Goal: Check status: Check status

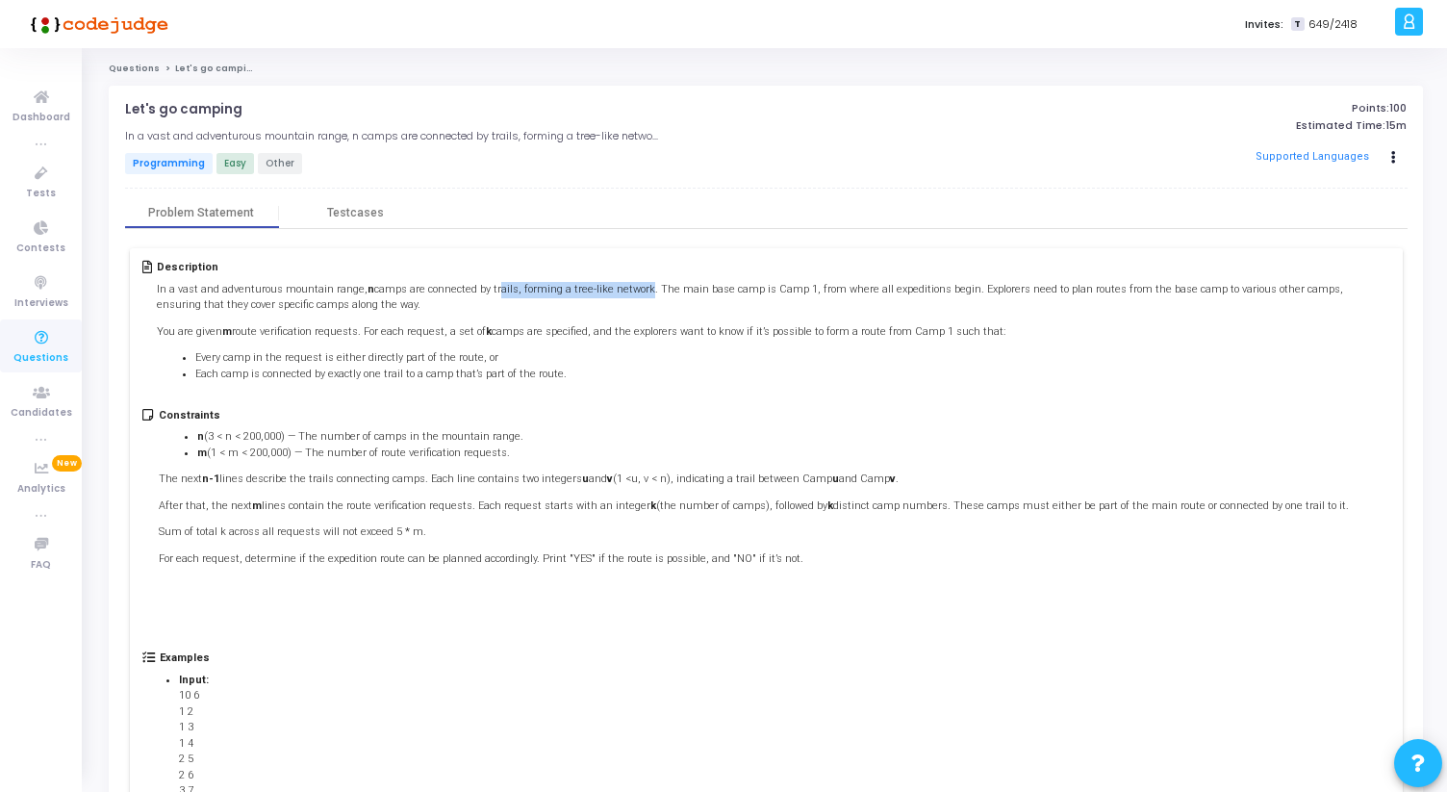
drag, startPoint x: 484, startPoint y: 292, endPoint x: 626, endPoint y: 292, distance: 142.4
click at [626, 292] on p "In a vast and adventurous mountain range, n camps are connected by trails, form…" at bounding box center [773, 298] width 1233 height 32
drag, startPoint x: 511, startPoint y: 289, endPoint x: 633, endPoint y: 289, distance: 122.2
click at [633, 289] on p "In a vast and adventurous mountain range, n camps are connected by trails, form…" at bounding box center [773, 298] width 1233 height 32
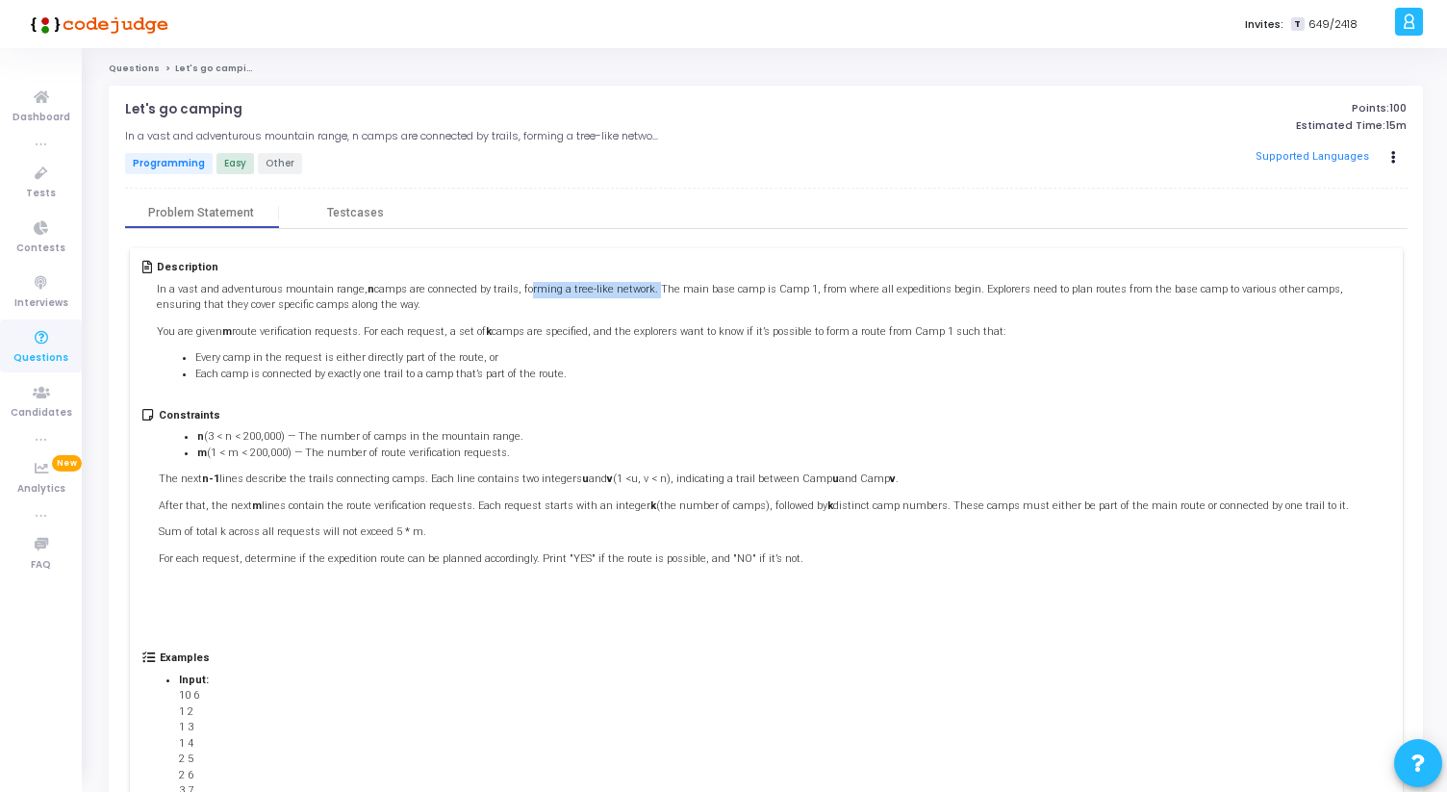
click at [633, 289] on p "In a vast and adventurous mountain range, n camps are connected by trails, form…" at bounding box center [773, 298] width 1233 height 32
drag, startPoint x: 639, startPoint y: 288, endPoint x: 764, endPoint y: 286, distance: 125.1
click at [765, 287] on p "In a vast and adventurous mountain range, n camps are connected by trails, form…" at bounding box center [773, 298] width 1233 height 32
drag, startPoint x: 785, startPoint y: 291, endPoint x: 905, endPoint y: 278, distance: 120.9
click at [906, 278] on div "Description In a vast and adventurous mountain range, n camps are connected by …" at bounding box center [773, 327] width 1233 height 132
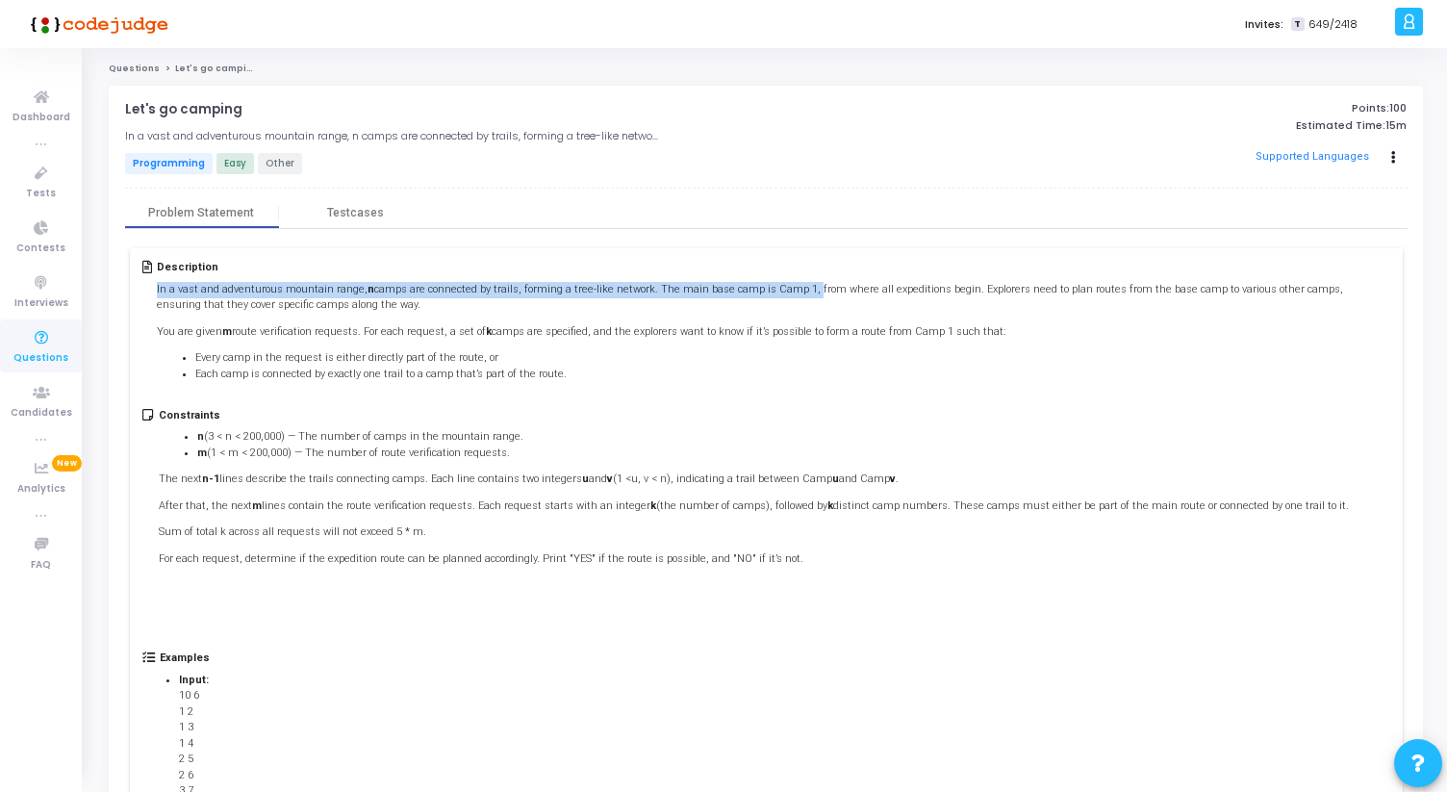
click at [905, 278] on div "Description In a vast and adventurous mountain range, n camps are connected by …" at bounding box center [773, 327] width 1233 height 132
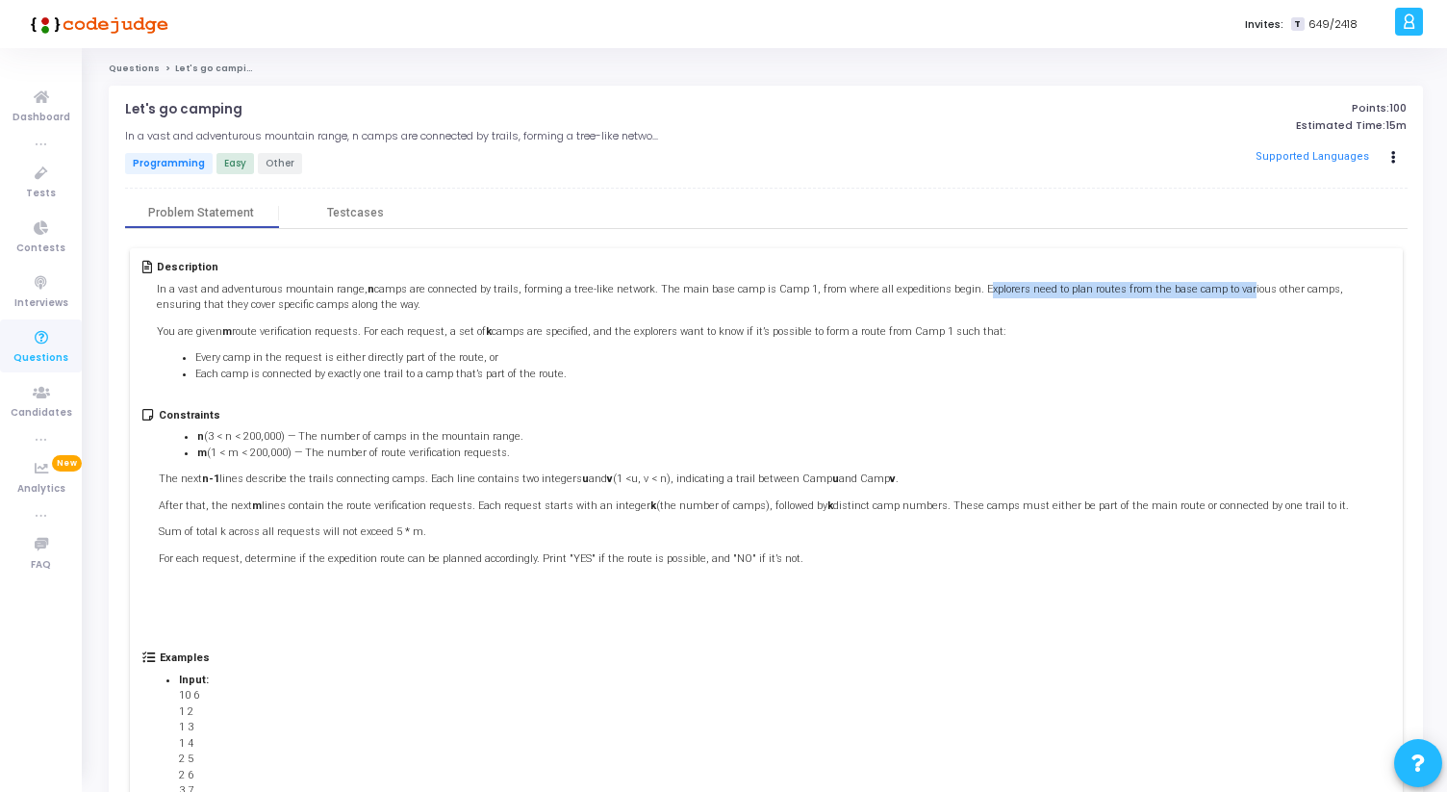
drag, startPoint x: 944, startPoint y: 288, endPoint x: 1197, endPoint y: 287, distance: 253.1
click at [1197, 287] on p "In a vast and adventurous mountain range, n camps are connected by trails, form…" at bounding box center [773, 298] width 1233 height 32
drag, startPoint x: 1071, startPoint y: 287, endPoint x: 1361, endPoint y: 310, distance: 290.6
click at [1361, 310] on p "In a vast and adventurous mountain range, n camps are connected by trails, form…" at bounding box center [773, 298] width 1233 height 32
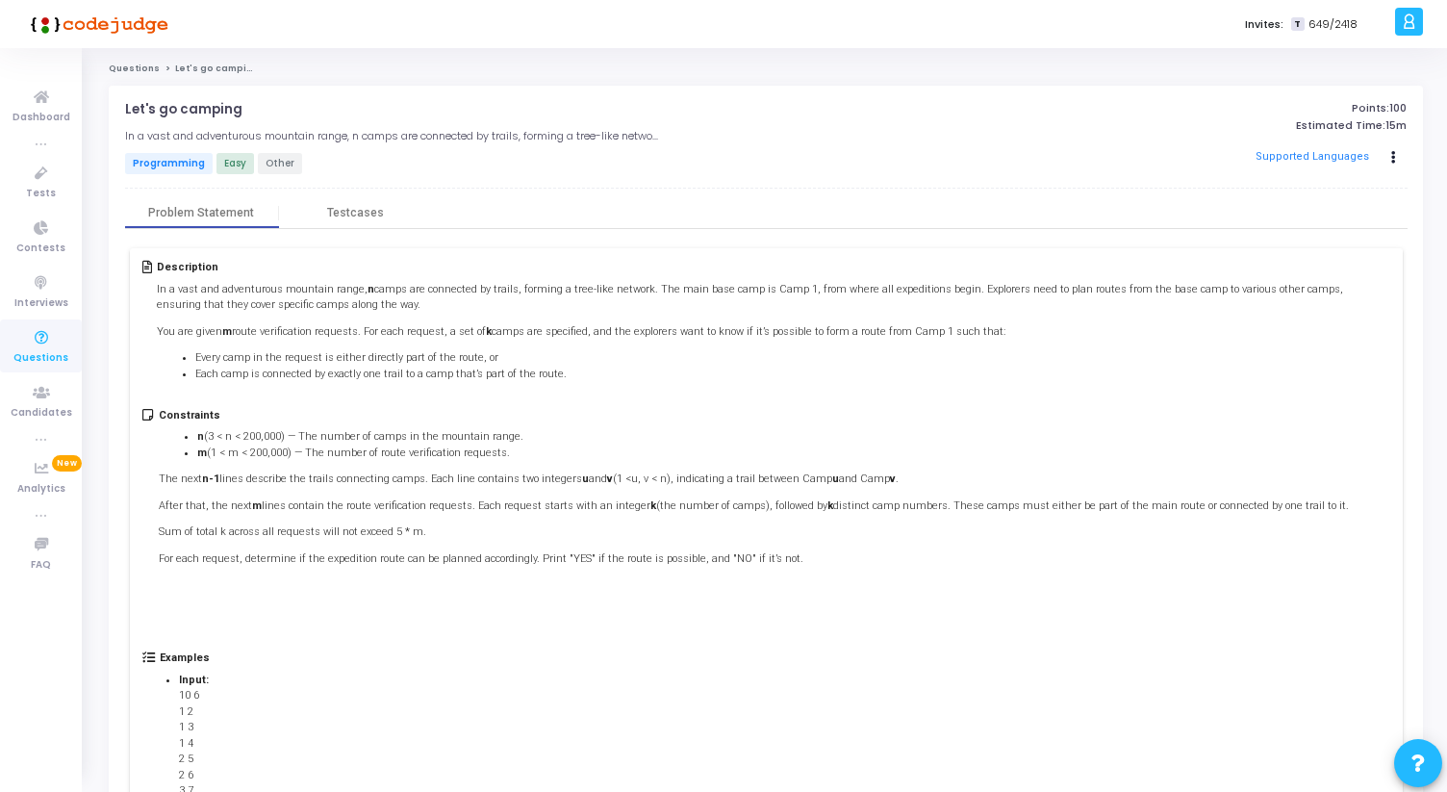
click at [1283, 274] on div "Description In a vast and adventurous mountain range, n camps are connected by …" at bounding box center [773, 327] width 1233 height 132
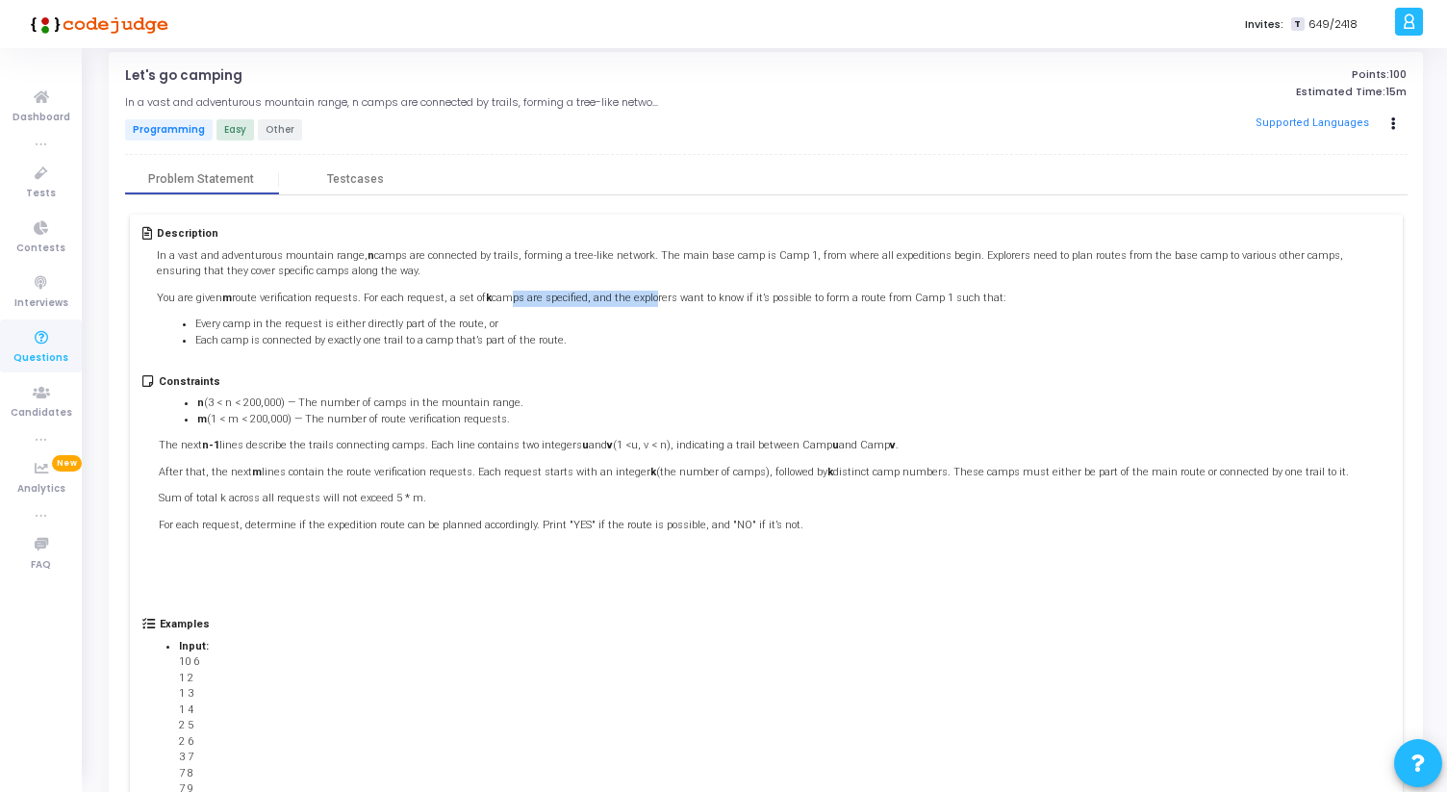
drag, startPoint x: 500, startPoint y: 300, endPoint x: 639, endPoint y: 297, distance: 138.6
click at [640, 298] on p "You are given m route verification requests. For each request, a set of k camps…" at bounding box center [773, 299] width 1233 height 16
click at [639, 297] on p "You are given m route verification requests. For each request, a set of k camps…" at bounding box center [773, 299] width 1233 height 16
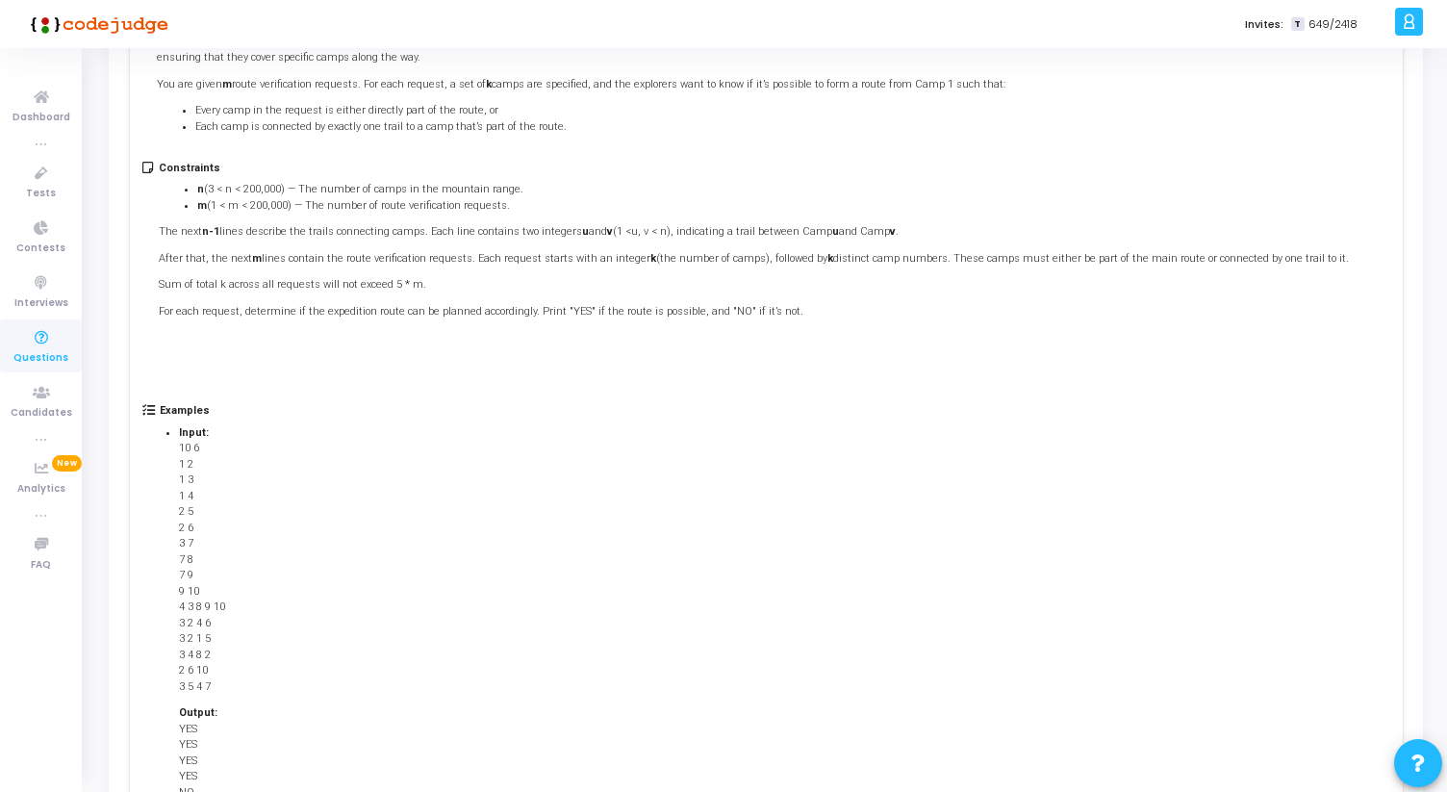
scroll to position [264, 0]
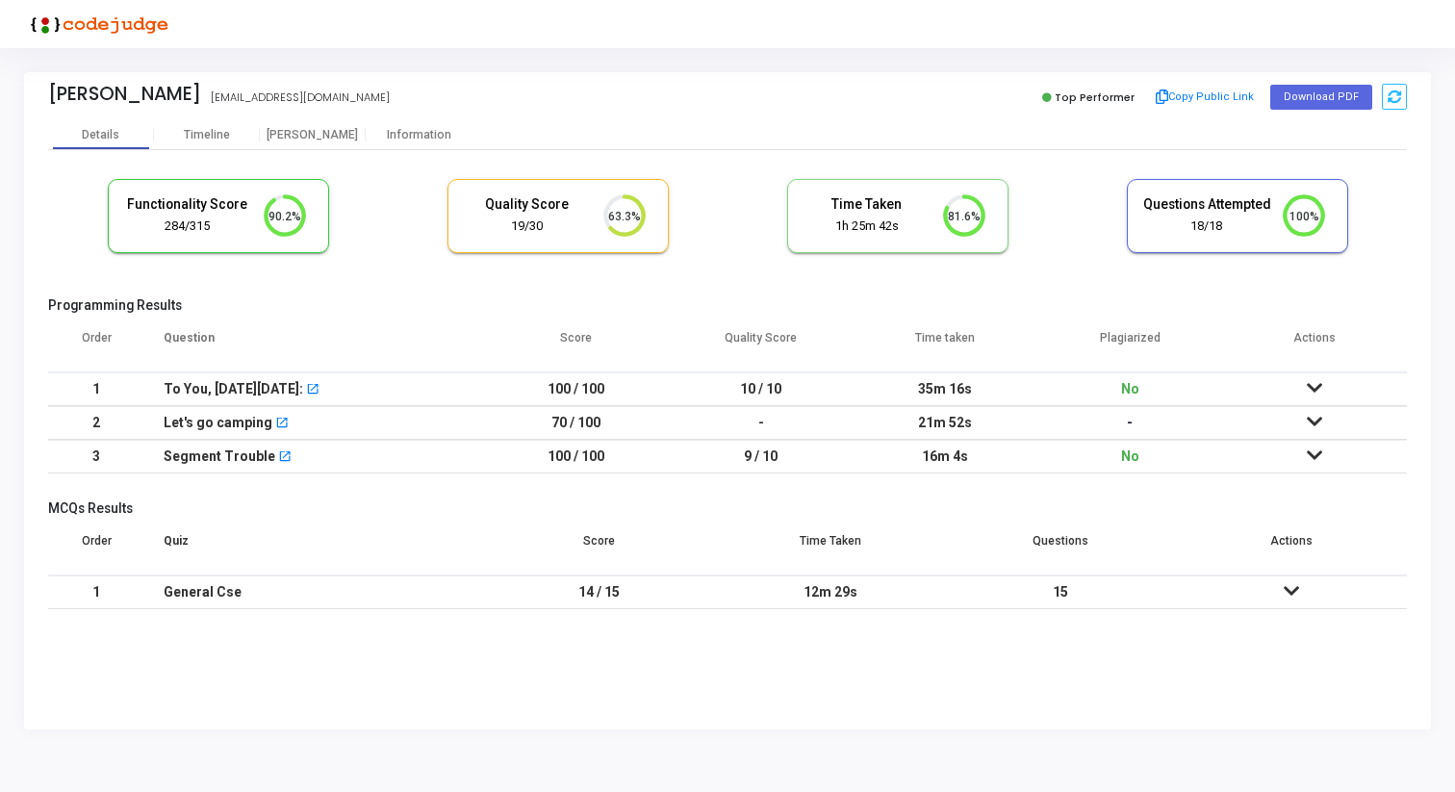
scroll to position [40, 49]
click at [314, 144] on div "Proctor" at bounding box center [313, 134] width 106 height 29
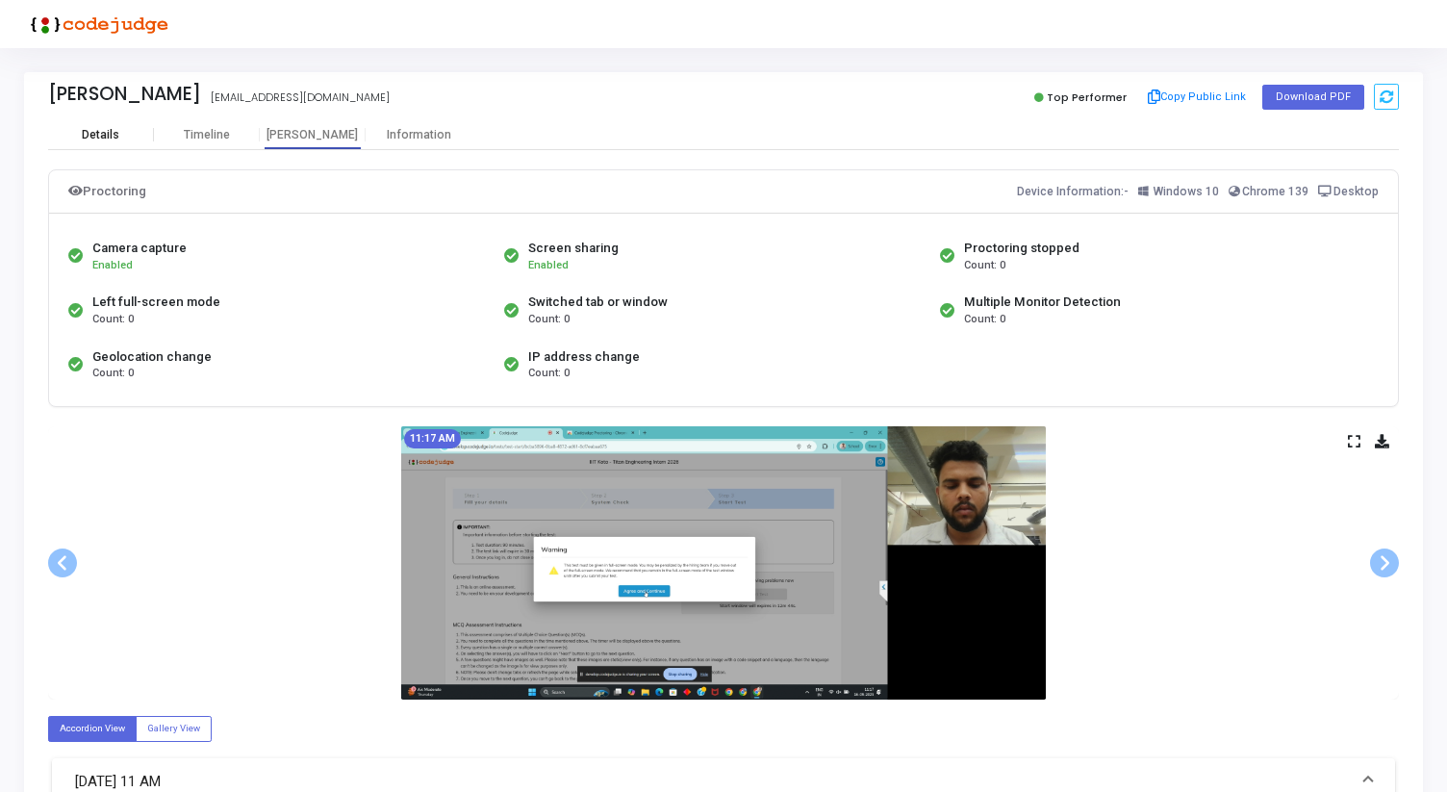
click at [104, 138] on div "Details" at bounding box center [101, 135] width 38 height 14
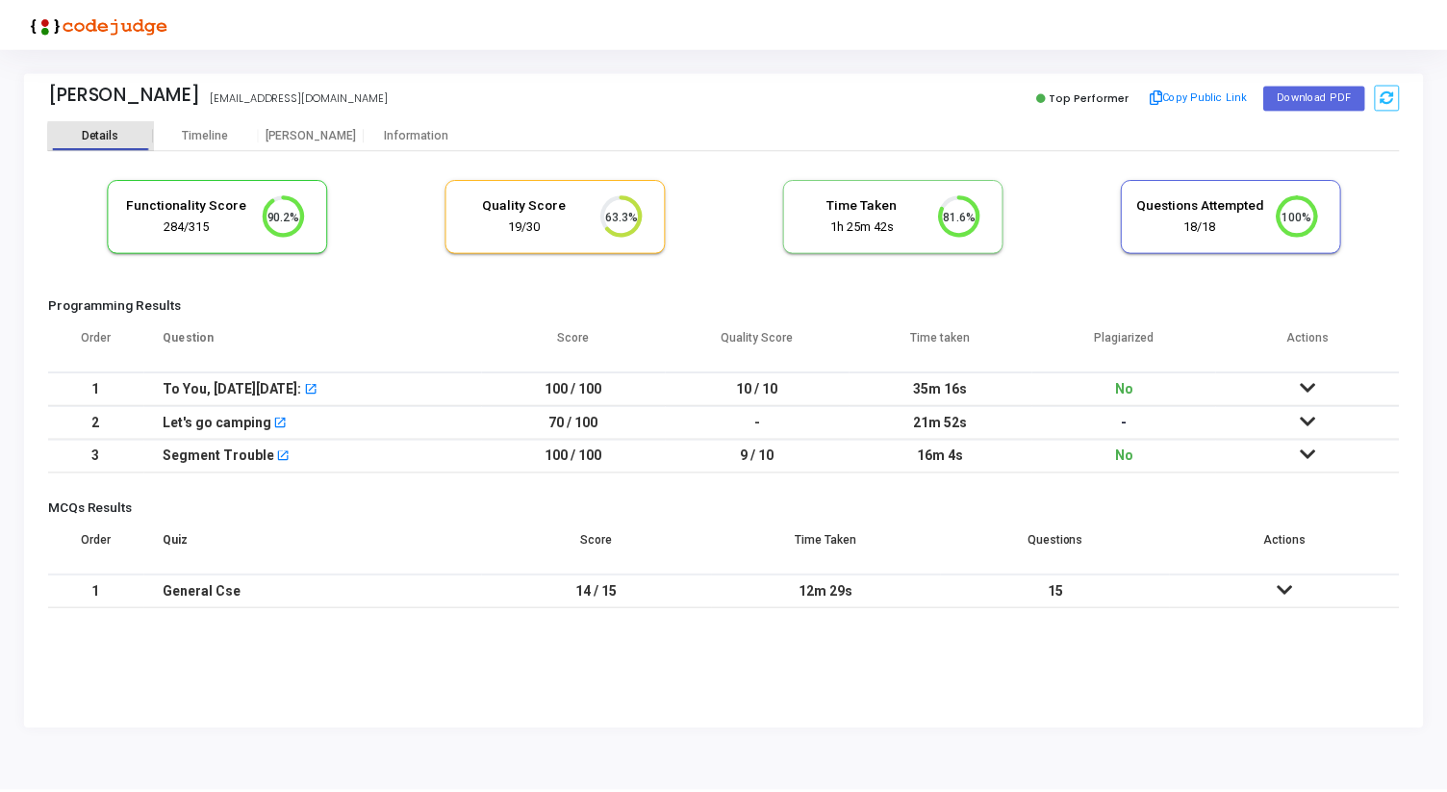
scroll to position [9, 9]
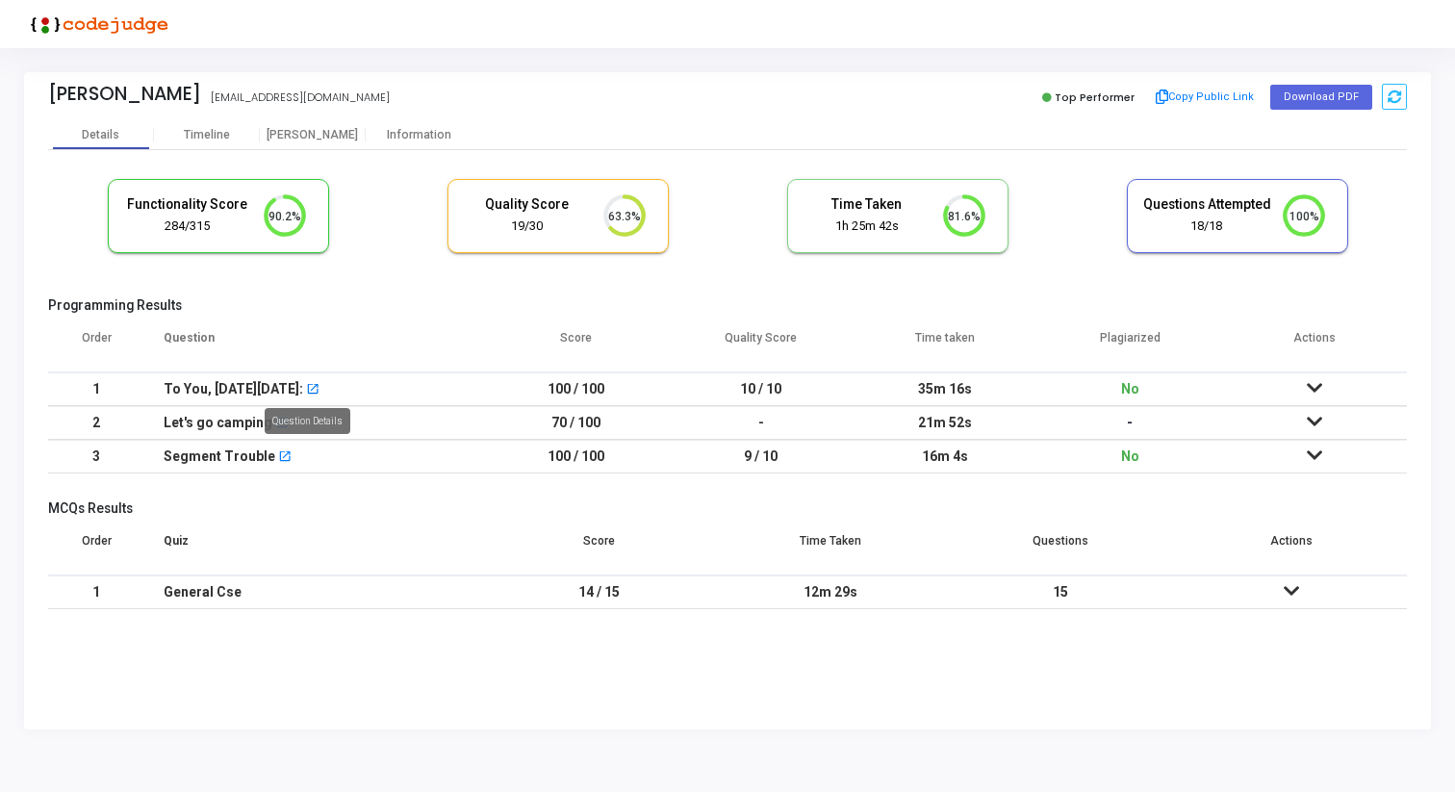
click at [308, 387] on mat-icon "open_in_new" at bounding box center [312, 390] width 13 height 13
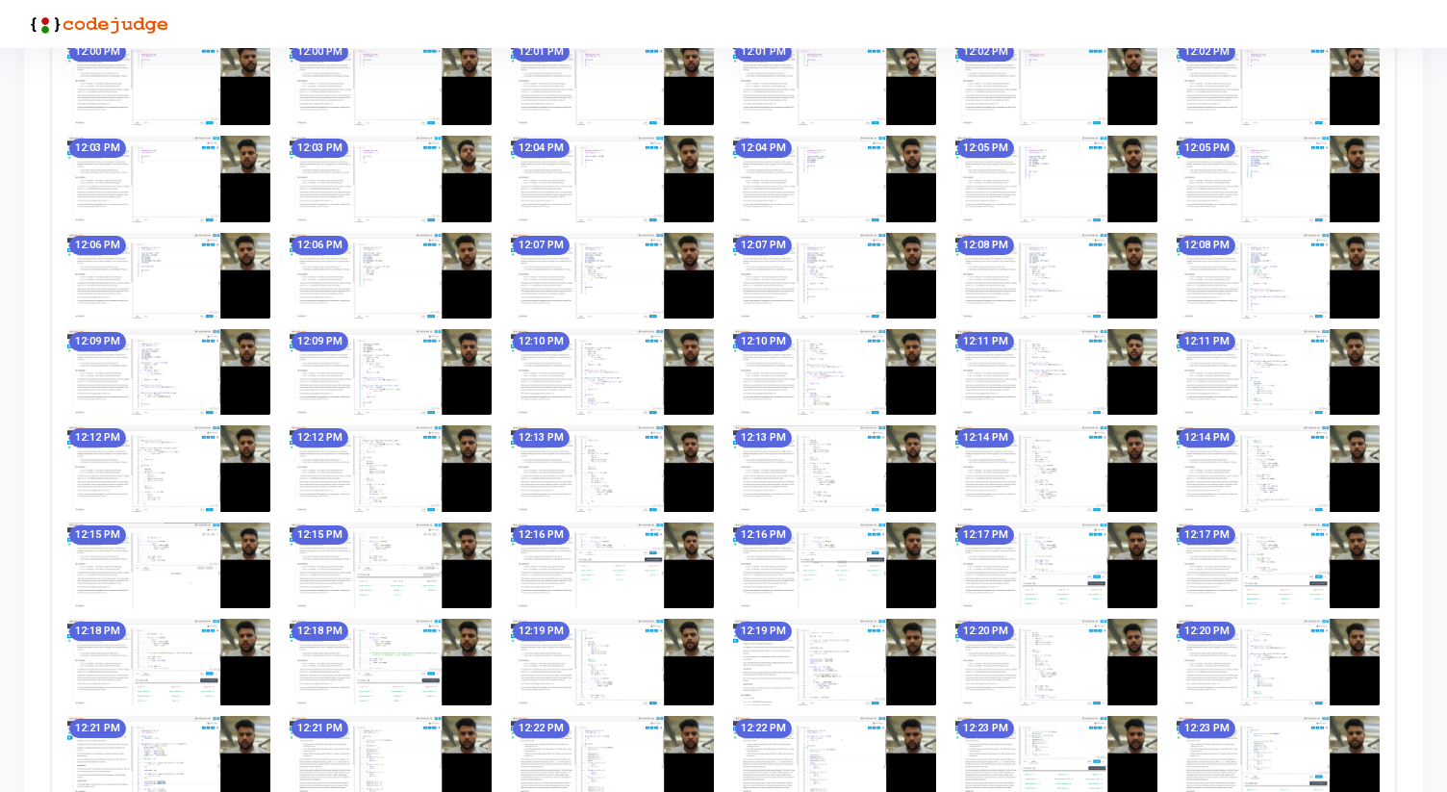
scroll to position [3116, 0]
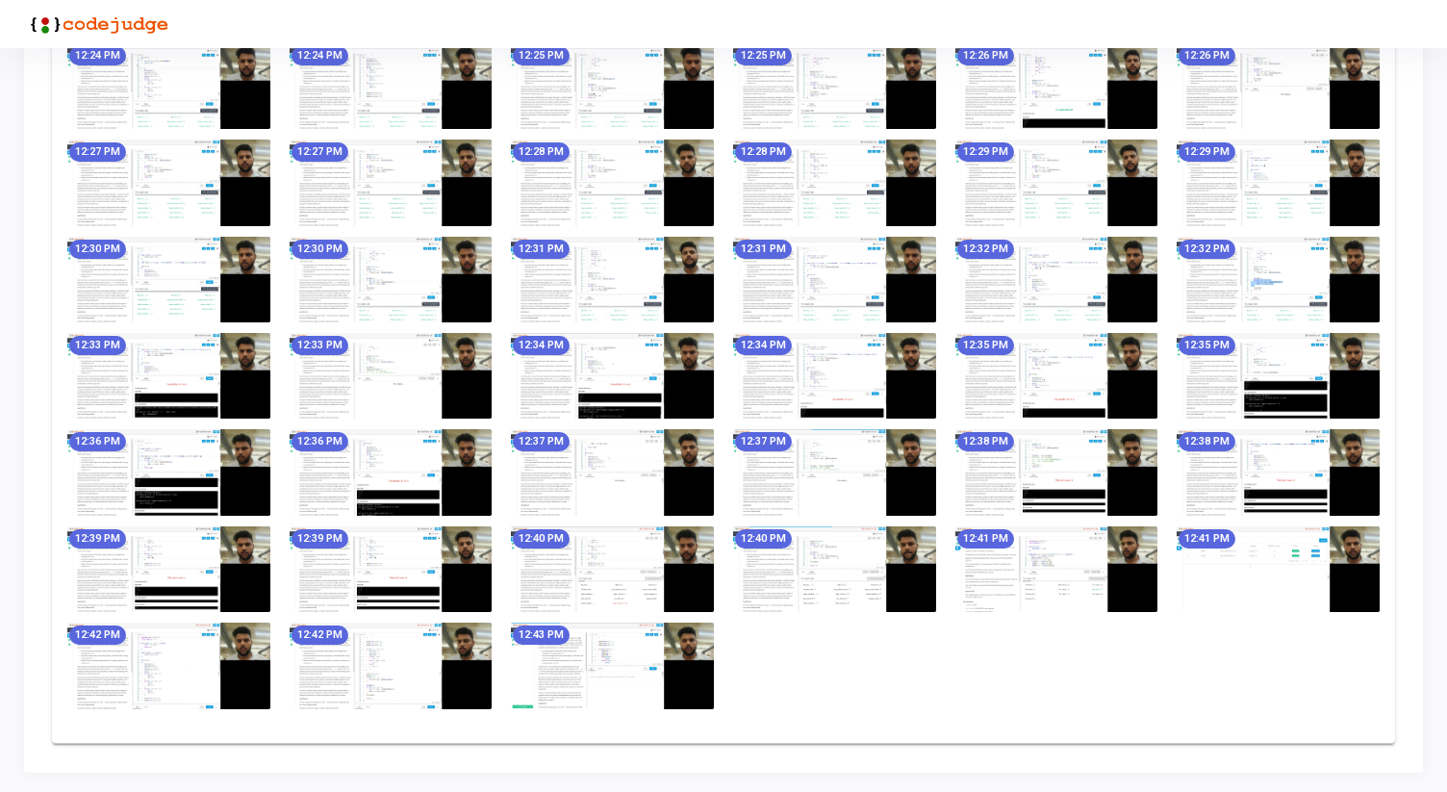
click at [689, 392] on img at bounding box center [612, 376] width 203 height 86
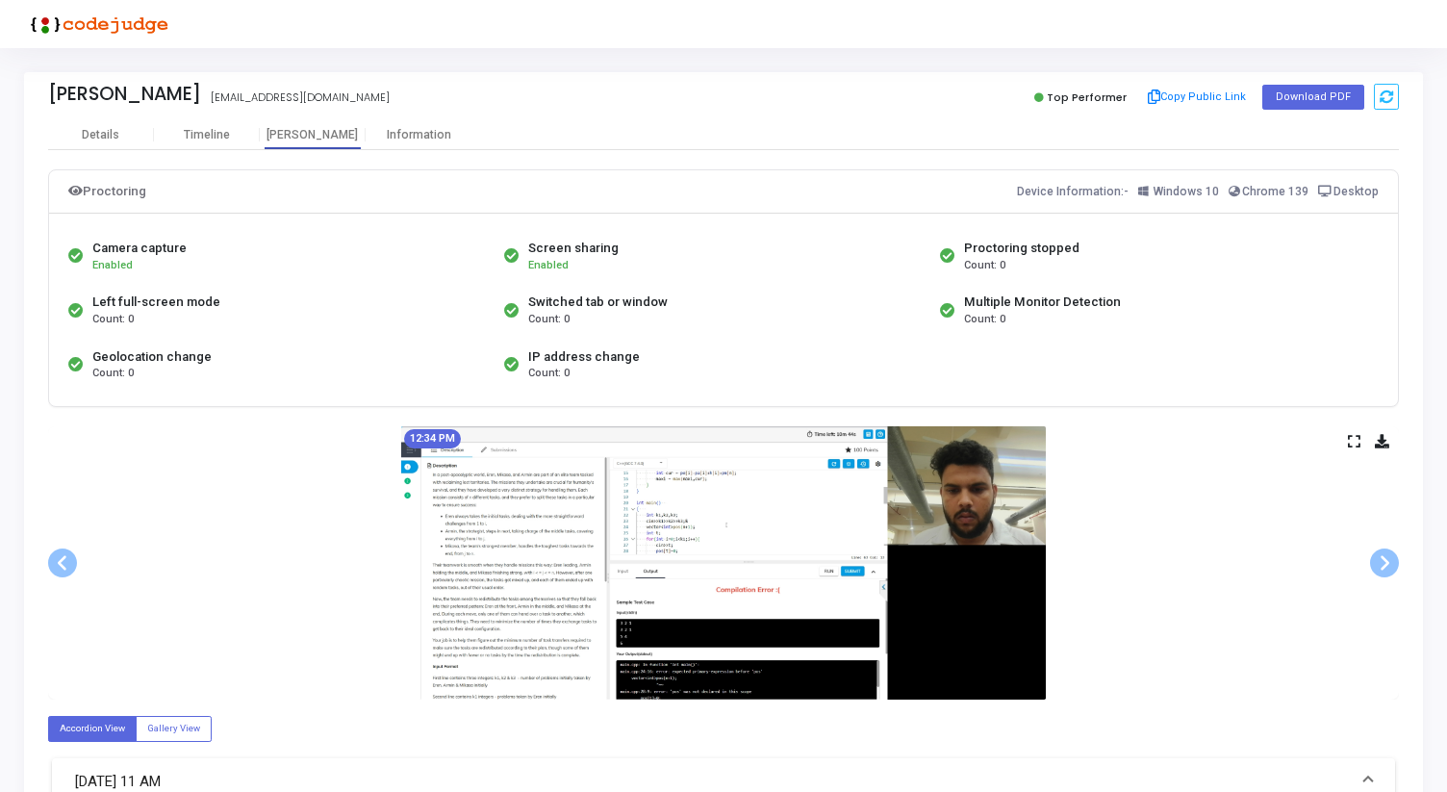
scroll to position [38, 0]
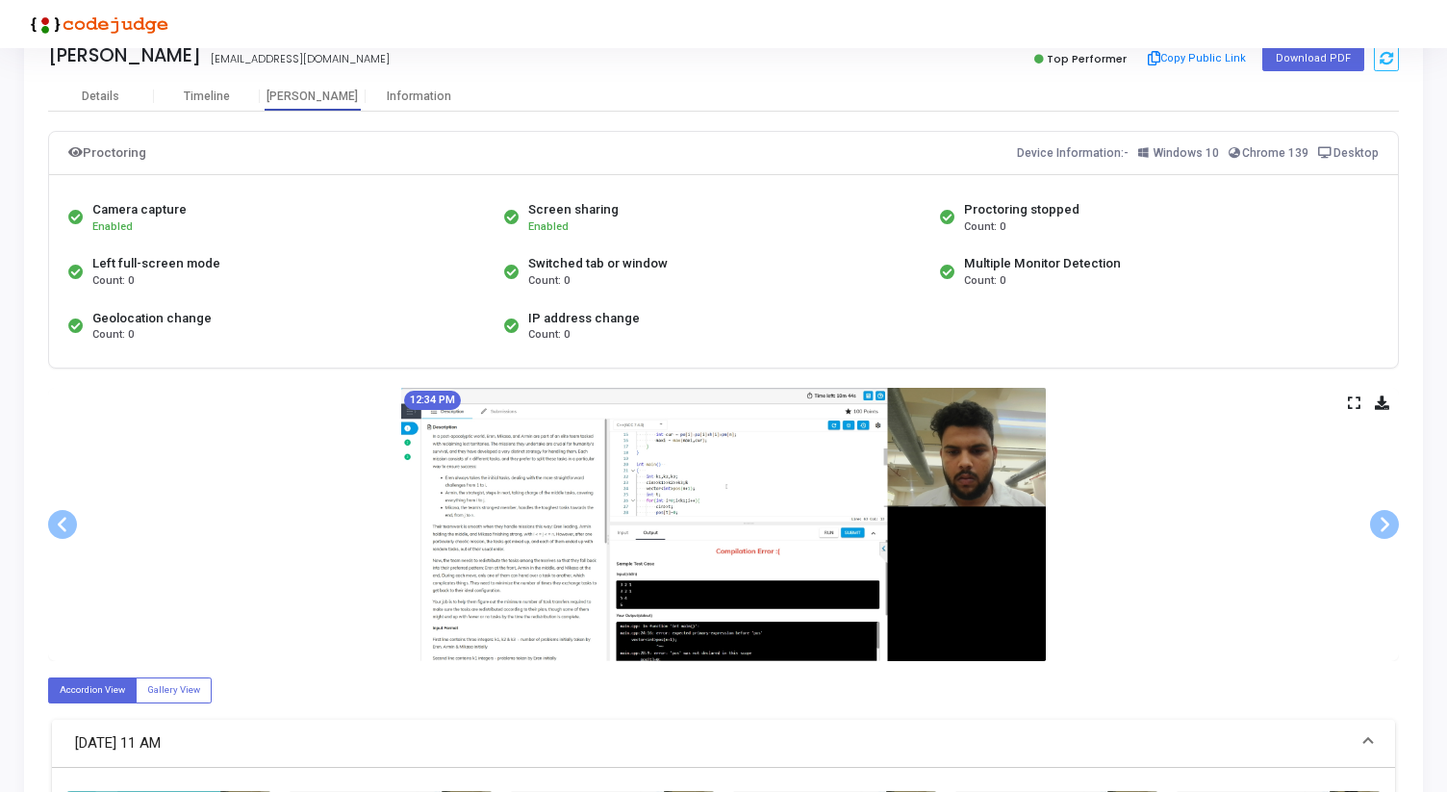
click at [1356, 403] on icon at bounding box center [1354, 402] width 13 height 11
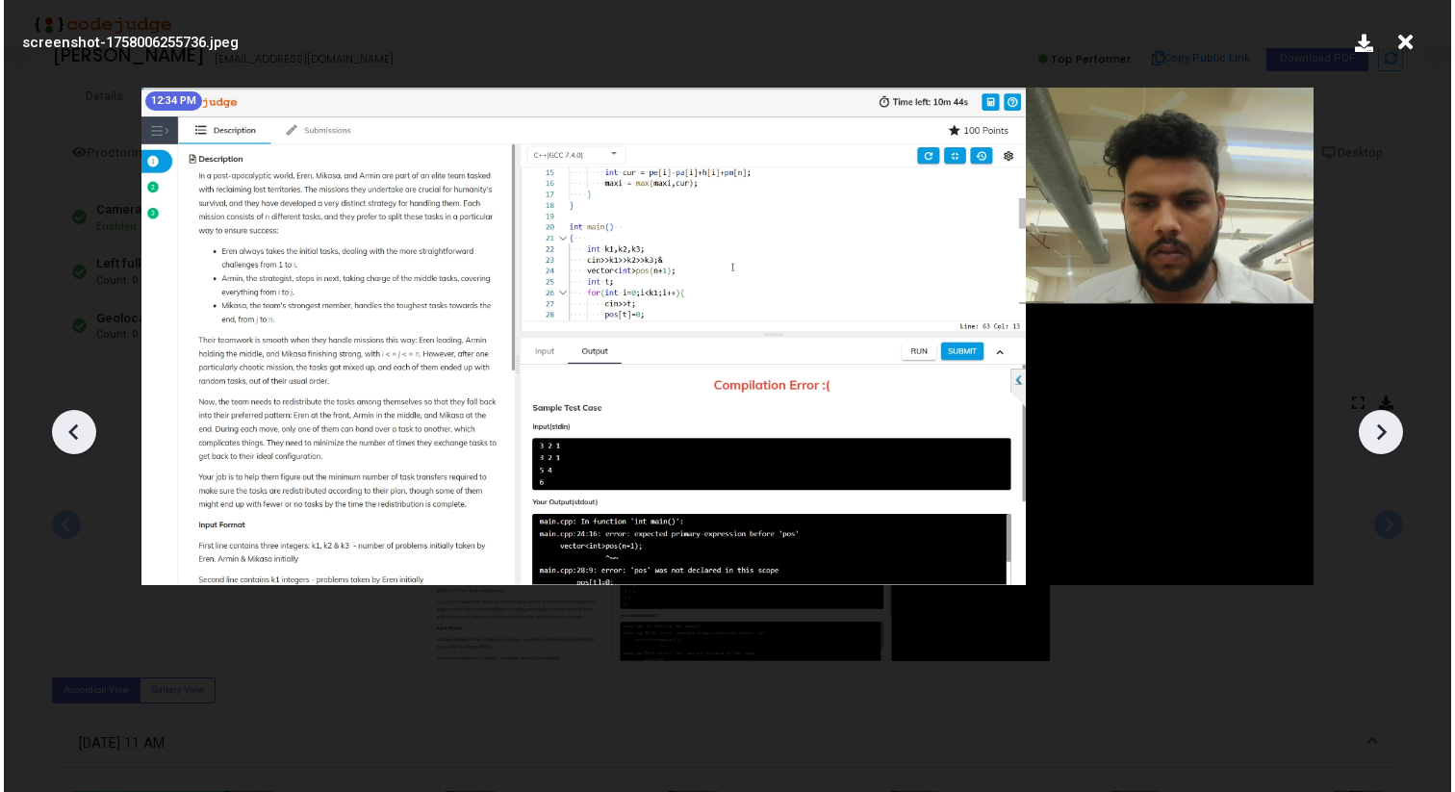
scroll to position [0, 0]
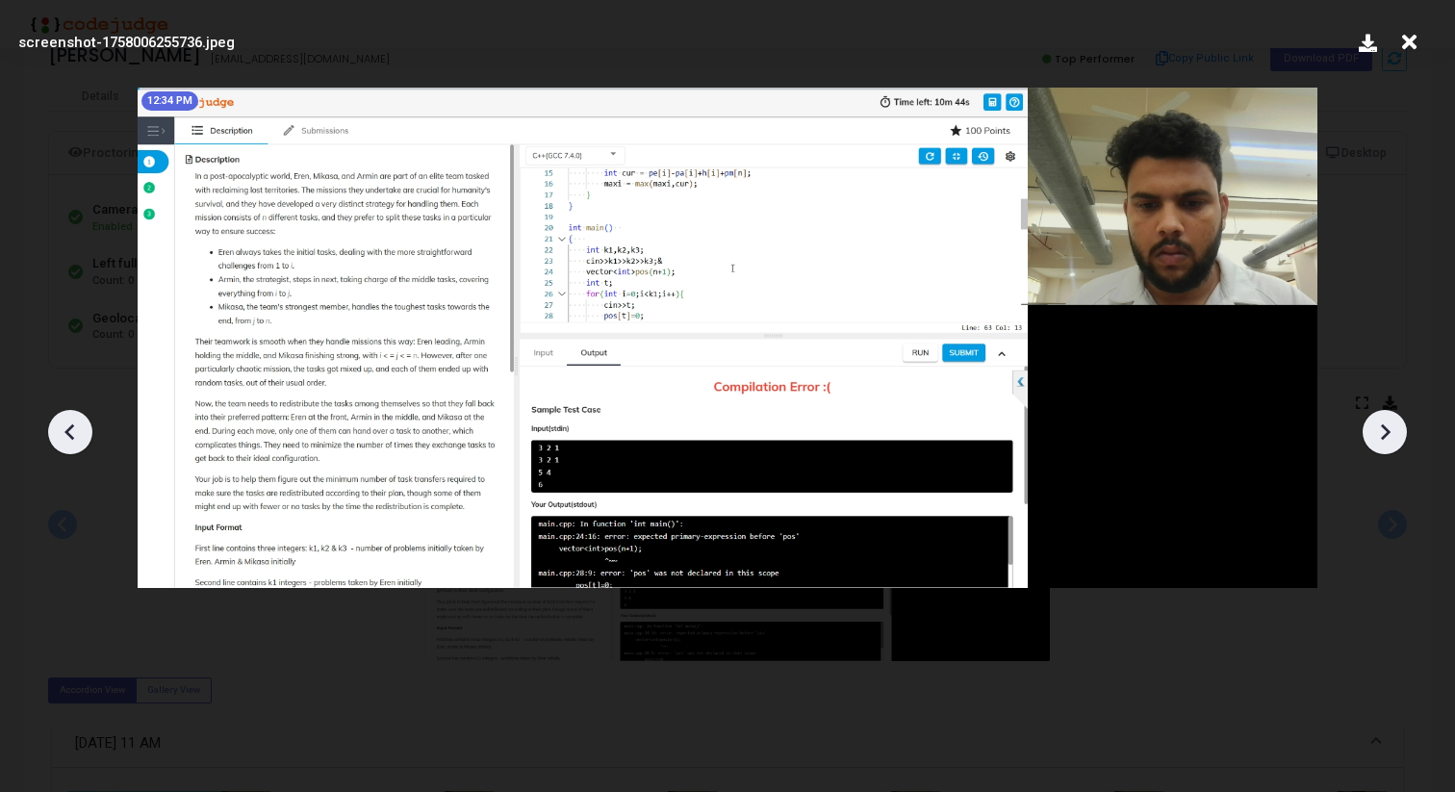
click at [1395, 52] on icon at bounding box center [1409, 42] width 30 height 37
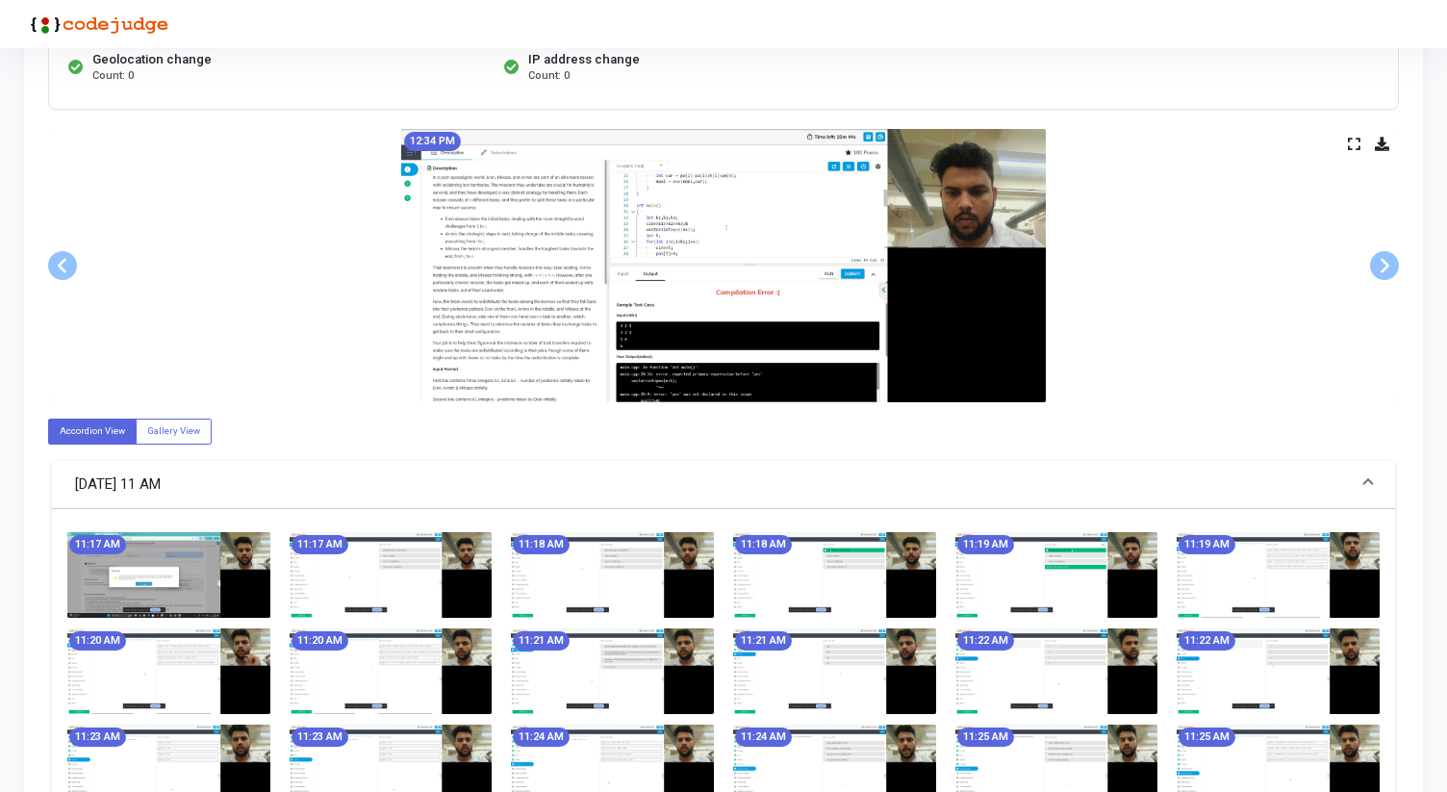
scroll to position [236, 0]
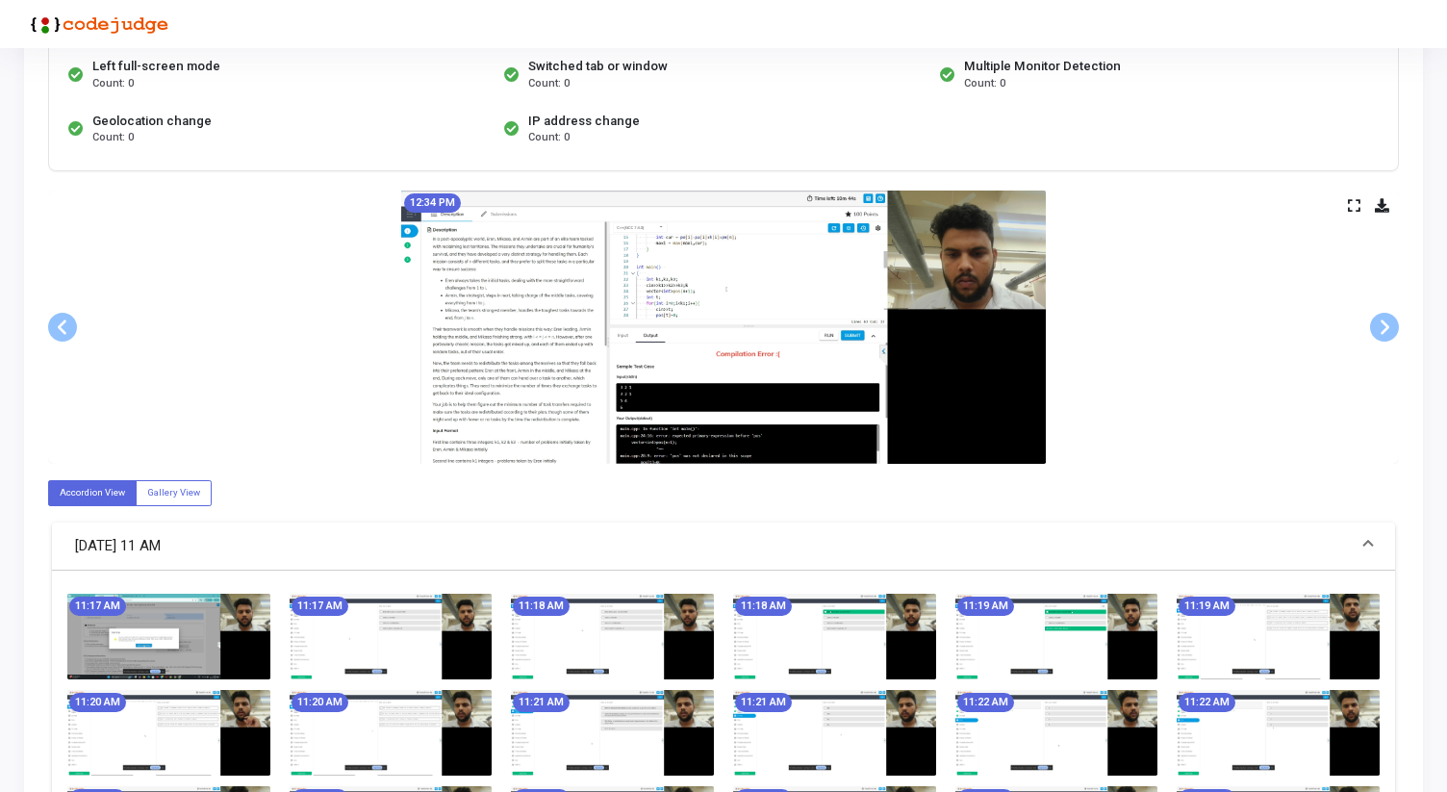
click at [191, 646] on img at bounding box center [168, 637] width 203 height 86
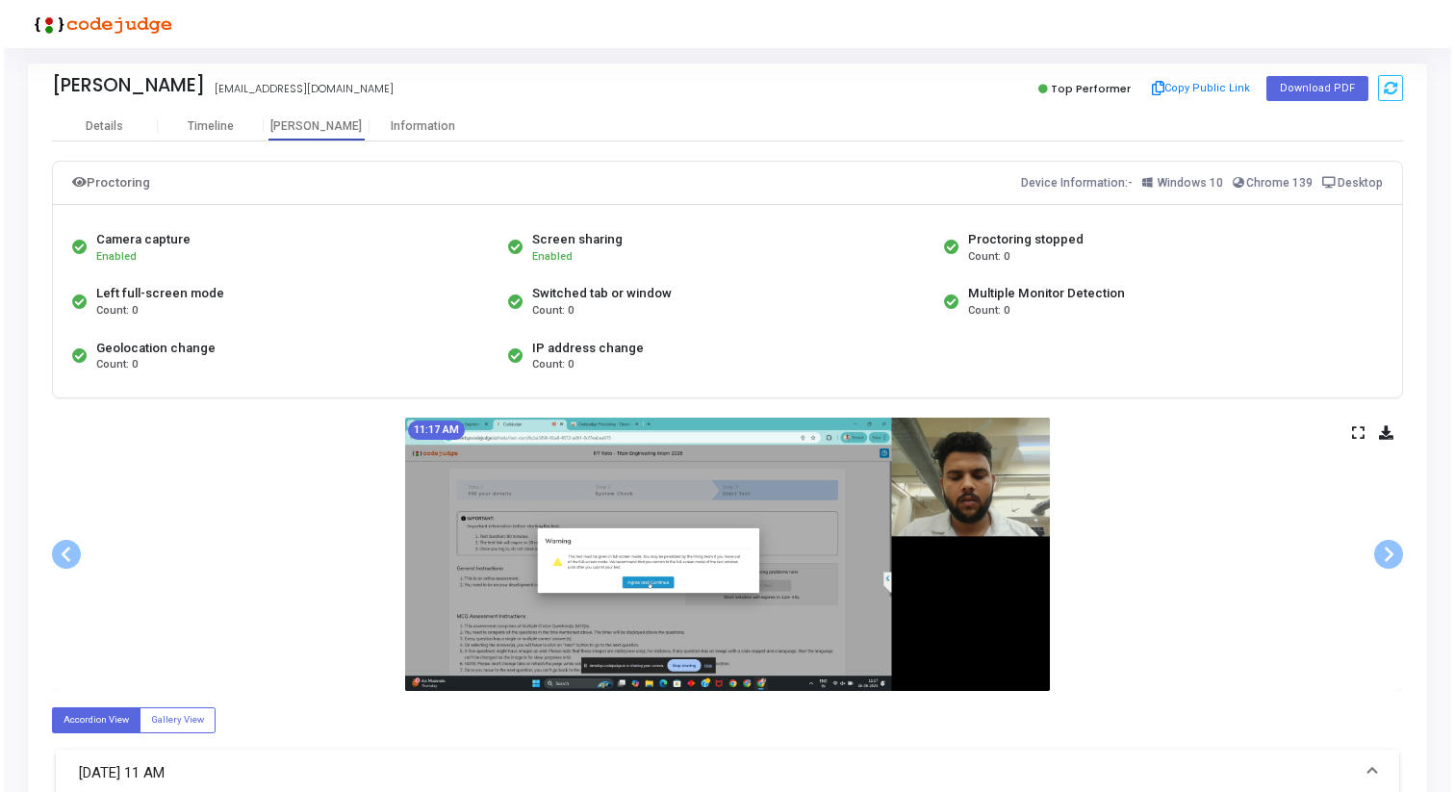
scroll to position [0, 0]
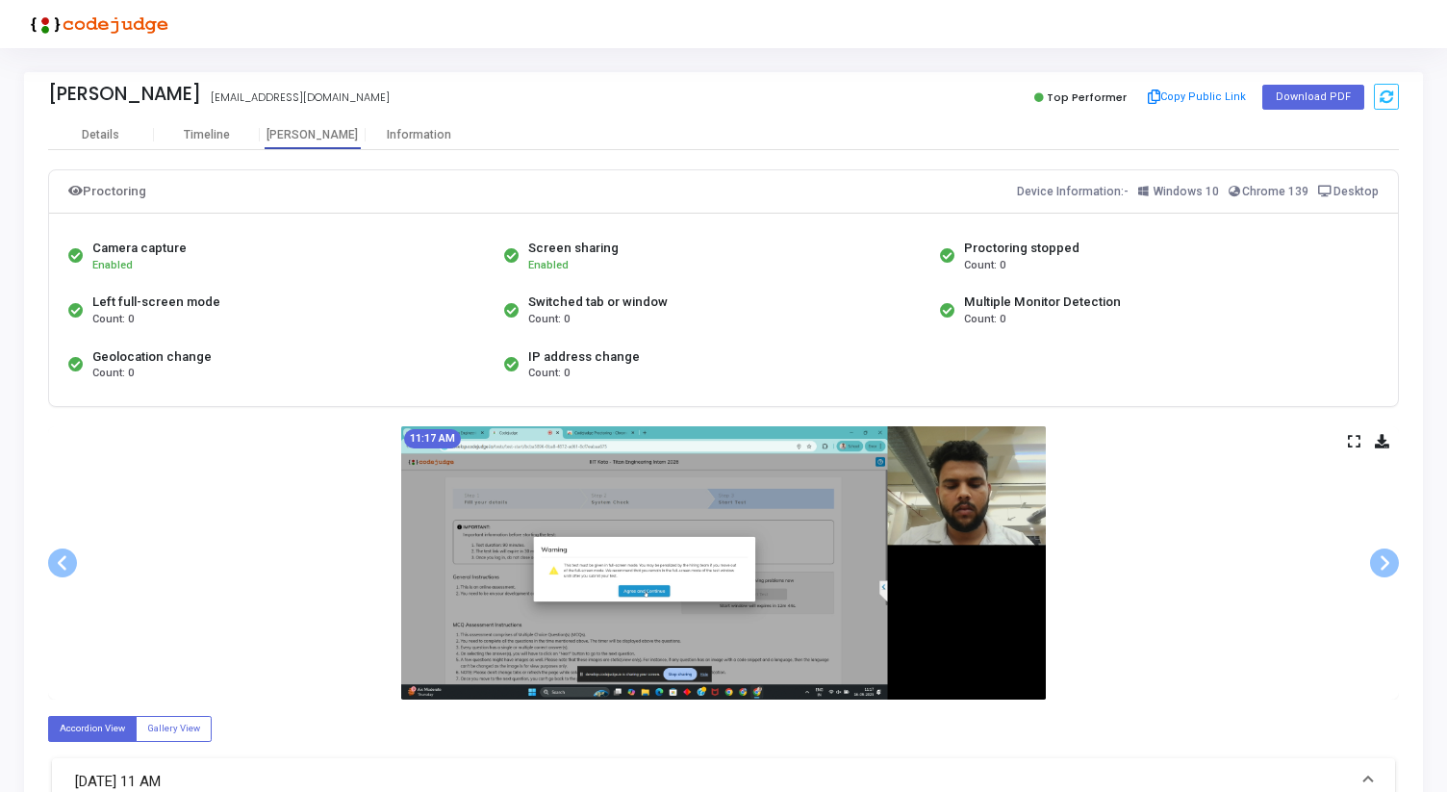
click at [1354, 436] on icon at bounding box center [1354, 441] width 13 height 11
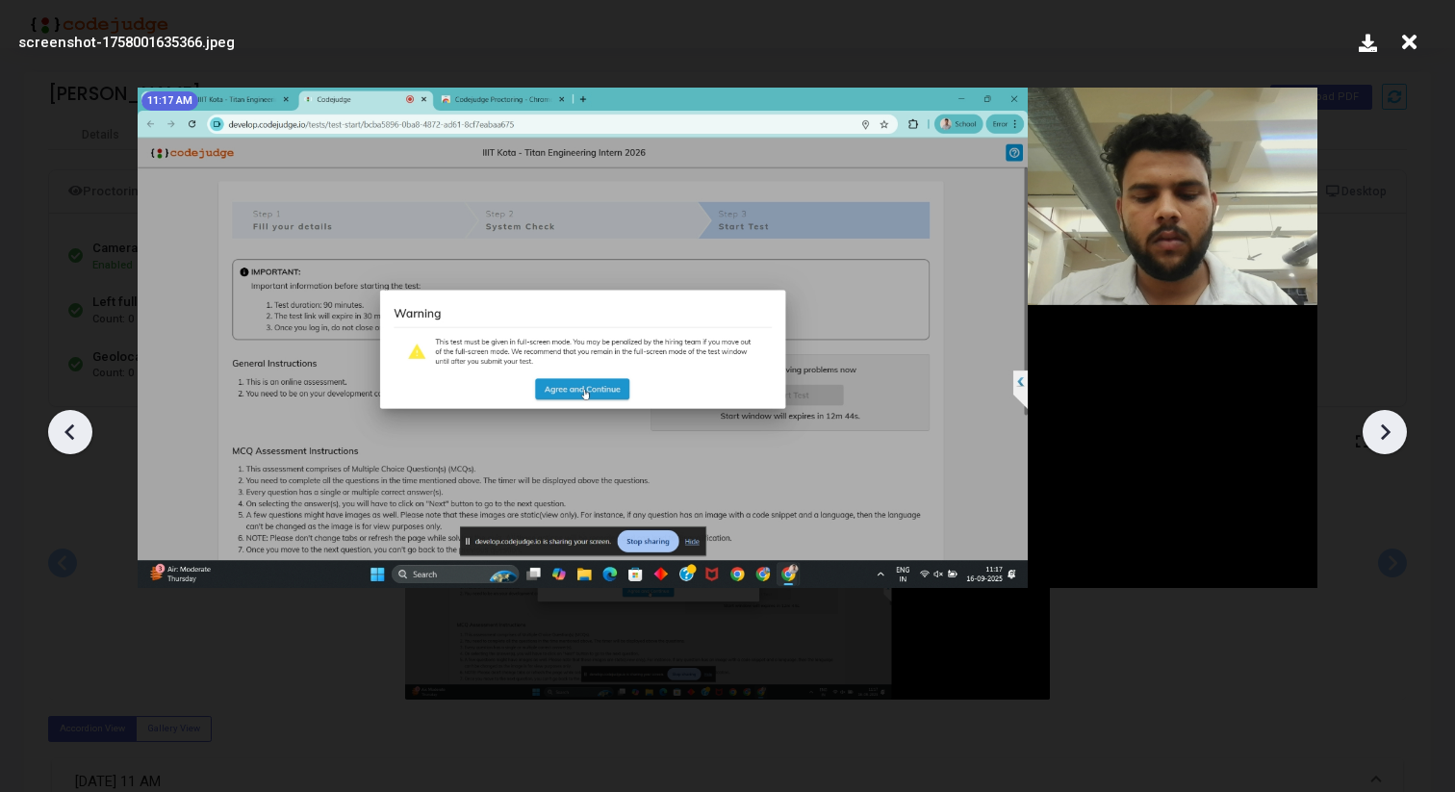
click at [1408, 431] on div at bounding box center [727, 425] width 1455 height 734
click at [1398, 431] on icon at bounding box center [1384, 432] width 29 height 29
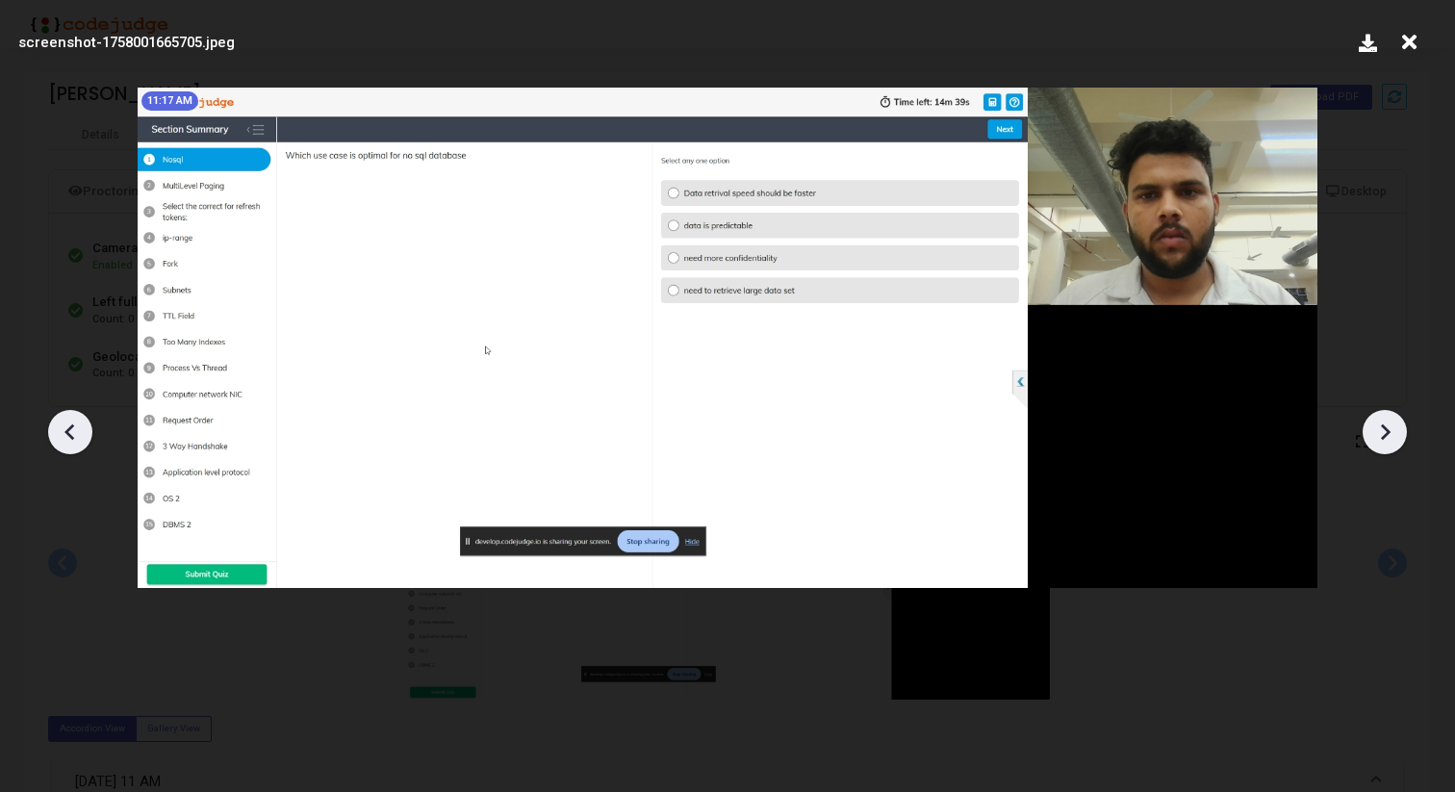
click at [1398, 431] on icon at bounding box center [1384, 432] width 29 height 29
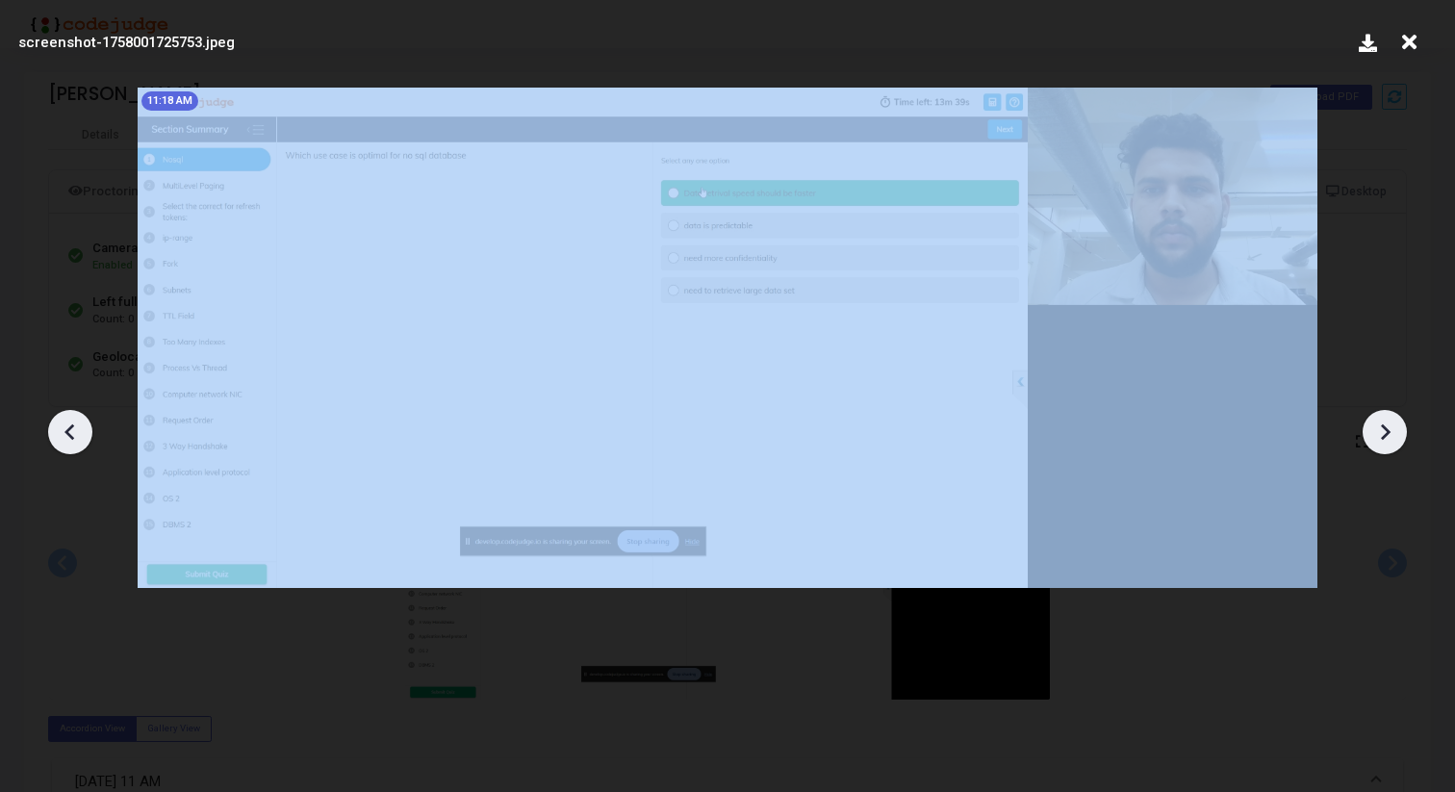
click at [1398, 431] on icon at bounding box center [1384, 432] width 29 height 29
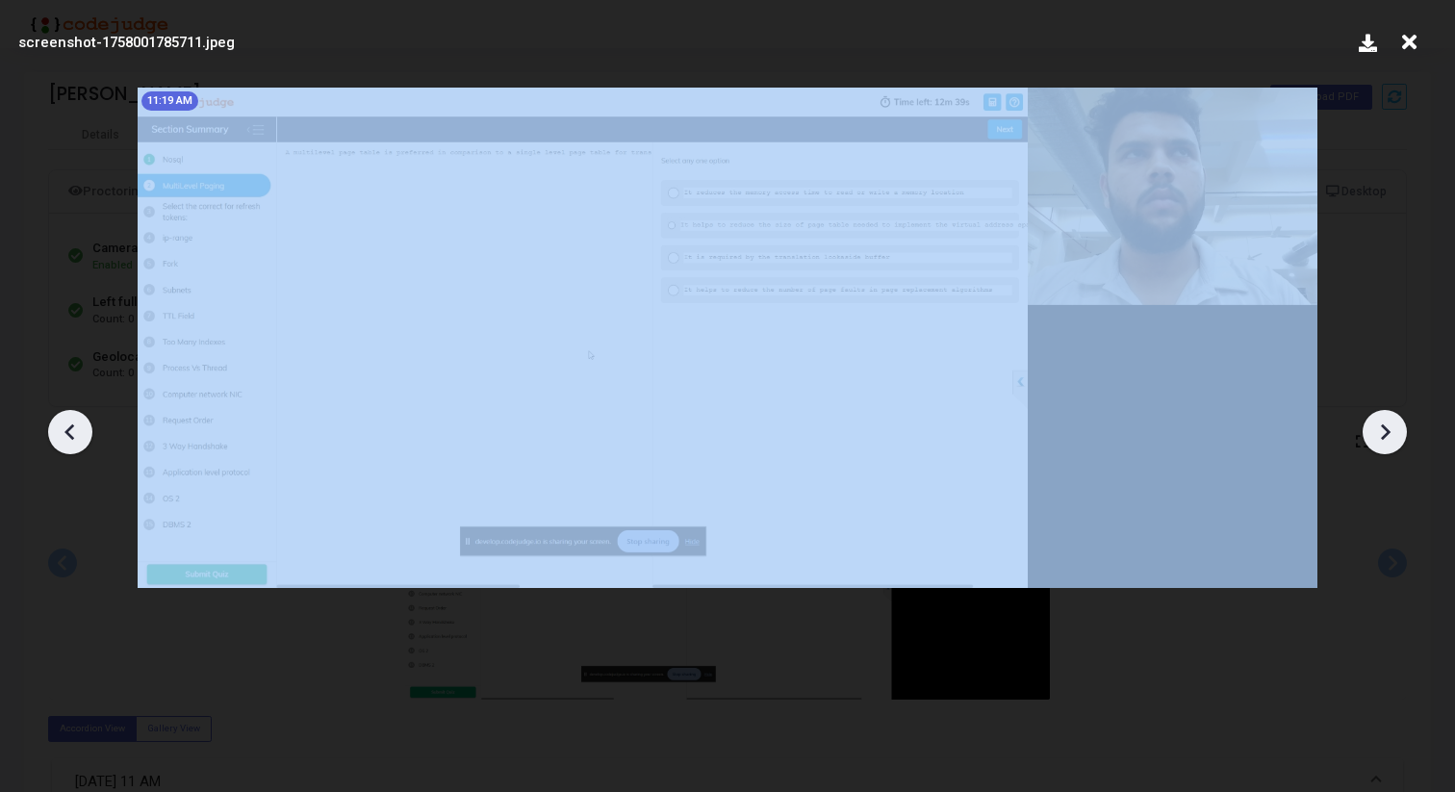
click at [1398, 431] on icon at bounding box center [1384, 432] width 29 height 29
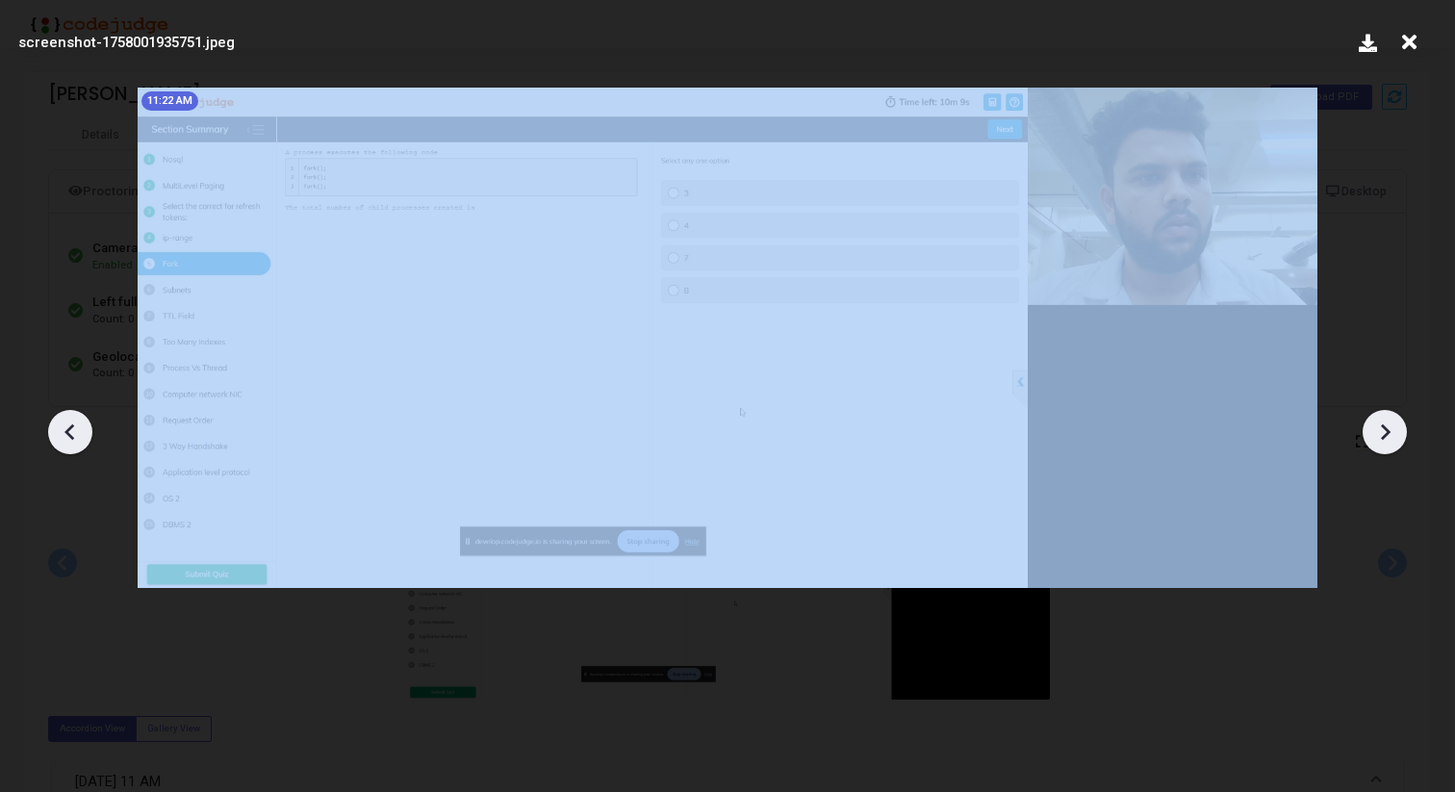
click at [1398, 431] on icon at bounding box center [1384, 432] width 29 height 29
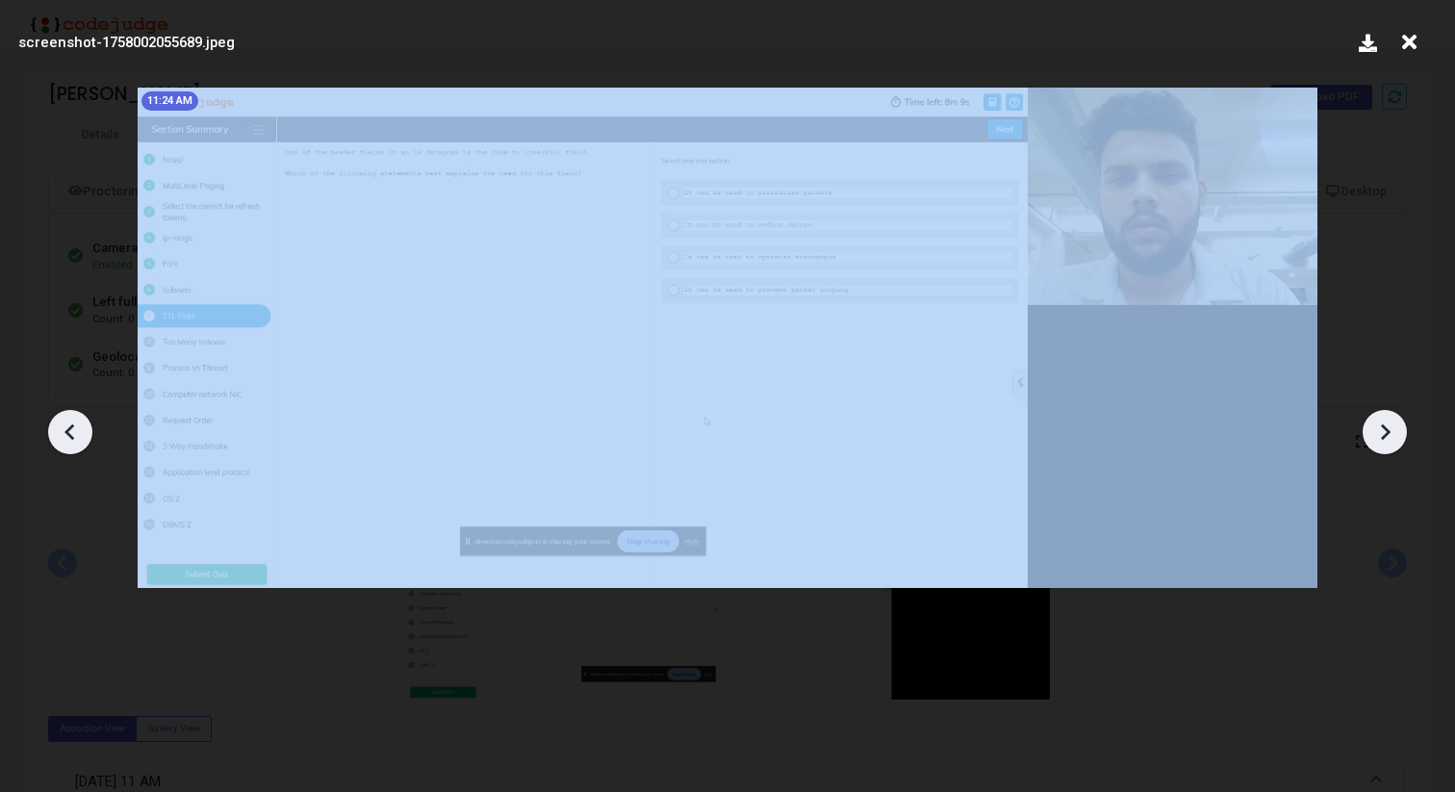
click at [1398, 431] on icon at bounding box center [1384, 432] width 29 height 29
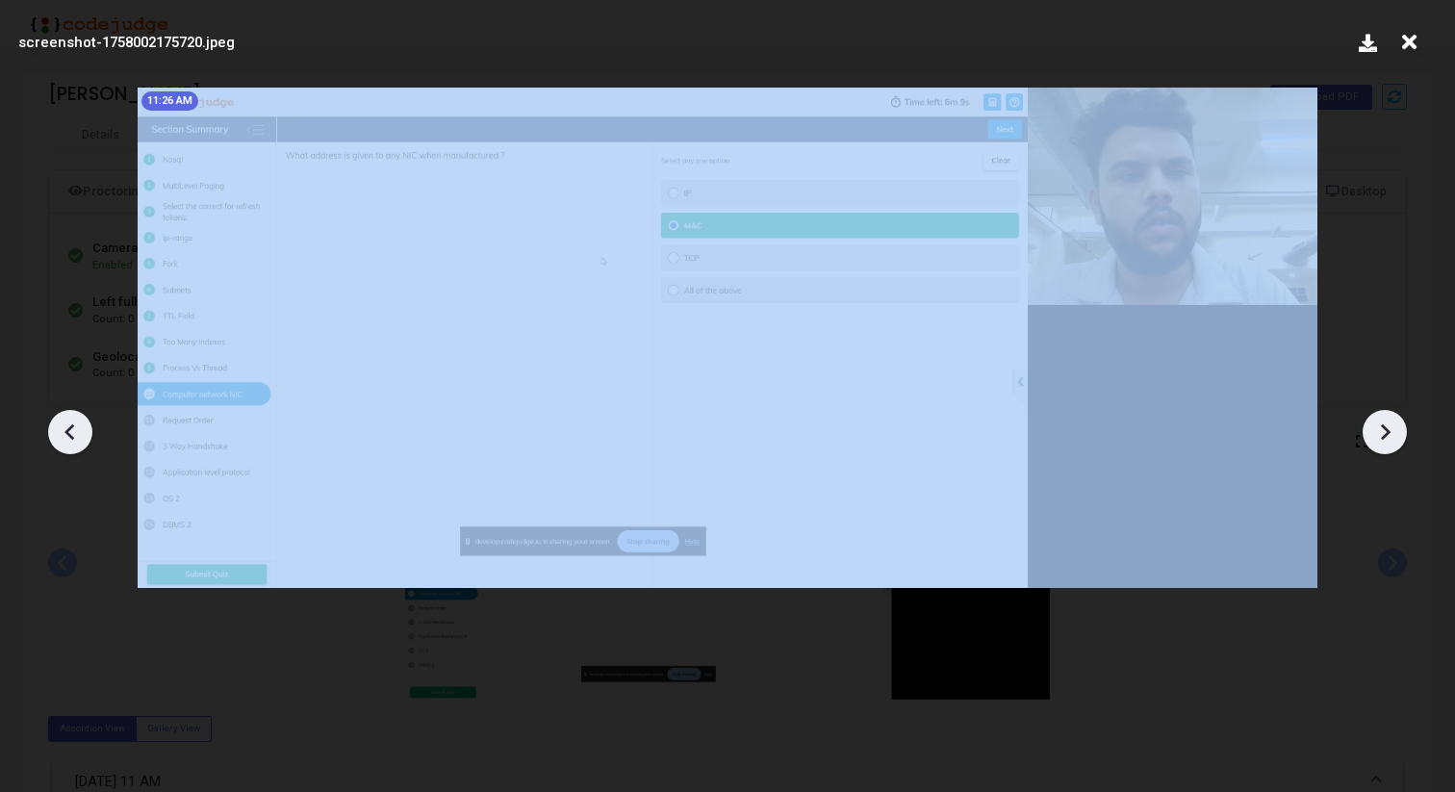
click at [1398, 431] on icon at bounding box center [1384, 432] width 29 height 29
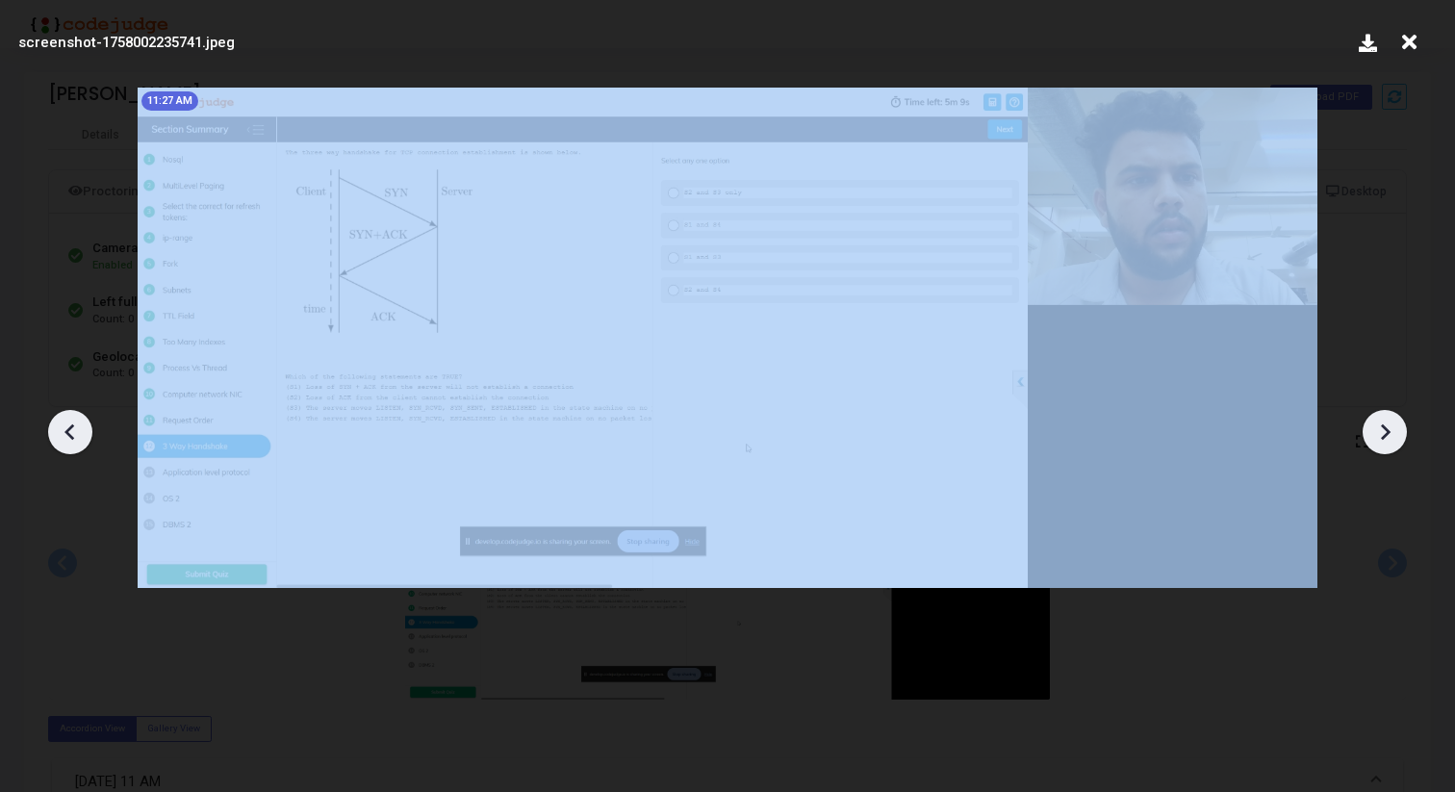
click at [1398, 431] on icon at bounding box center [1384, 432] width 29 height 29
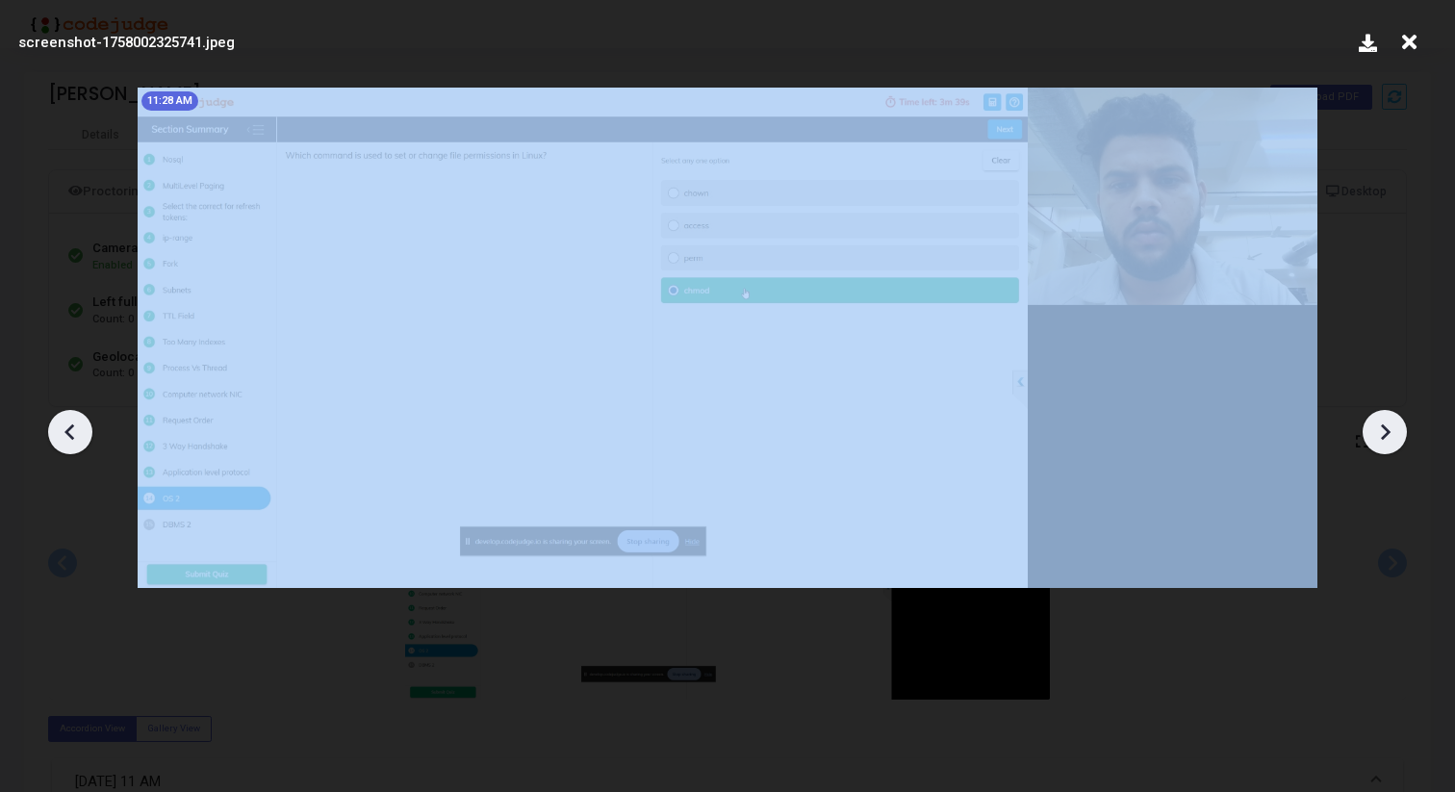
click at [1398, 431] on icon at bounding box center [1384, 432] width 29 height 29
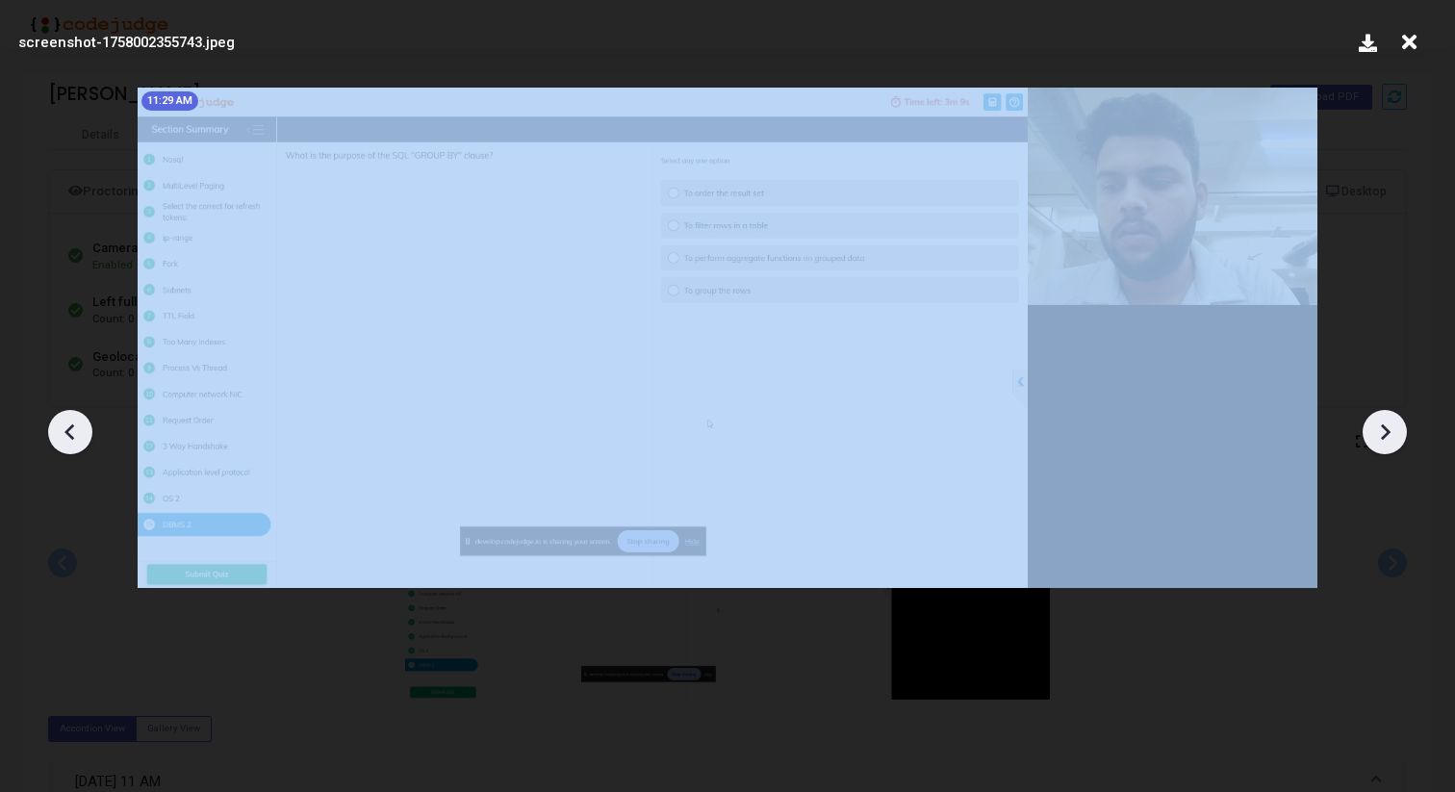
click at [1398, 431] on icon at bounding box center [1384, 432] width 29 height 29
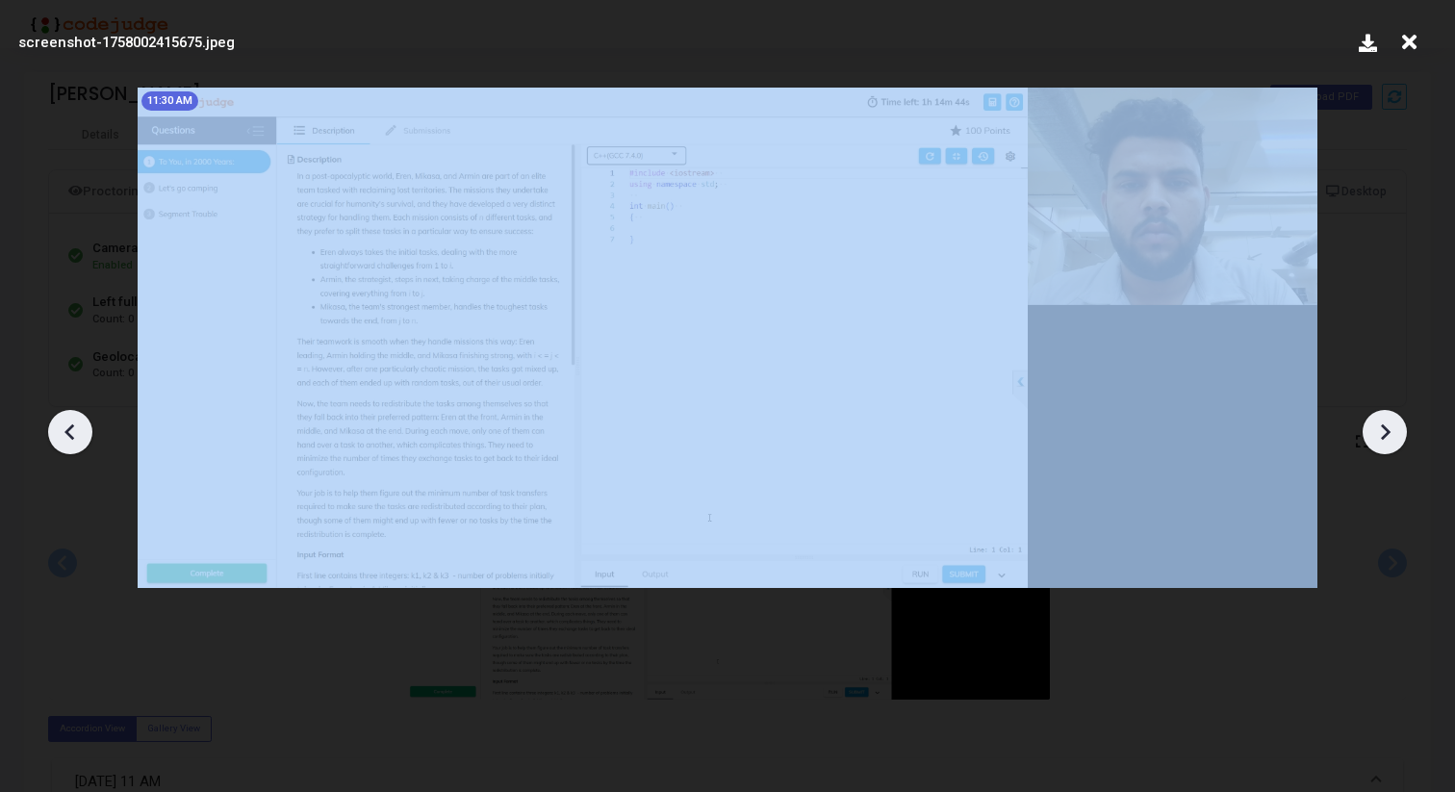
click at [1398, 431] on icon at bounding box center [1384, 432] width 29 height 29
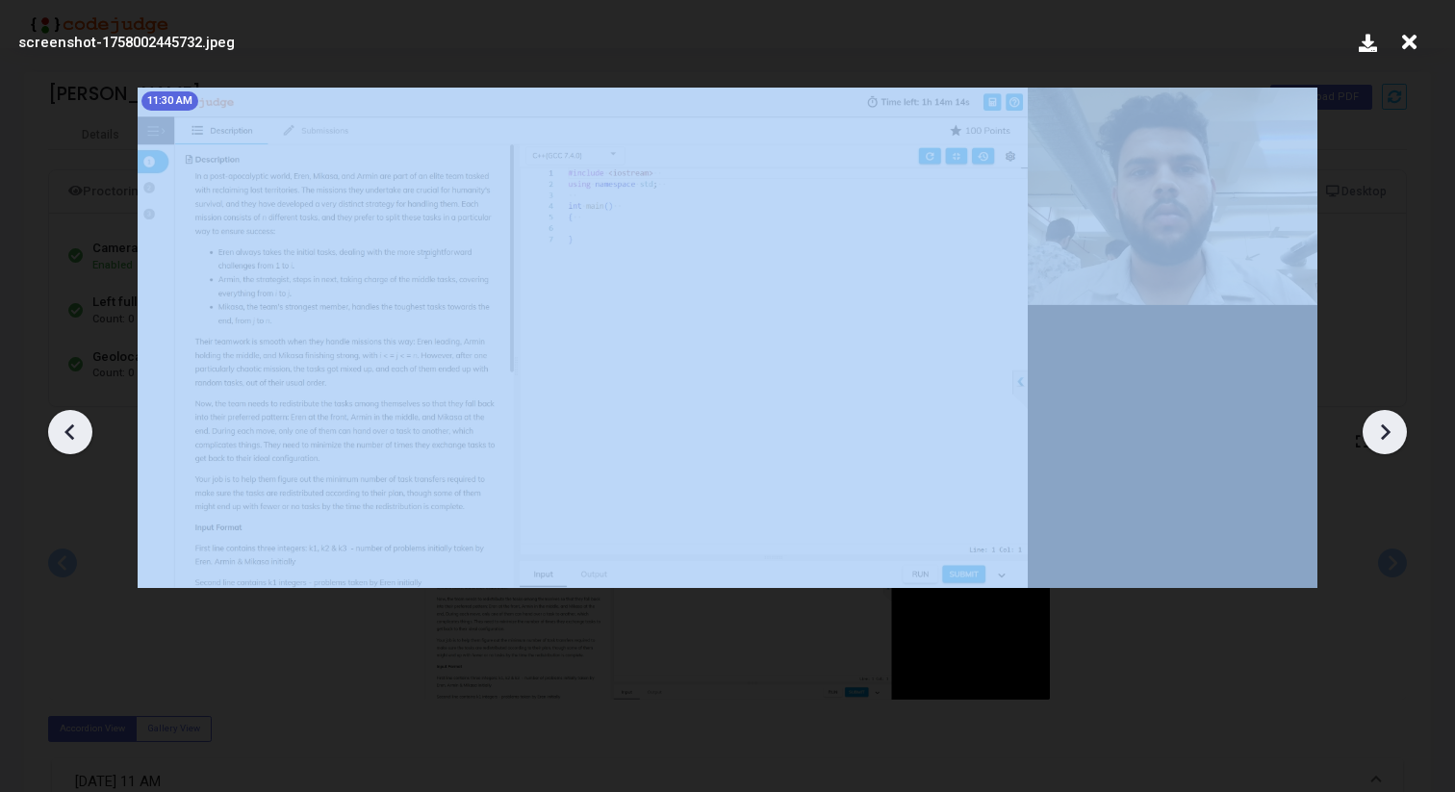
click at [1398, 431] on icon at bounding box center [1384, 432] width 29 height 29
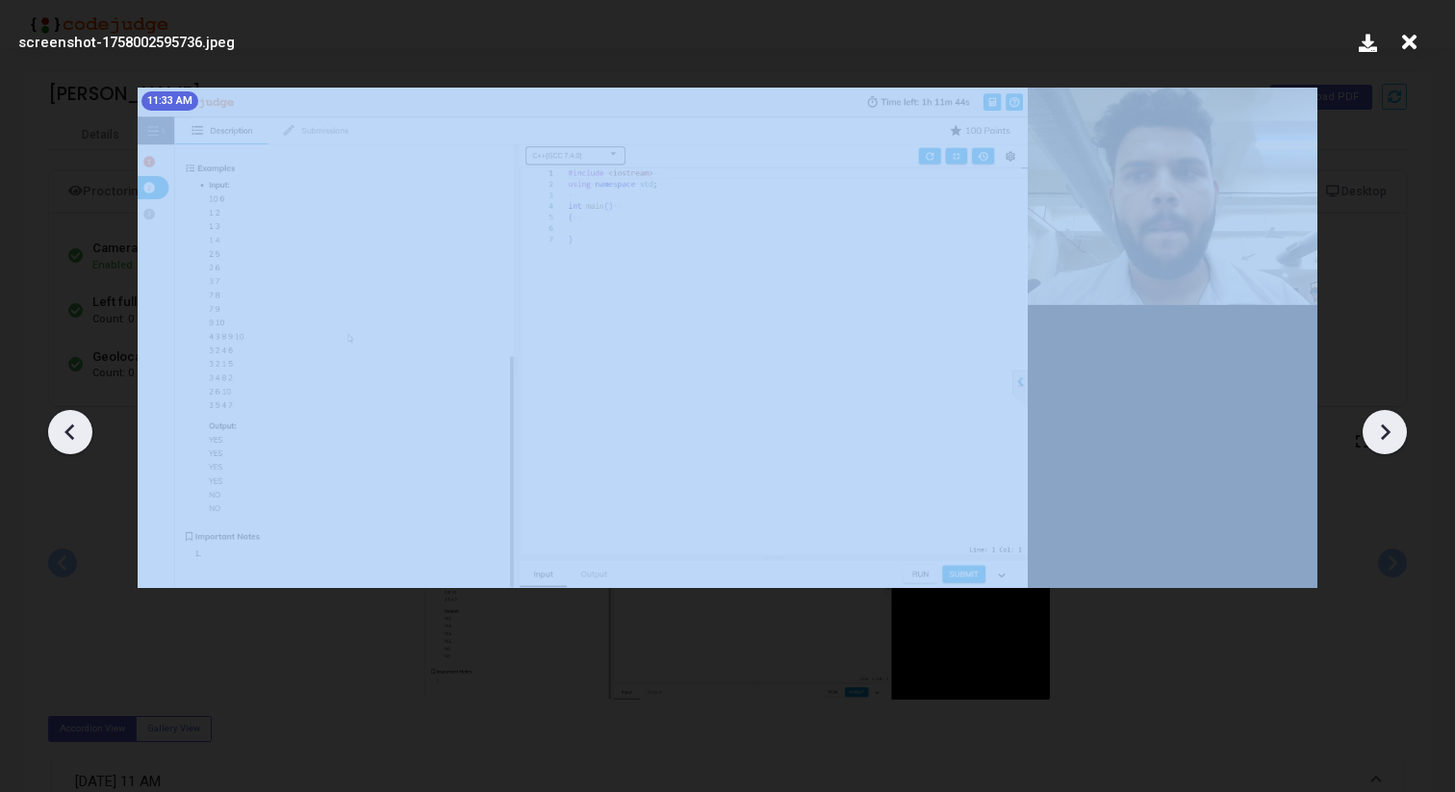
click at [1398, 431] on icon at bounding box center [1384, 432] width 29 height 29
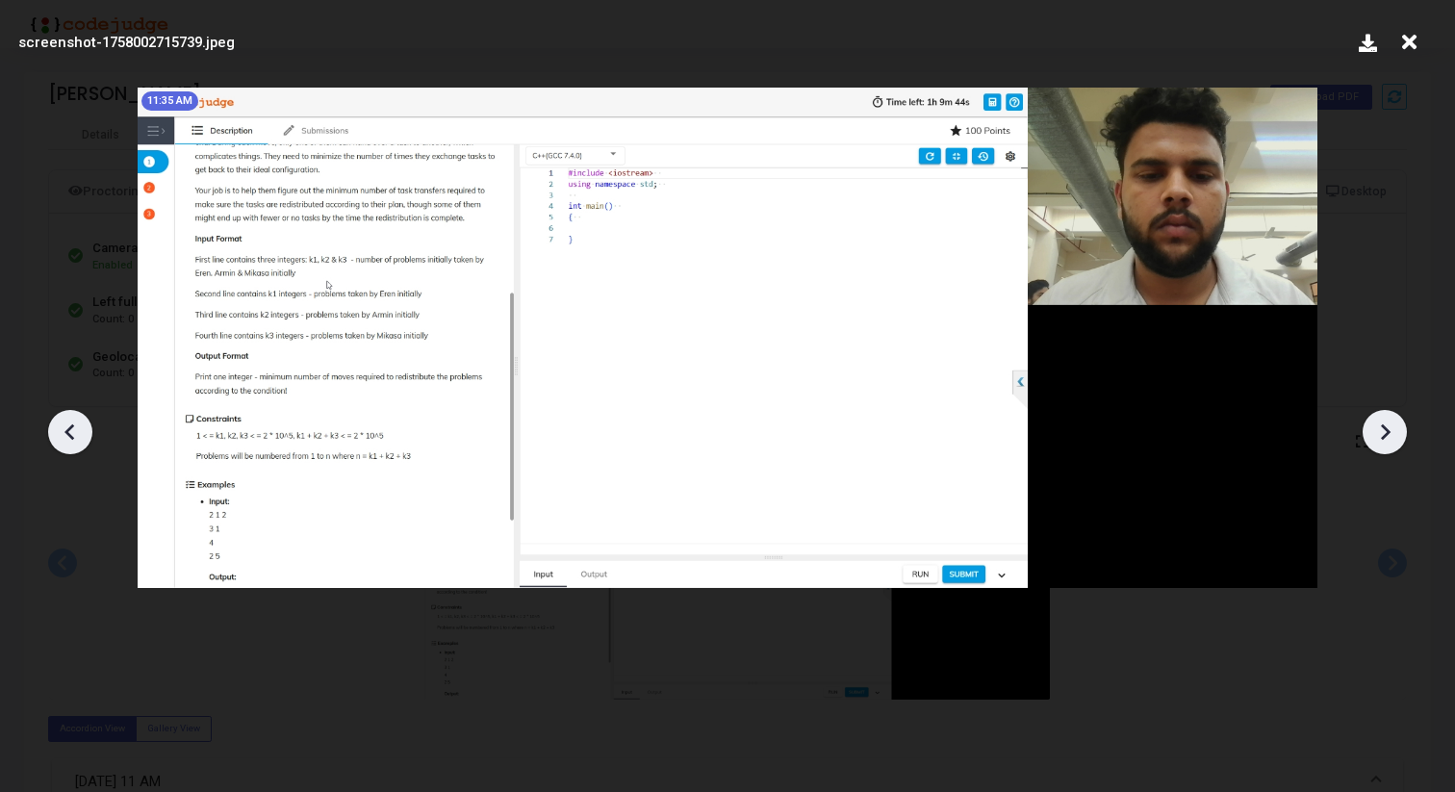
click at [64, 429] on icon at bounding box center [70, 432] width 29 height 29
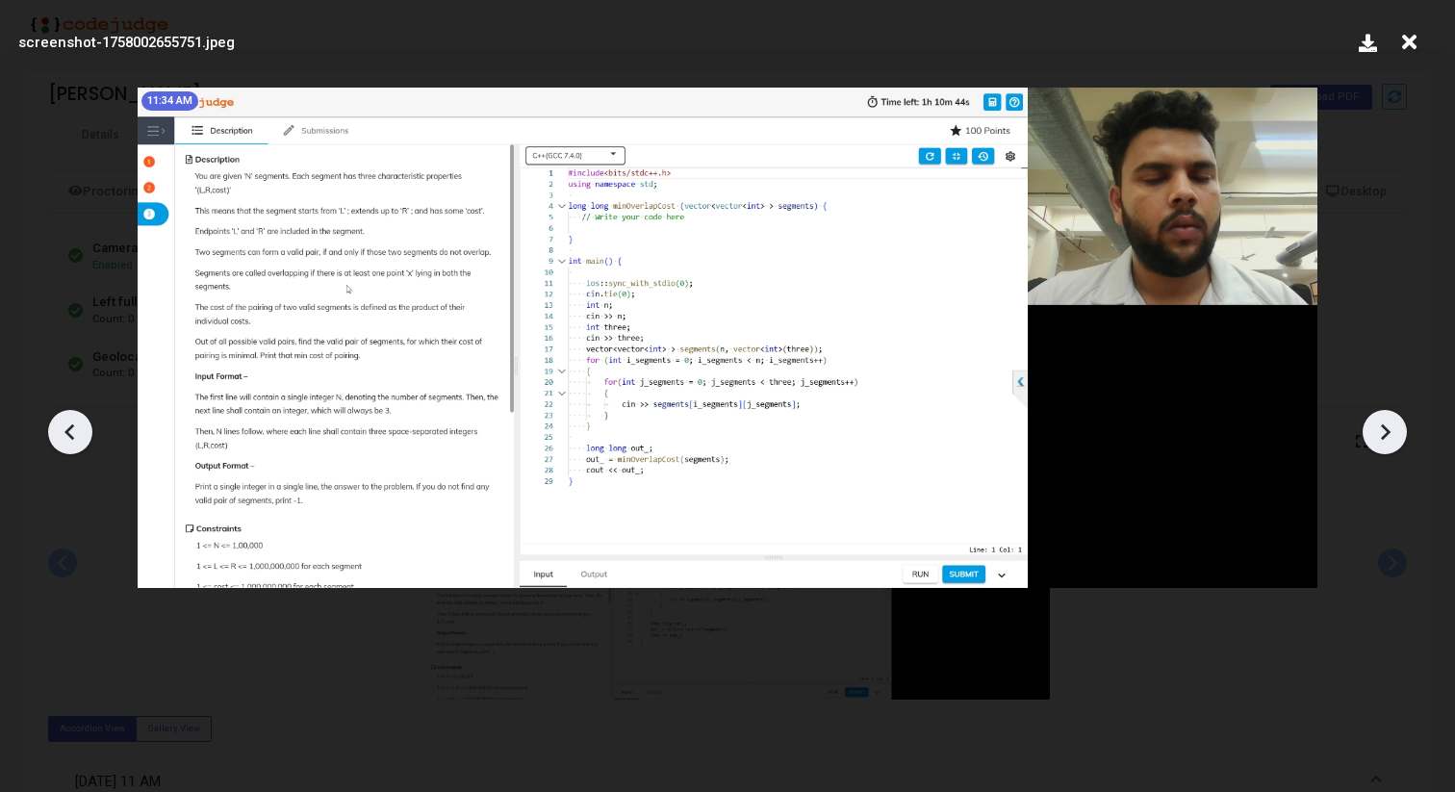
click at [64, 429] on icon at bounding box center [70, 432] width 29 height 29
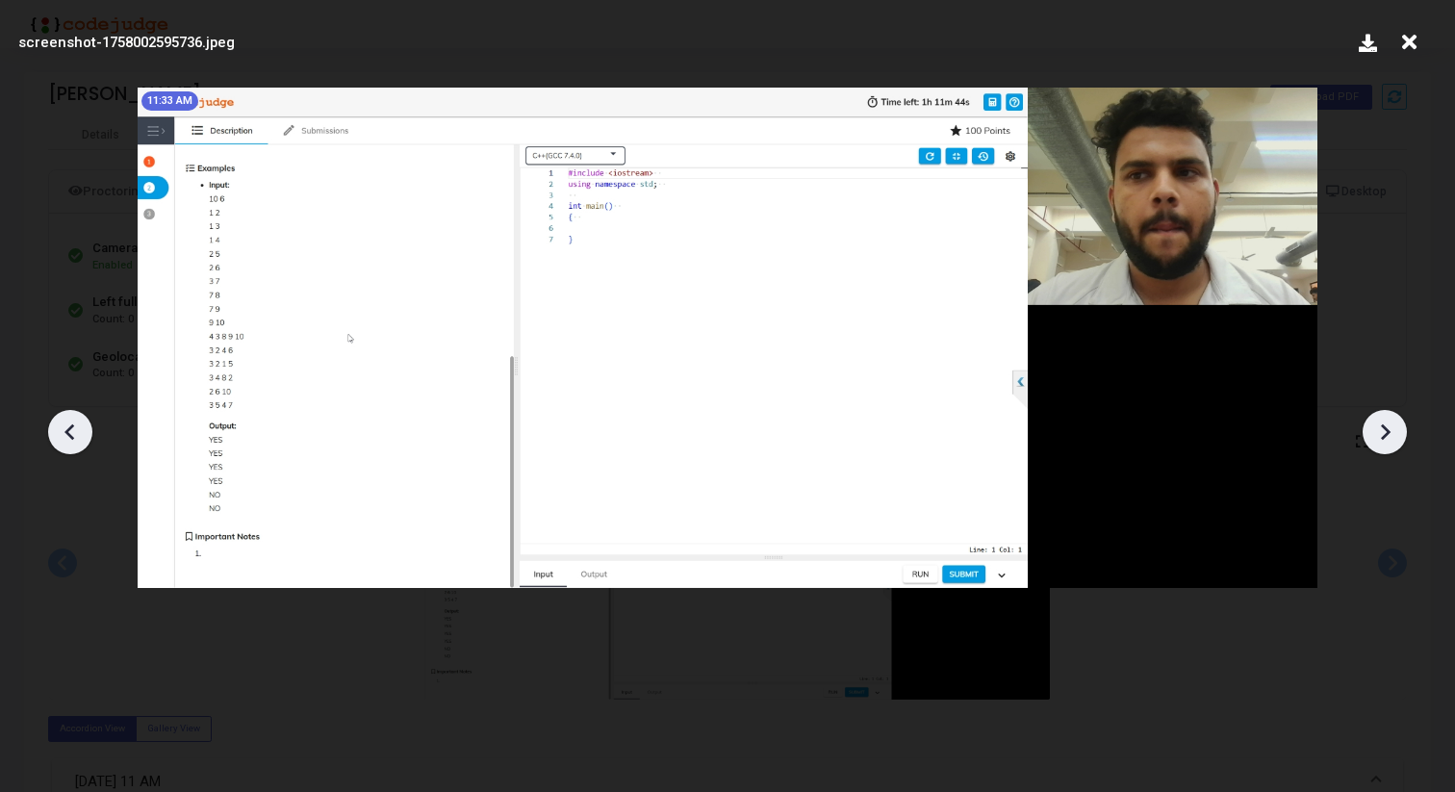
click at [64, 429] on icon at bounding box center [70, 432] width 29 height 29
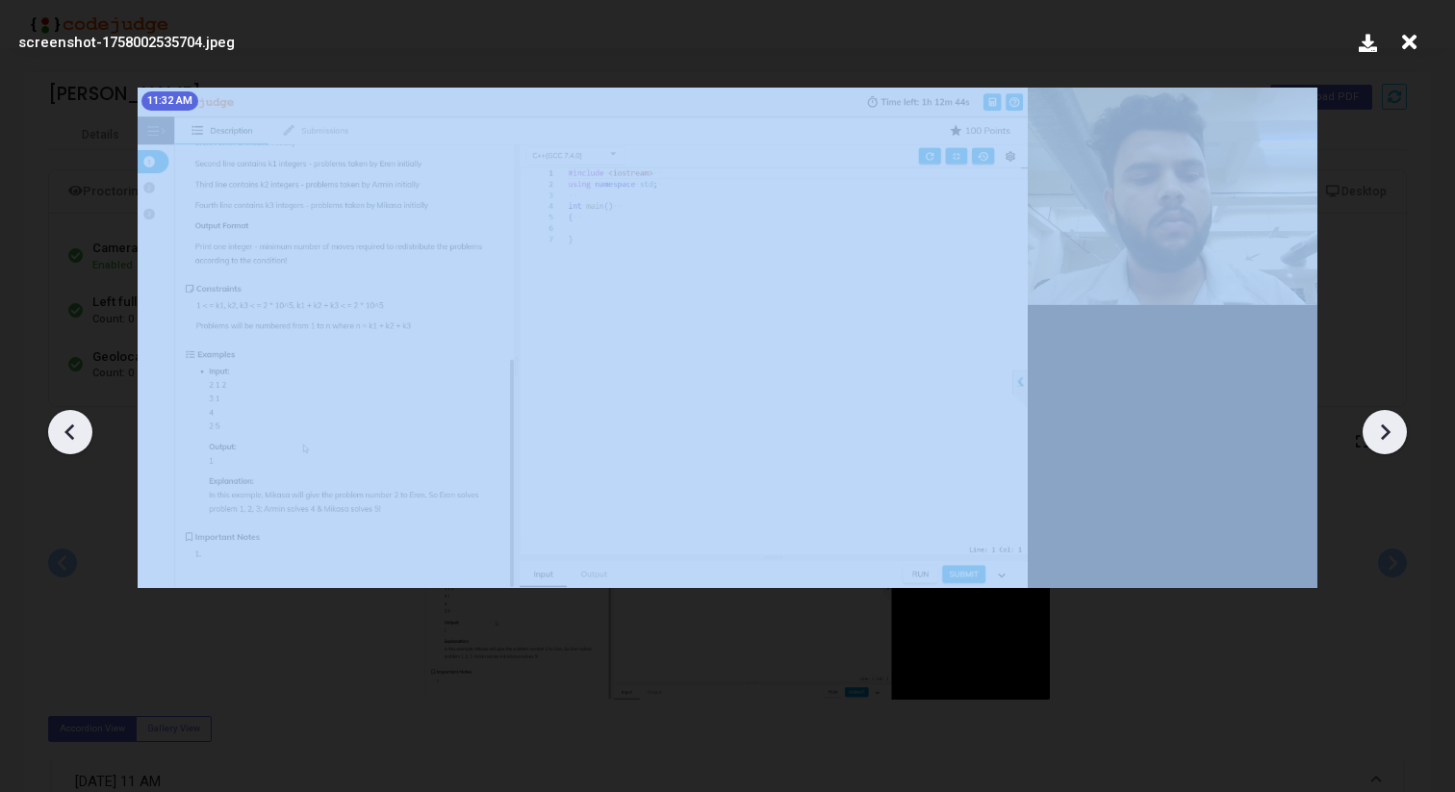
click at [64, 429] on icon at bounding box center [70, 432] width 29 height 29
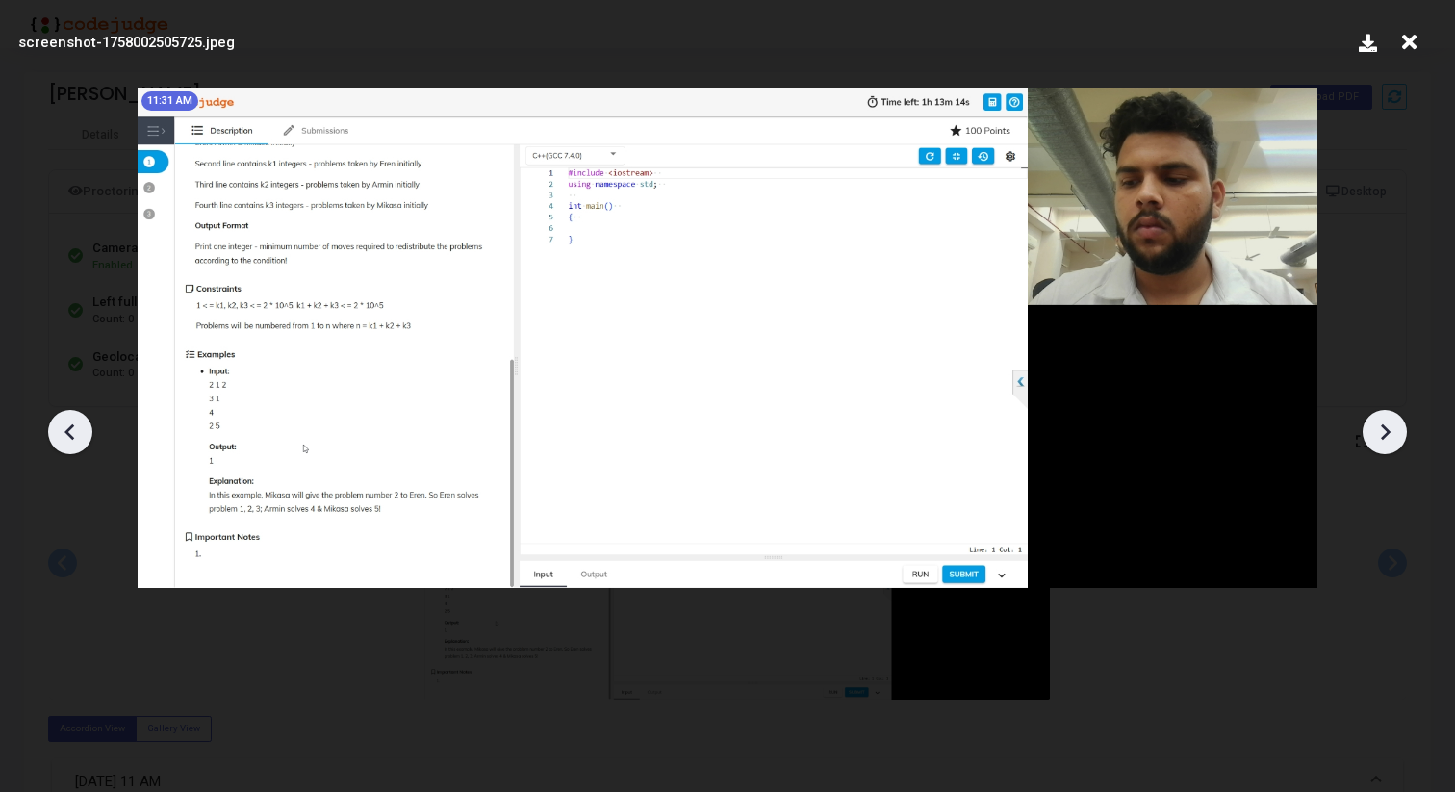
click at [64, 429] on icon at bounding box center [70, 432] width 29 height 29
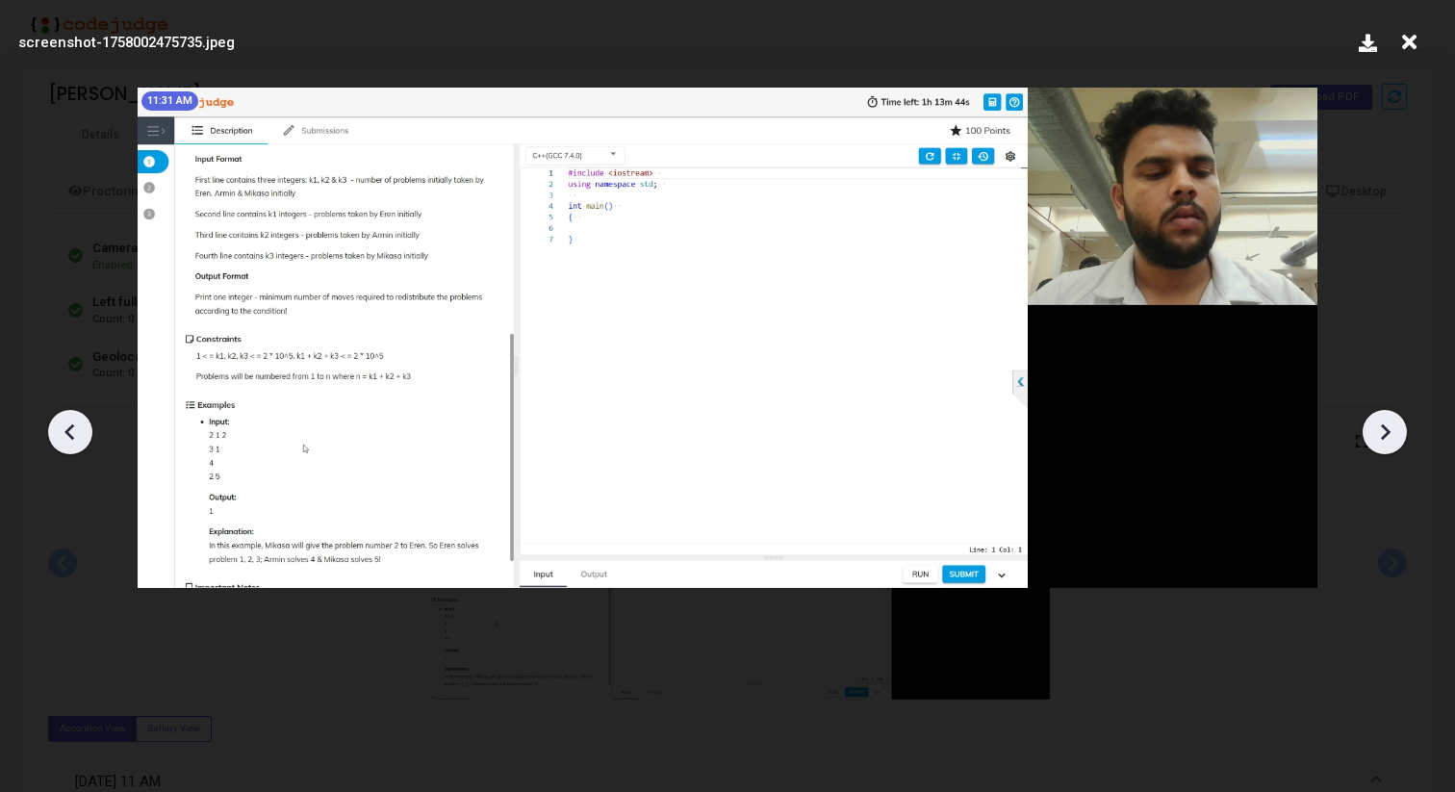
click at [64, 429] on icon at bounding box center [70, 432] width 29 height 29
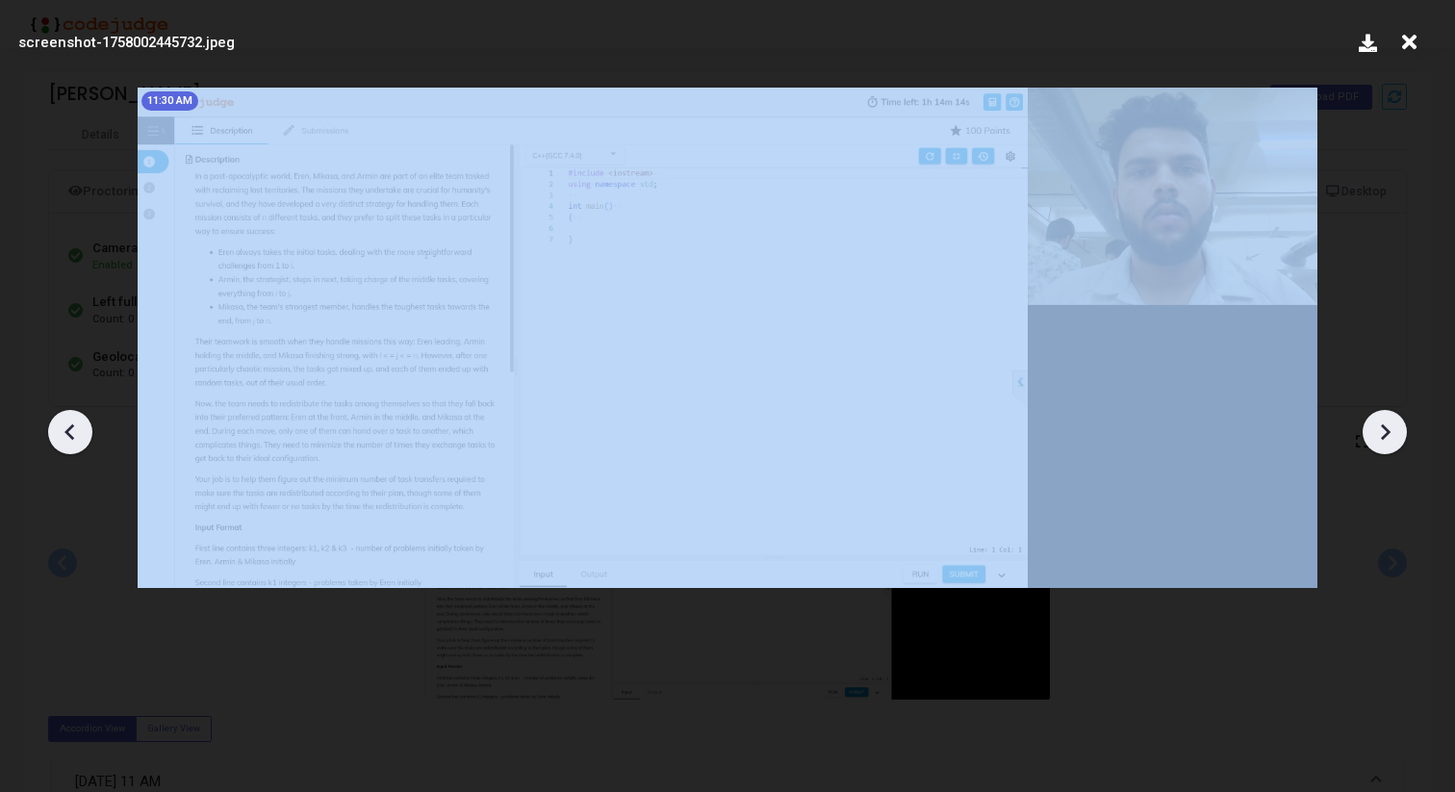
click at [64, 429] on icon at bounding box center [70, 432] width 29 height 29
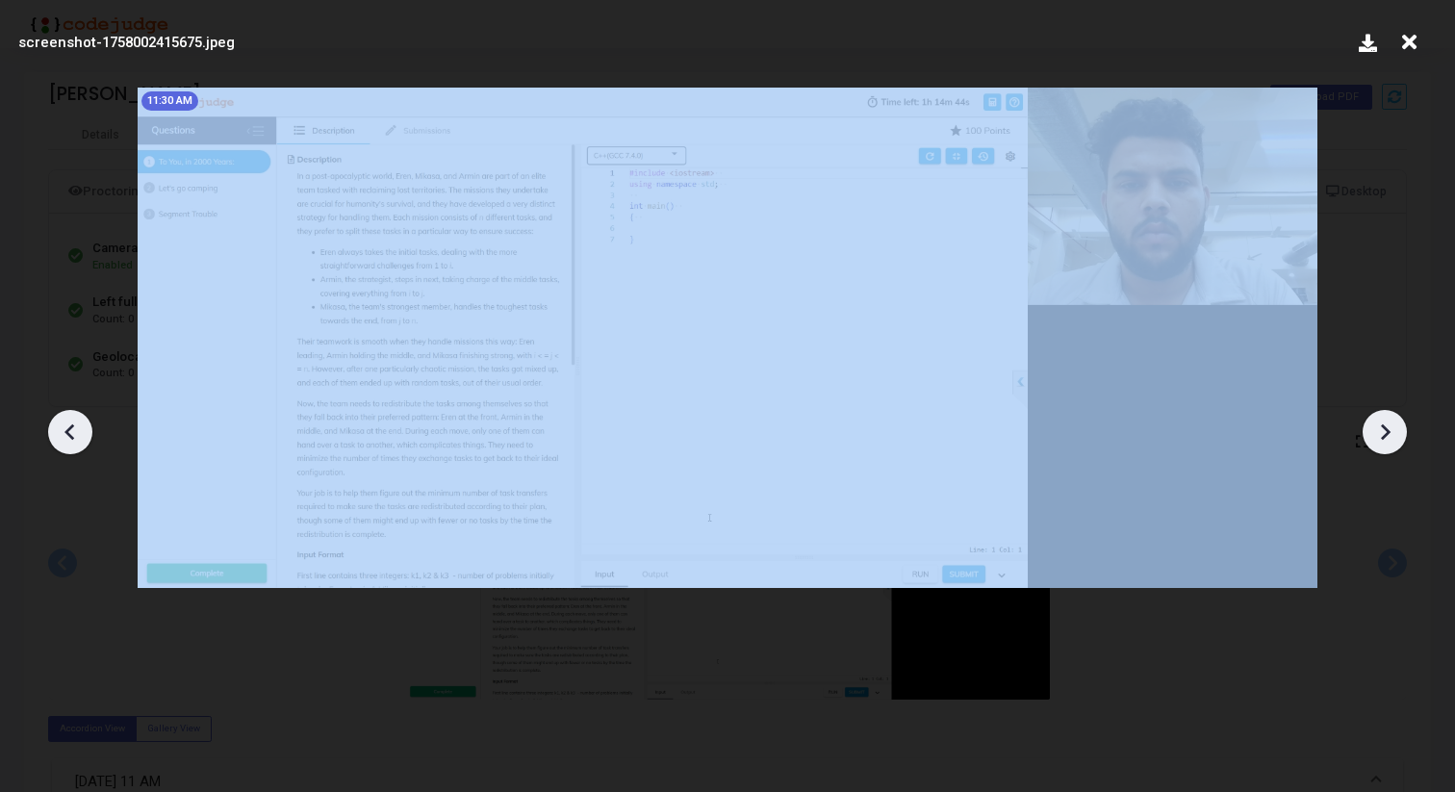
click at [64, 429] on icon at bounding box center [70, 432] width 29 height 29
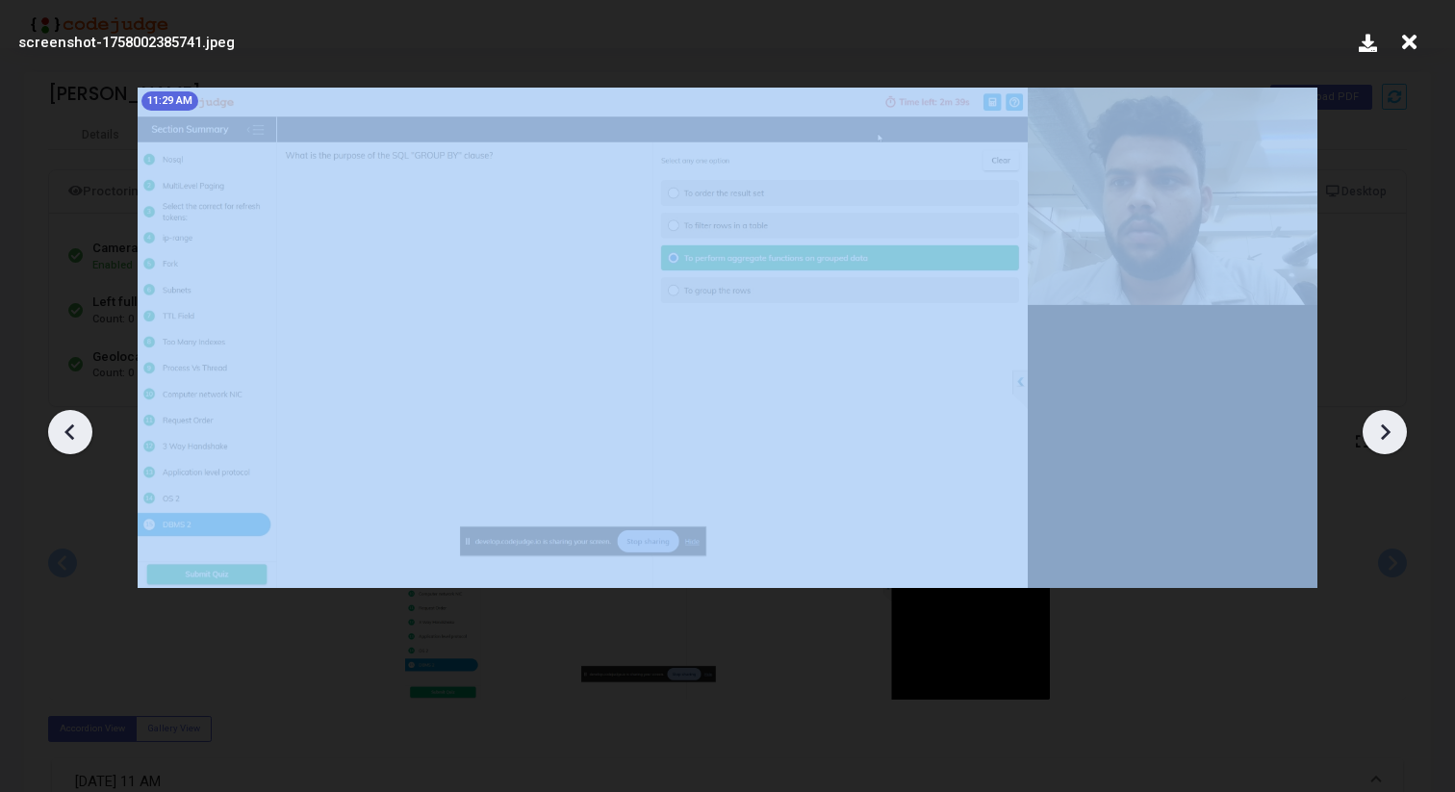
click at [64, 429] on icon at bounding box center [70, 432] width 29 height 29
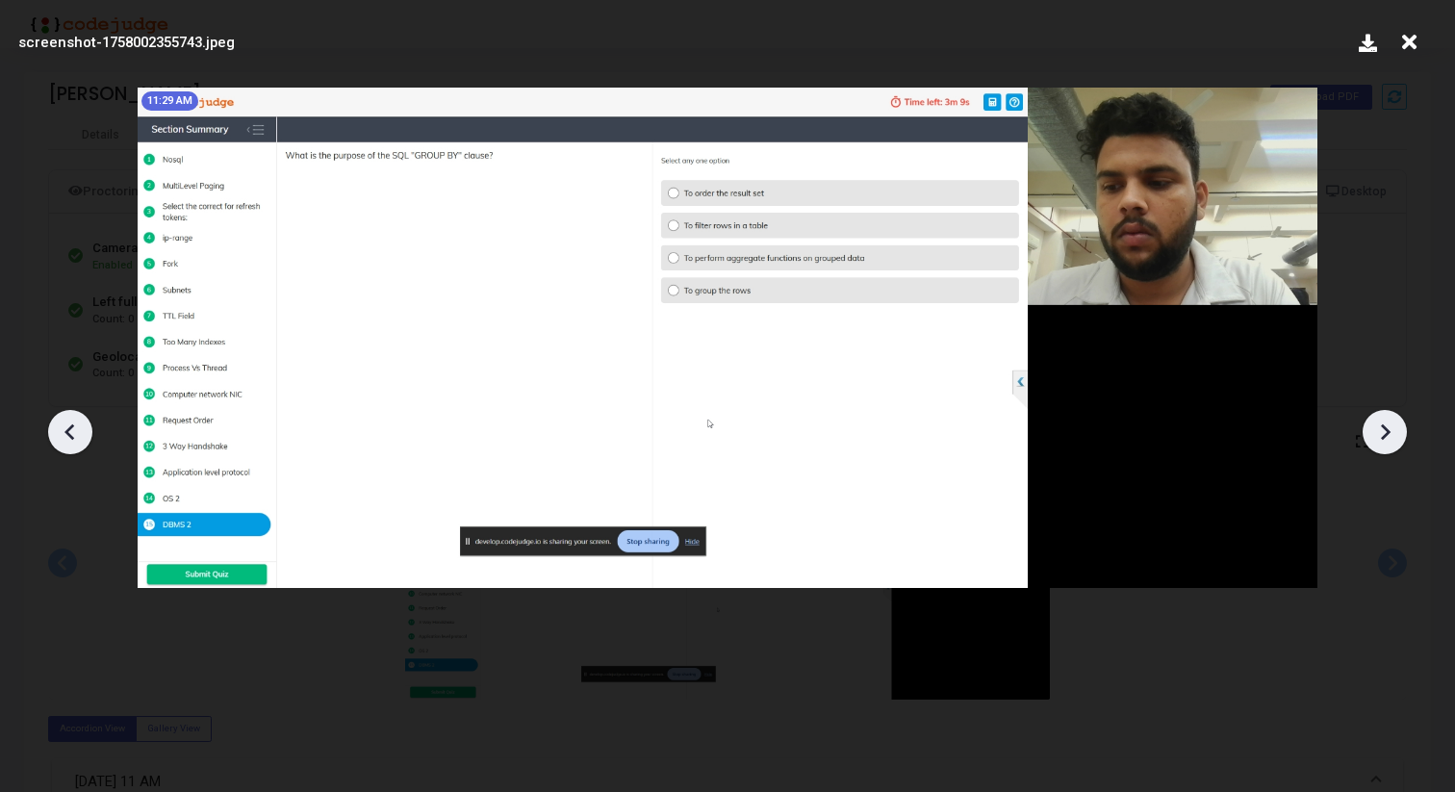
click at [1385, 419] on icon at bounding box center [1384, 432] width 29 height 29
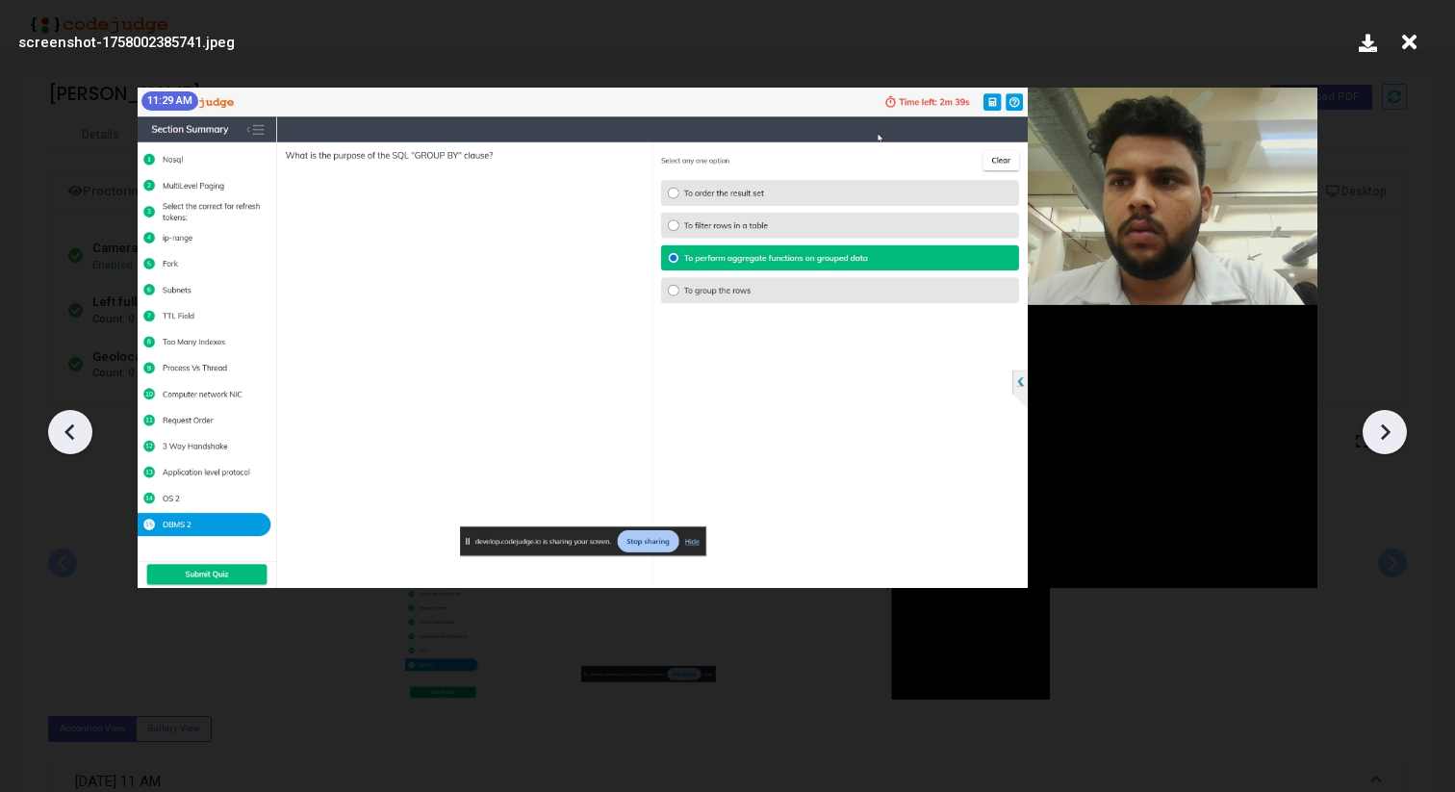
click at [1385, 419] on icon at bounding box center [1384, 432] width 29 height 29
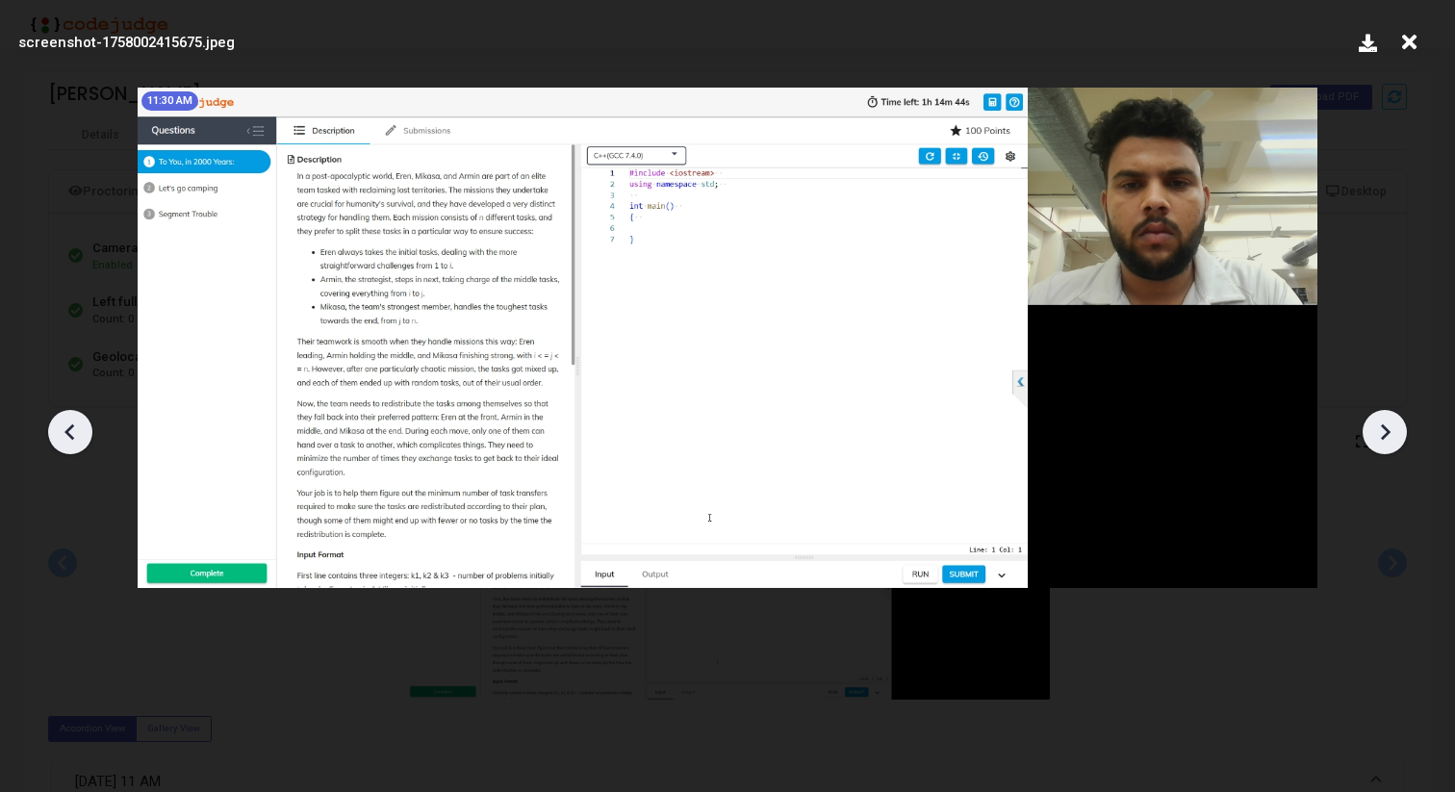
click at [1385, 419] on icon at bounding box center [1384, 432] width 29 height 29
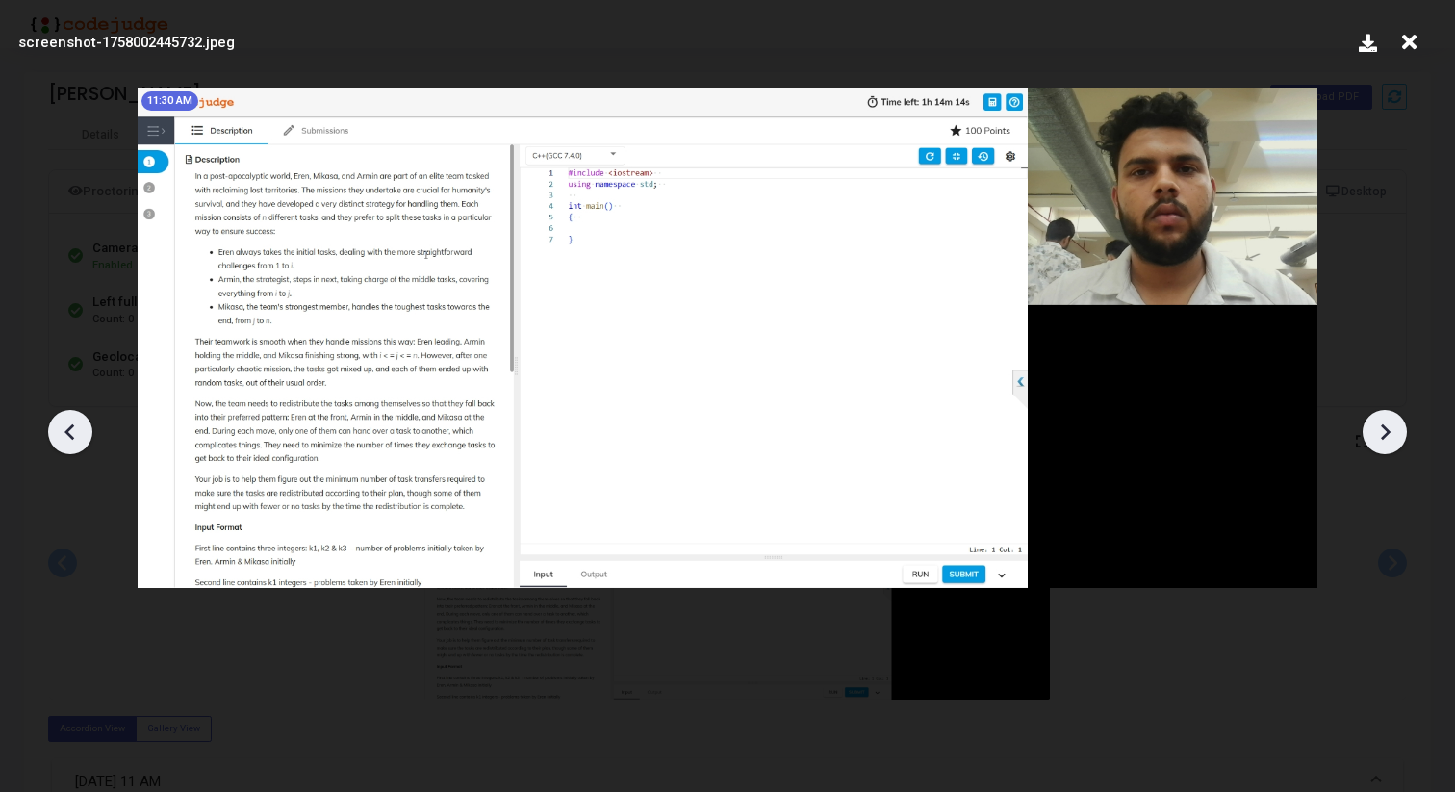
click at [1385, 419] on icon at bounding box center [1384, 432] width 29 height 29
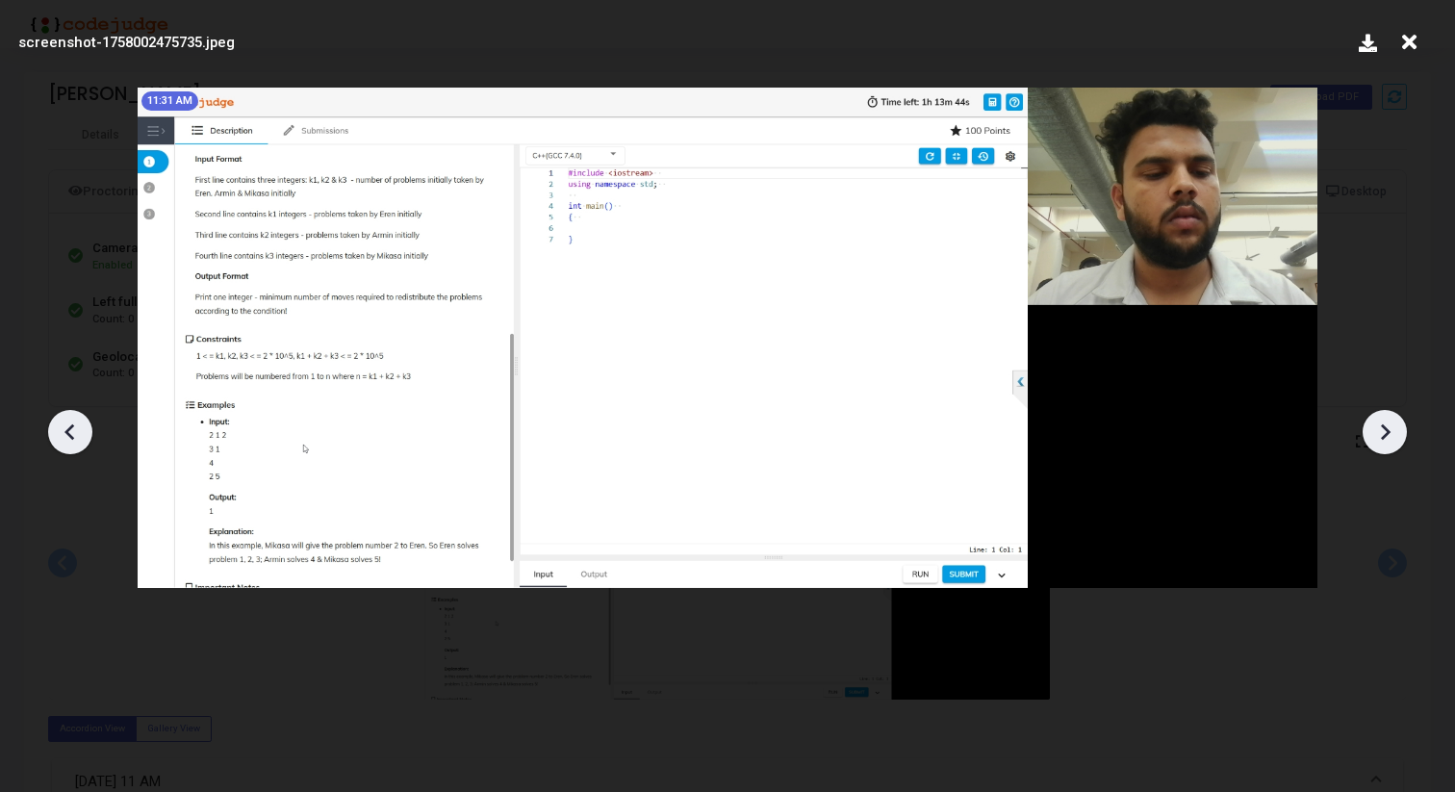
click at [1385, 419] on icon at bounding box center [1384, 432] width 29 height 29
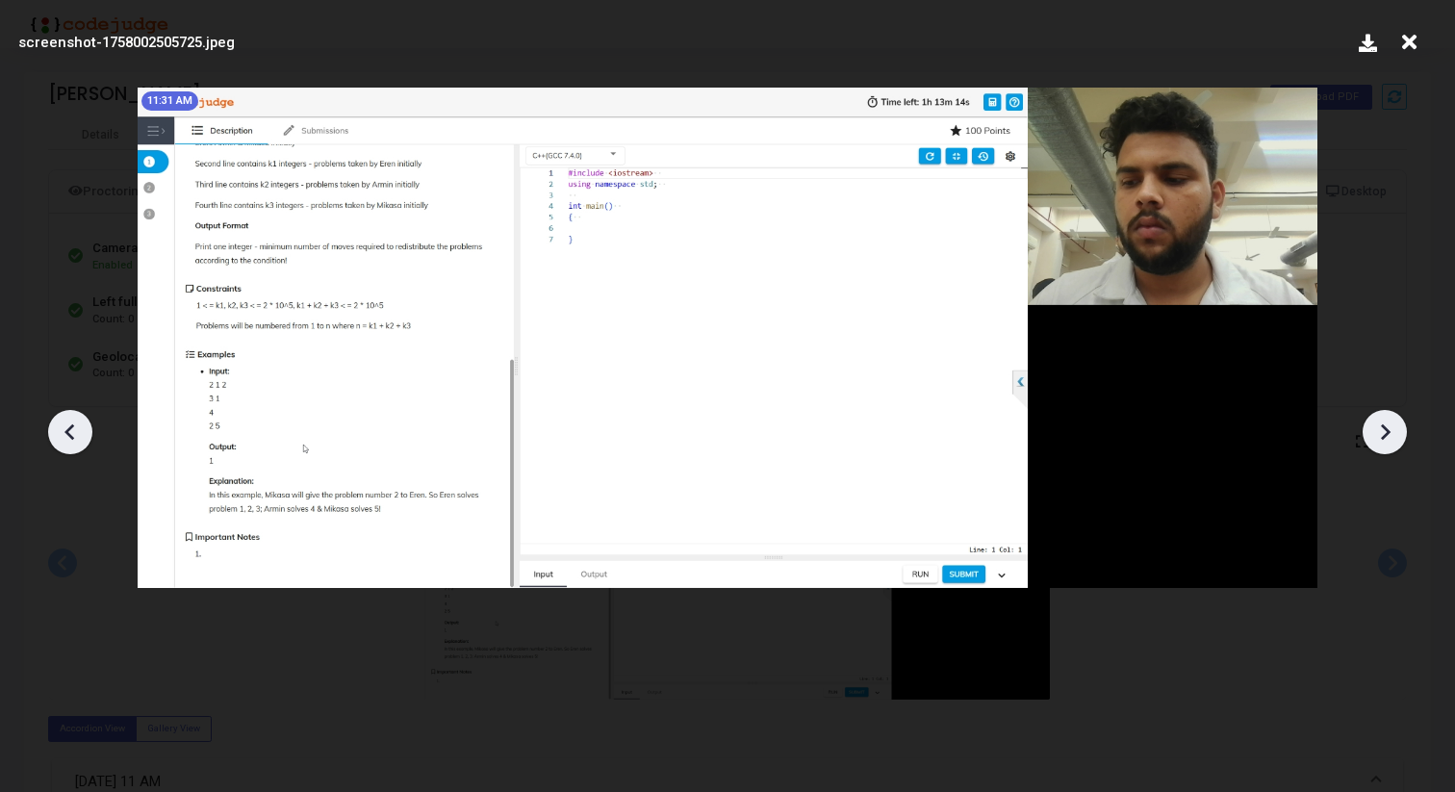
click at [1385, 419] on icon at bounding box center [1384, 432] width 29 height 29
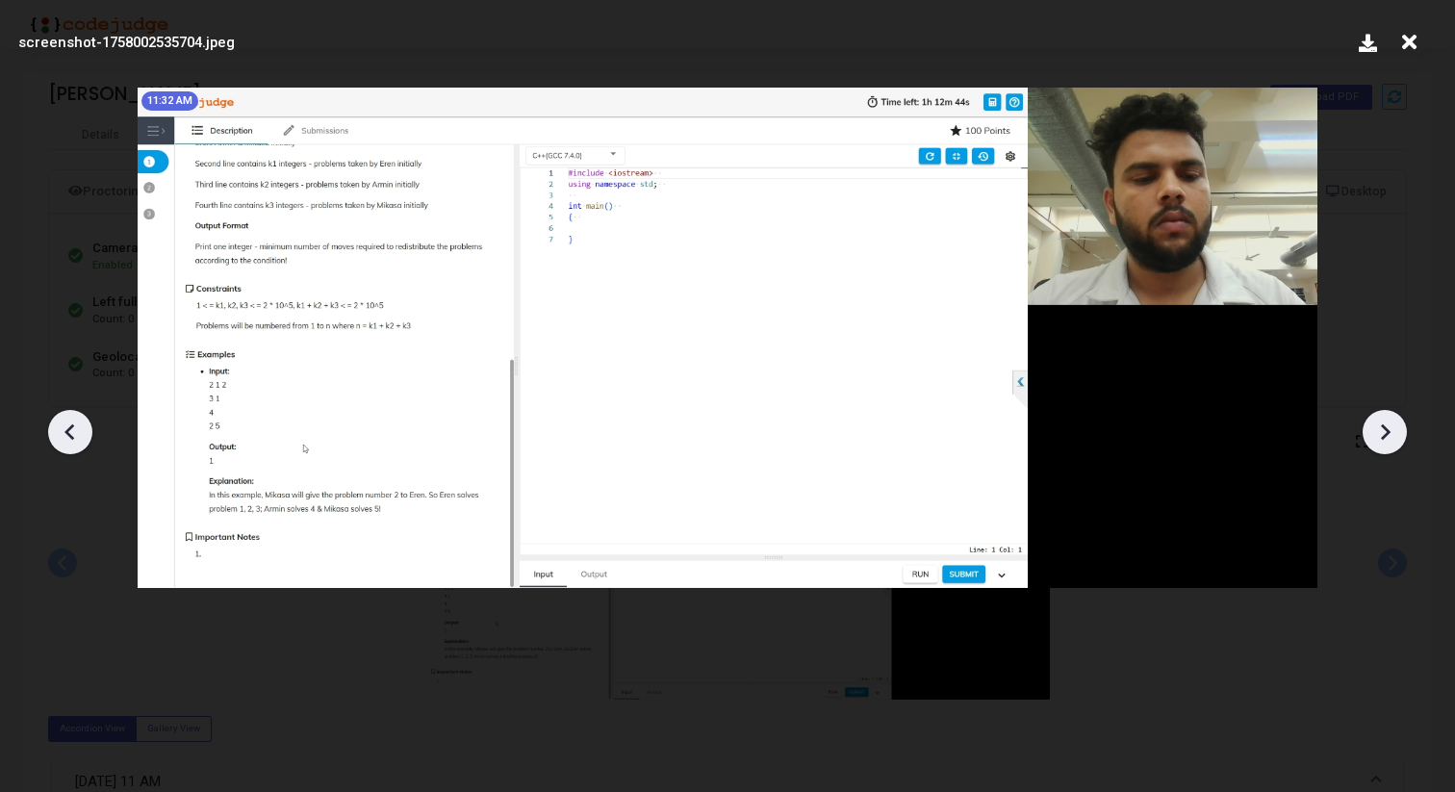
click at [1385, 419] on icon at bounding box center [1384, 432] width 29 height 29
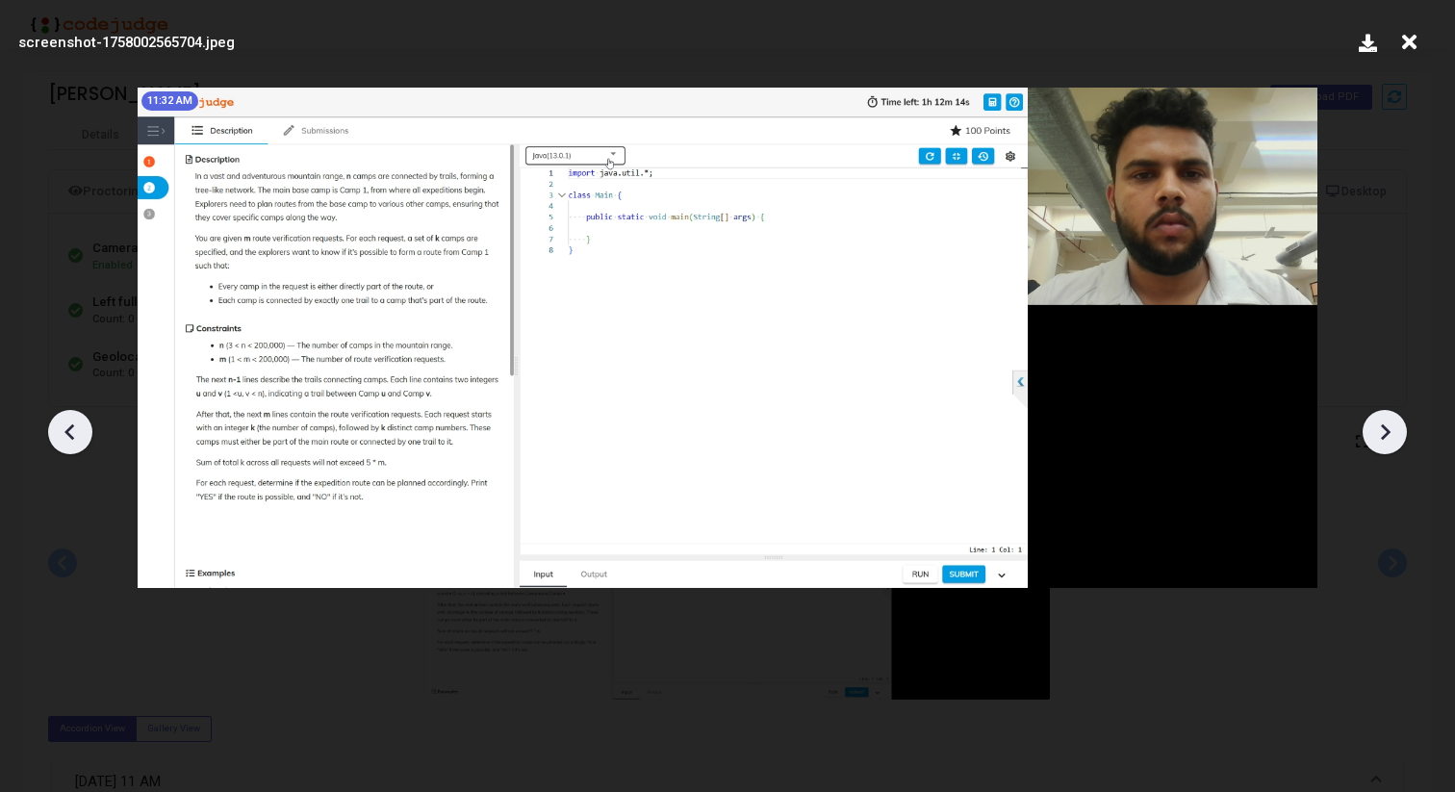
click at [75, 431] on icon at bounding box center [70, 432] width 29 height 29
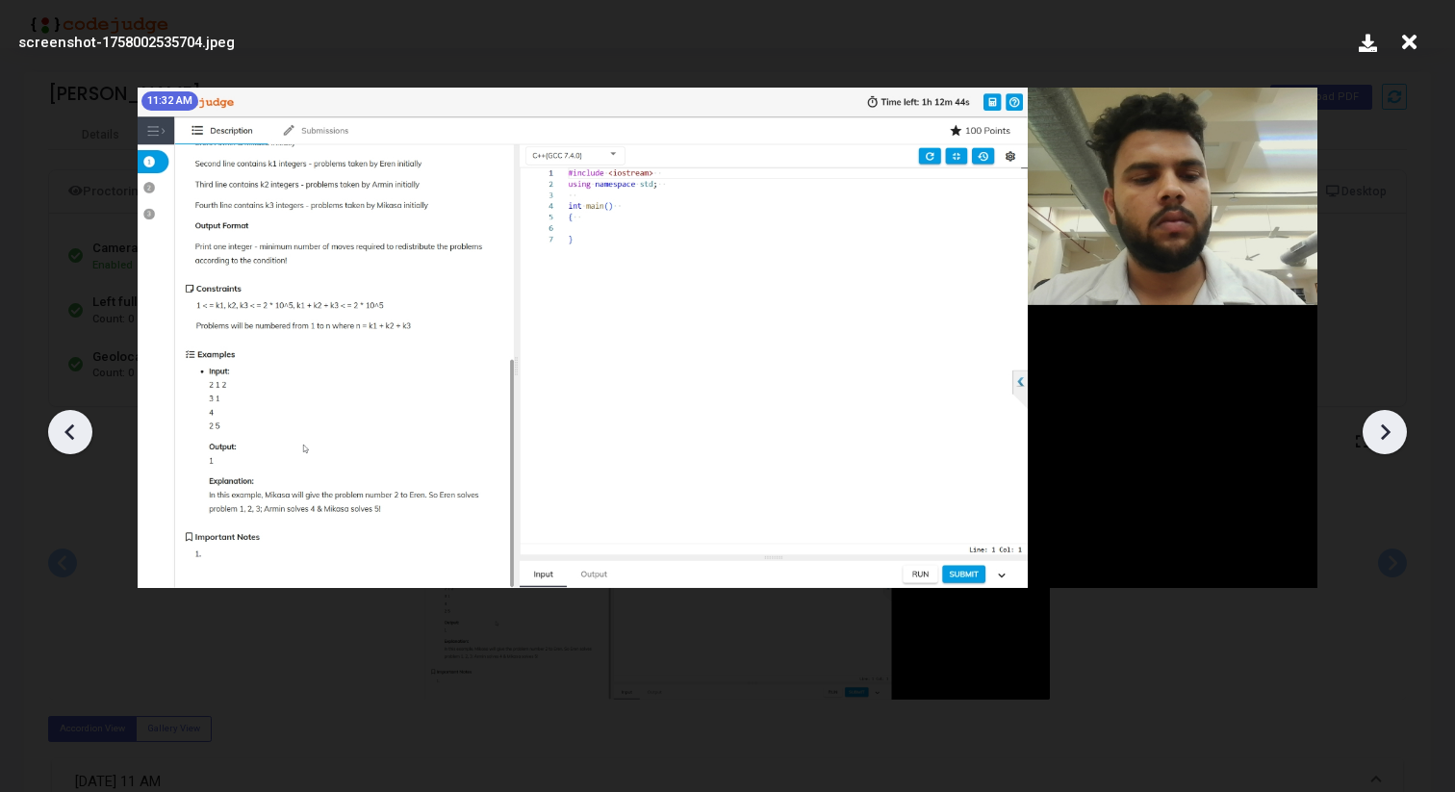
click at [75, 431] on icon at bounding box center [70, 432] width 29 height 29
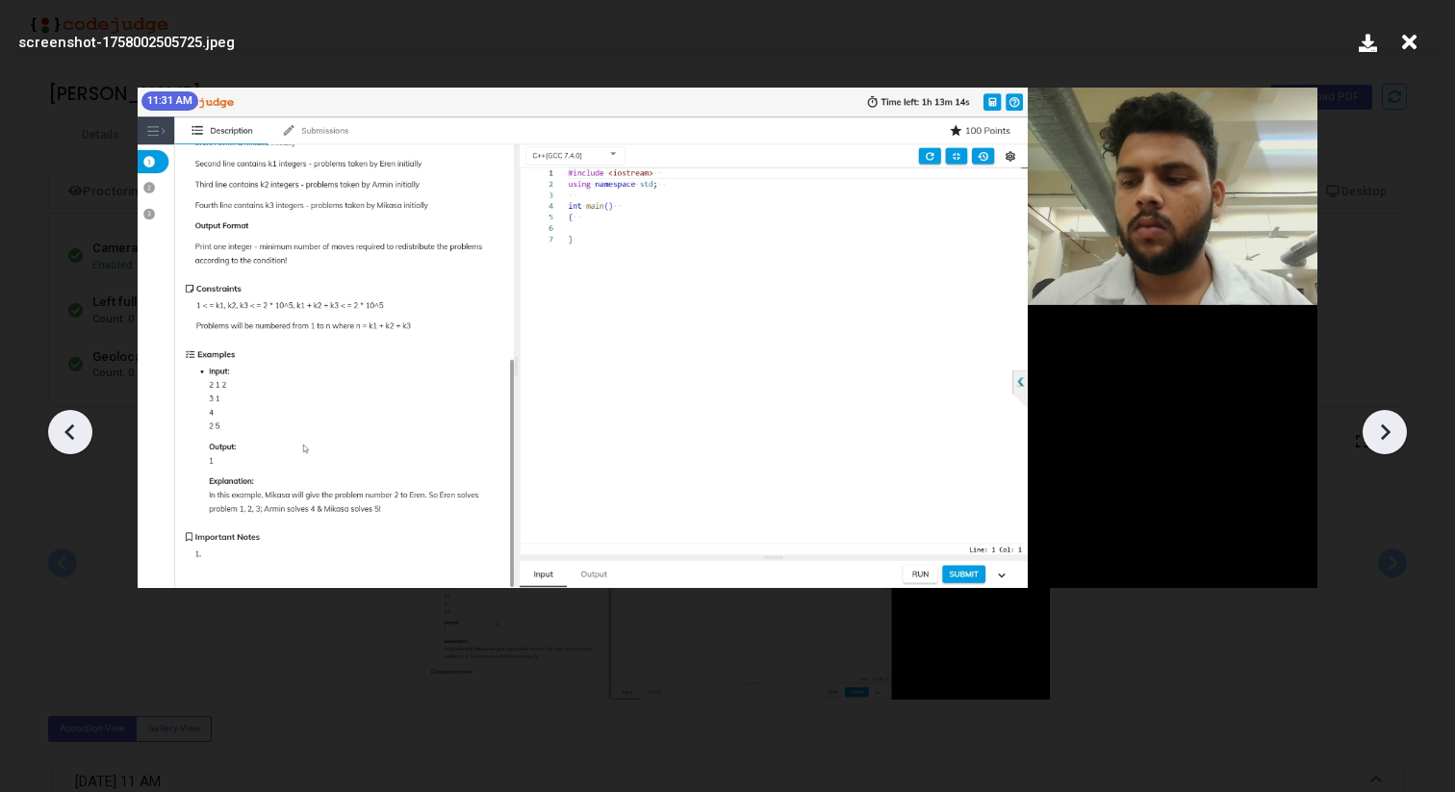
click at [1389, 433] on icon at bounding box center [1386, 431] width 10 height 16
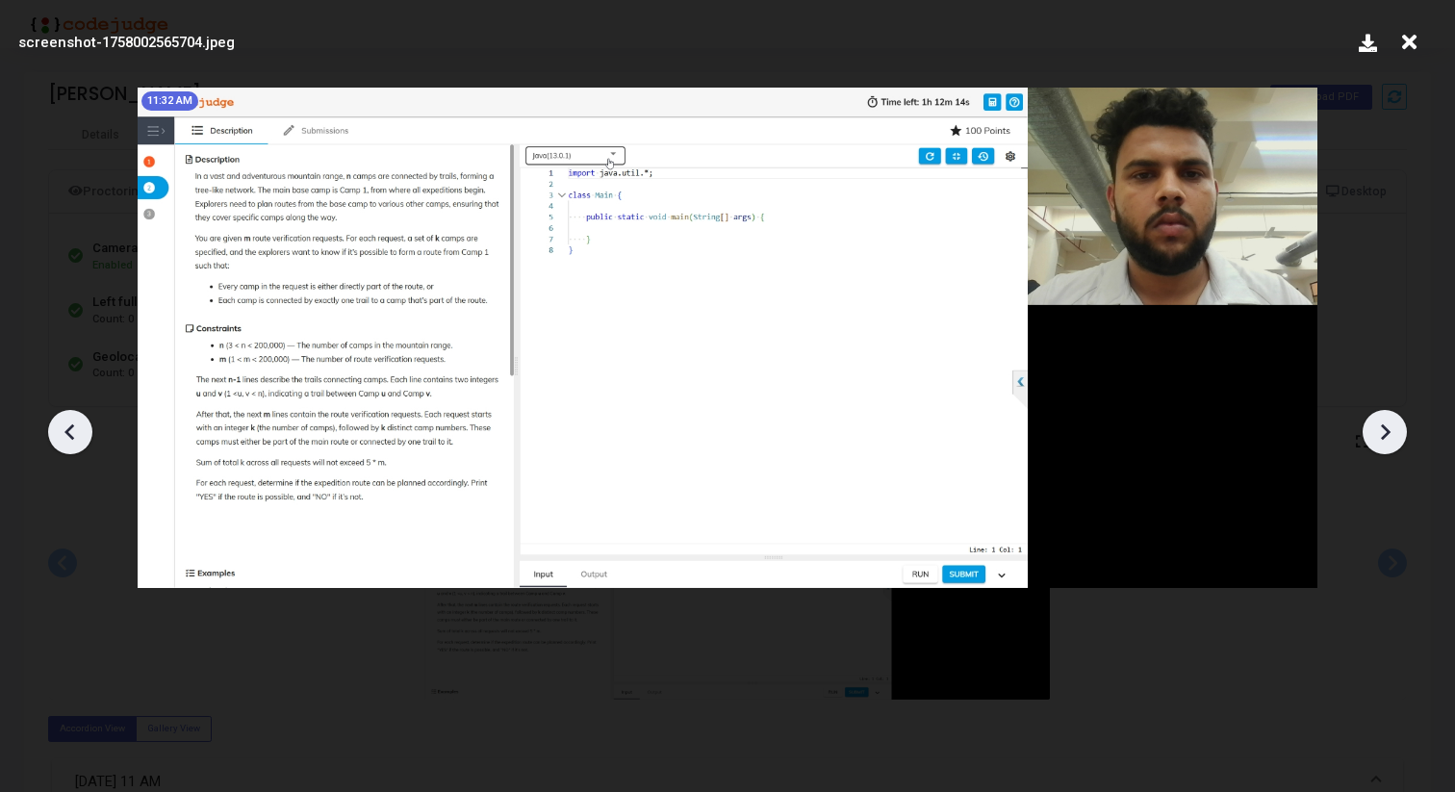
click at [1389, 433] on icon at bounding box center [1386, 431] width 10 height 16
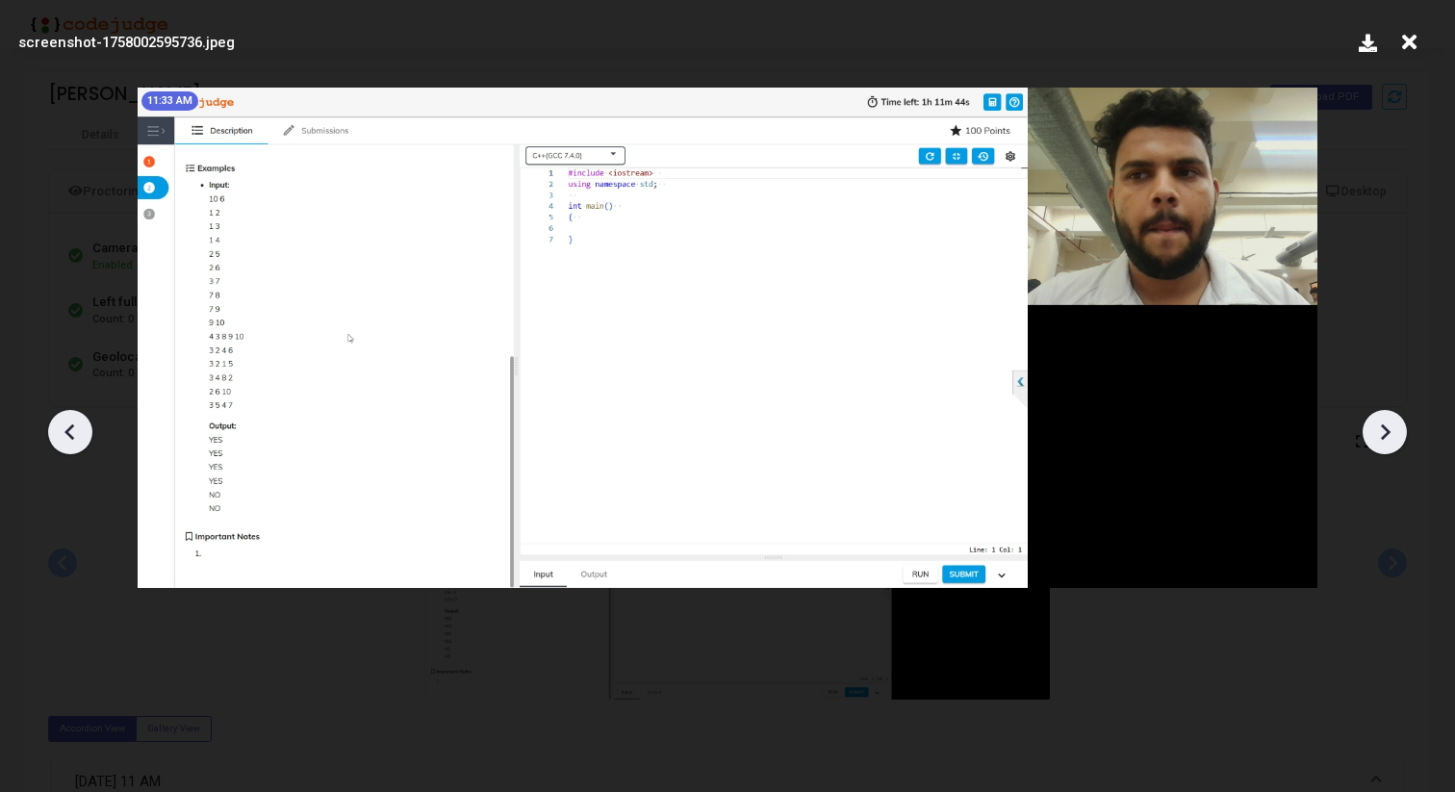
click at [1389, 433] on icon at bounding box center [1386, 431] width 10 height 16
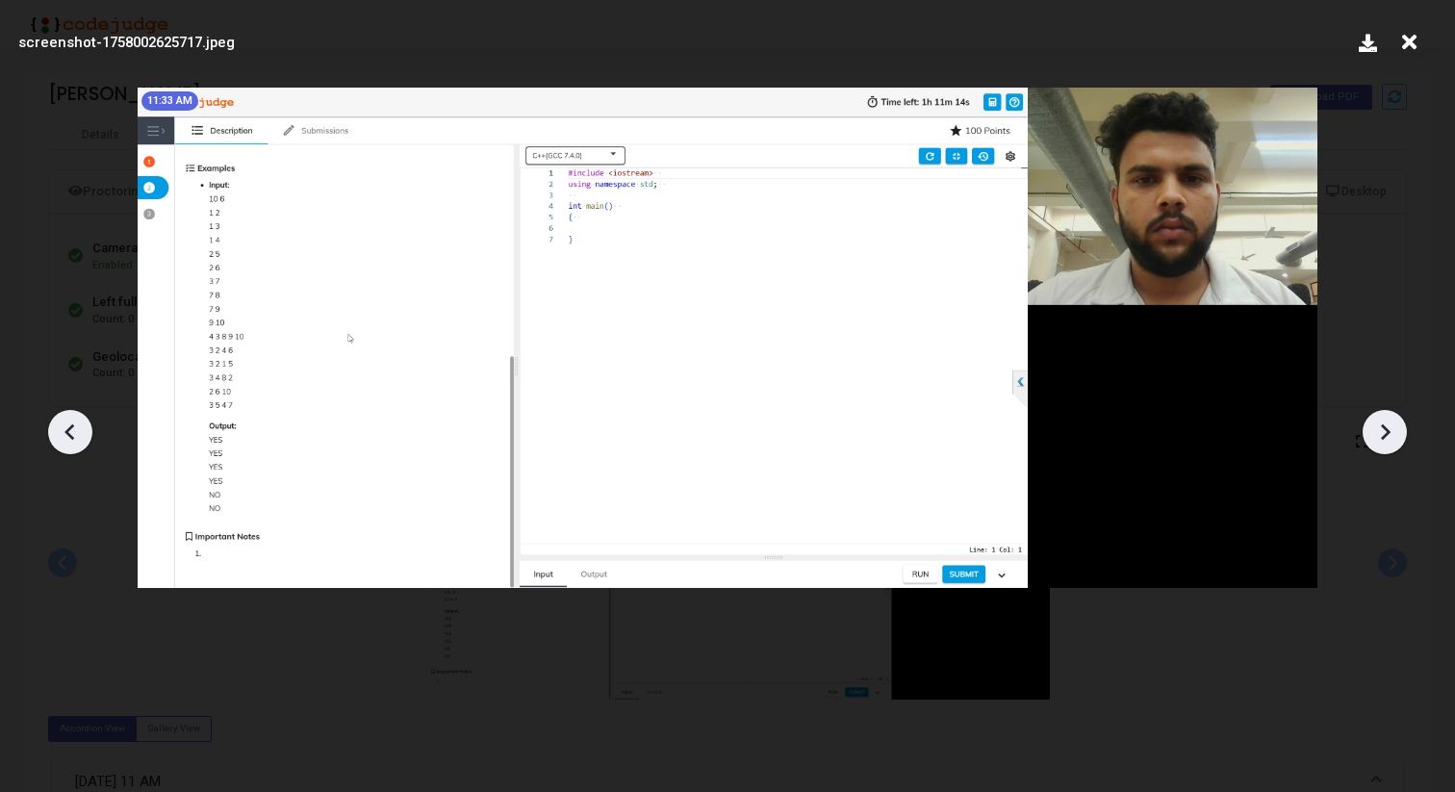
click at [1389, 433] on icon at bounding box center [1386, 431] width 10 height 16
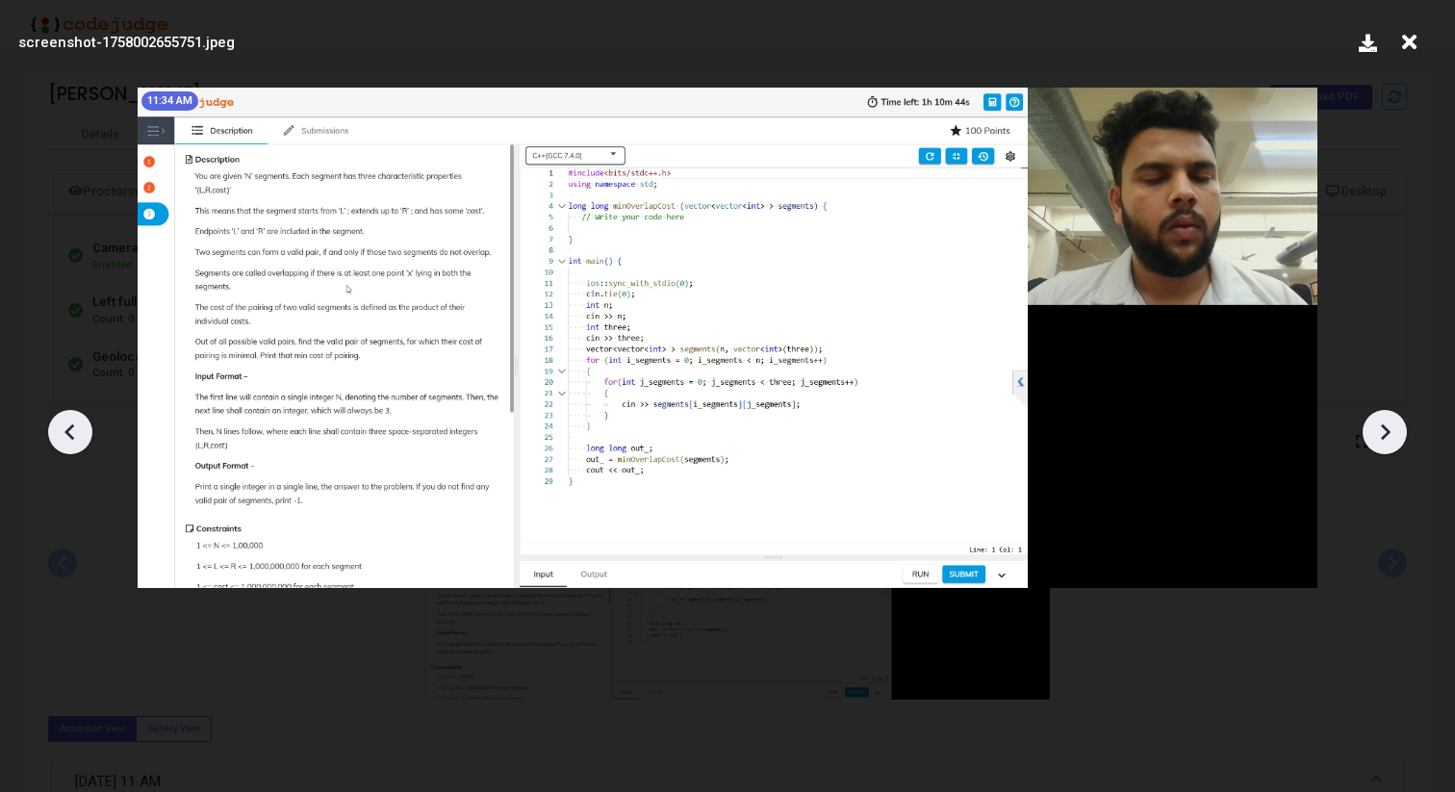
click at [1388, 434] on icon at bounding box center [1384, 432] width 29 height 29
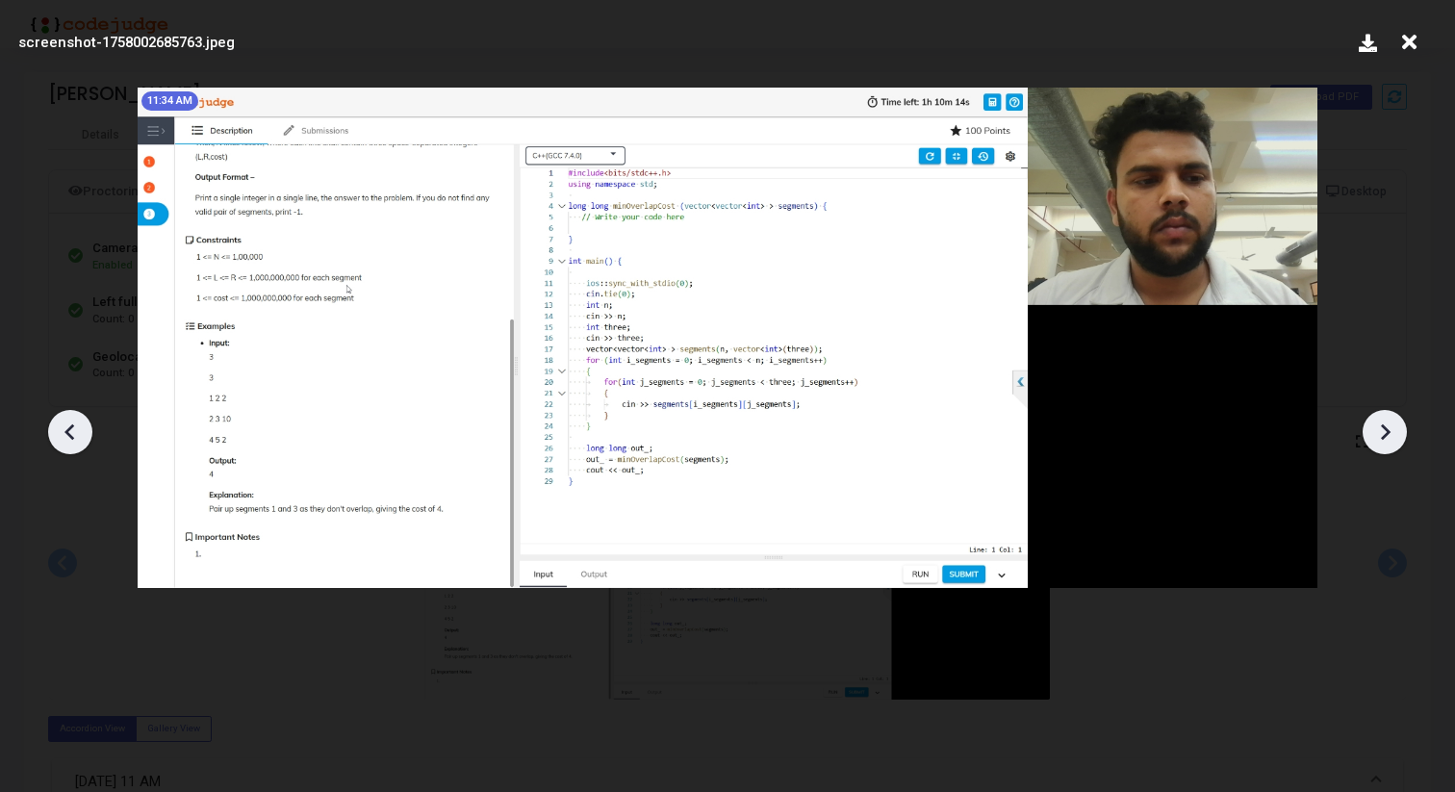
click at [1388, 434] on icon at bounding box center [1384, 432] width 29 height 29
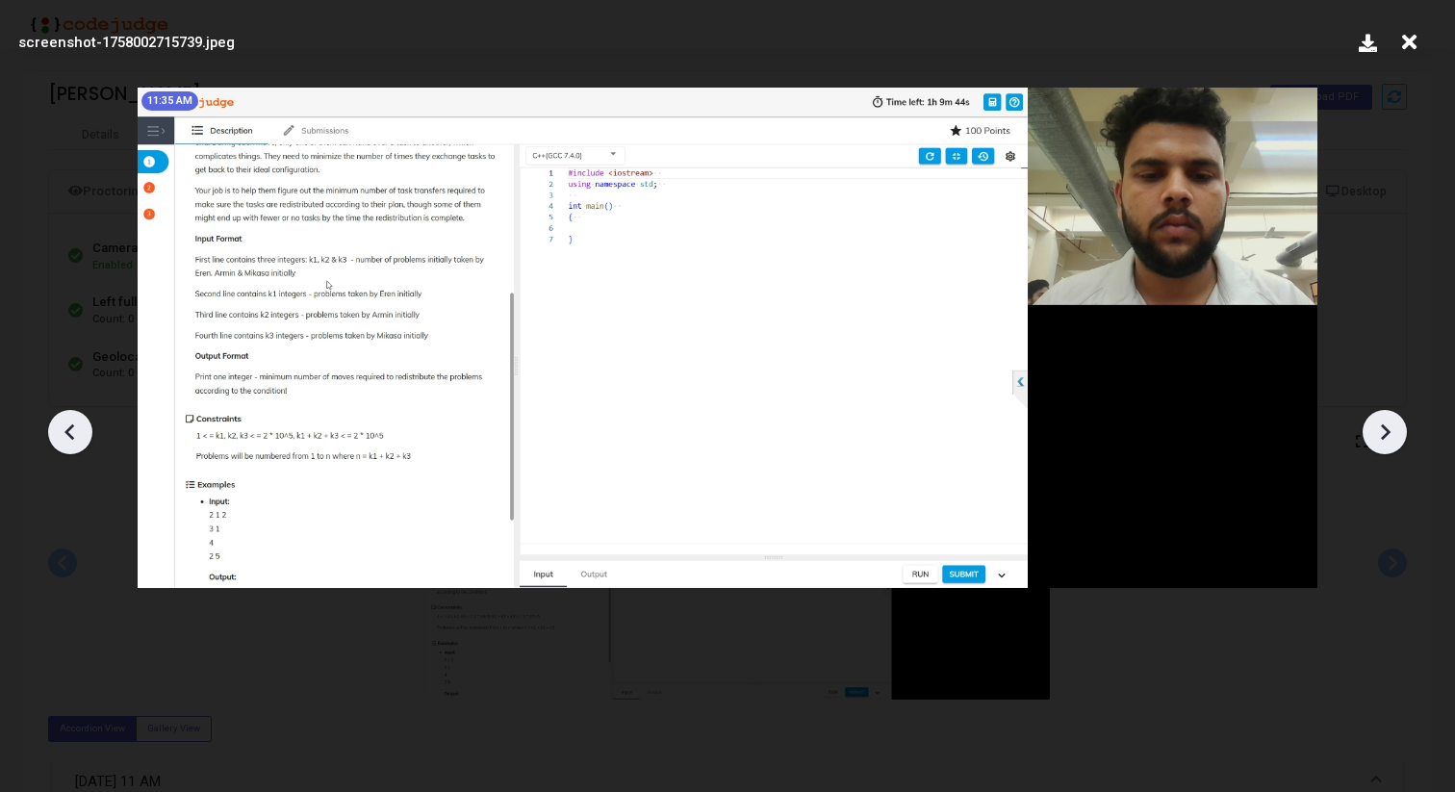
click at [1388, 434] on icon at bounding box center [1384, 432] width 29 height 29
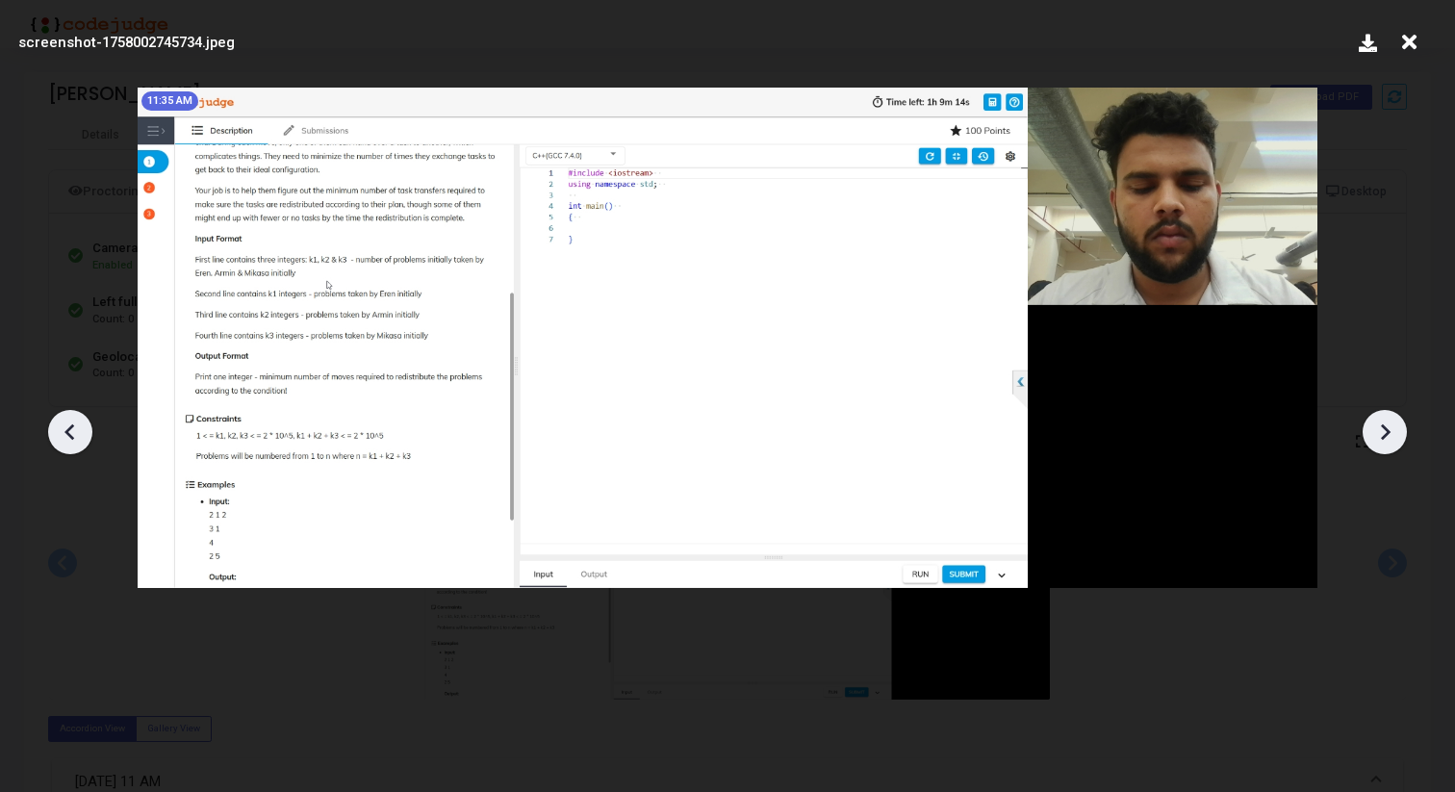
click at [1388, 434] on icon at bounding box center [1384, 432] width 29 height 29
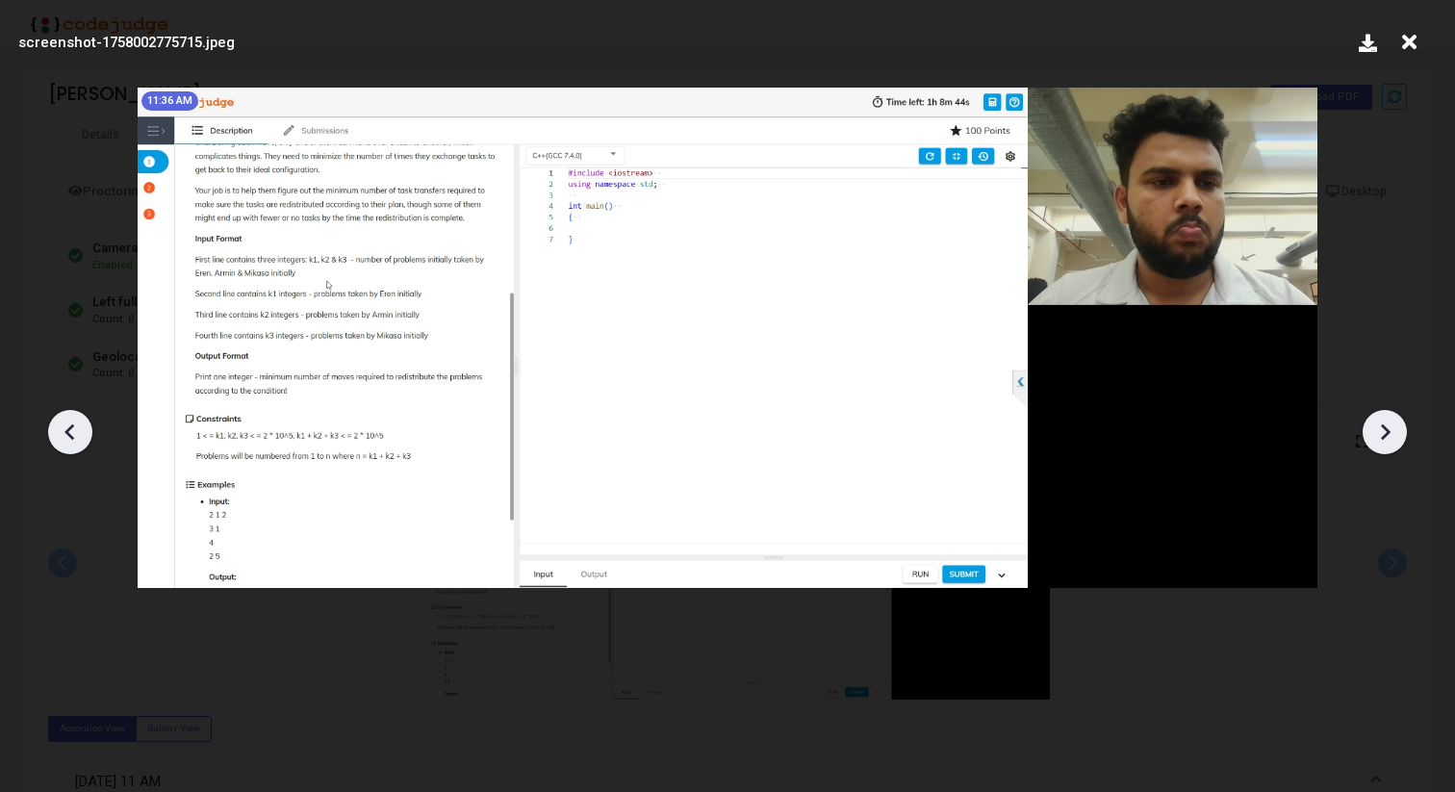
click at [1388, 435] on icon at bounding box center [1384, 432] width 29 height 29
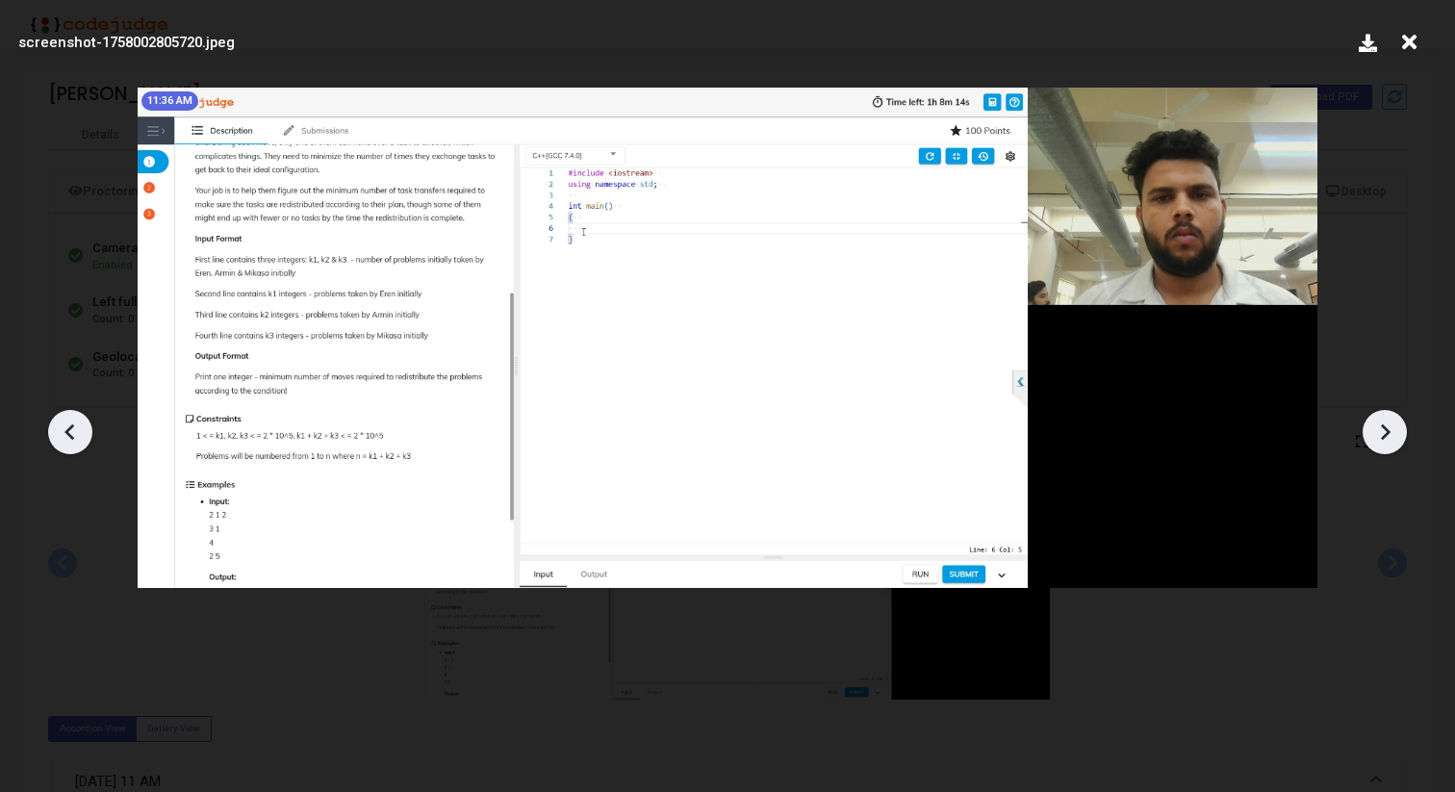
click at [1388, 435] on icon at bounding box center [1384, 432] width 29 height 29
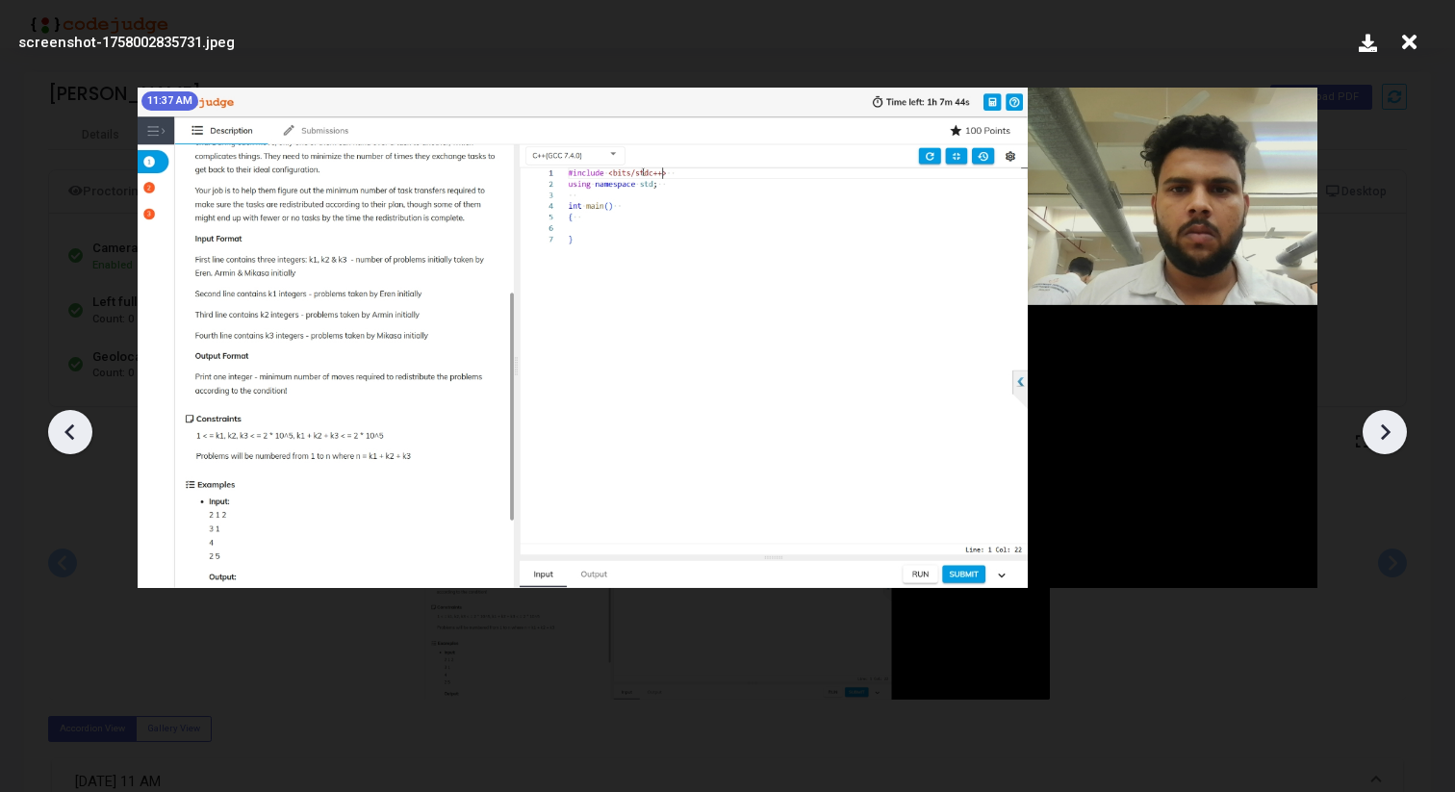
click at [1388, 435] on icon at bounding box center [1384, 432] width 29 height 29
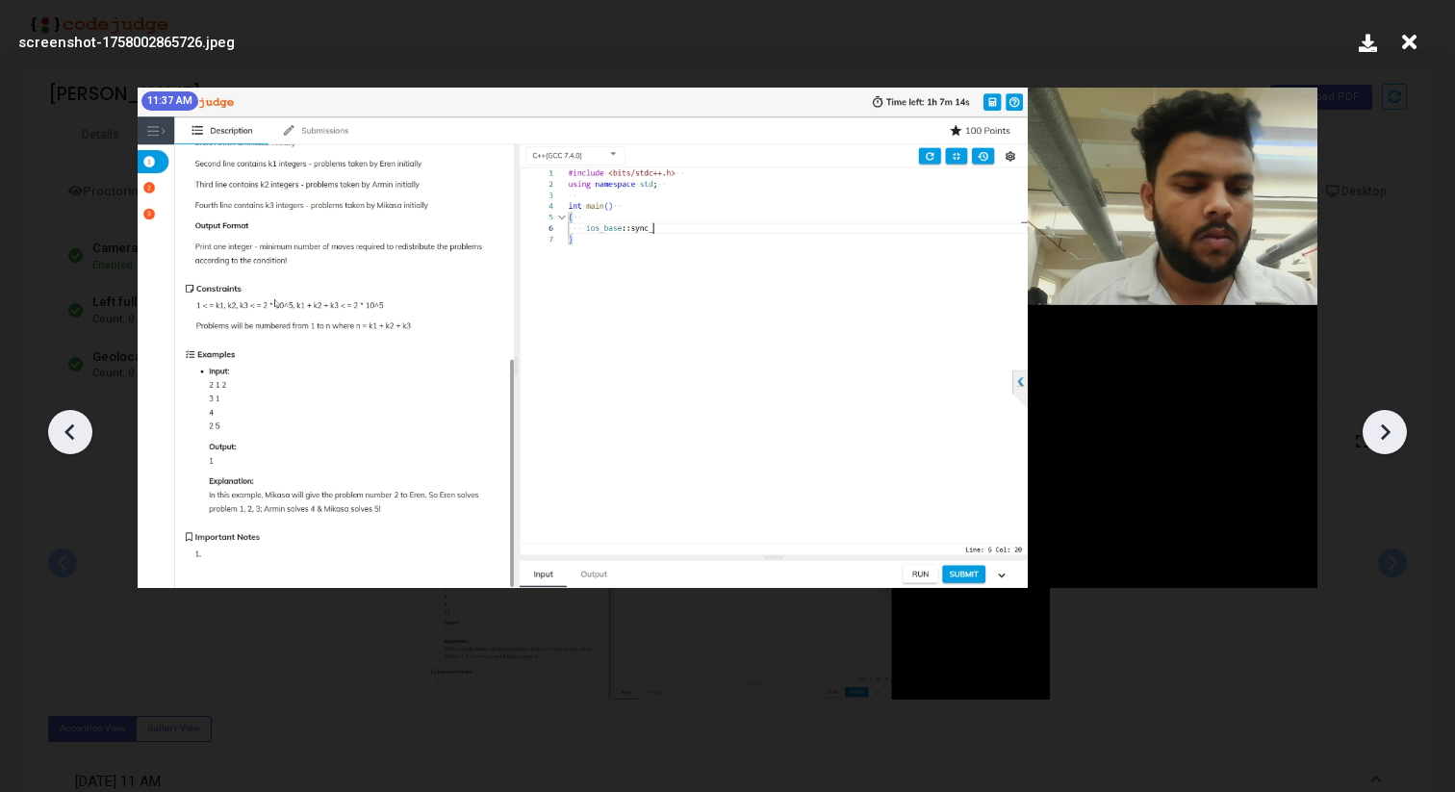
click at [51, 425] on div at bounding box center [70, 432] width 44 height 44
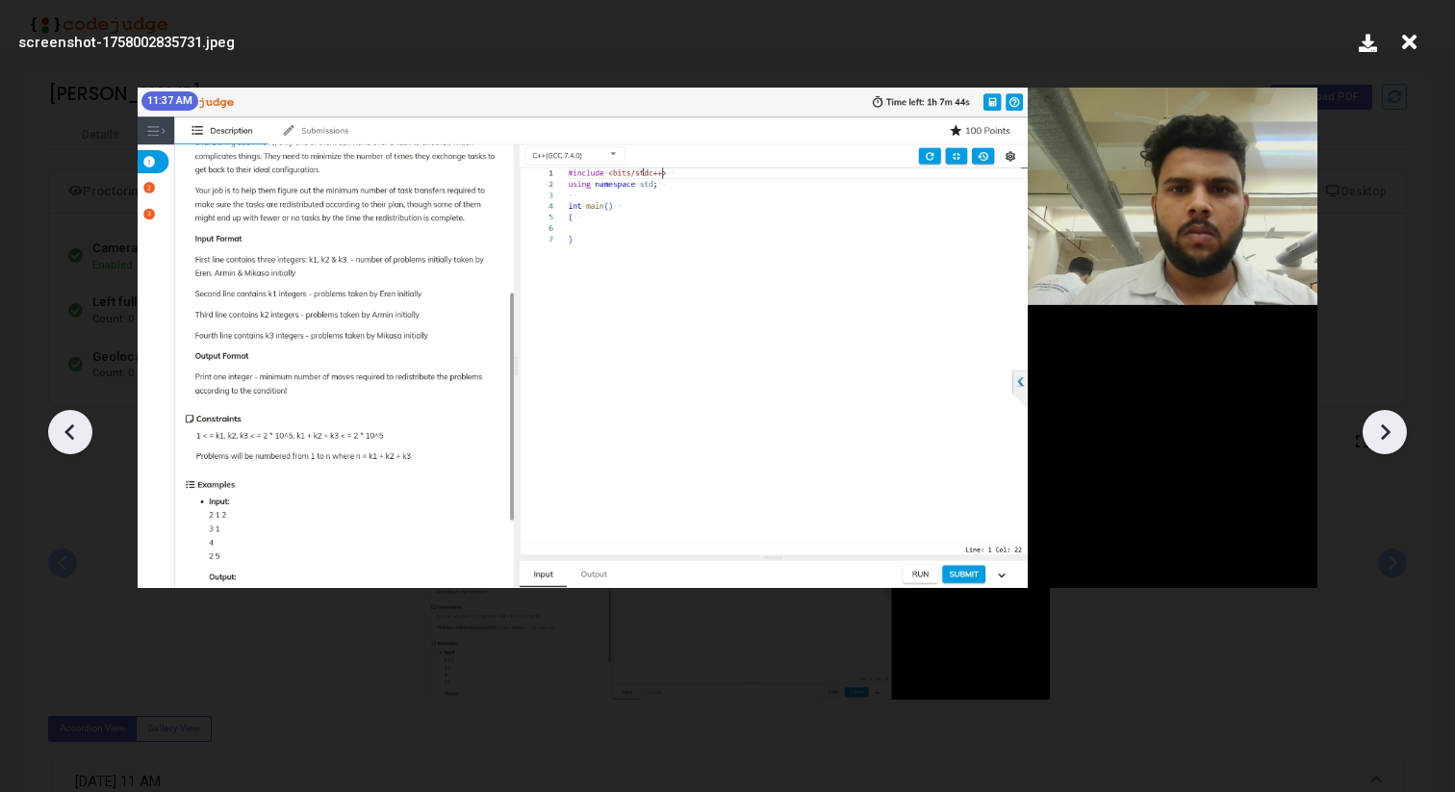
click at [51, 425] on div at bounding box center [70, 432] width 44 height 44
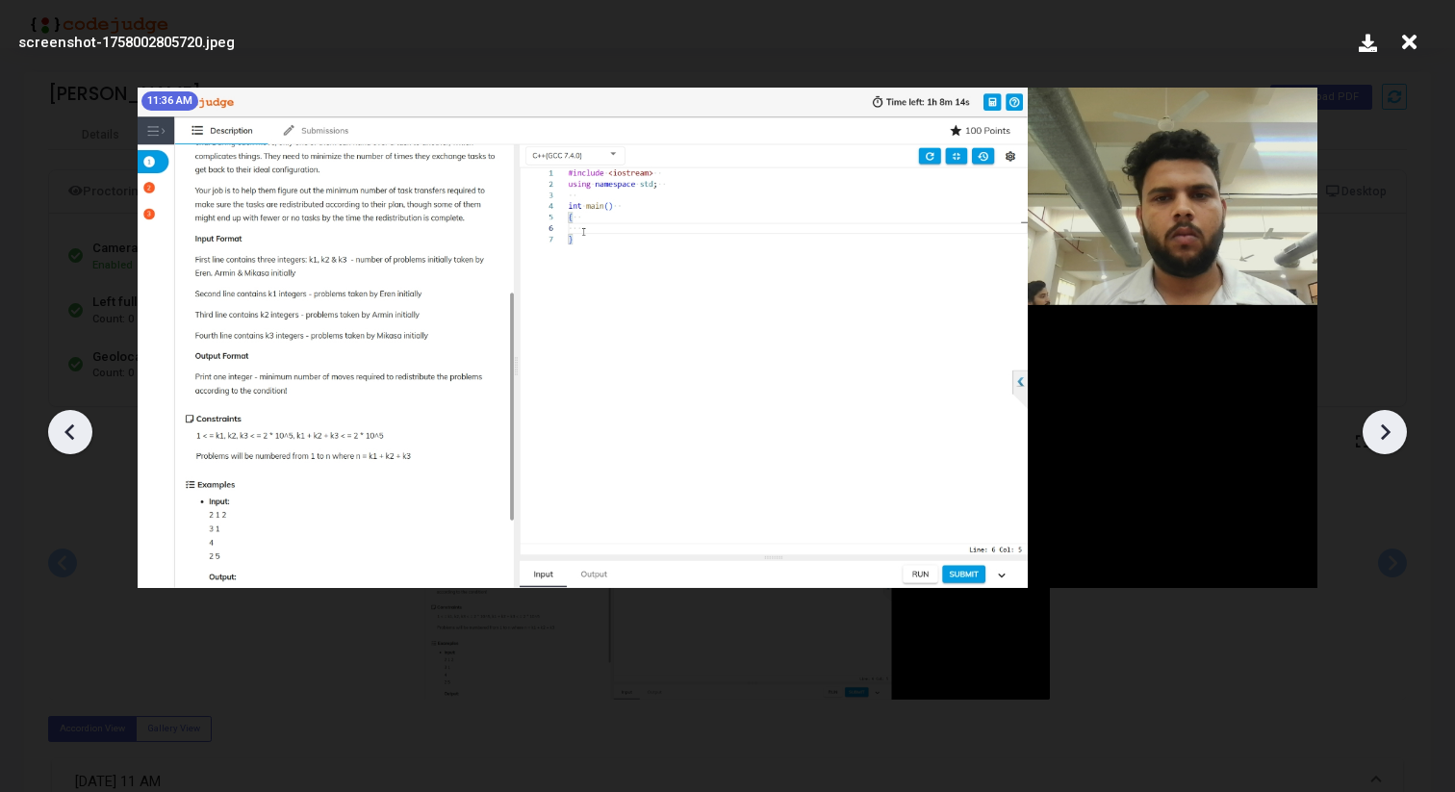
click at [51, 425] on div at bounding box center [70, 432] width 44 height 44
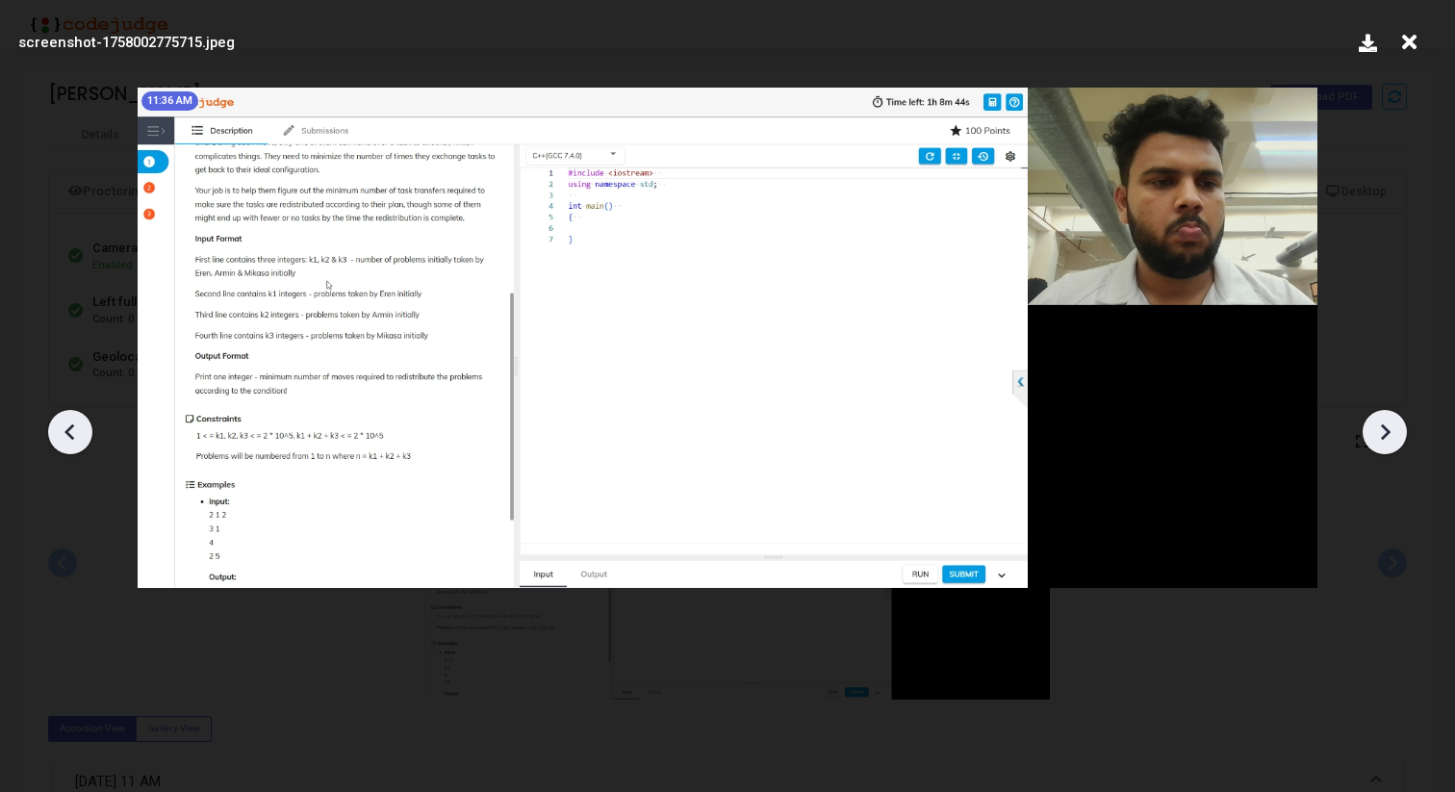
click at [1395, 425] on icon at bounding box center [1384, 432] width 29 height 29
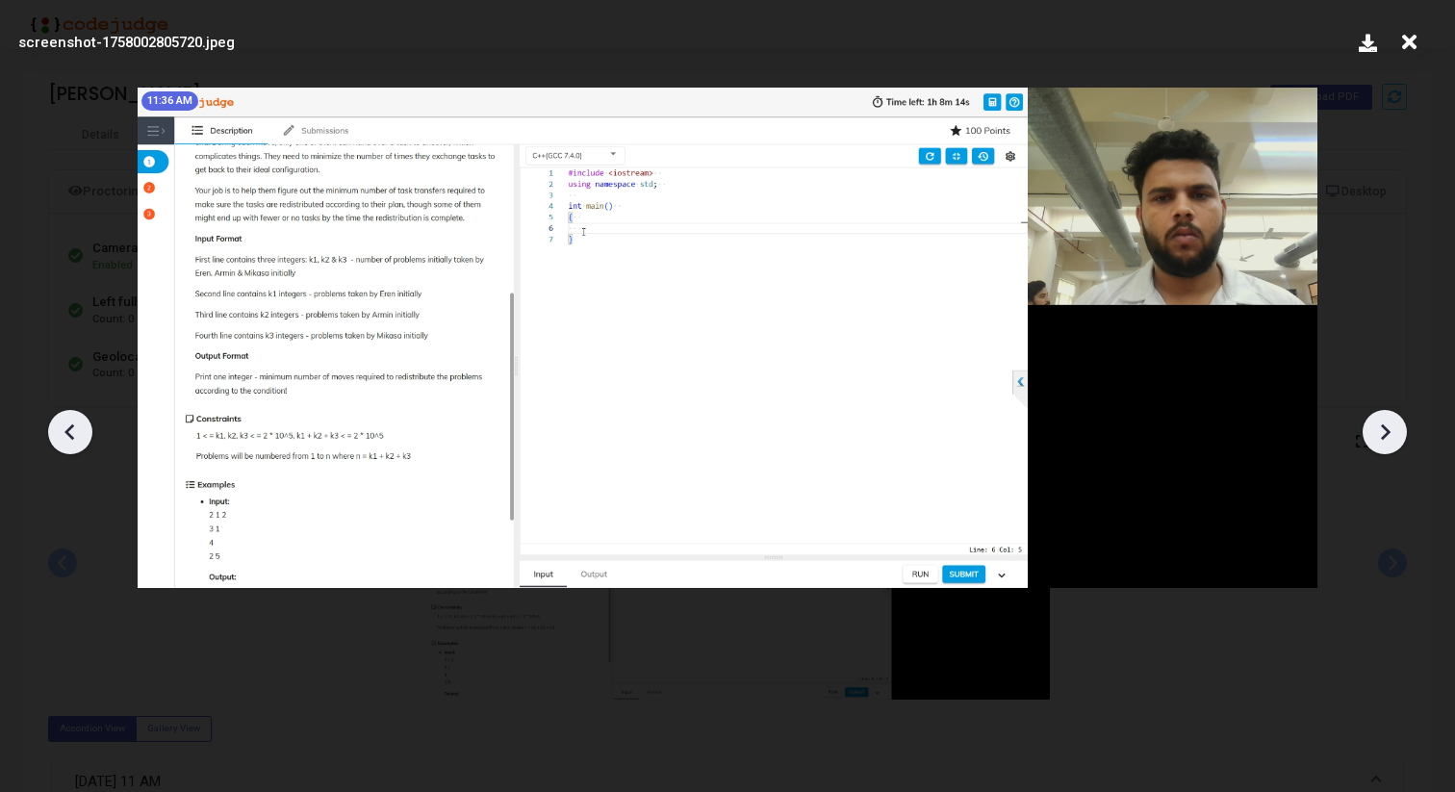
click at [1395, 425] on icon at bounding box center [1384, 432] width 29 height 29
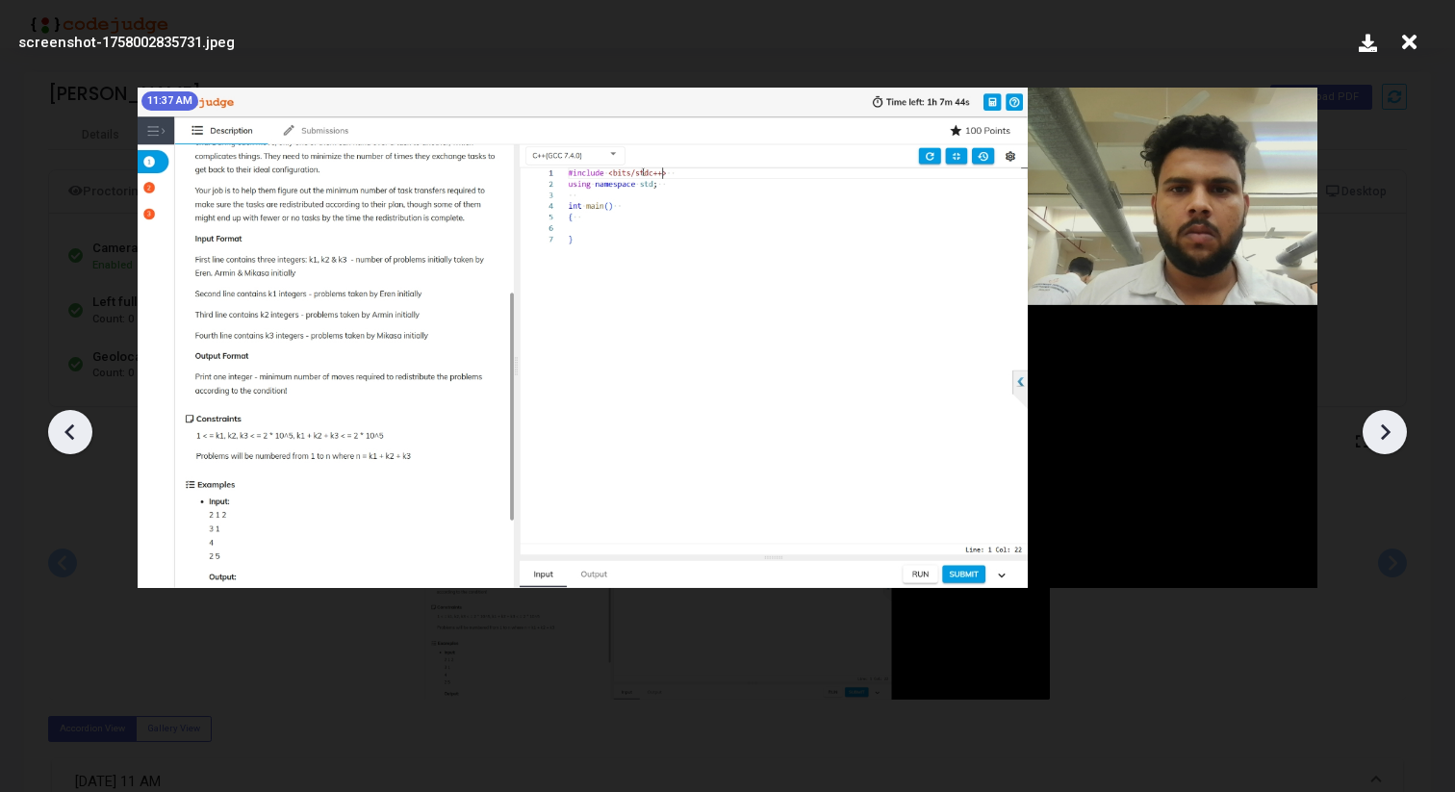
click at [1395, 425] on icon at bounding box center [1384, 432] width 29 height 29
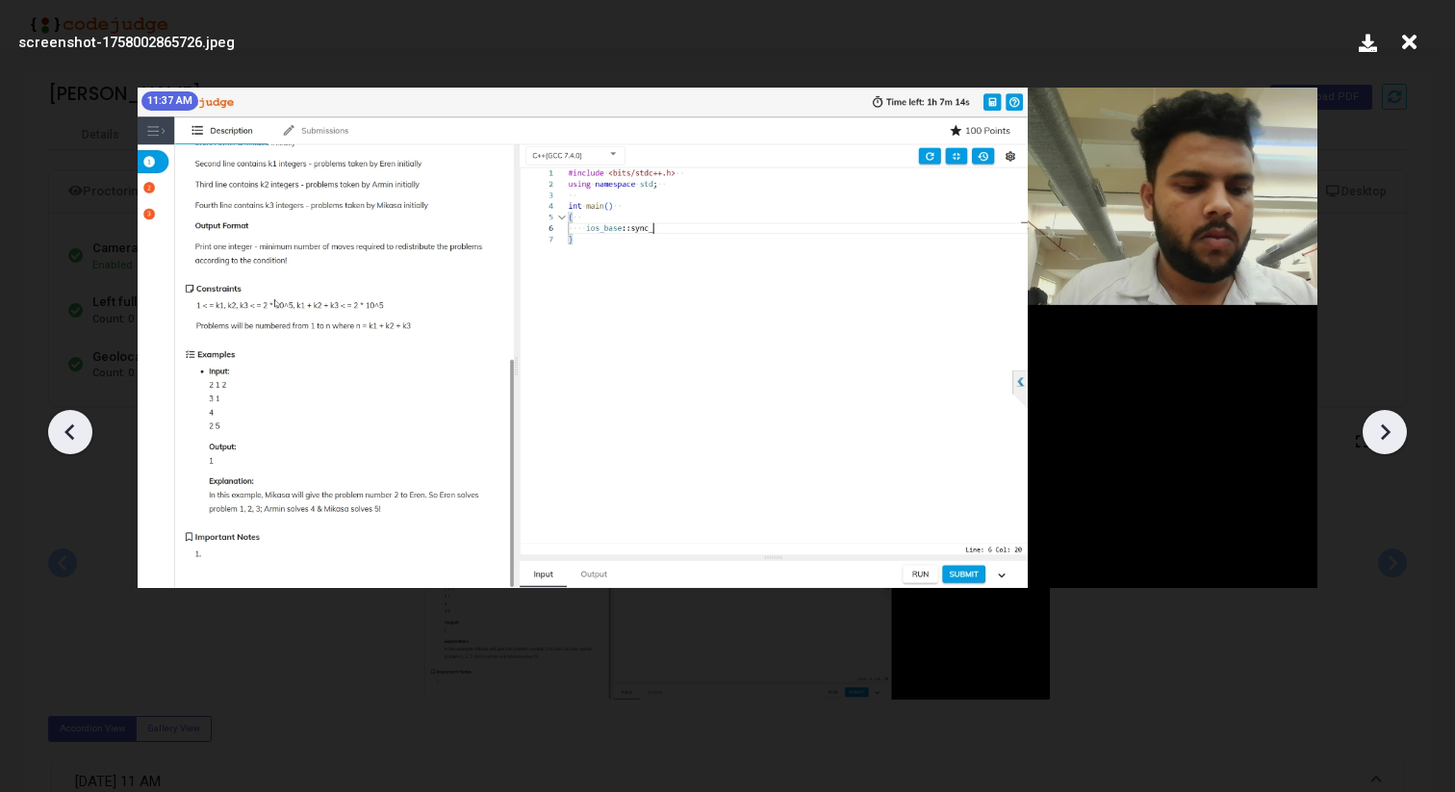
click at [1395, 425] on icon at bounding box center [1384, 432] width 29 height 29
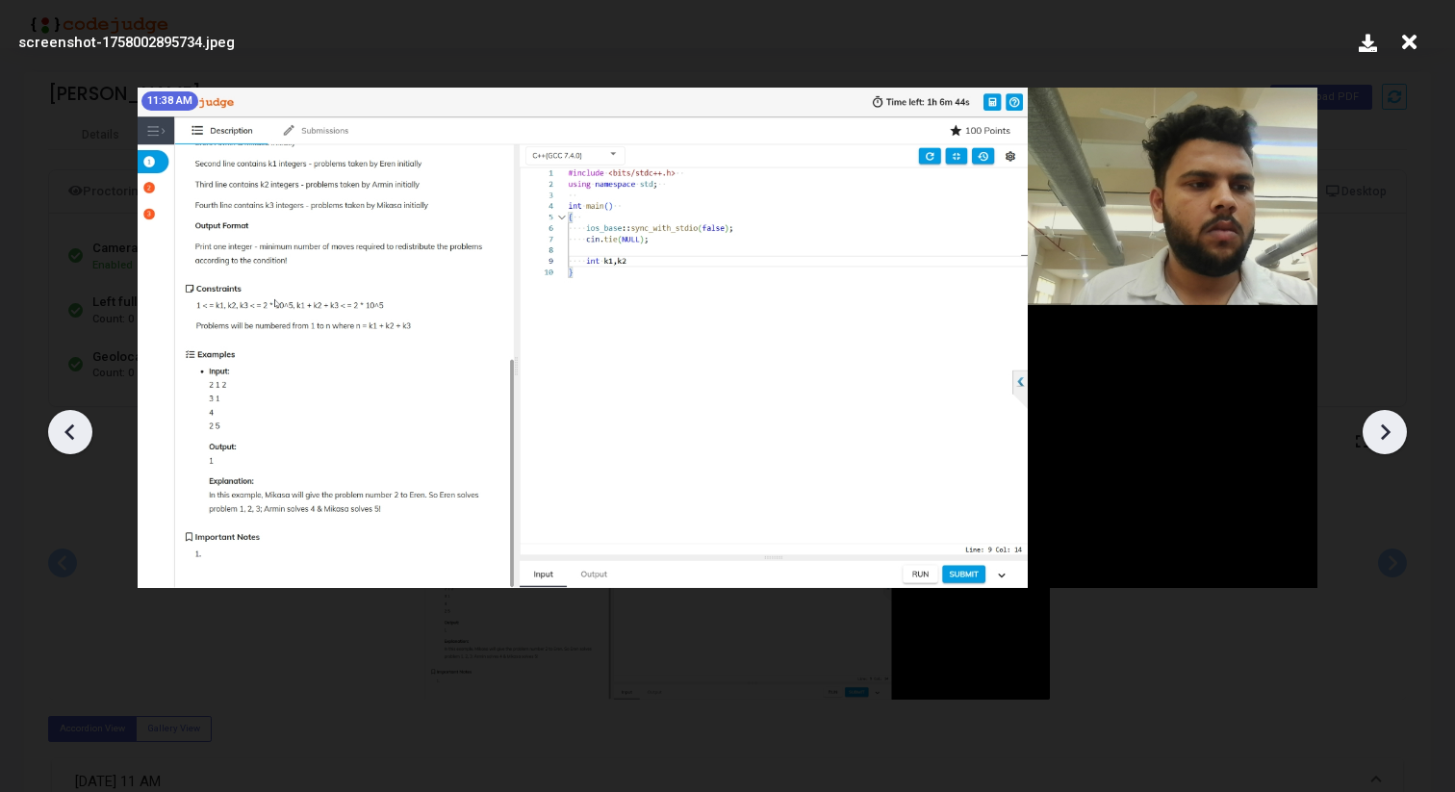
click at [1395, 426] on icon at bounding box center [1384, 432] width 29 height 29
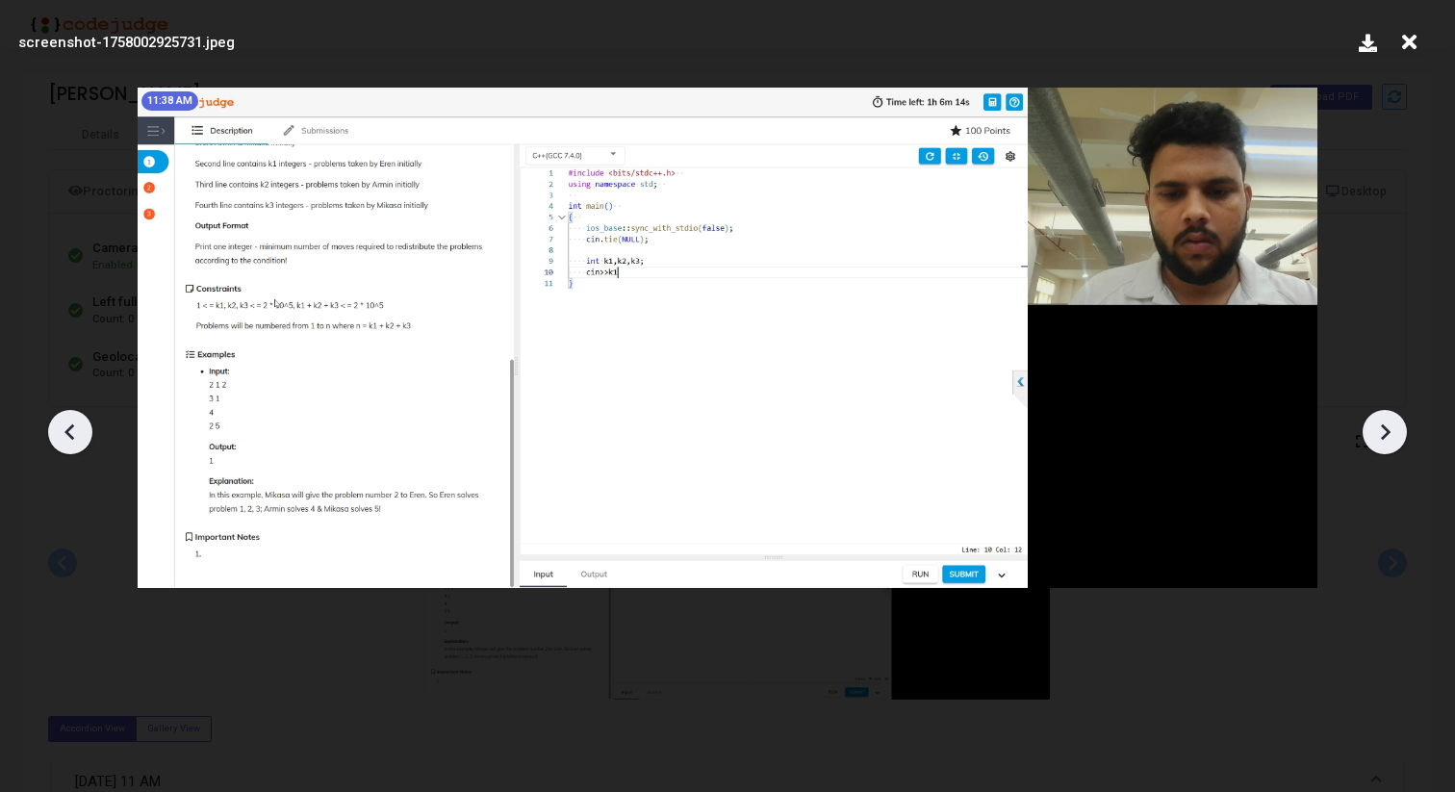
click at [1395, 427] on icon at bounding box center [1384, 432] width 29 height 29
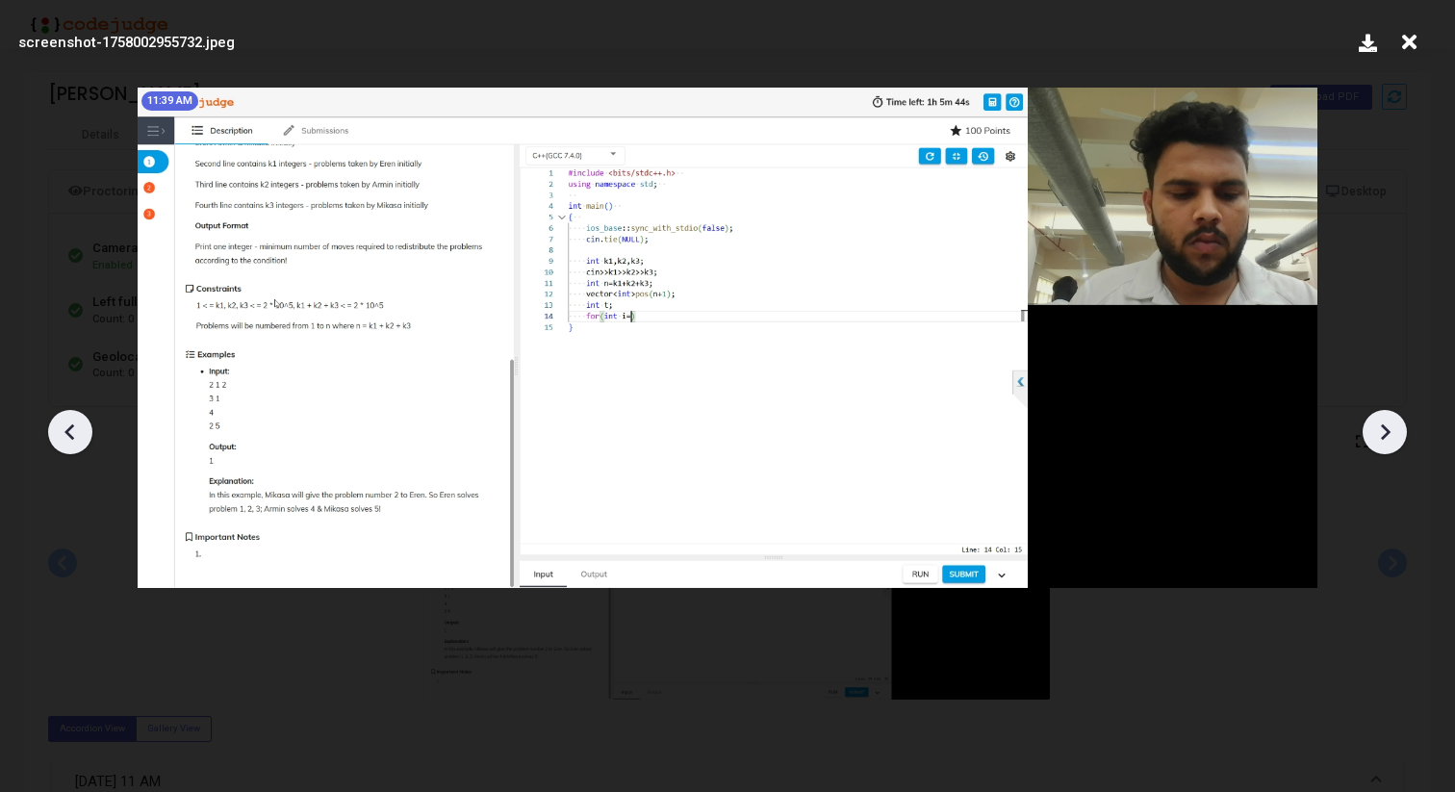
click at [1379, 421] on icon at bounding box center [1384, 432] width 29 height 29
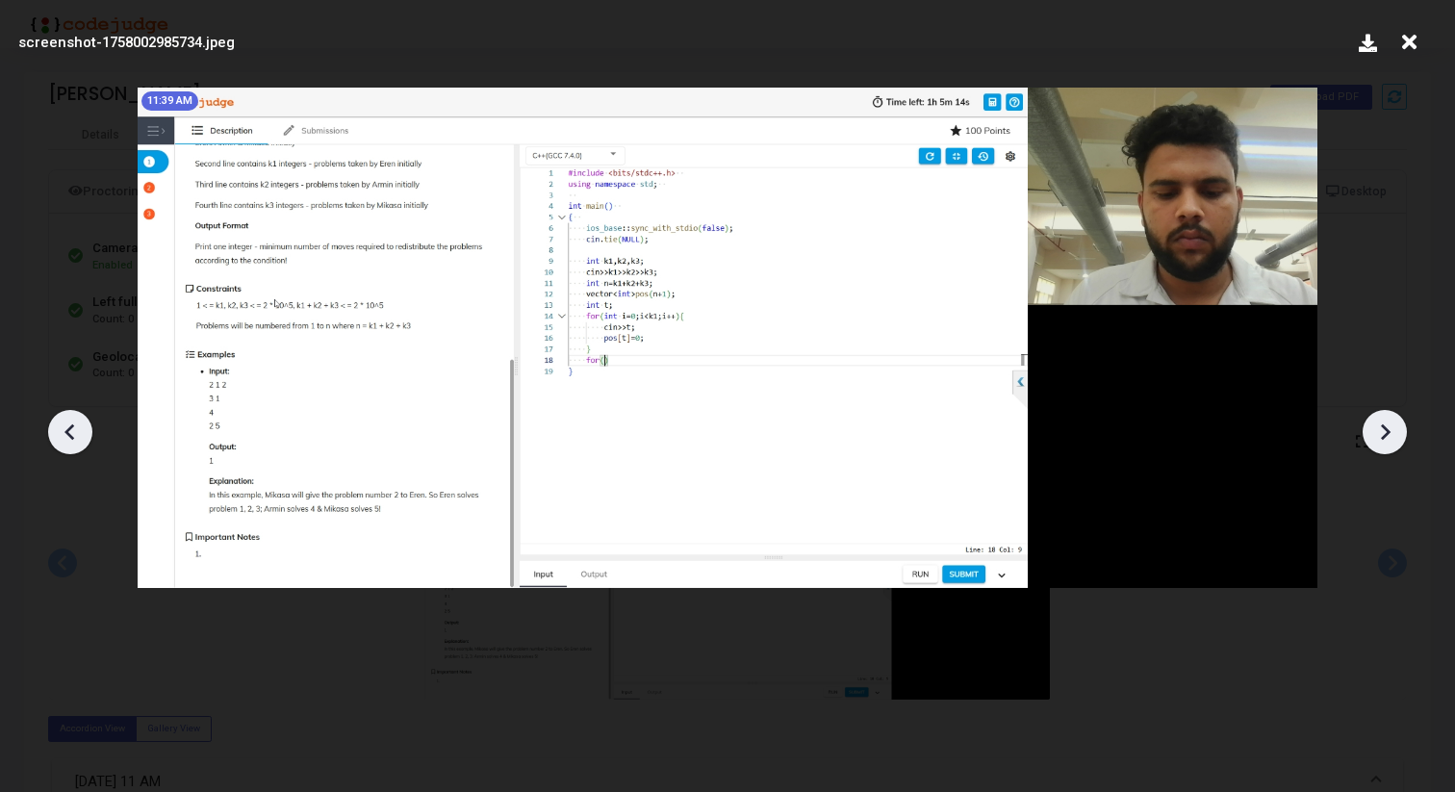
click at [1379, 421] on icon at bounding box center [1384, 432] width 29 height 29
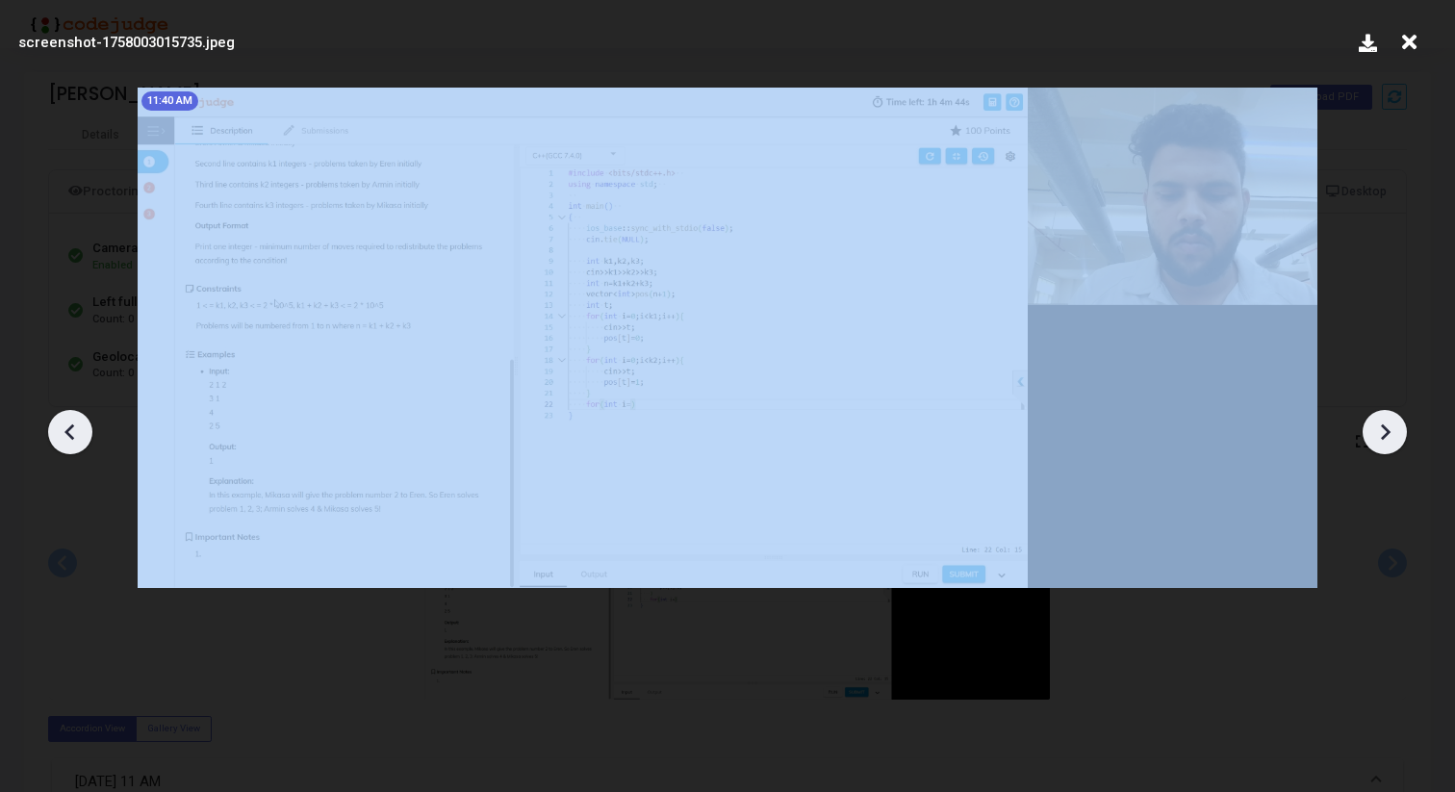
click at [1379, 421] on icon at bounding box center [1384, 432] width 29 height 29
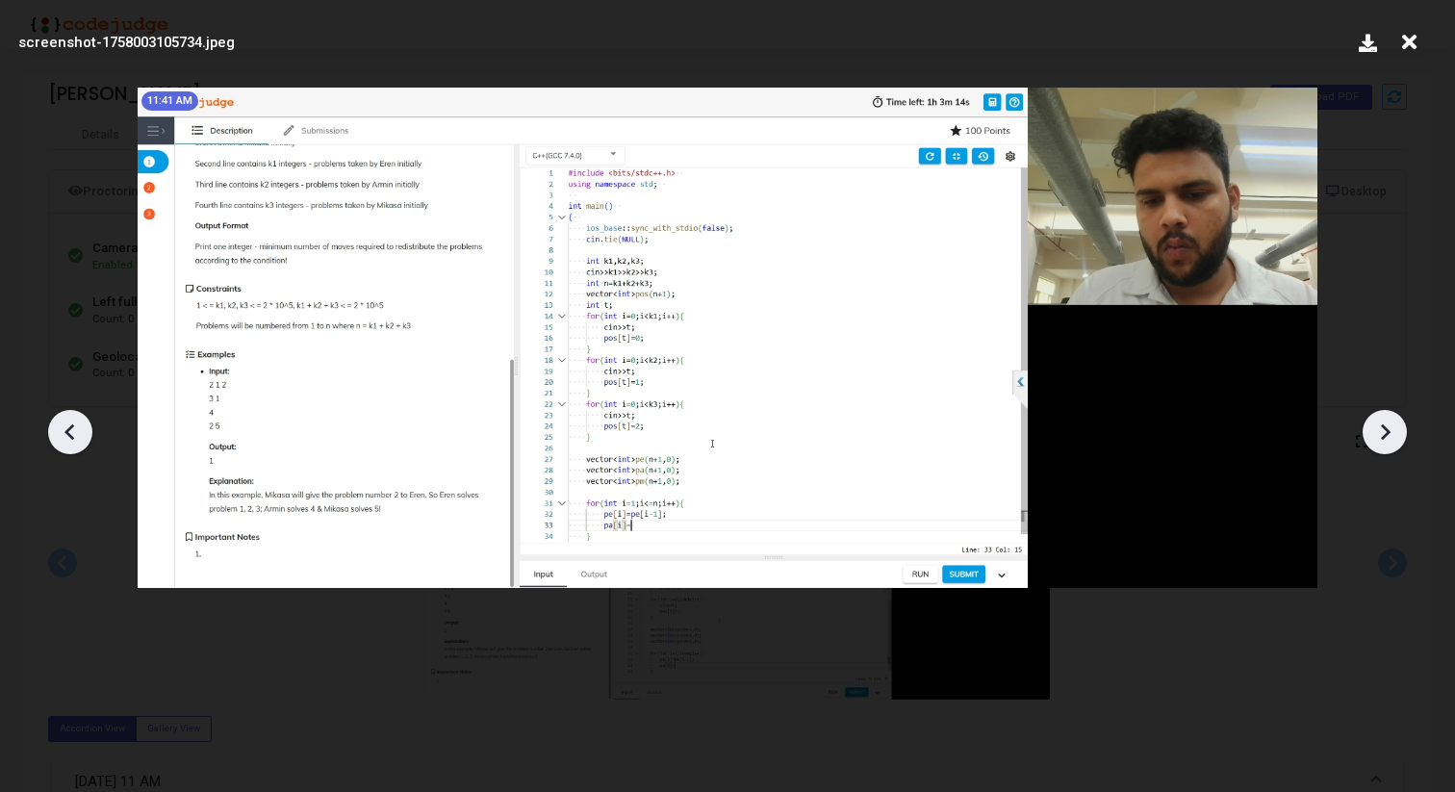
click at [1394, 442] on icon at bounding box center [1384, 432] width 29 height 29
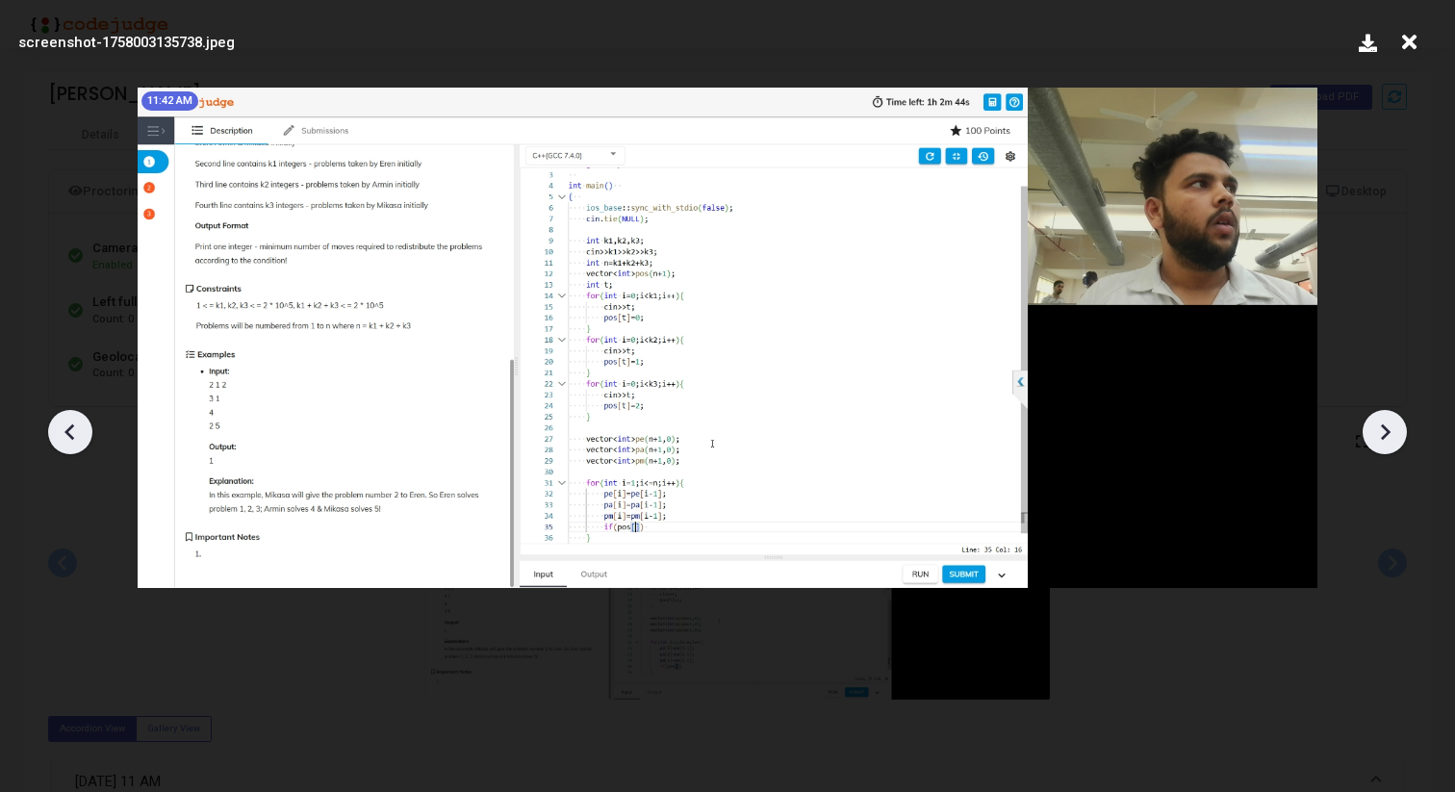
click at [1394, 442] on icon at bounding box center [1384, 432] width 29 height 29
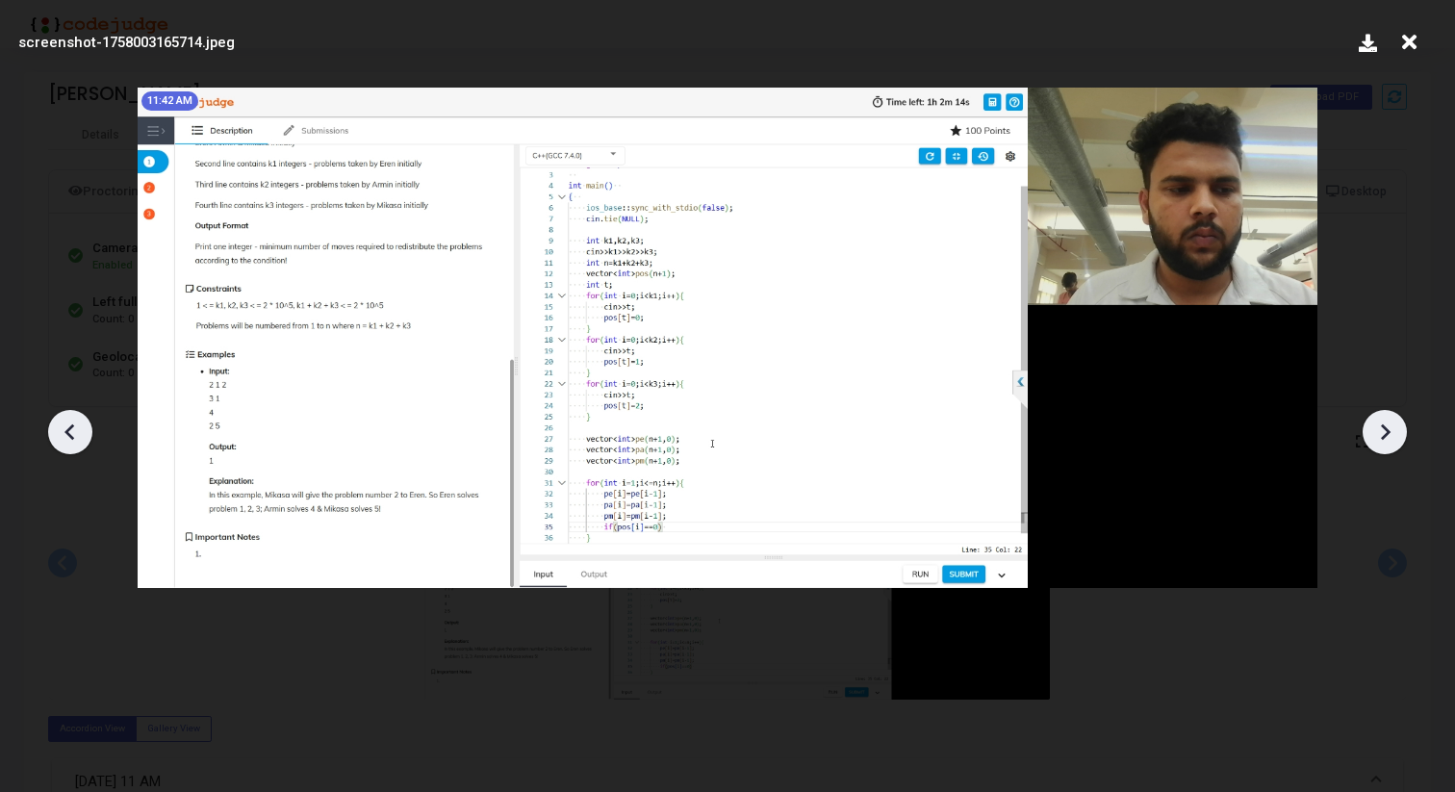
click at [1394, 442] on icon at bounding box center [1384, 432] width 29 height 29
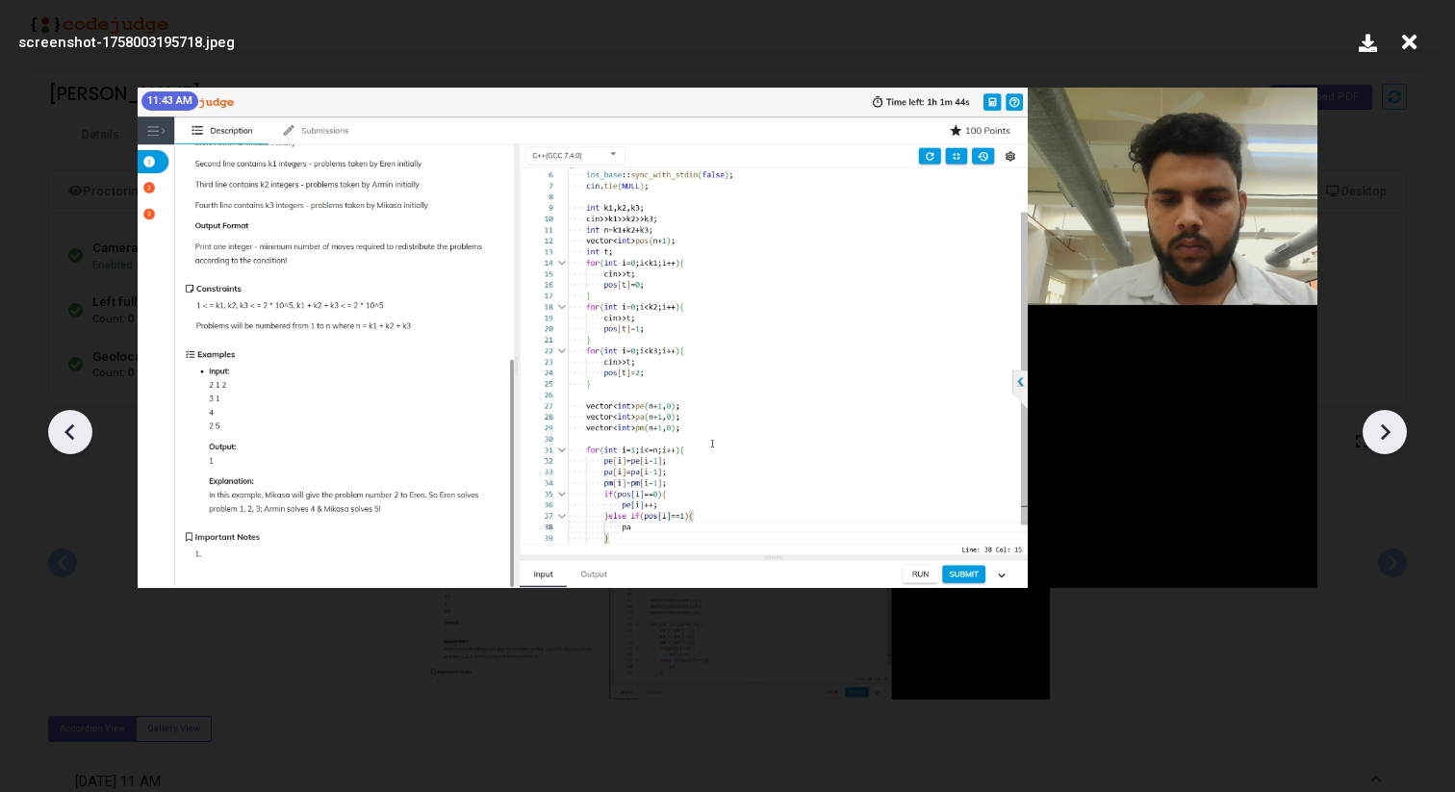
click at [1394, 442] on icon at bounding box center [1384, 432] width 29 height 29
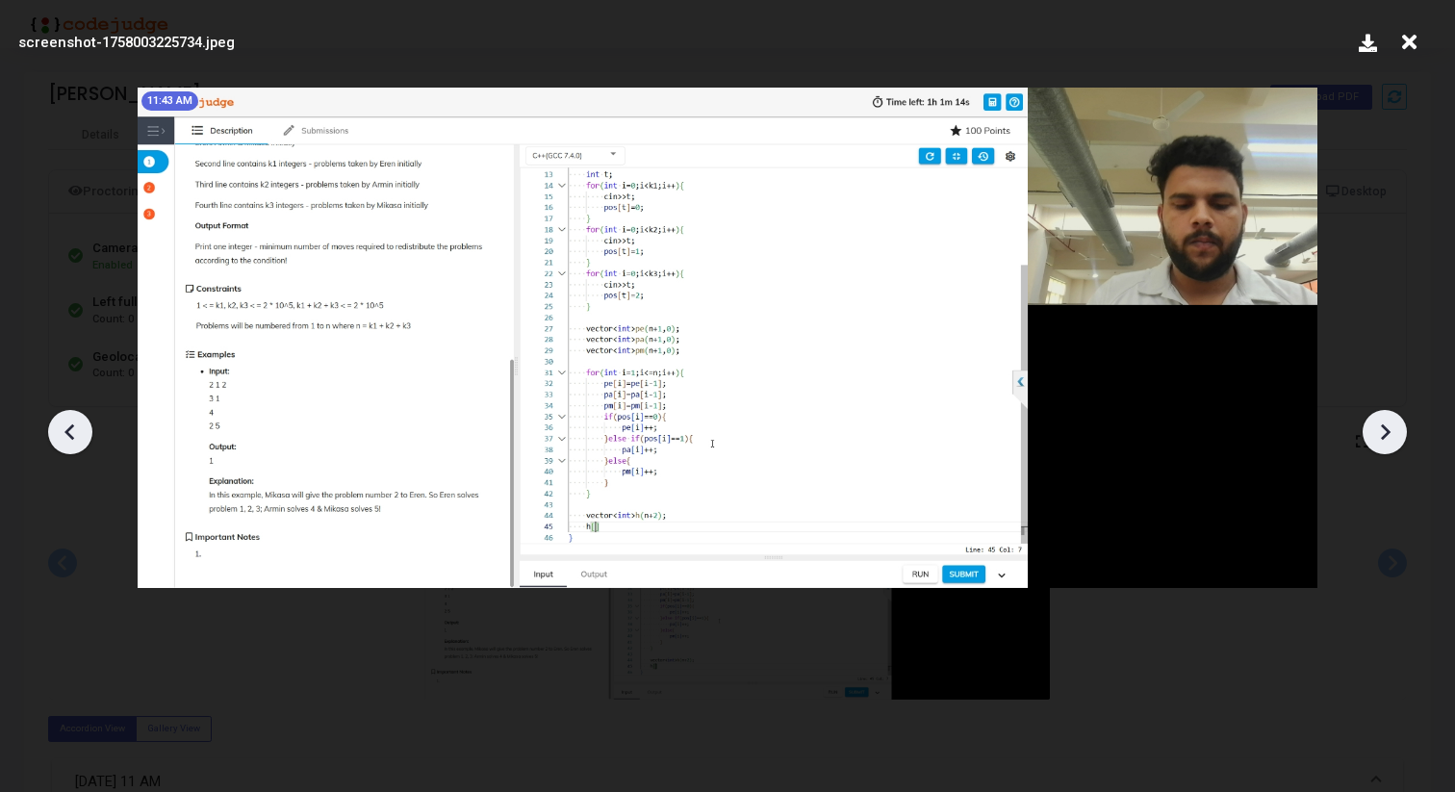
click at [1394, 442] on icon at bounding box center [1384, 432] width 29 height 29
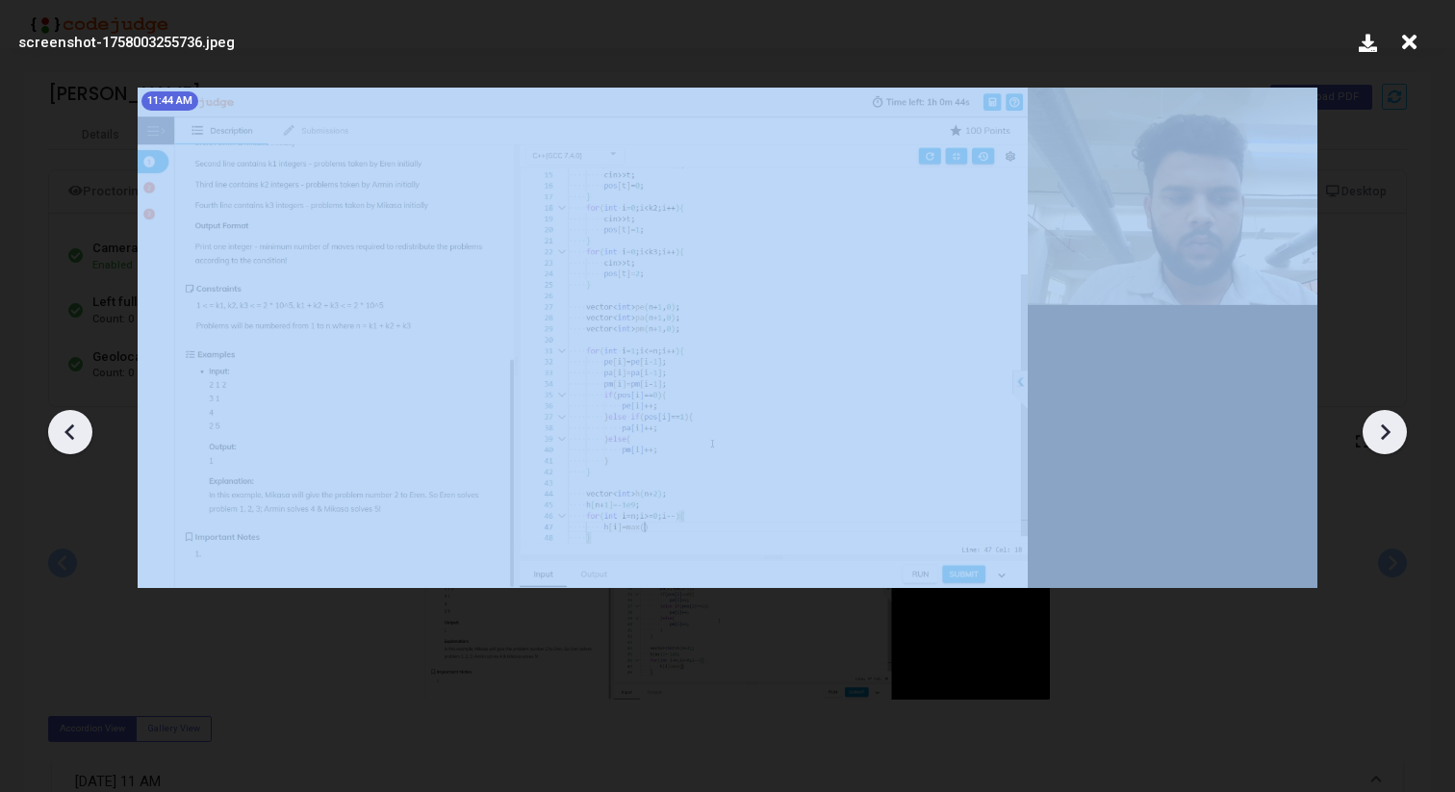
click at [1394, 442] on icon at bounding box center [1384, 432] width 29 height 29
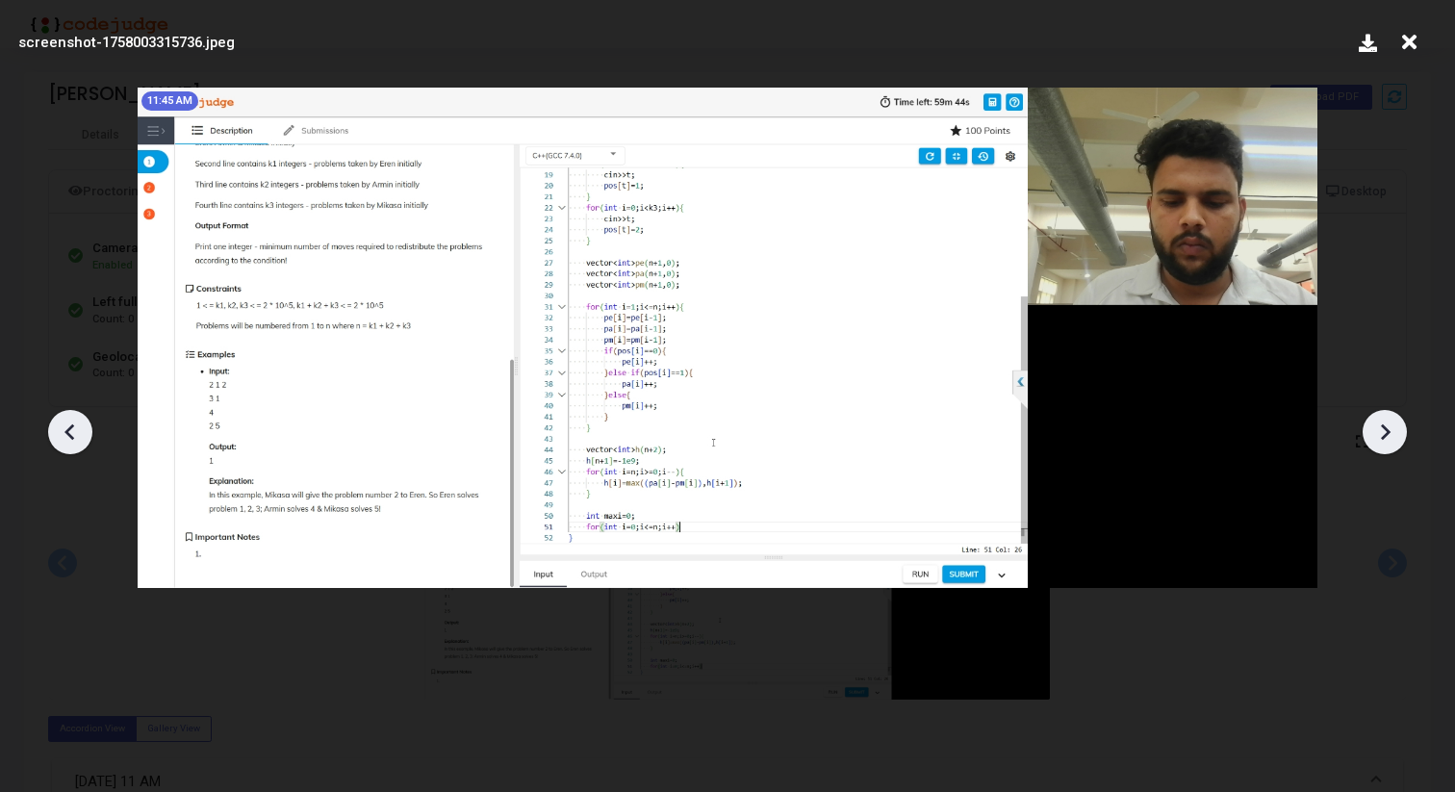
click at [1394, 441] on icon at bounding box center [1384, 432] width 29 height 29
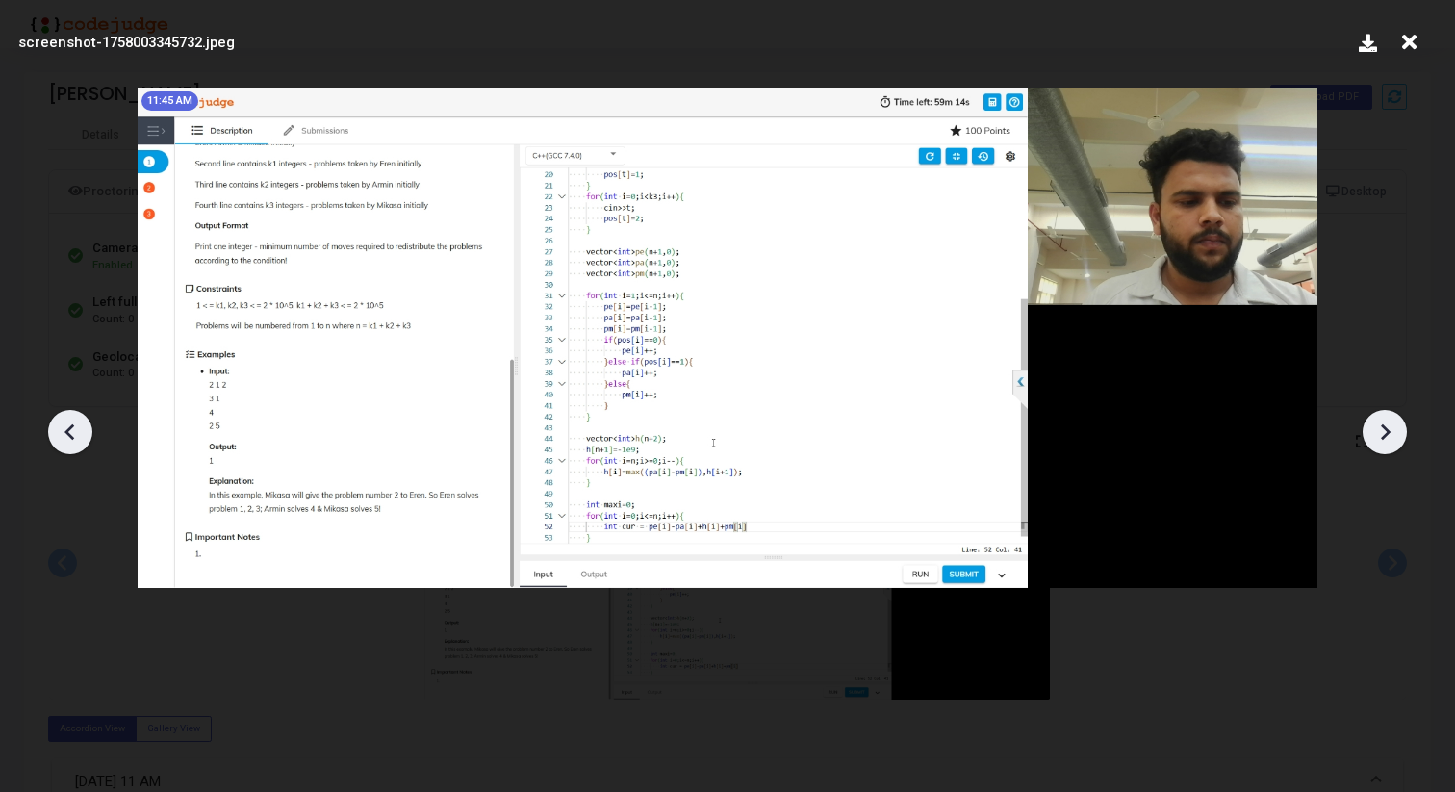
click at [1394, 441] on icon at bounding box center [1384, 432] width 29 height 29
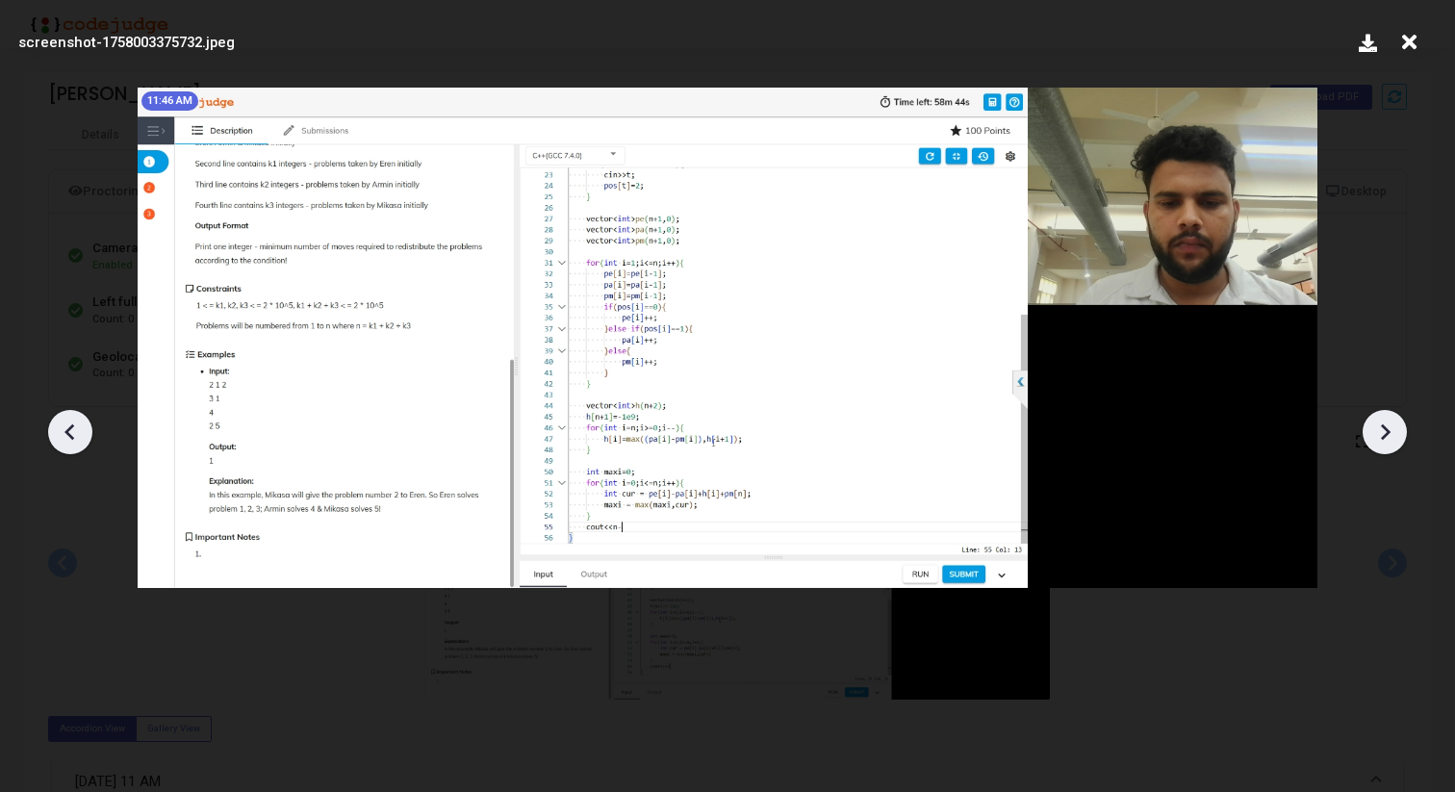
click at [1394, 441] on icon at bounding box center [1384, 432] width 29 height 29
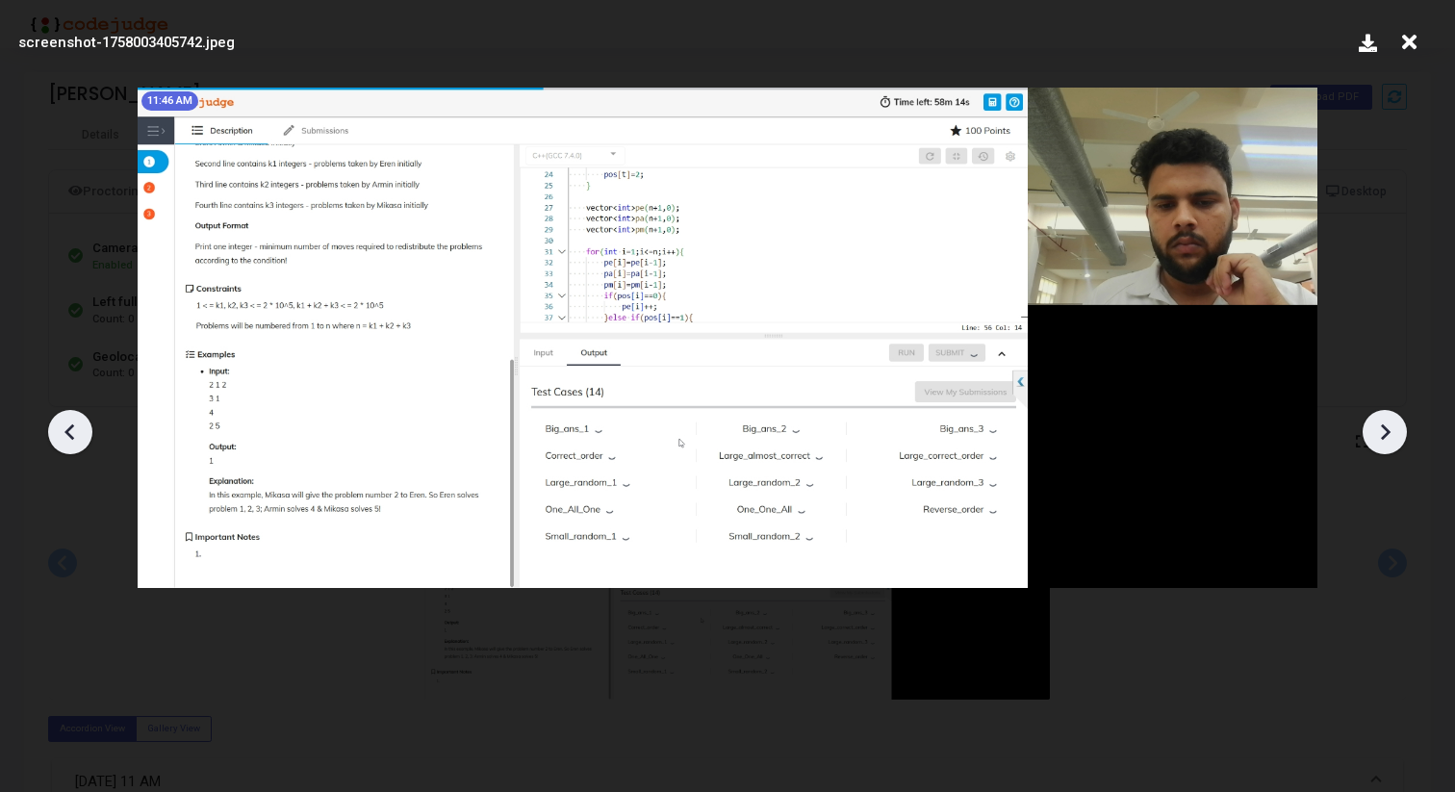
click at [1394, 441] on icon at bounding box center [1384, 432] width 29 height 29
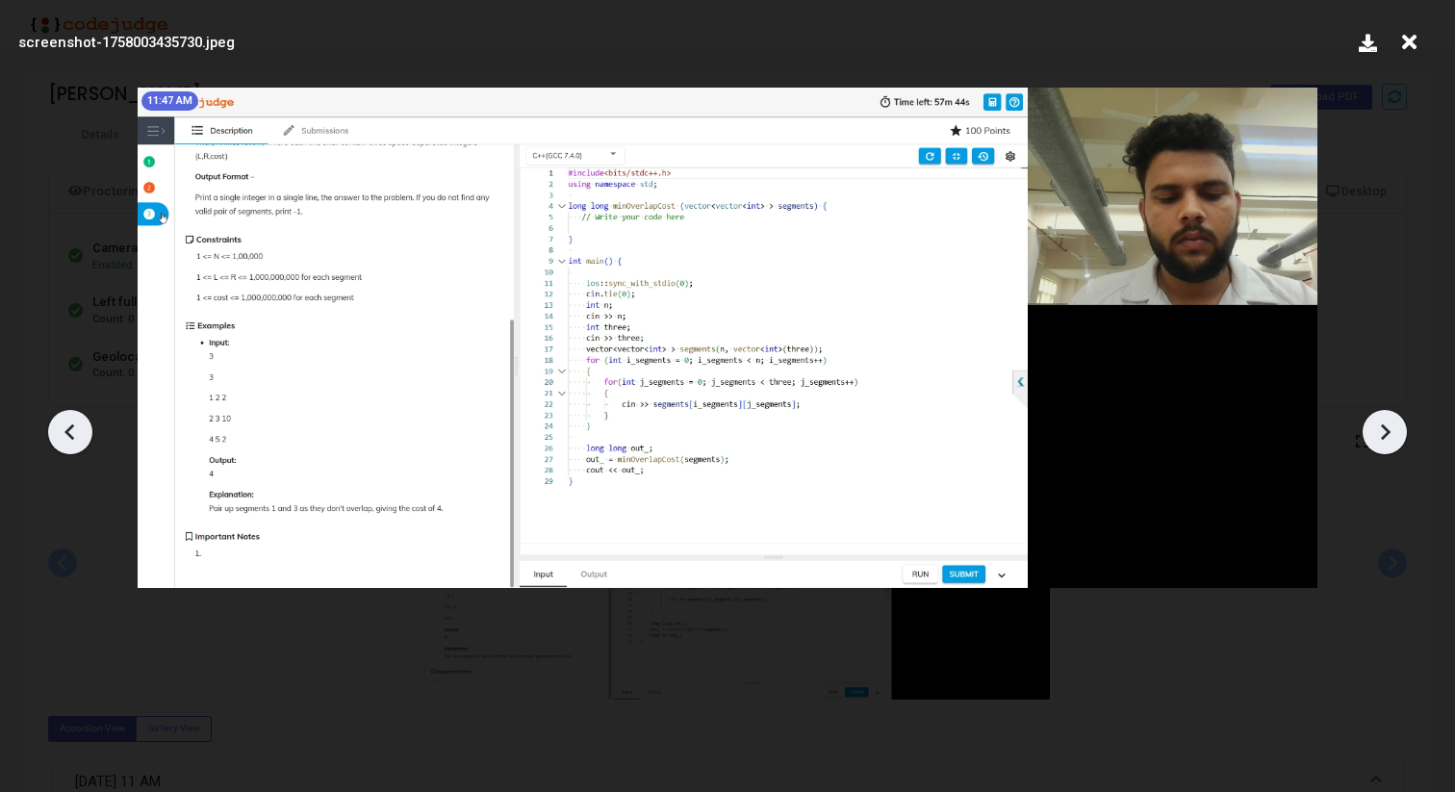
click at [75, 428] on icon at bounding box center [70, 432] width 29 height 29
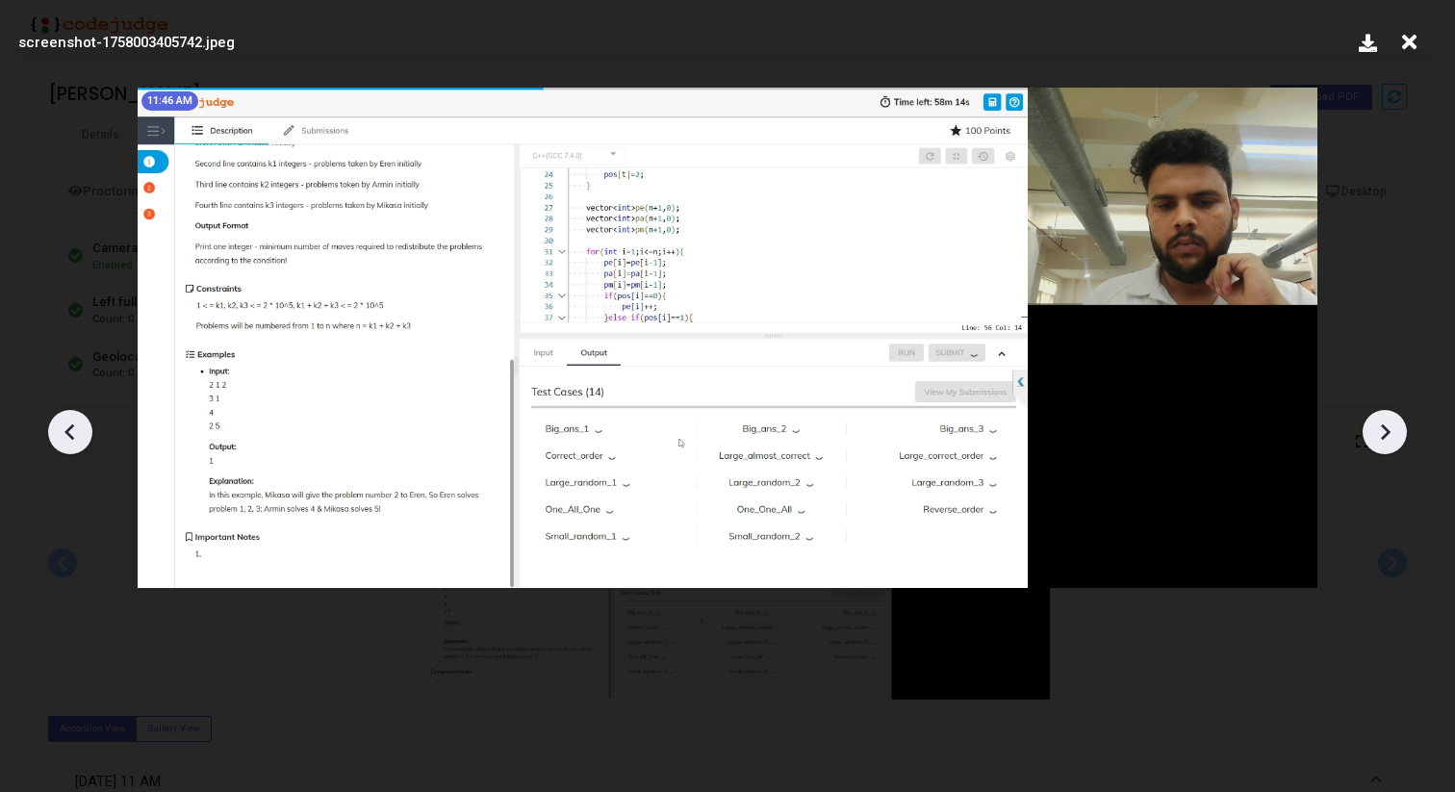
click at [75, 428] on icon at bounding box center [70, 432] width 29 height 29
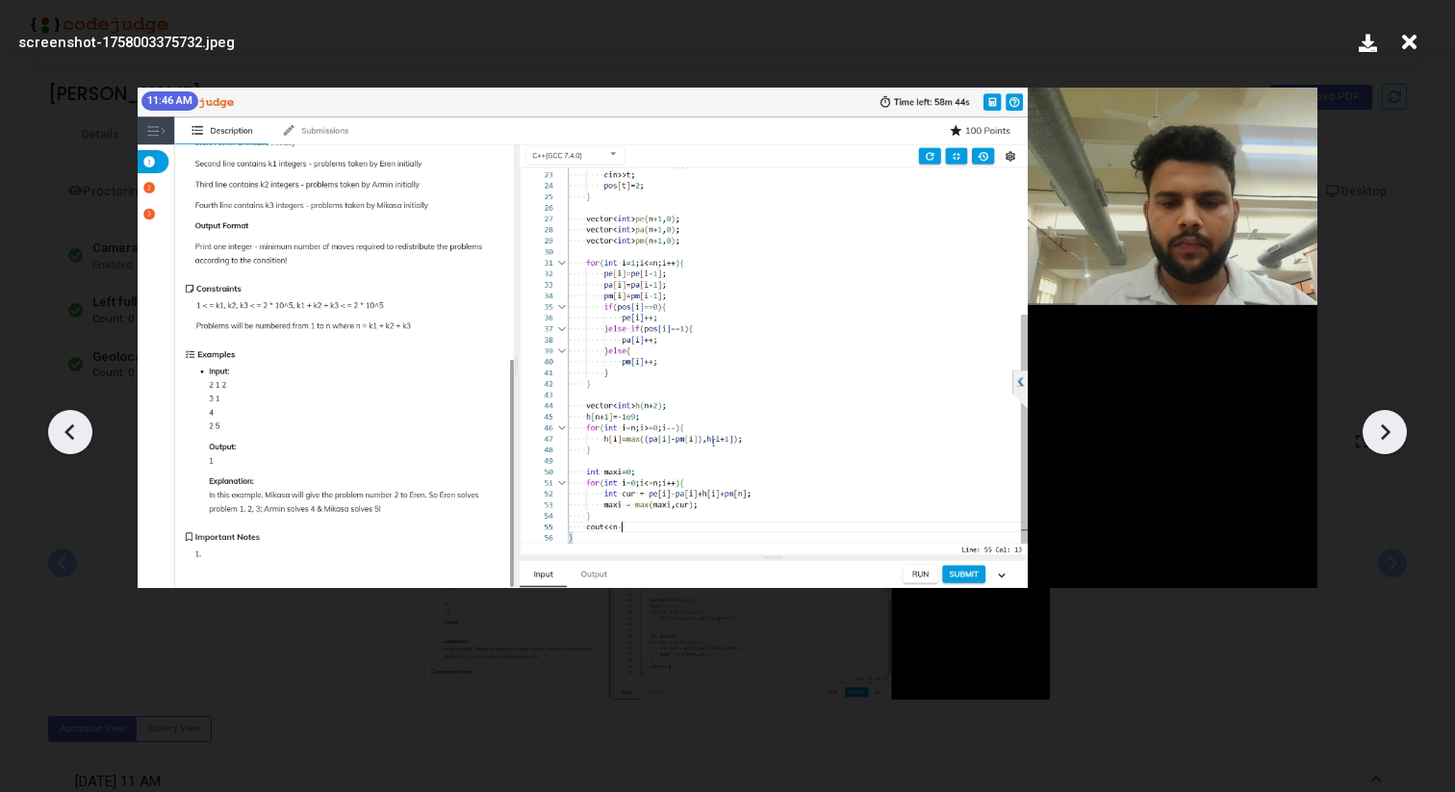
click at [1381, 420] on icon at bounding box center [1384, 432] width 29 height 29
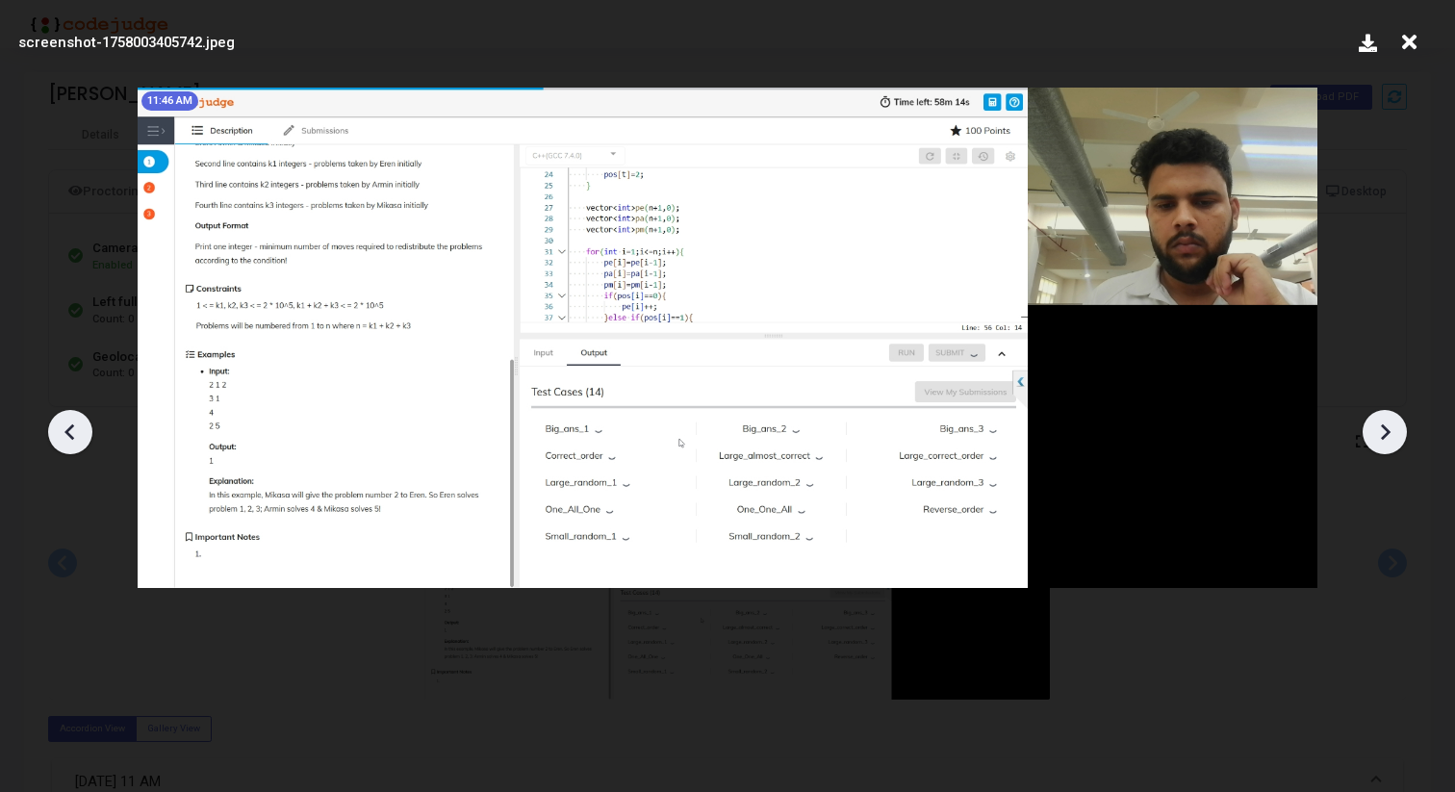
click at [1381, 420] on icon at bounding box center [1384, 432] width 29 height 29
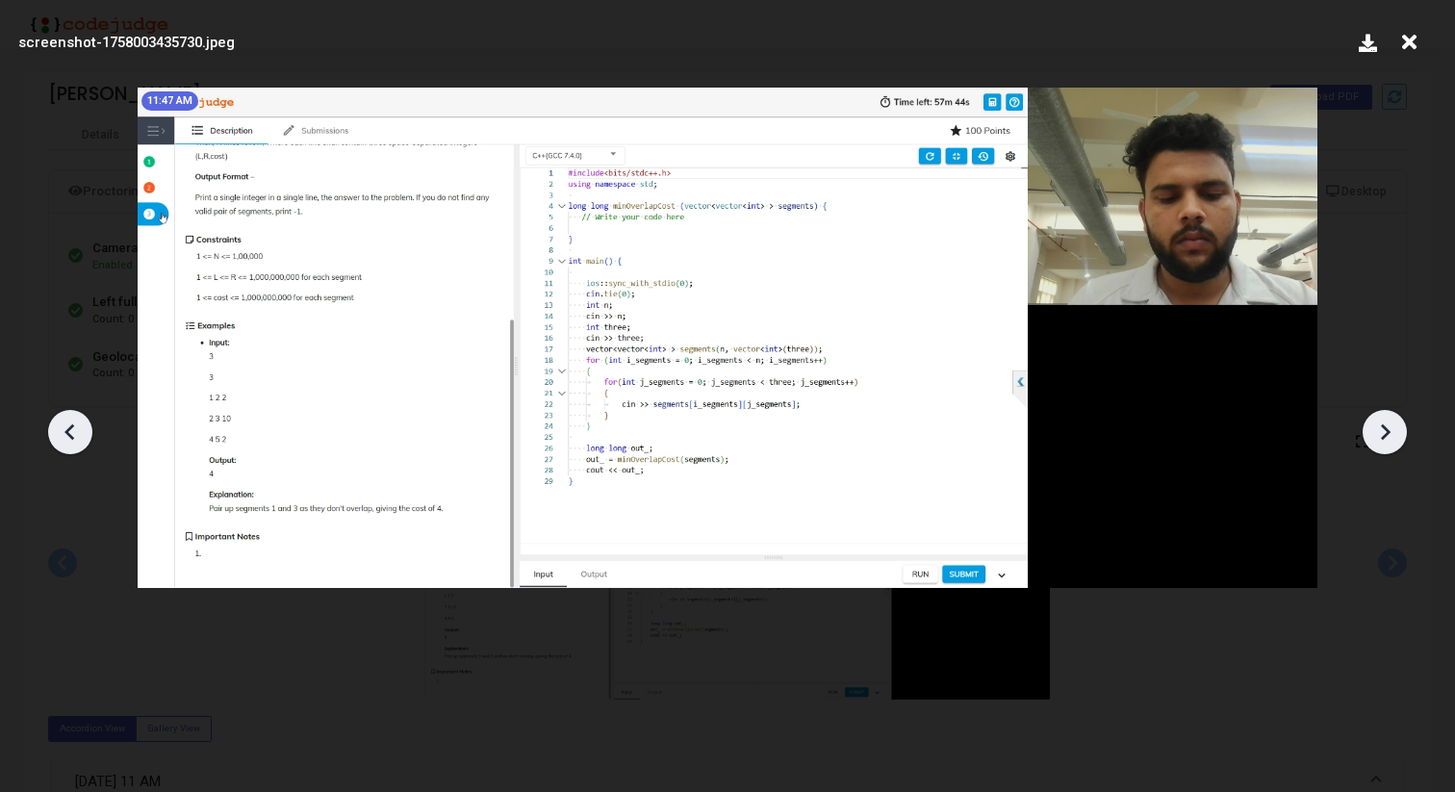
click at [74, 437] on icon at bounding box center [70, 432] width 29 height 29
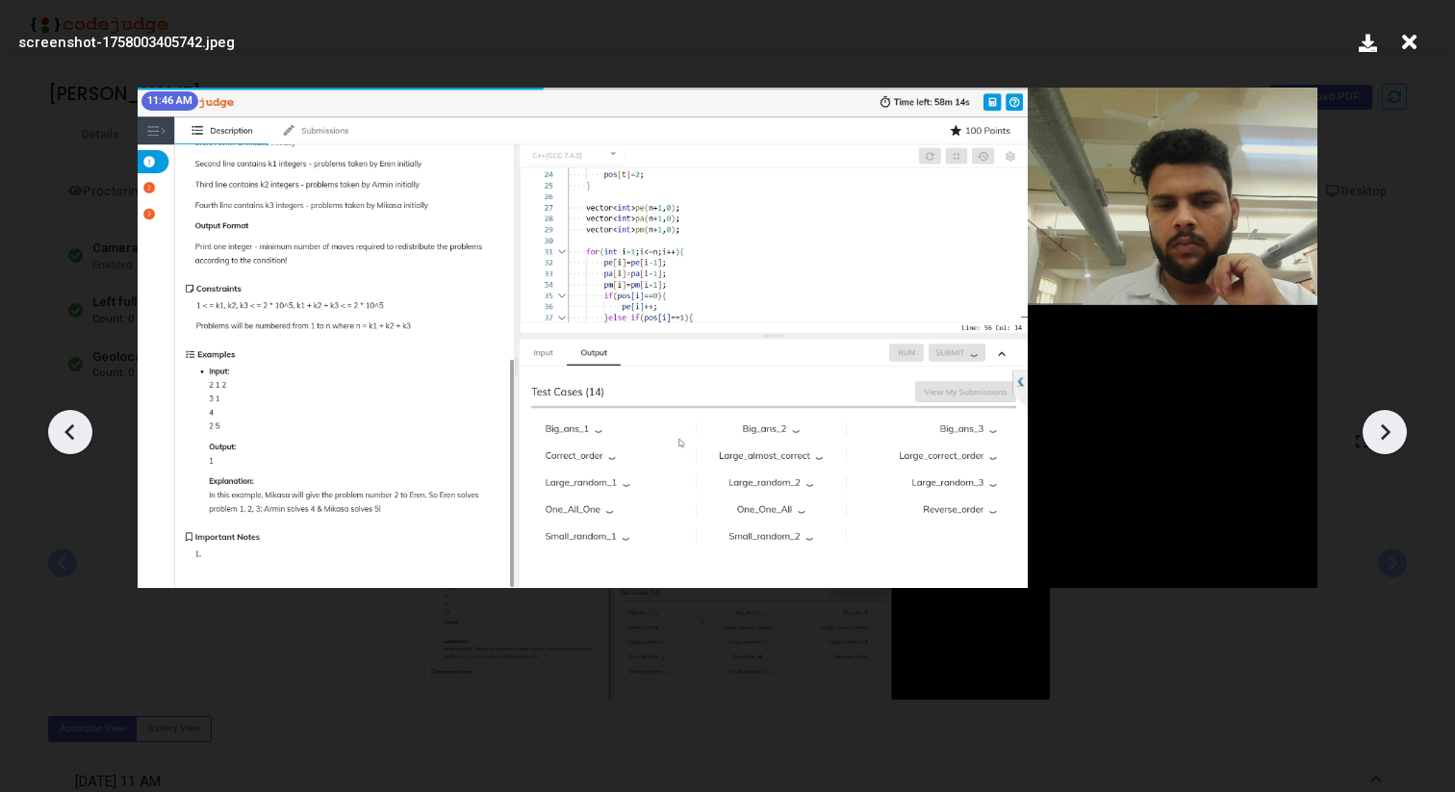
click at [74, 437] on icon at bounding box center [70, 432] width 29 height 29
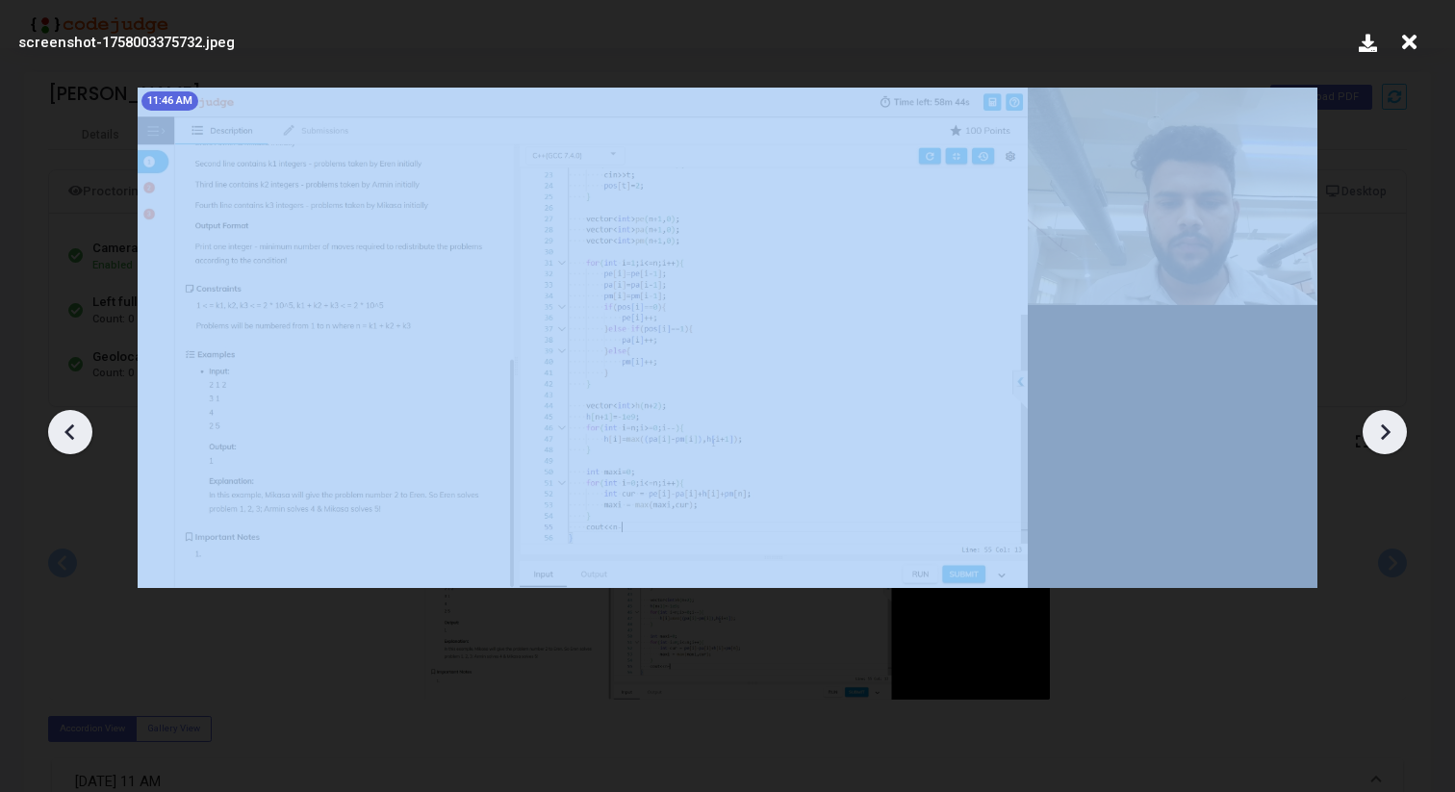
click at [74, 437] on icon at bounding box center [70, 432] width 29 height 29
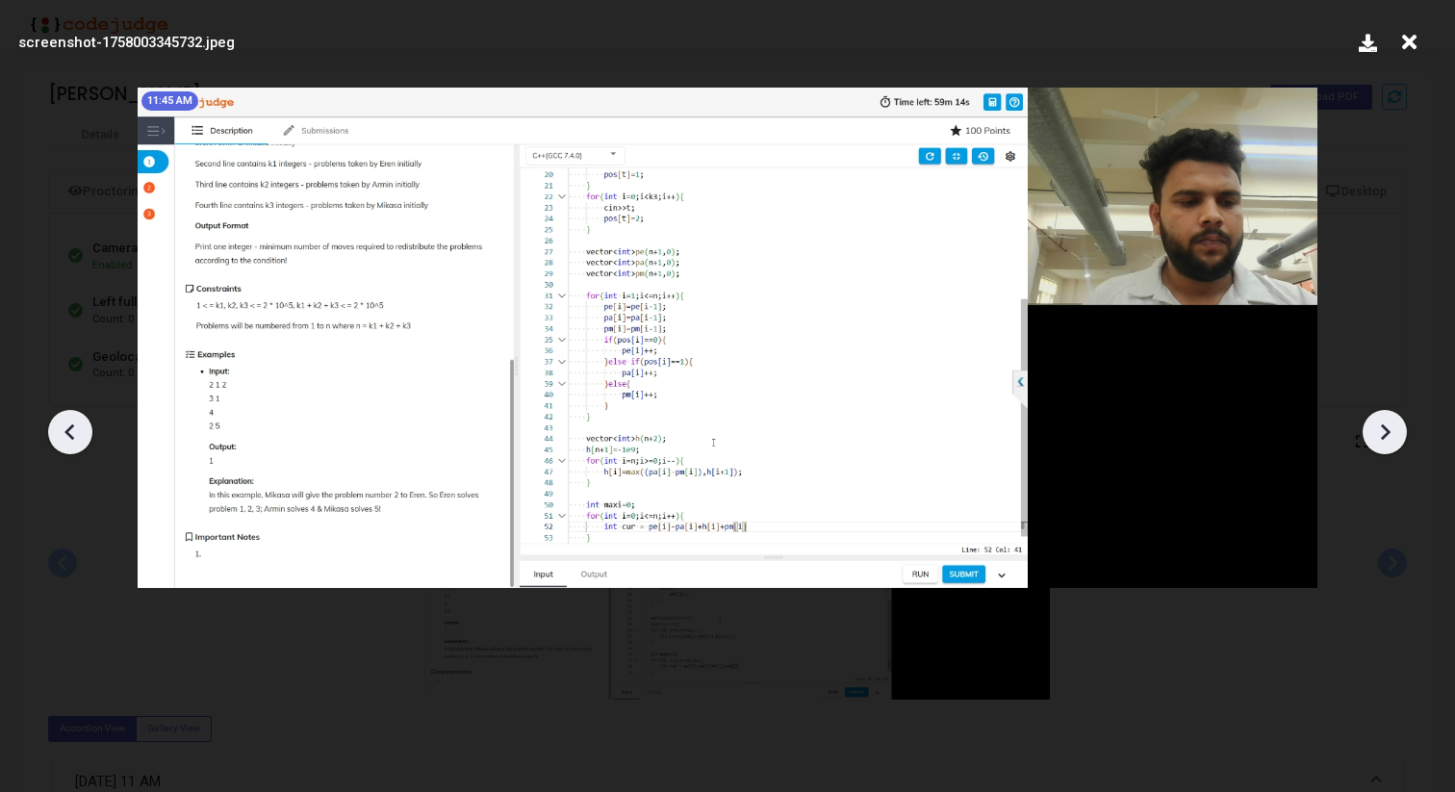
click at [74, 431] on icon at bounding box center [70, 432] width 29 height 29
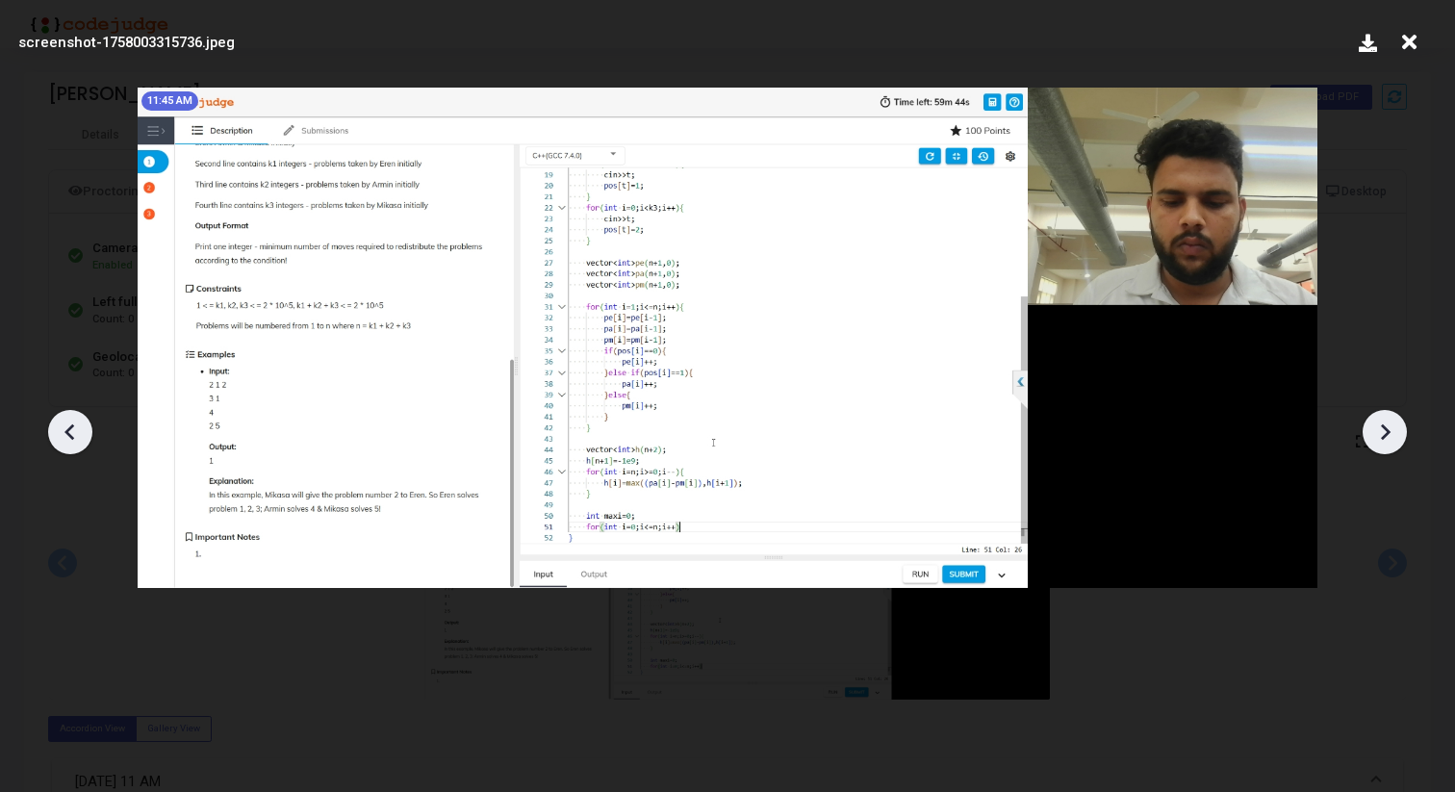
click at [74, 431] on icon at bounding box center [70, 432] width 29 height 29
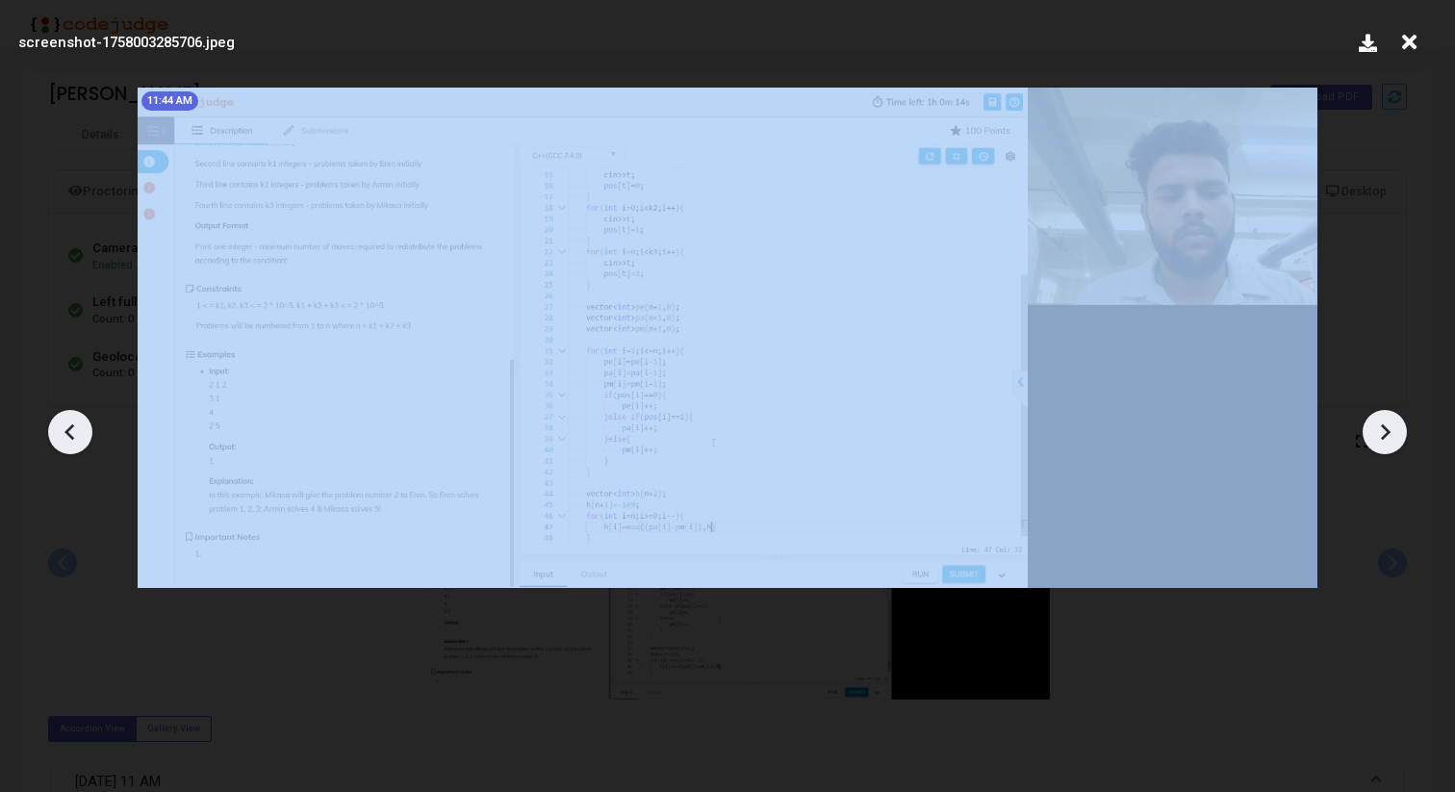
click at [74, 431] on icon at bounding box center [70, 432] width 29 height 29
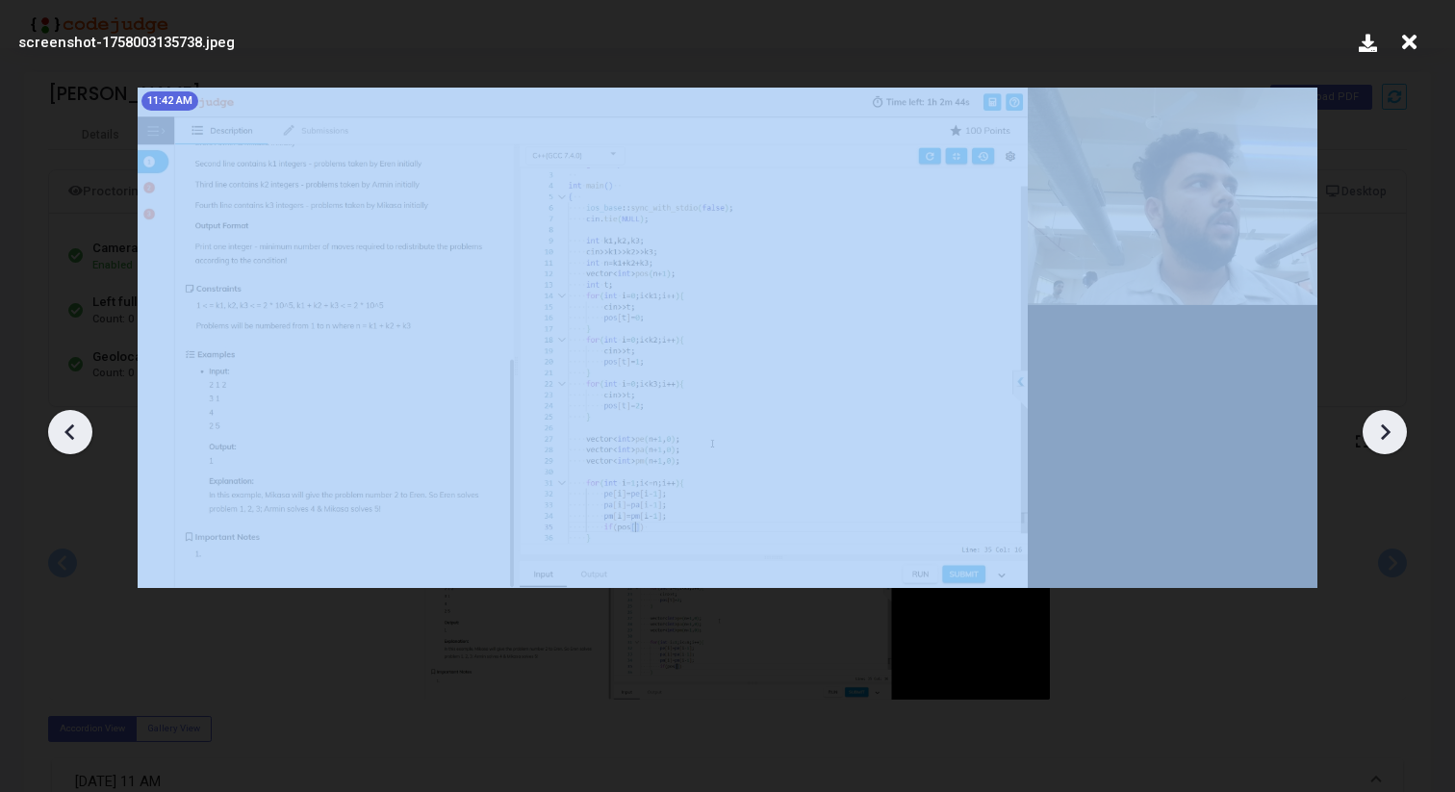
click at [74, 431] on icon at bounding box center [70, 432] width 29 height 29
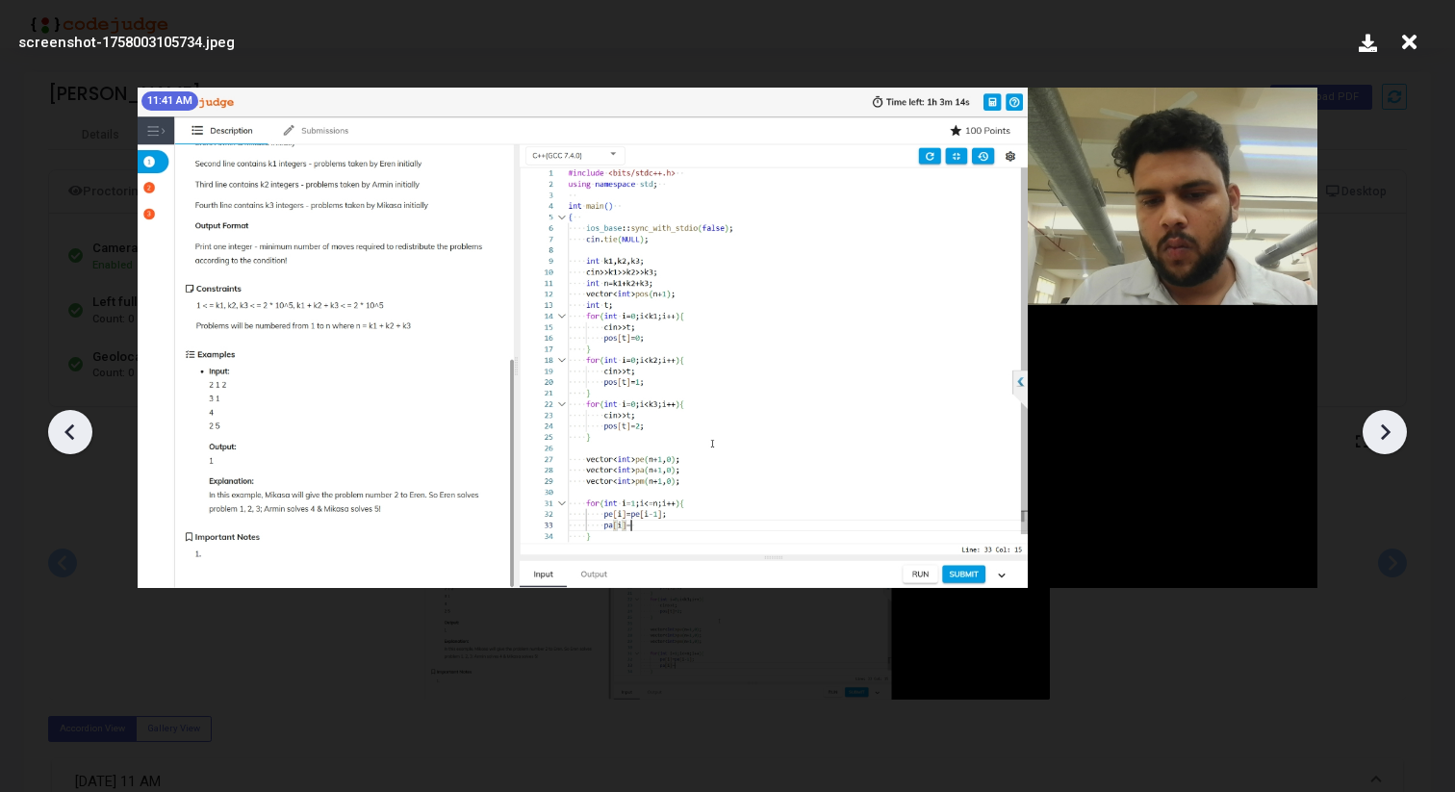
click at [1388, 440] on icon at bounding box center [1384, 432] width 29 height 29
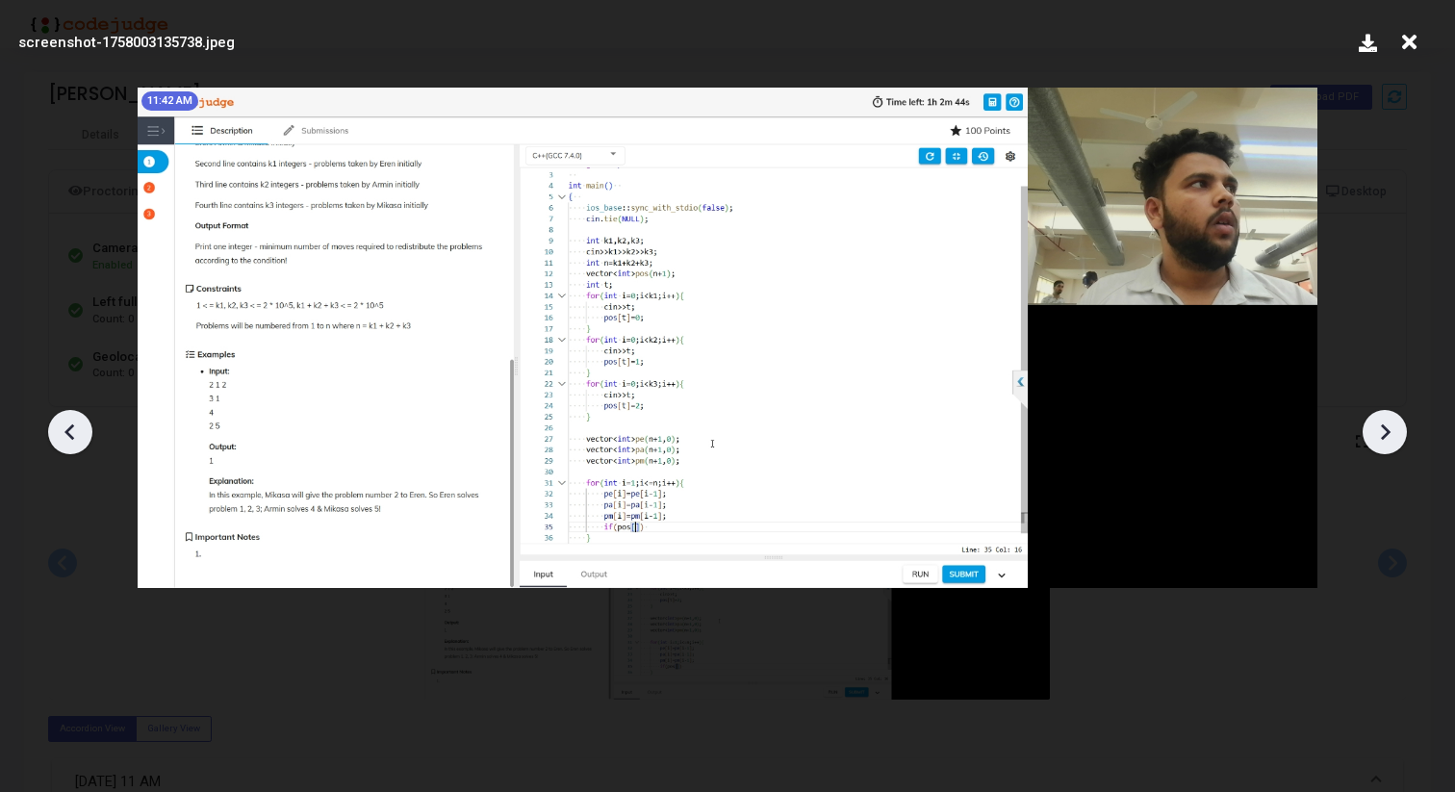
click at [1388, 439] on icon at bounding box center [1384, 432] width 29 height 29
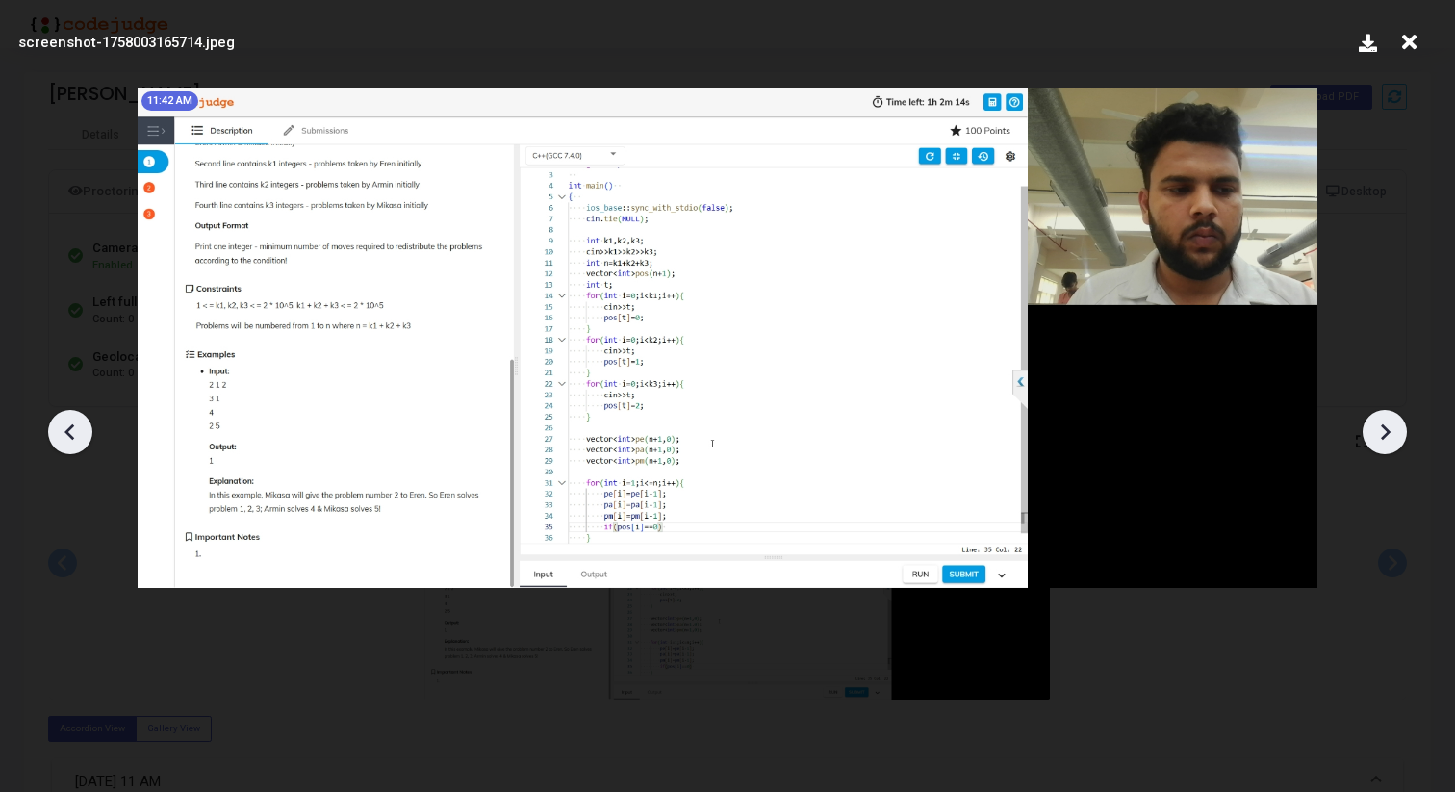
click at [1388, 440] on icon at bounding box center [1384, 432] width 29 height 29
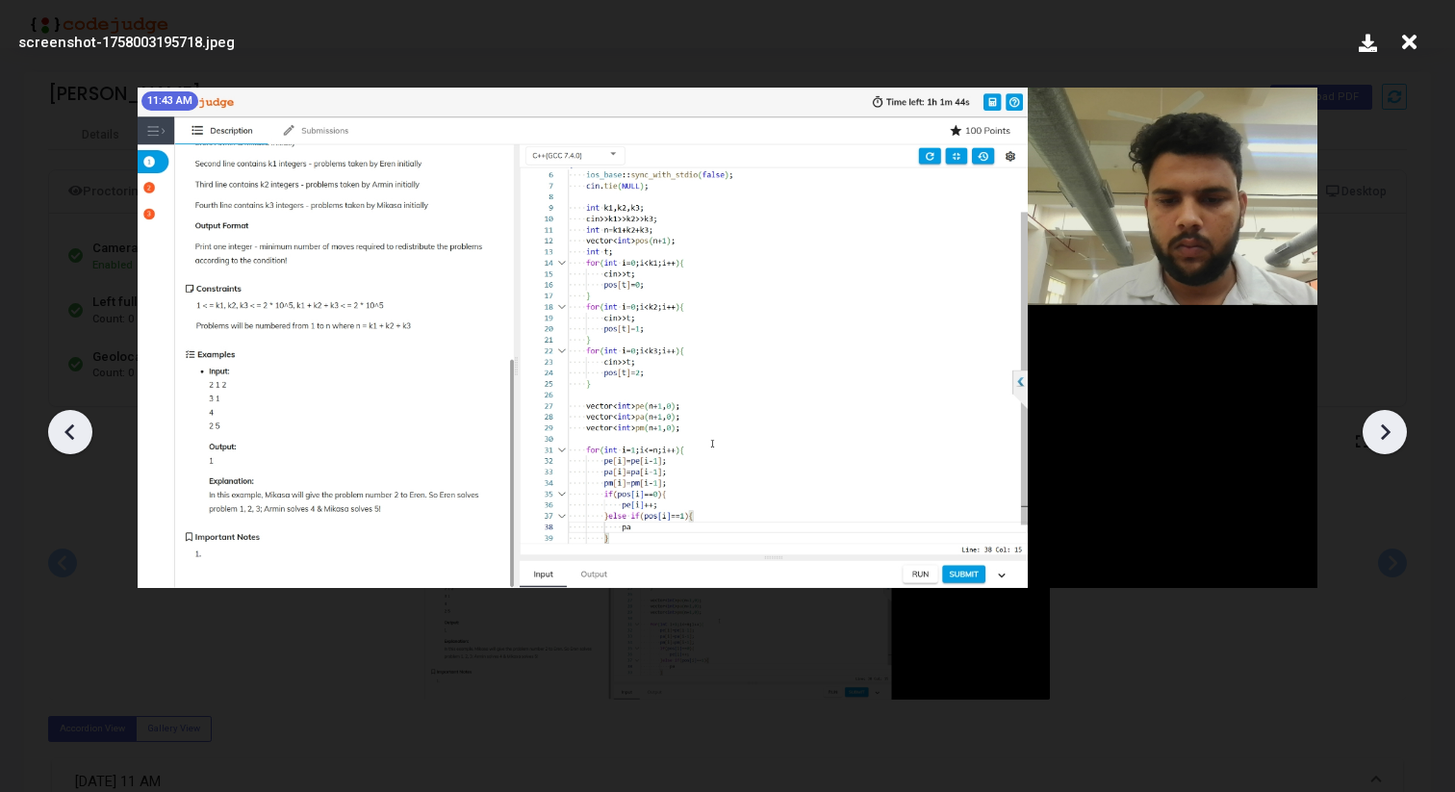
click at [1388, 441] on icon at bounding box center [1384, 432] width 29 height 29
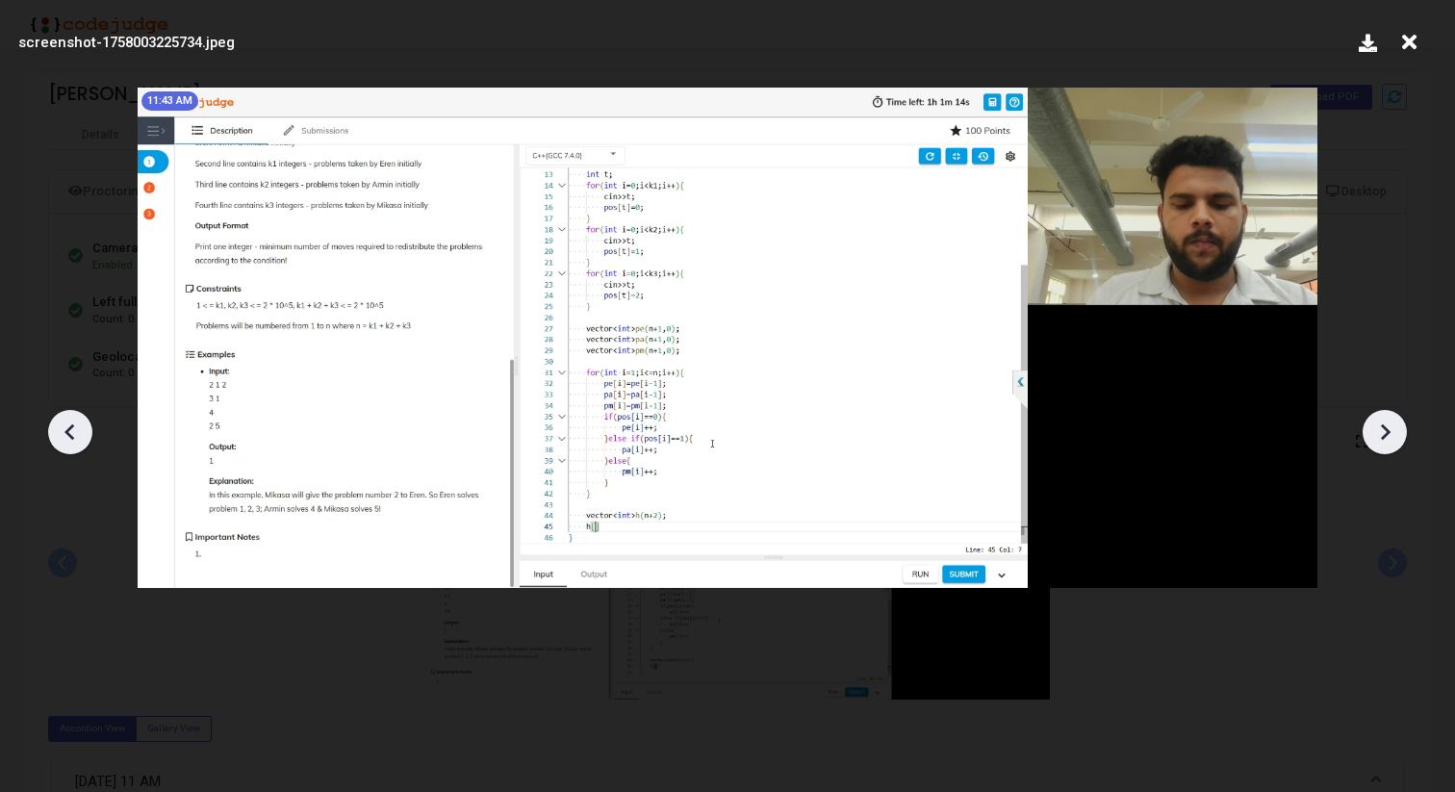
click at [1388, 441] on icon at bounding box center [1384, 432] width 29 height 29
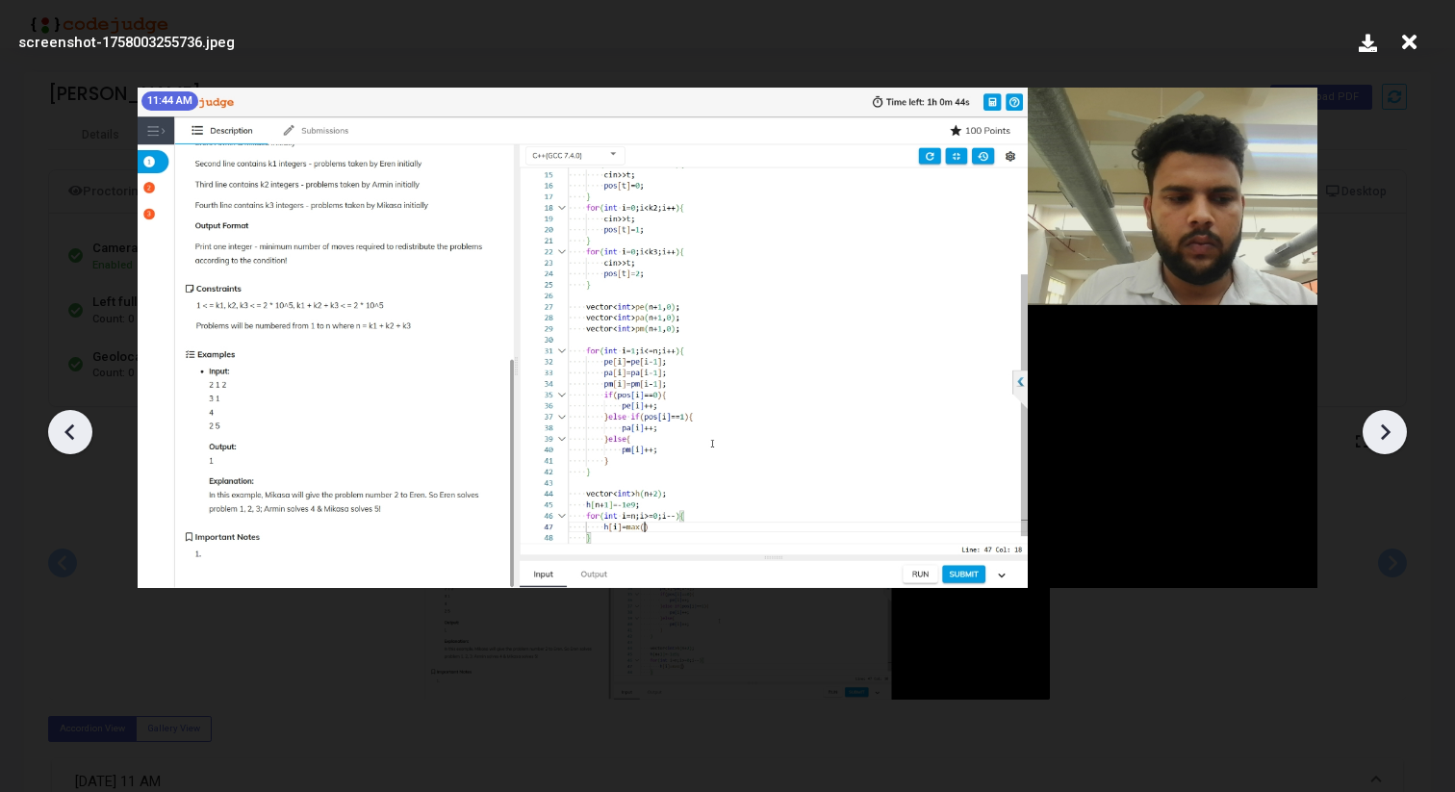
click at [1388, 441] on icon at bounding box center [1384, 432] width 29 height 29
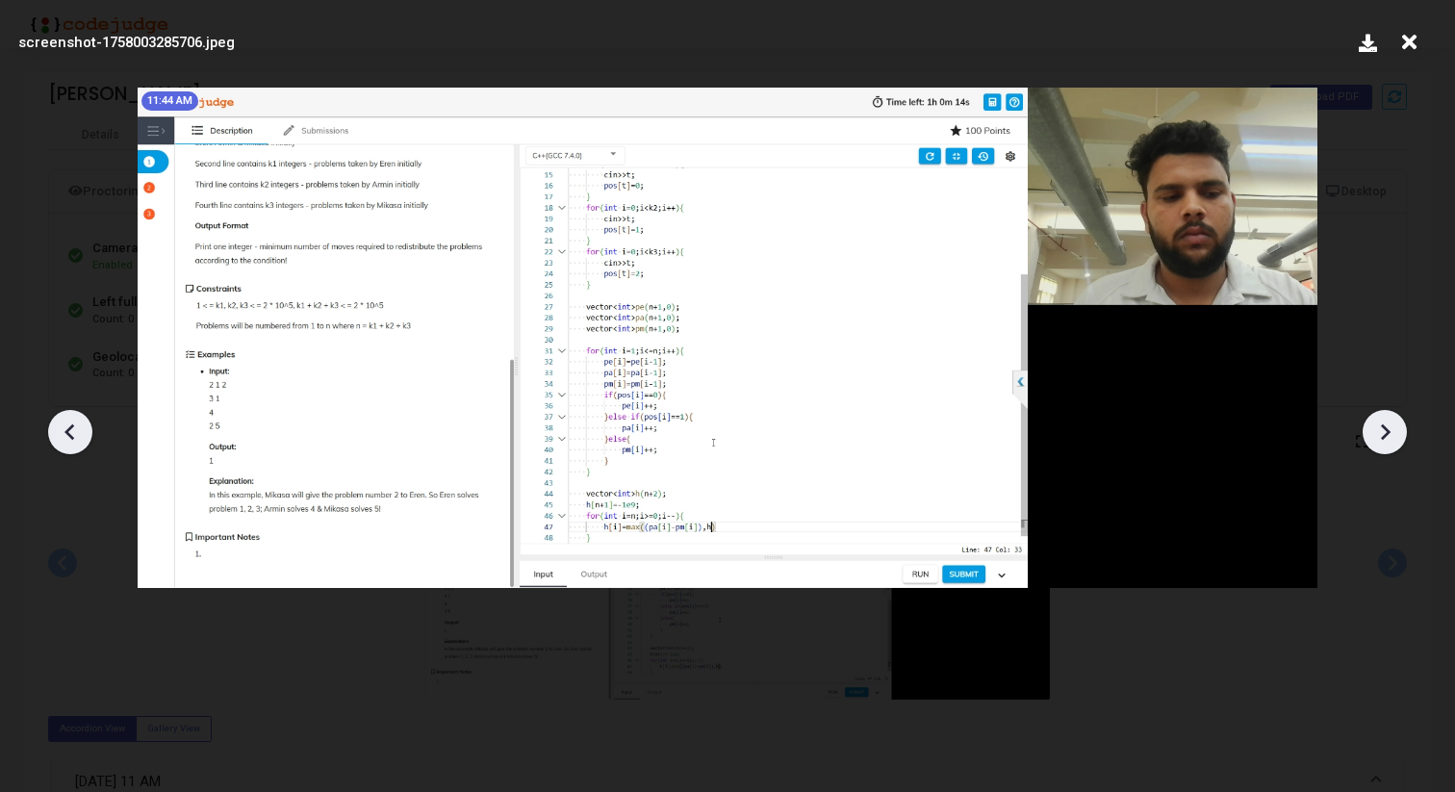
click at [1388, 441] on icon at bounding box center [1384, 432] width 29 height 29
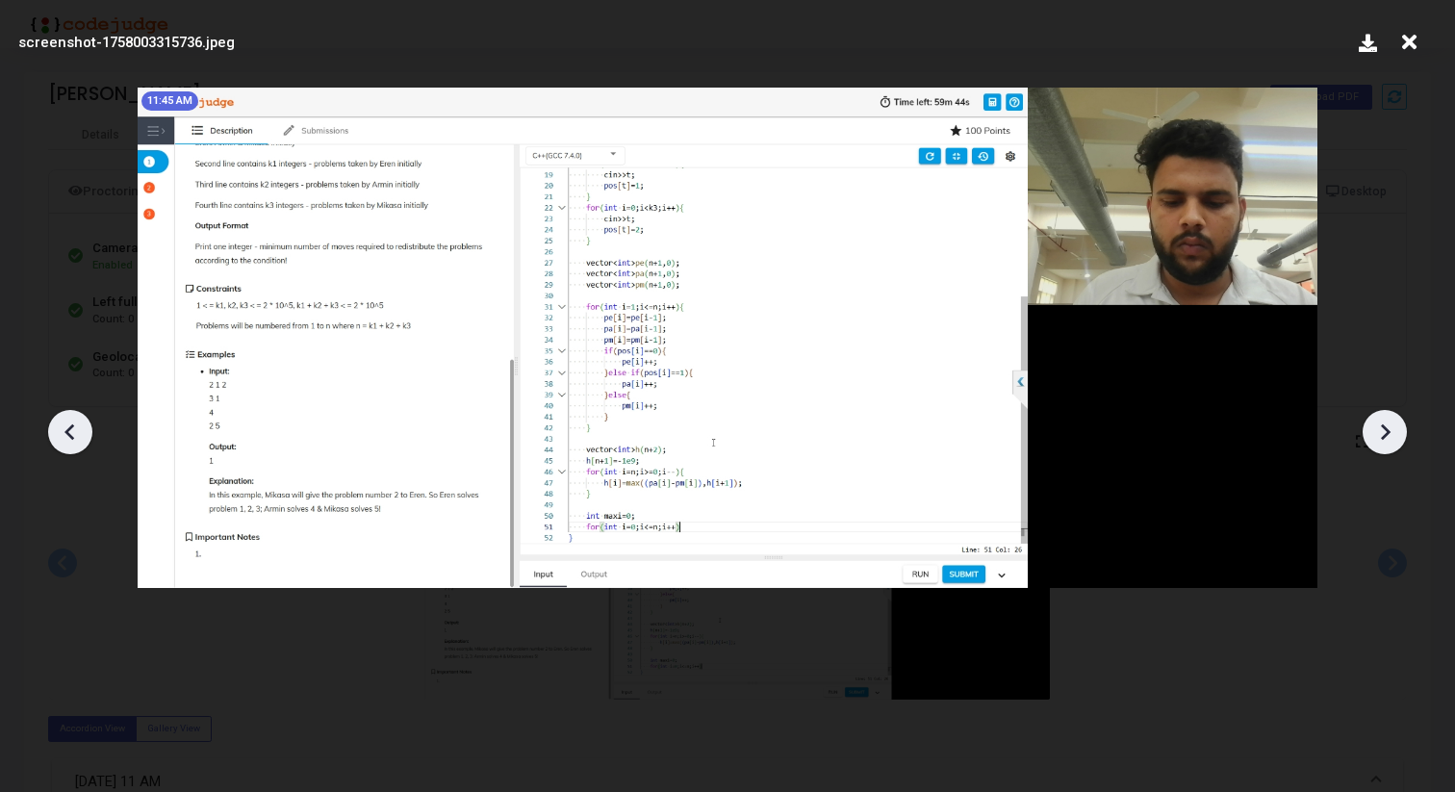
click at [1388, 442] on icon at bounding box center [1384, 432] width 29 height 29
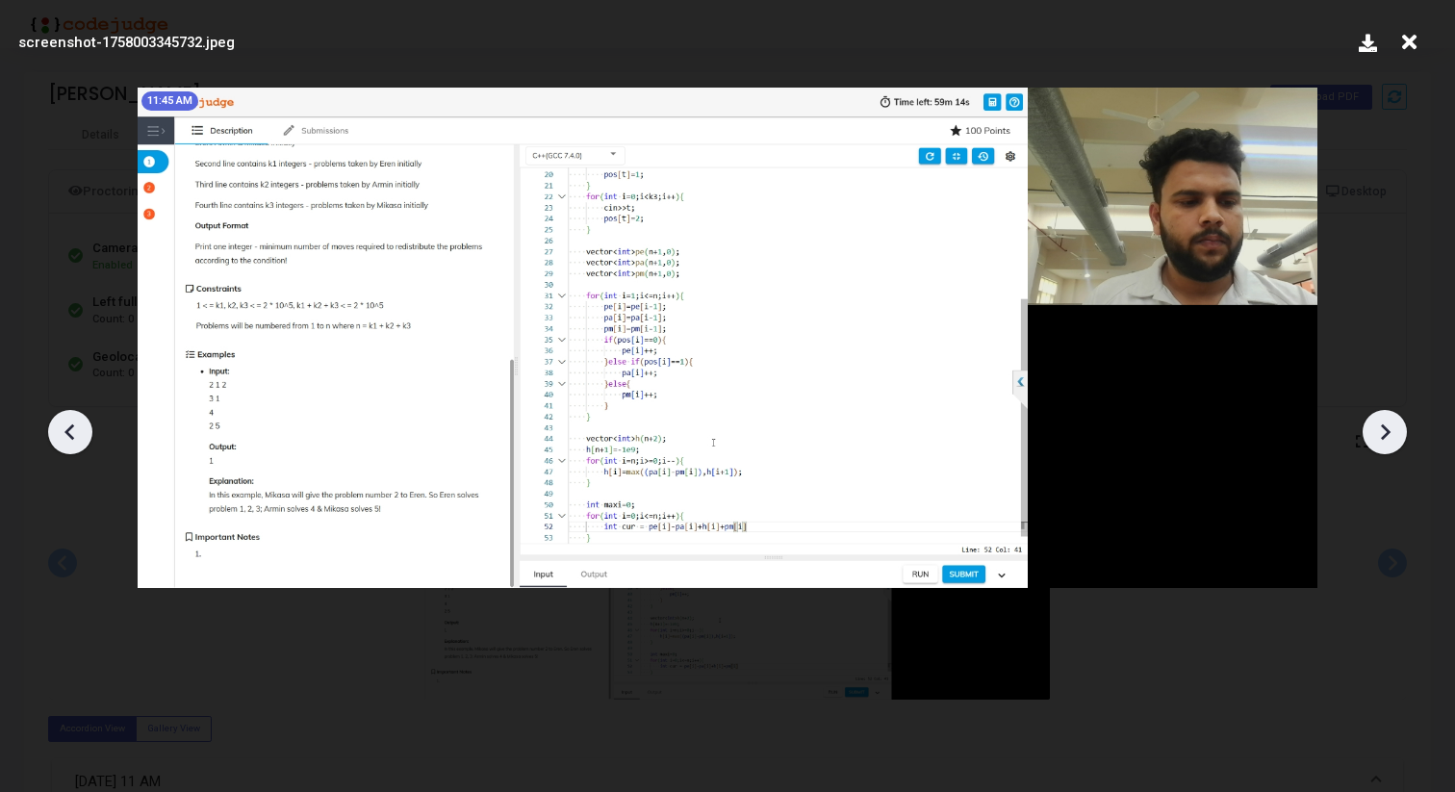
click at [1388, 442] on icon at bounding box center [1384, 432] width 29 height 29
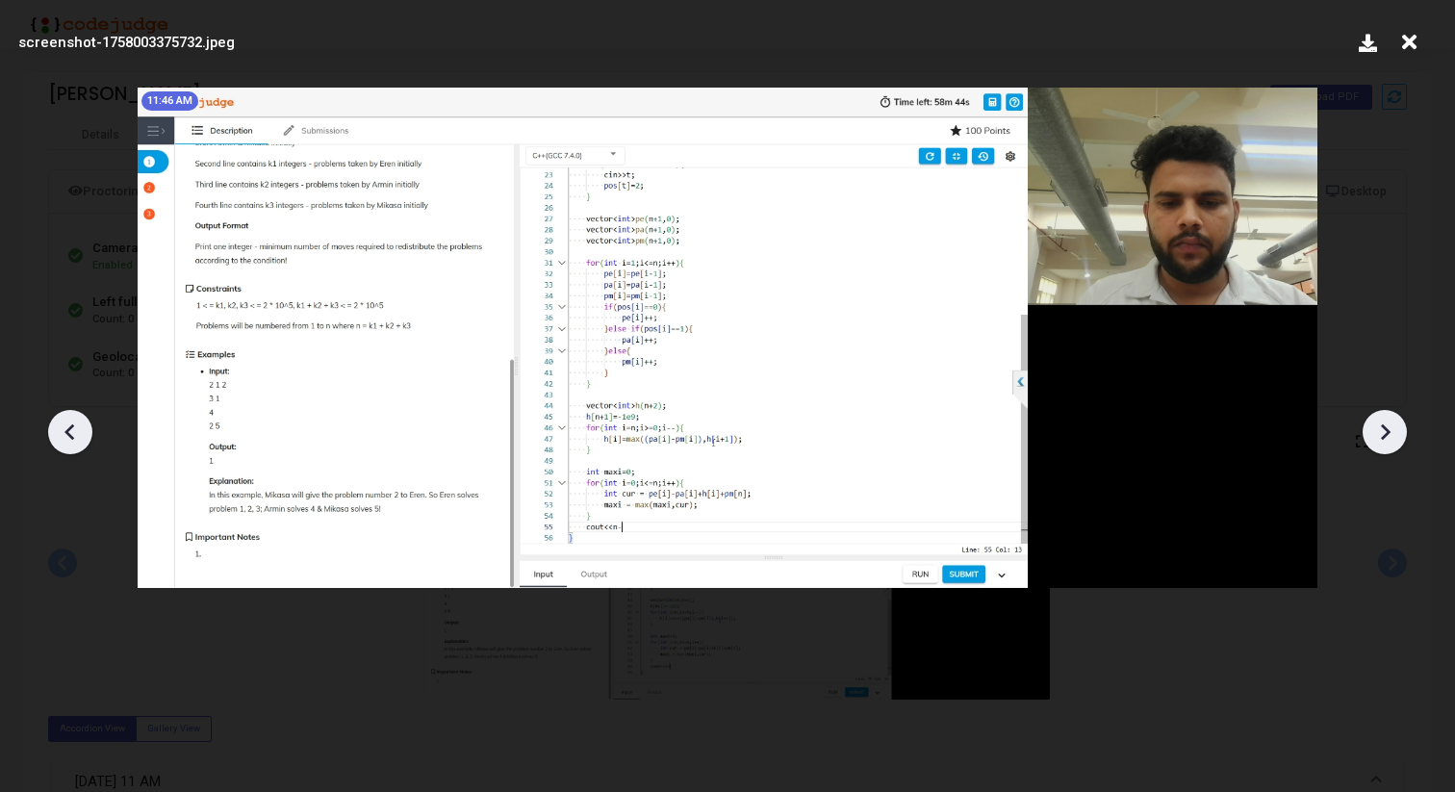
click at [67, 415] on div at bounding box center [70, 432] width 44 height 44
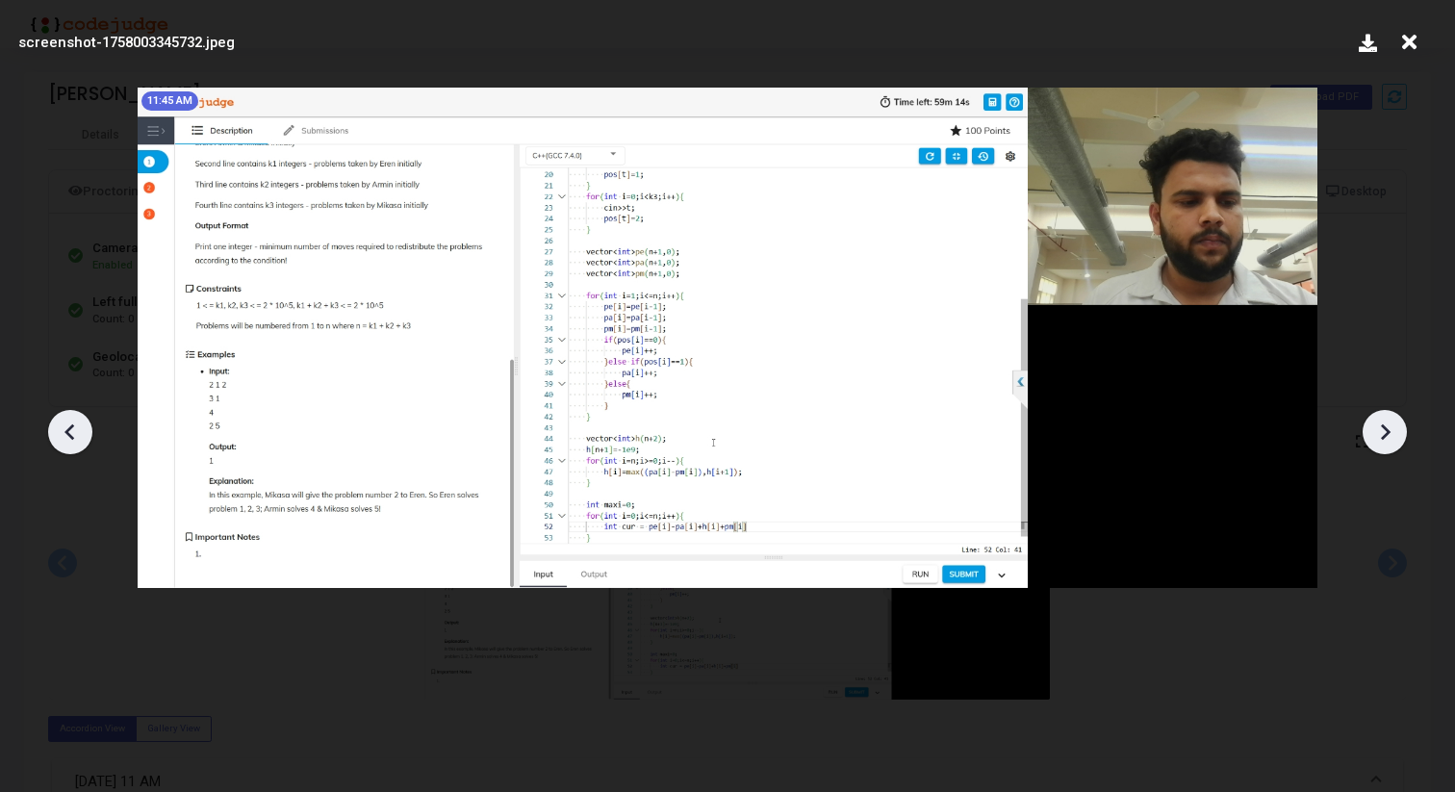
click at [67, 415] on div at bounding box center [70, 432] width 44 height 44
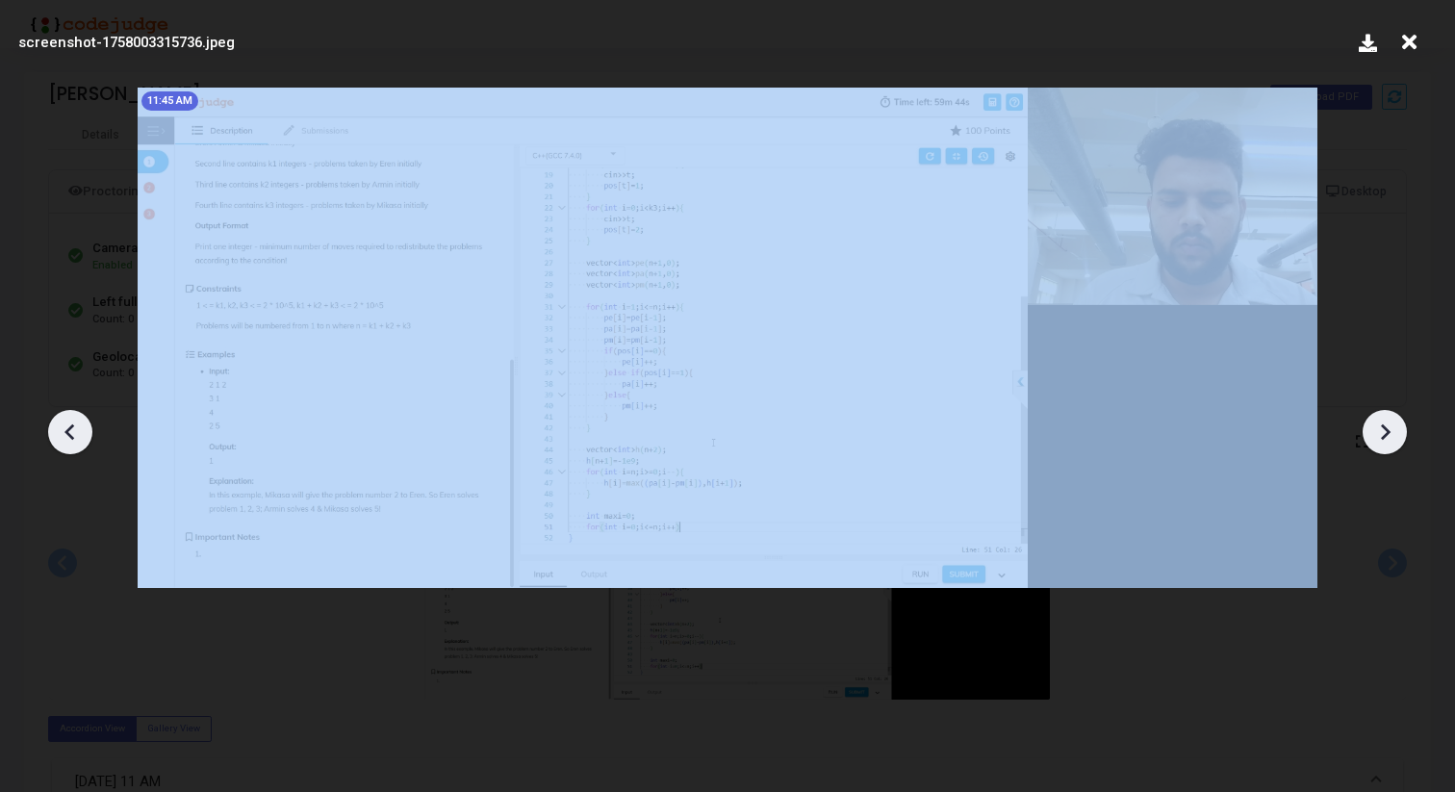
click at [67, 415] on div at bounding box center [70, 432] width 44 height 44
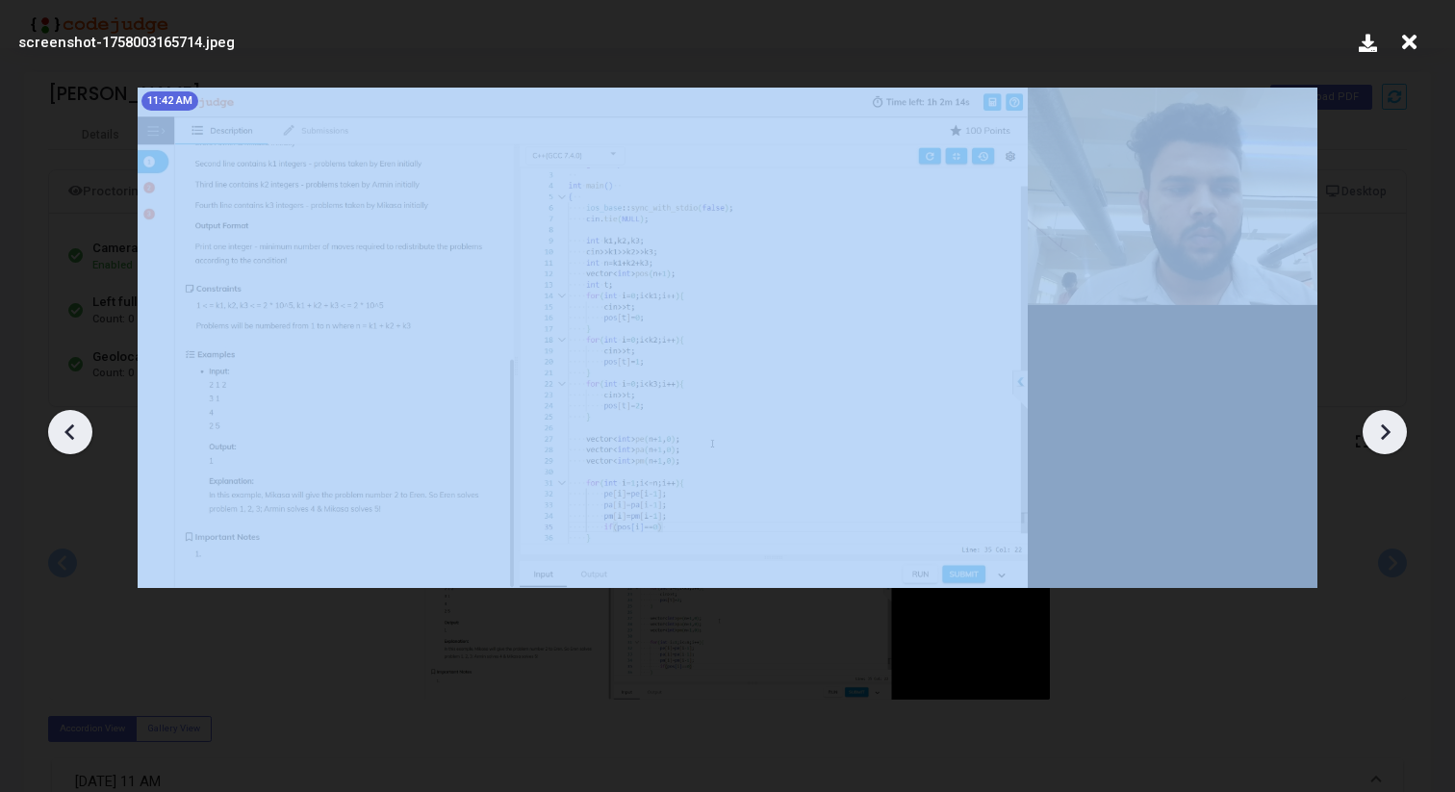
click at [67, 415] on div at bounding box center [70, 432] width 44 height 44
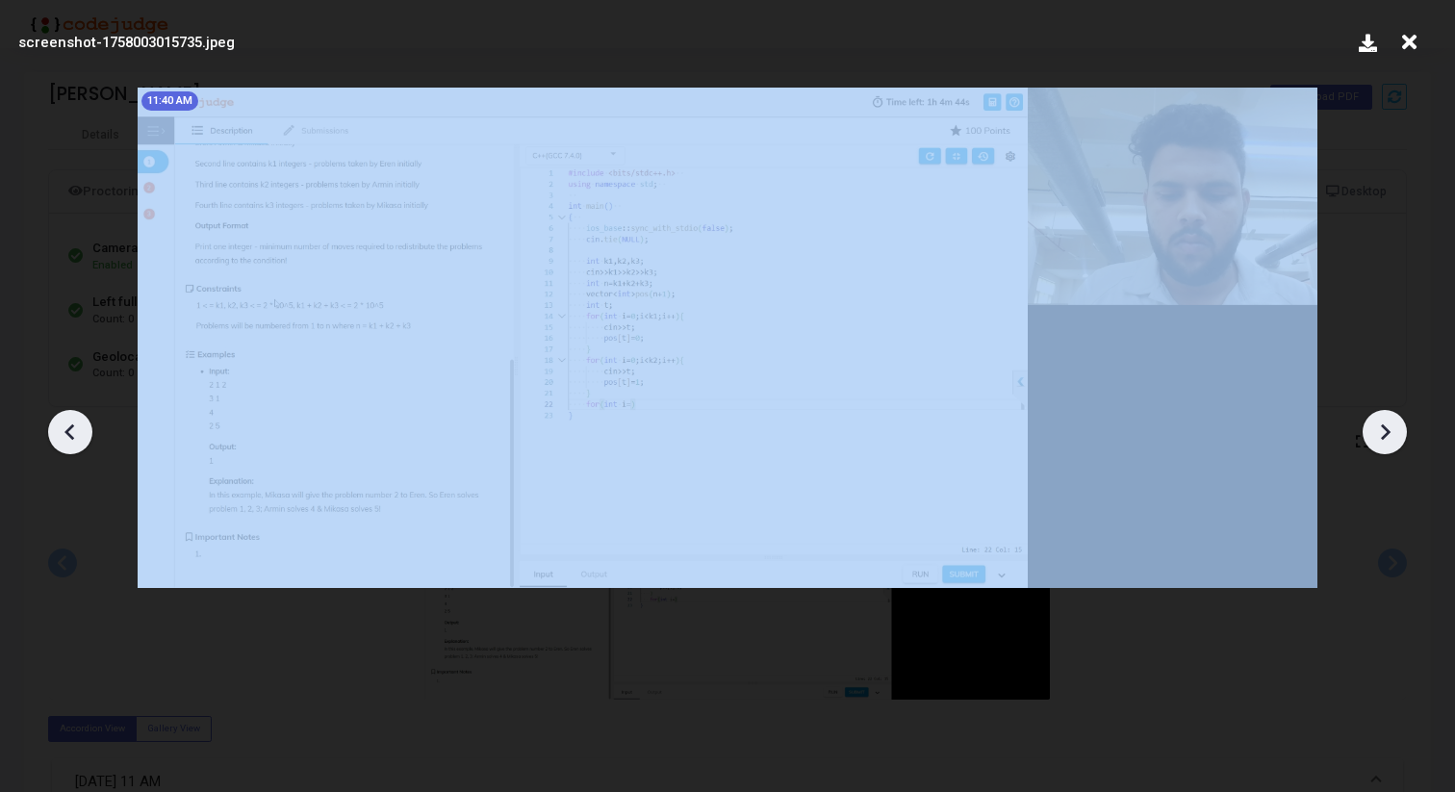
click at [67, 415] on div at bounding box center [70, 432] width 44 height 44
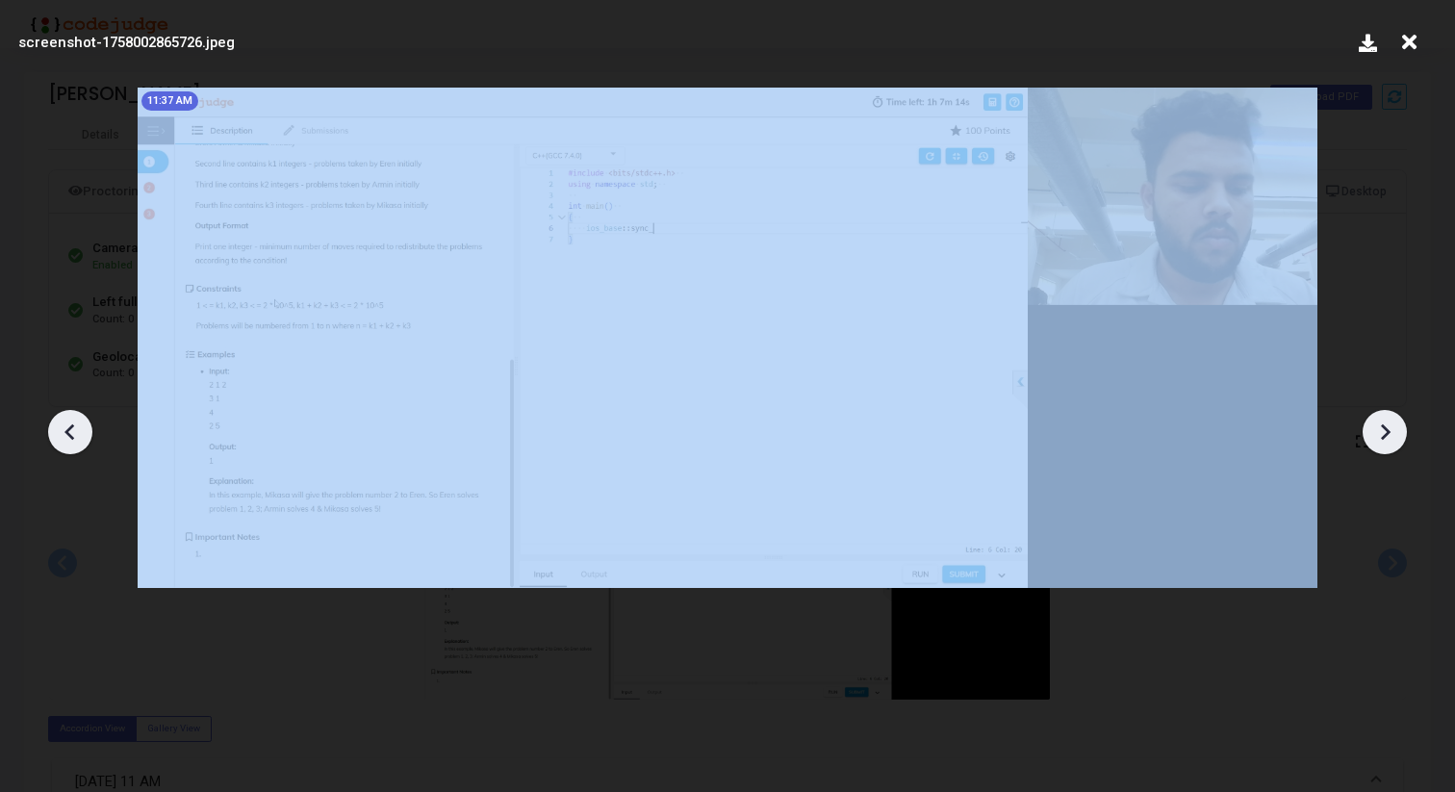
click at [67, 415] on div at bounding box center [70, 432] width 44 height 44
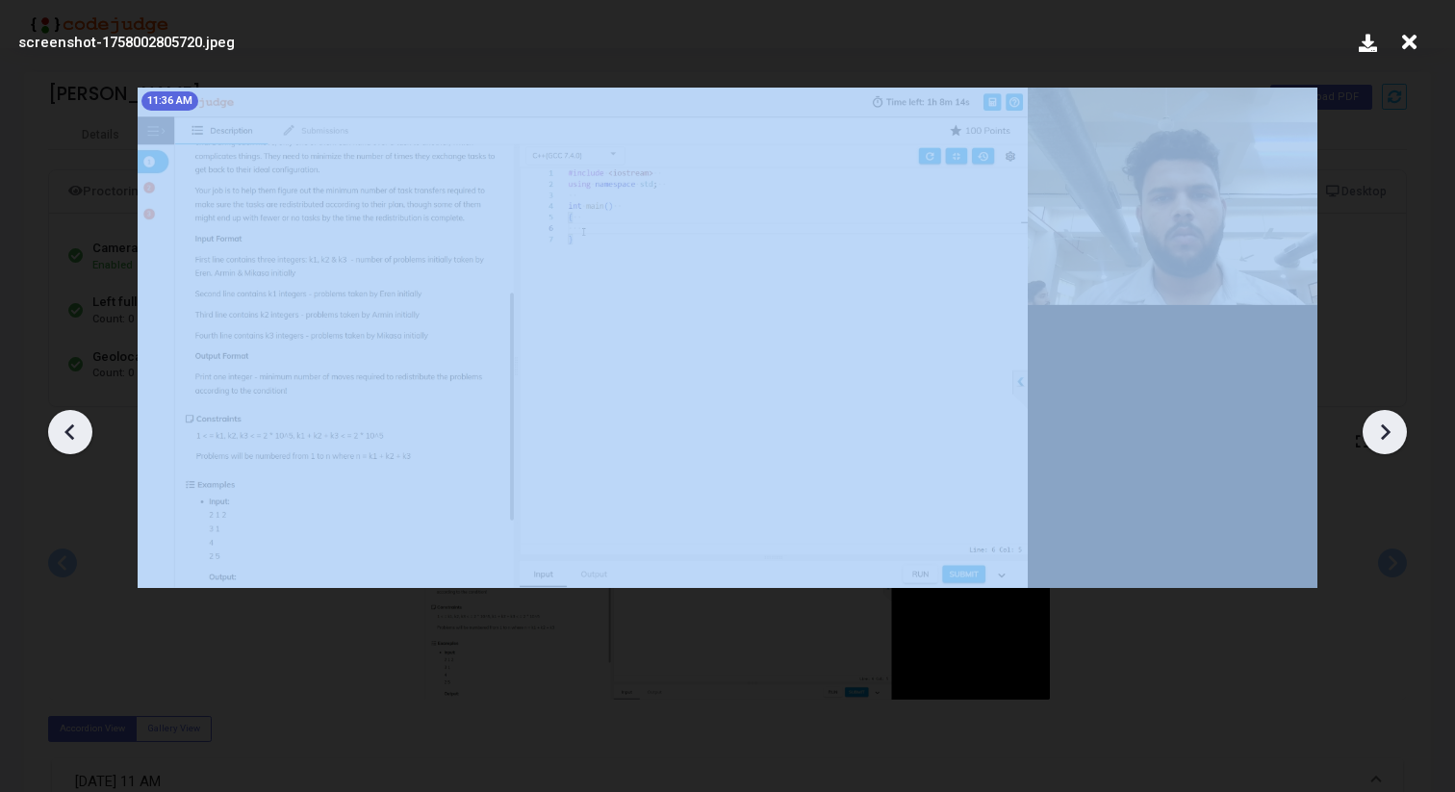
click at [67, 415] on div at bounding box center [70, 432] width 44 height 44
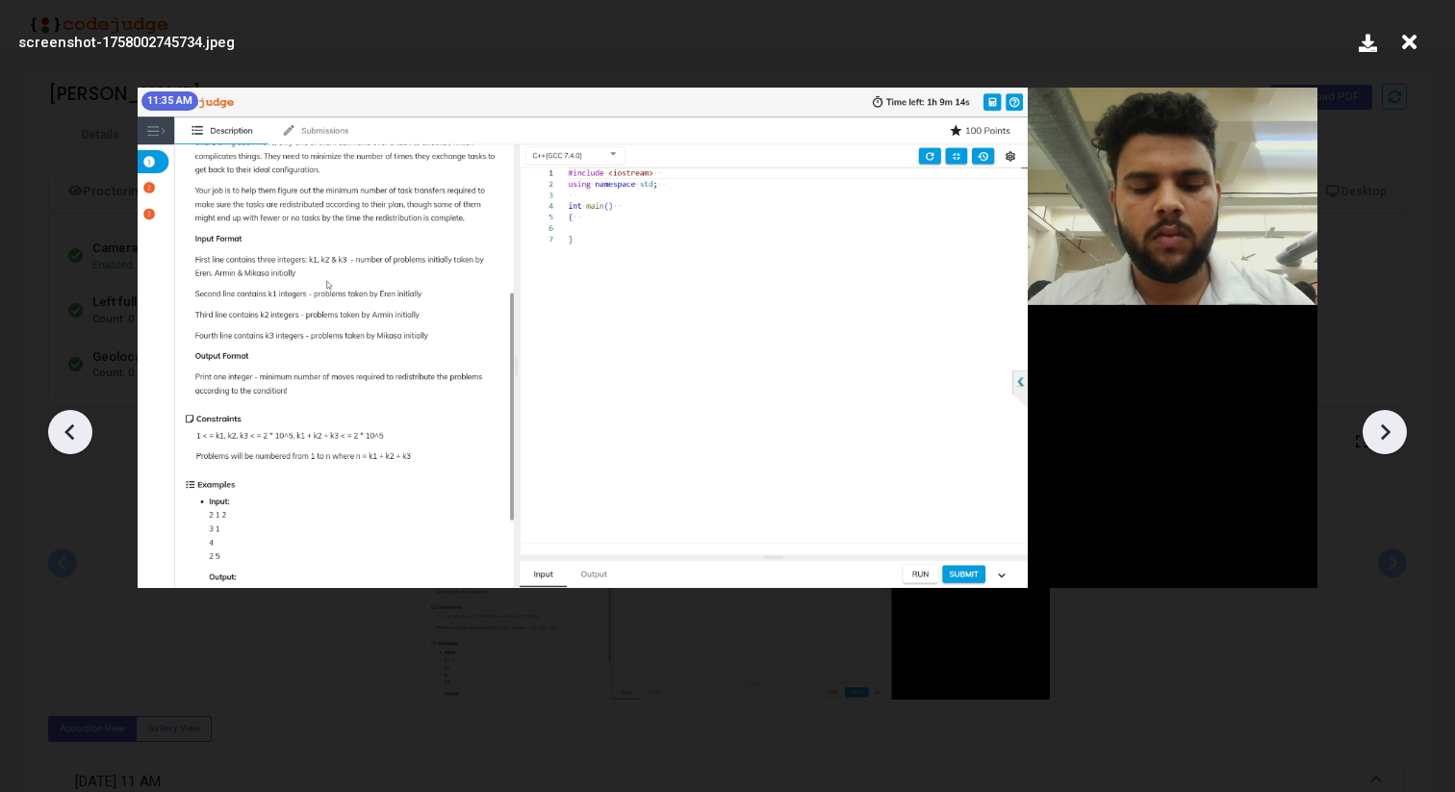
click at [68, 415] on div at bounding box center [70, 432] width 44 height 44
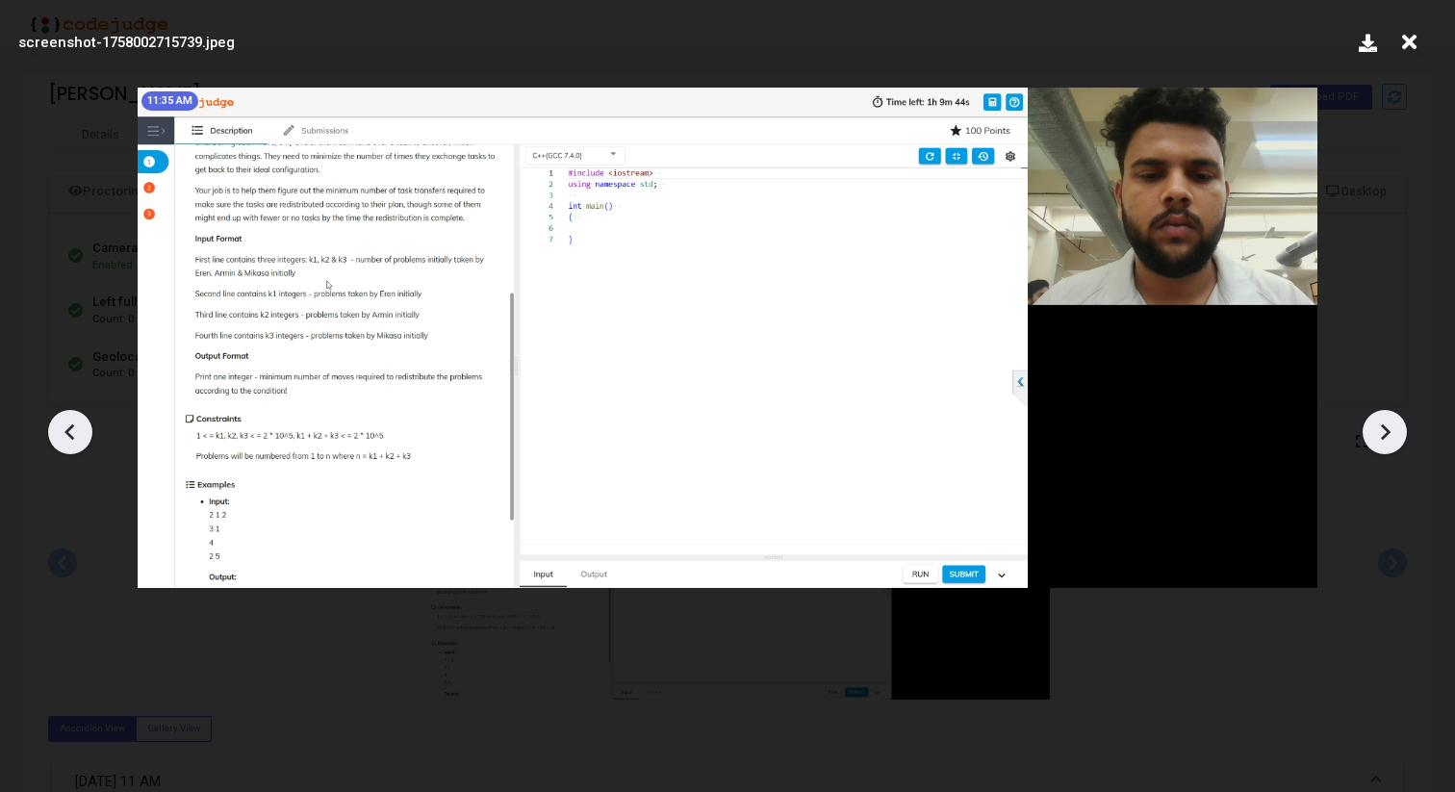
click at [68, 415] on div at bounding box center [70, 432] width 44 height 44
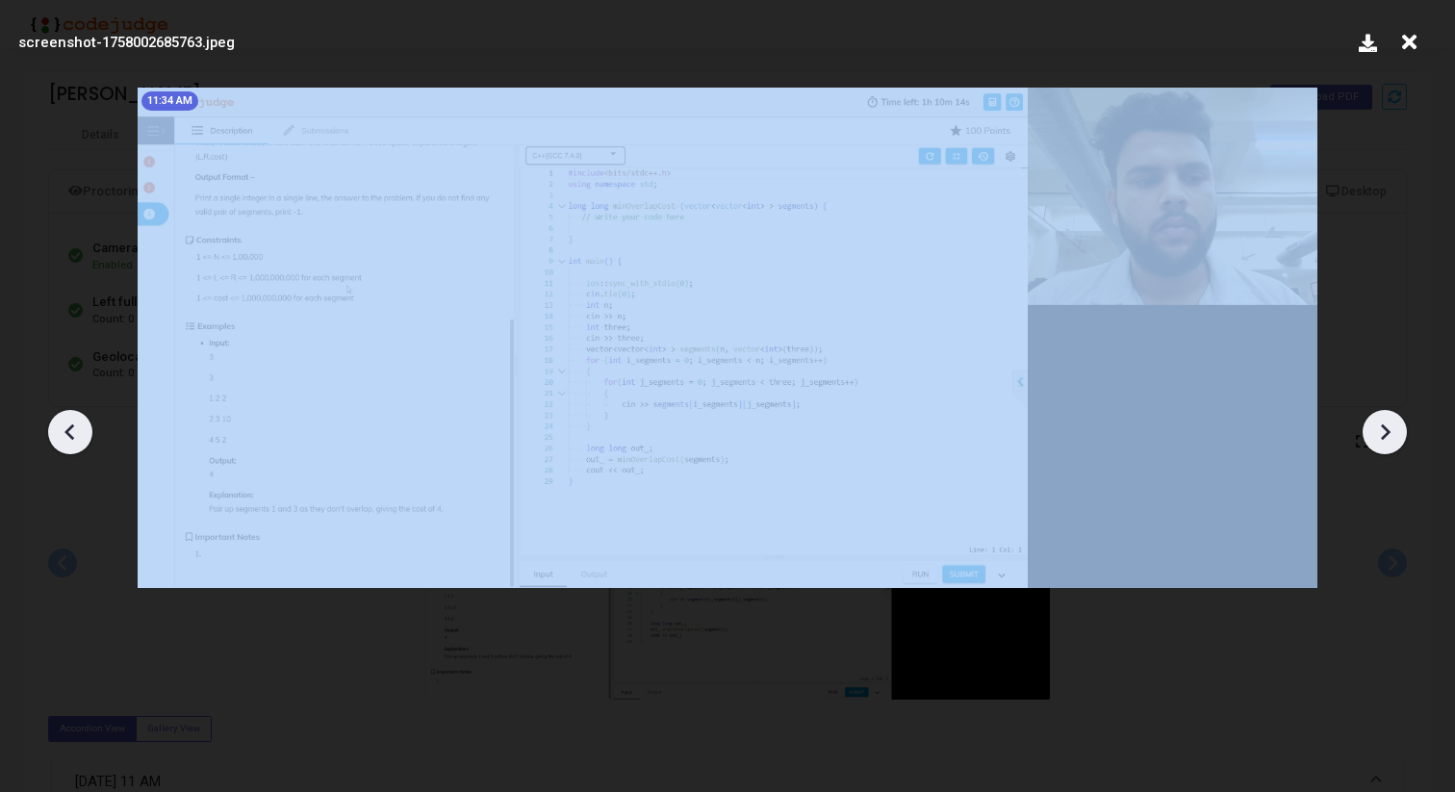
click at [68, 415] on div at bounding box center [70, 432] width 44 height 44
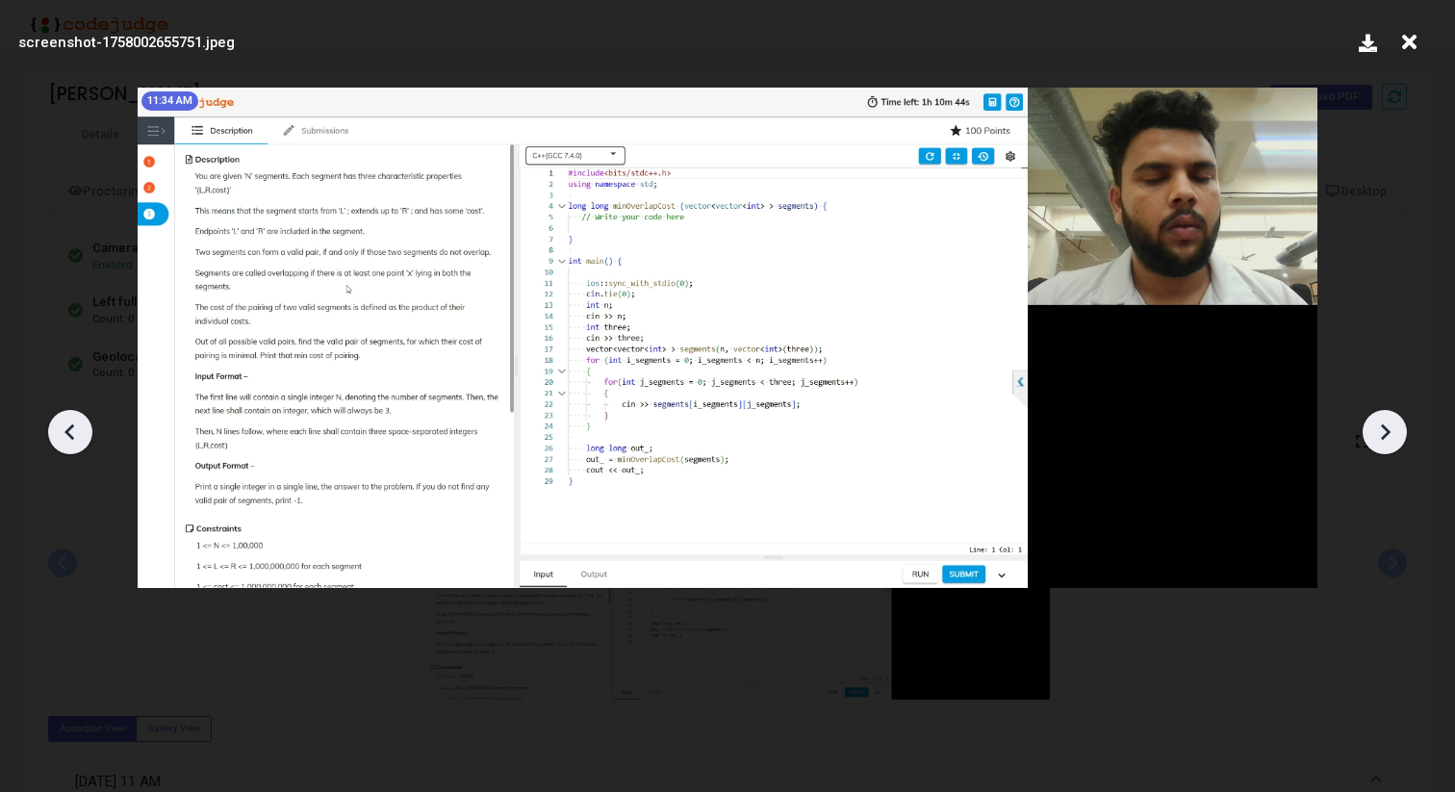
click at [1378, 434] on icon at bounding box center [1384, 432] width 29 height 29
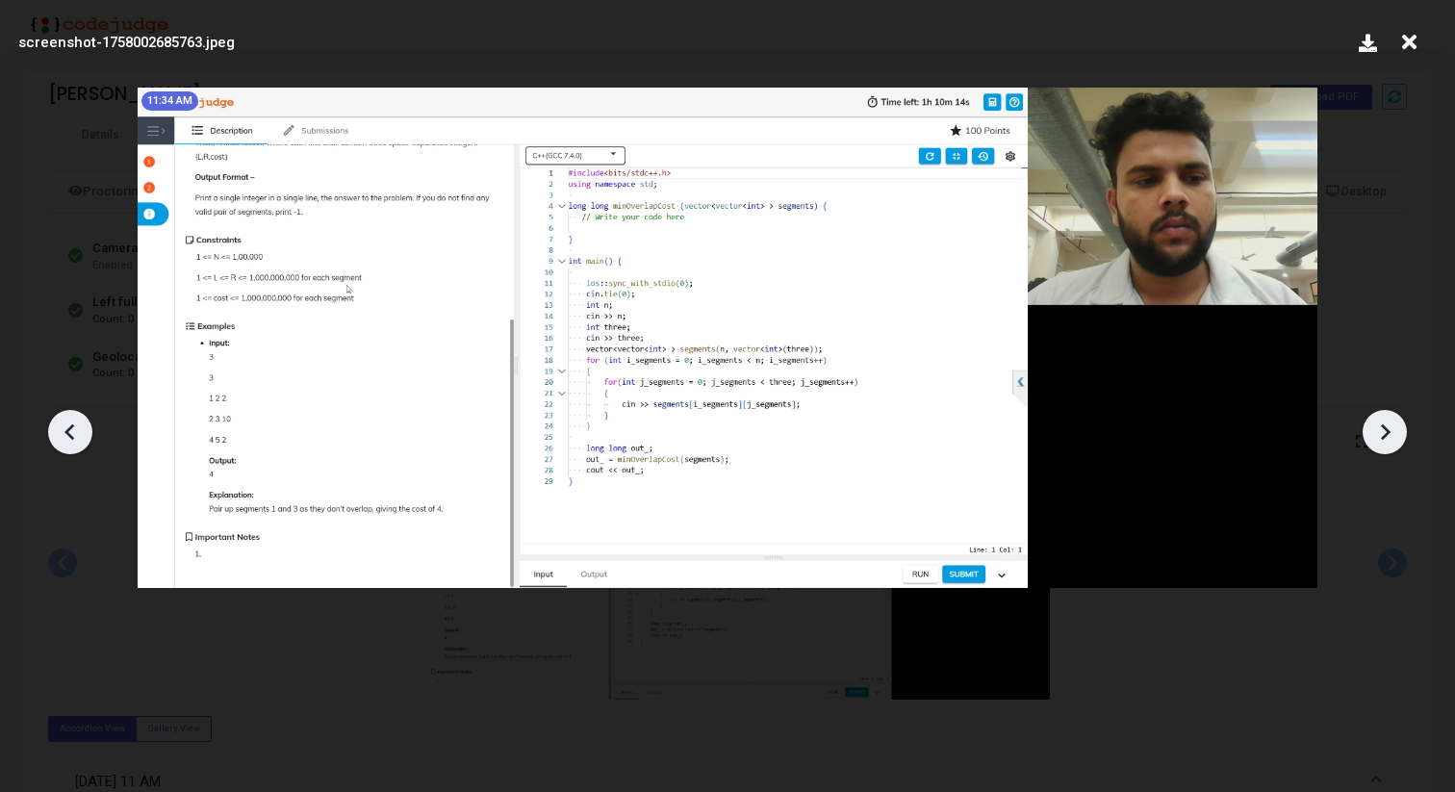
click at [1378, 434] on icon at bounding box center [1384, 432] width 29 height 29
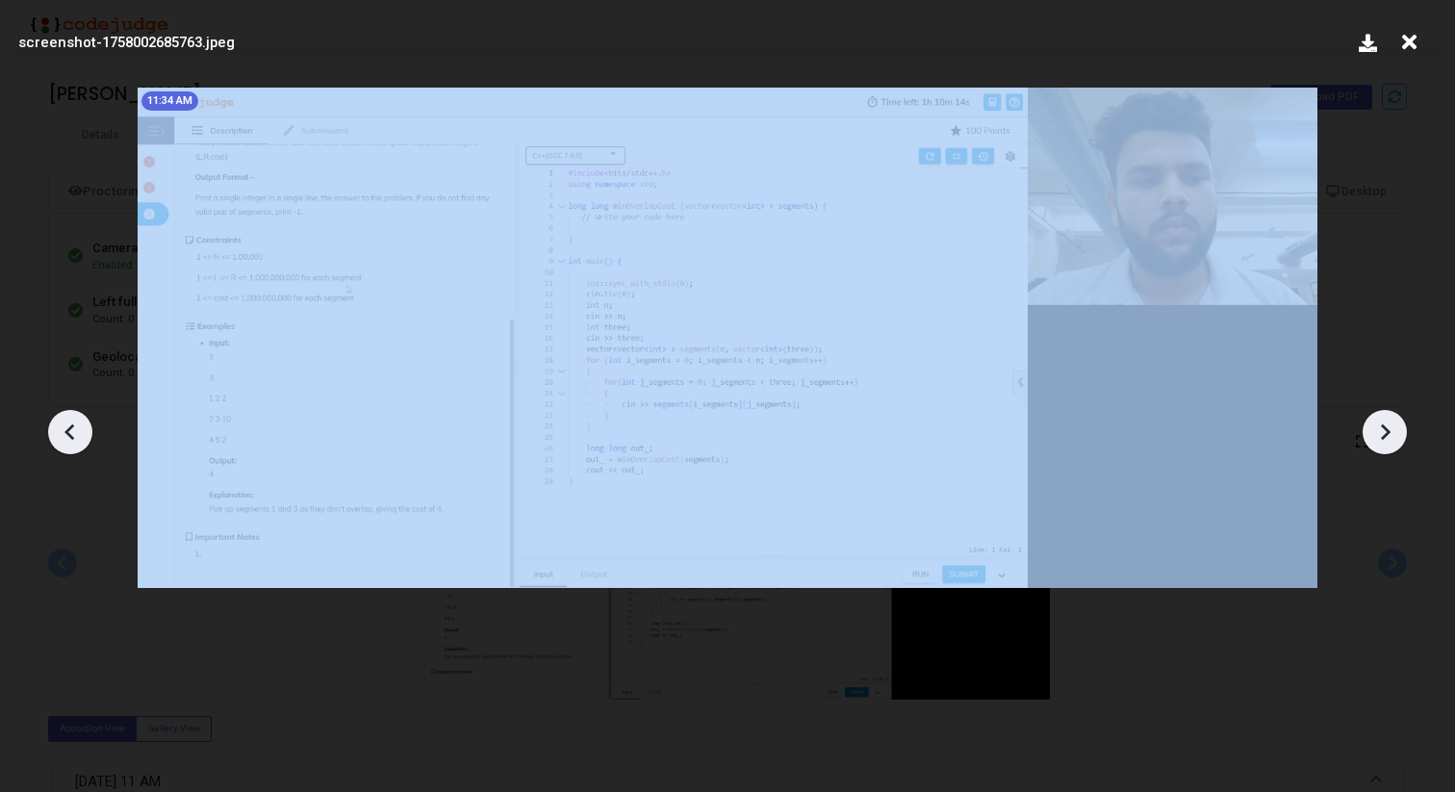
click at [1378, 434] on icon at bounding box center [1384, 432] width 29 height 29
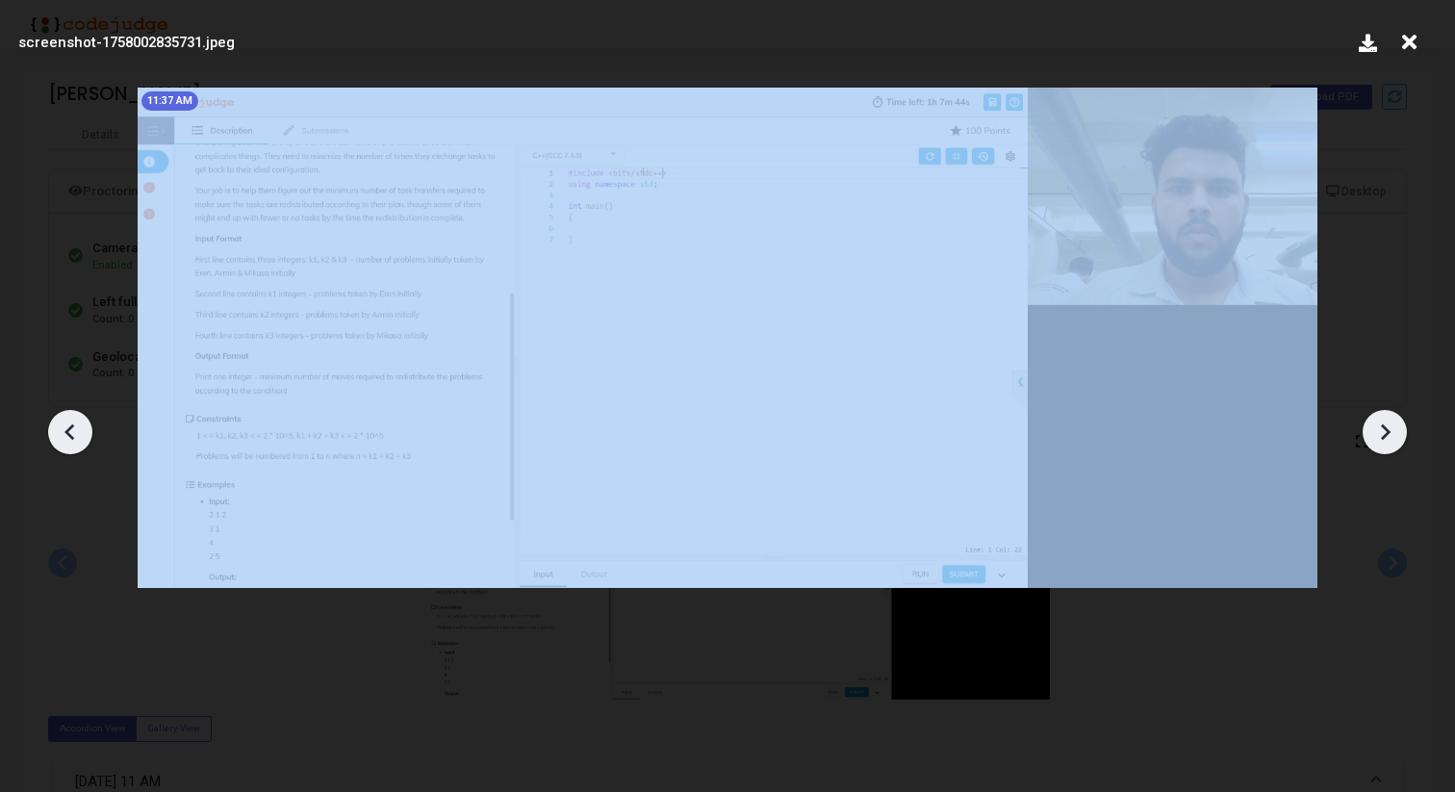
click at [1378, 434] on icon at bounding box center [1384, 432] width 29 height 29
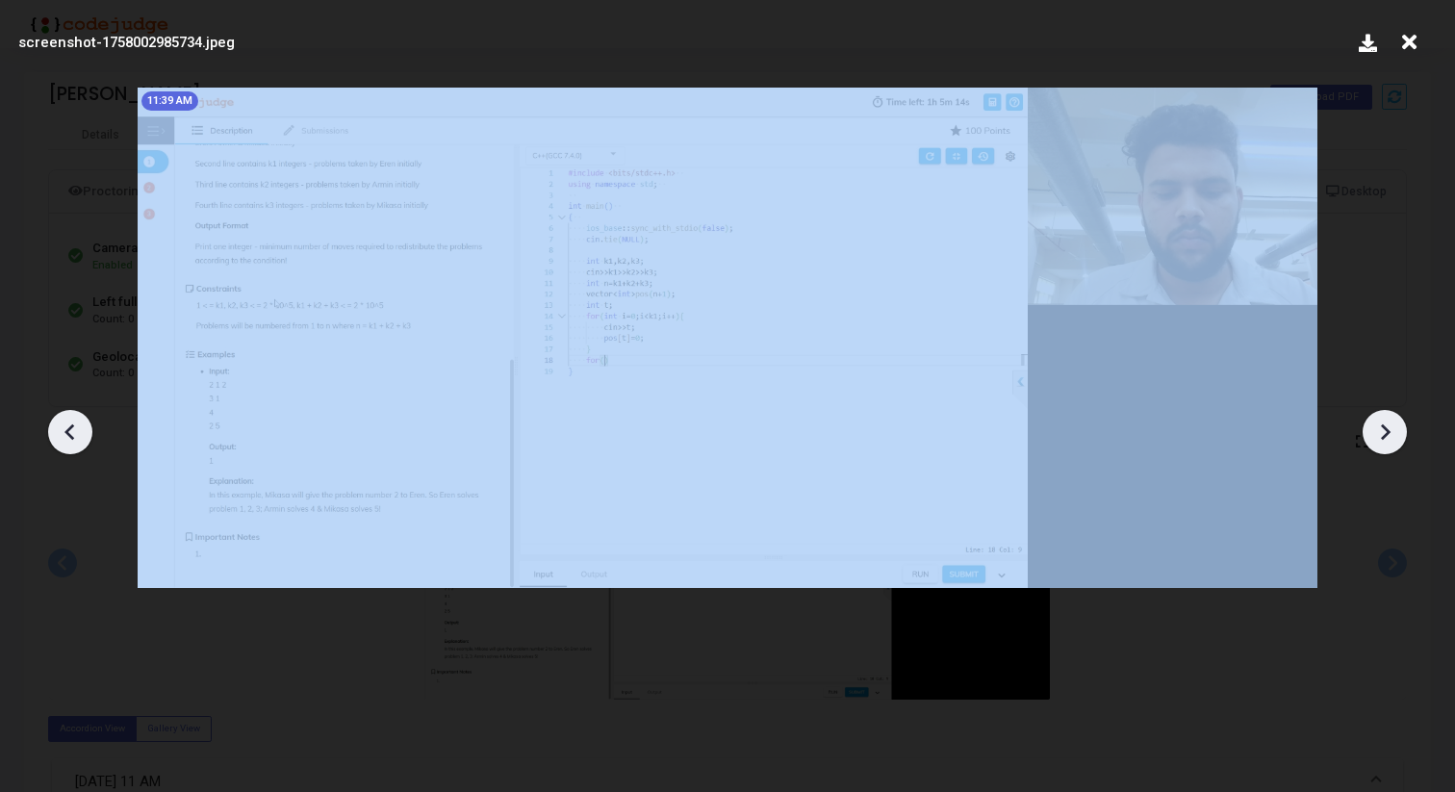
click at [1378, 434] on icon at bounding box center [1384, 432] width 29 height 29
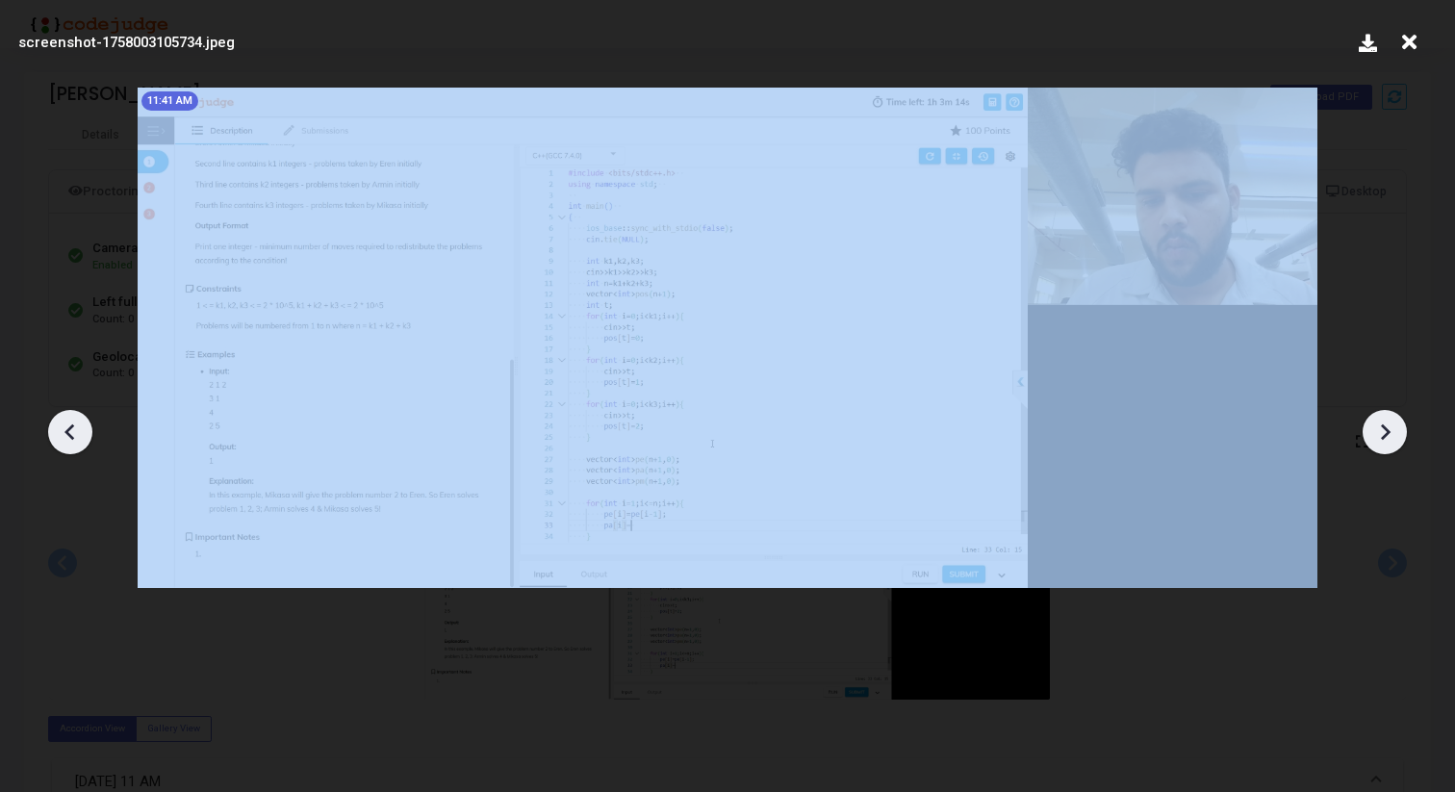
click at [1378, 434] on icon at bounding box center [1384, 432] width 29 height 29
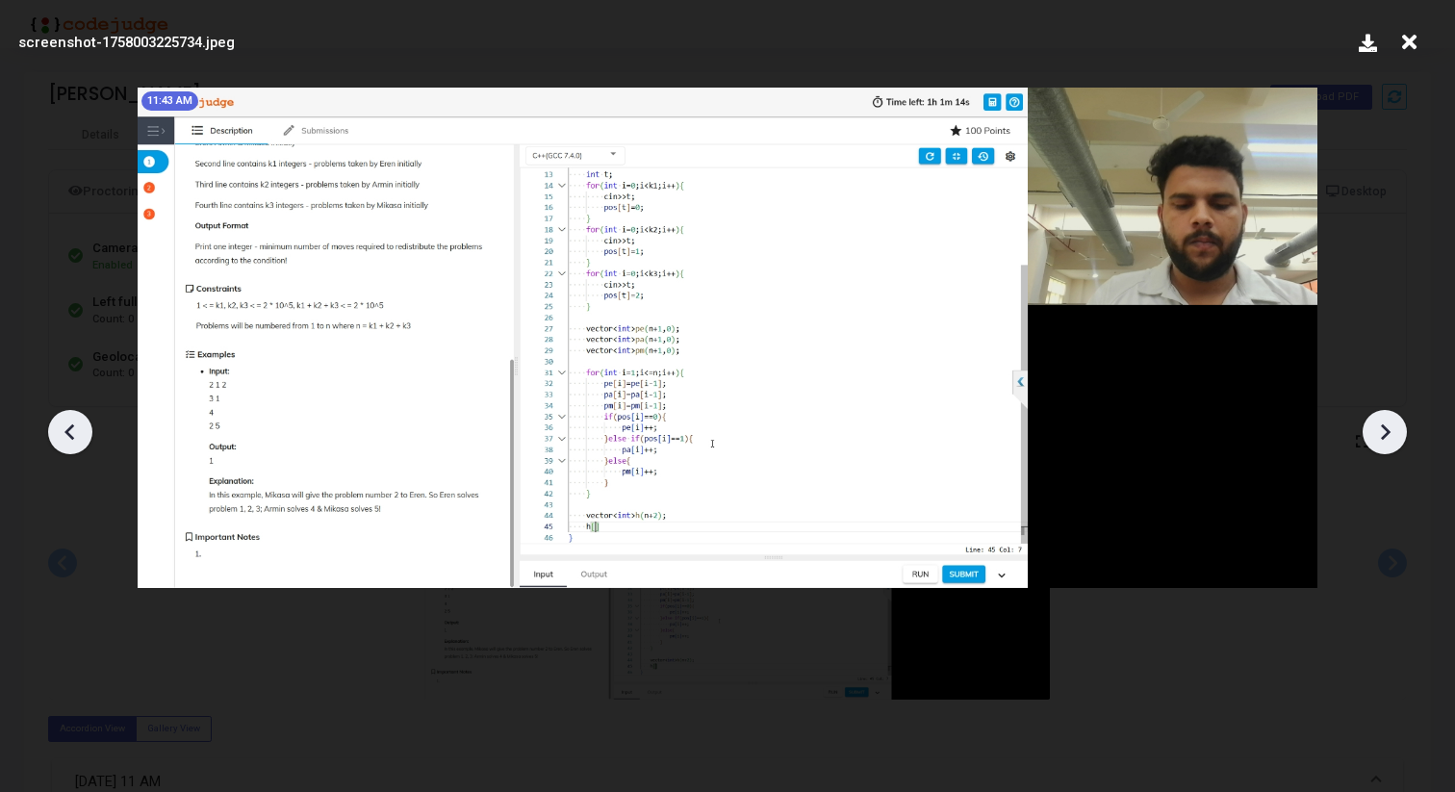
click at [1378, 434] on icon at bounding box center [1384, 432] width 29 height 29
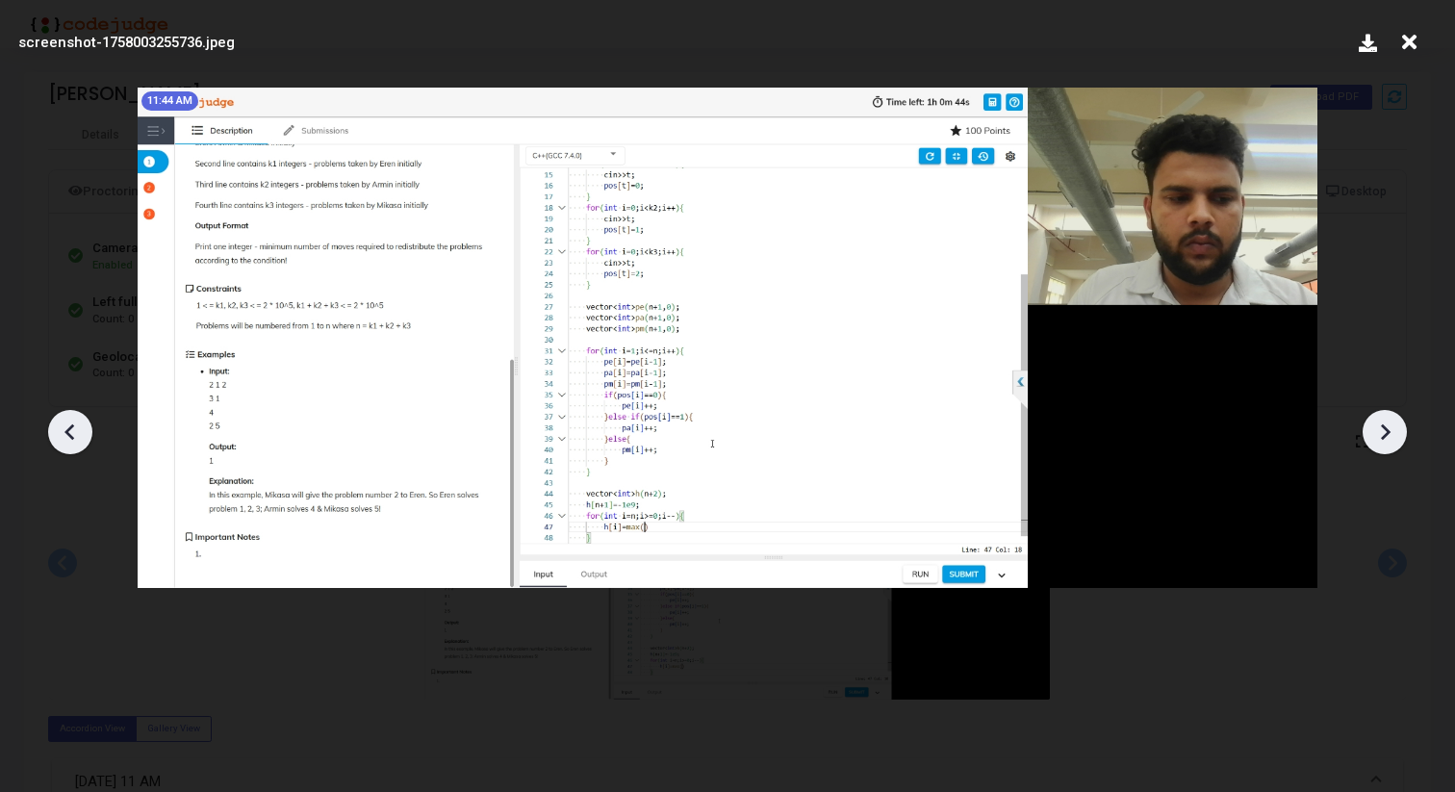
click at [1231, 665] on div at bounding box center [727, 425] width 1455 height 734
click at [1373, 448] on div at bounding box center [1385, 432] width 44 height 44
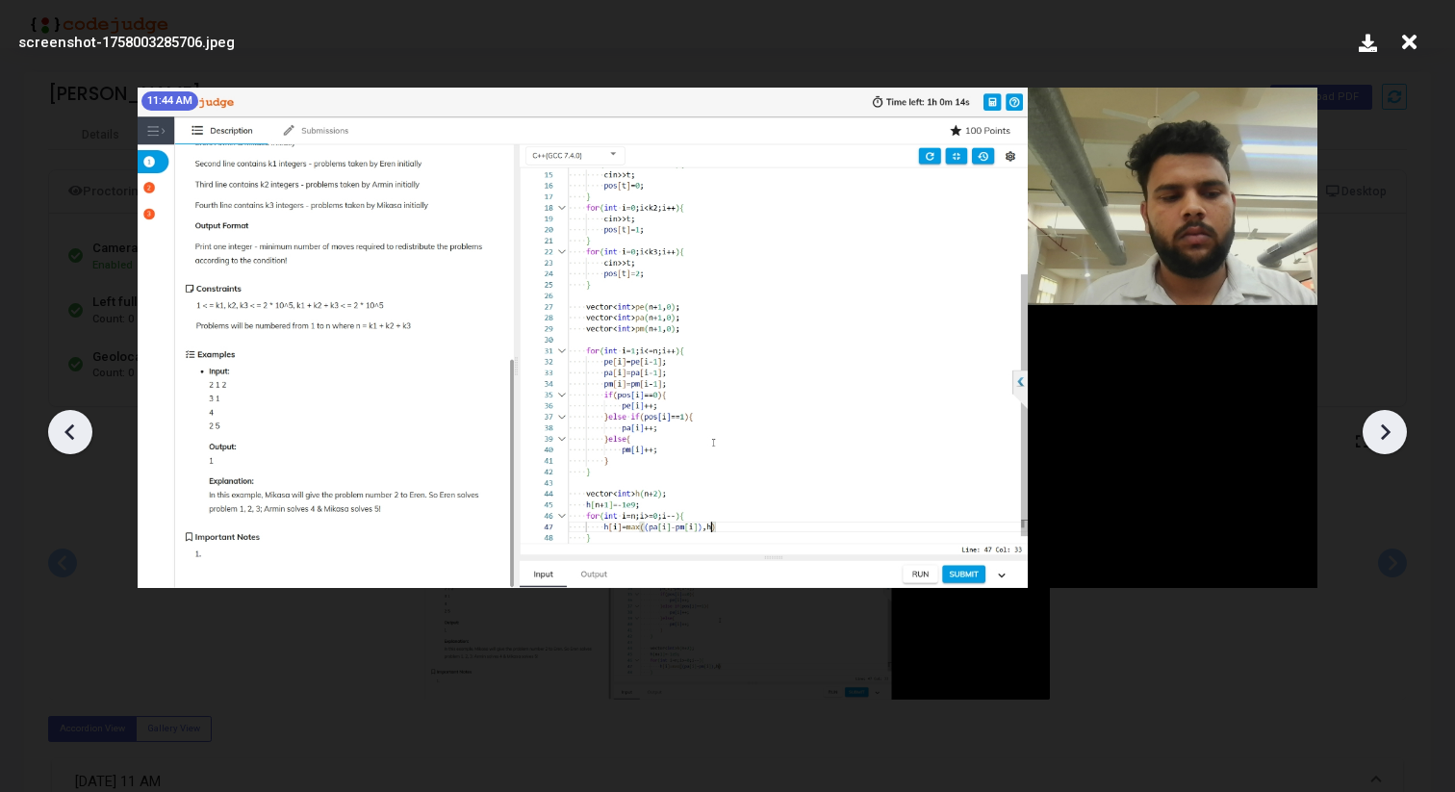
click at [1373, 448] on div at bounding box center [1385, 432] width 44 height 44
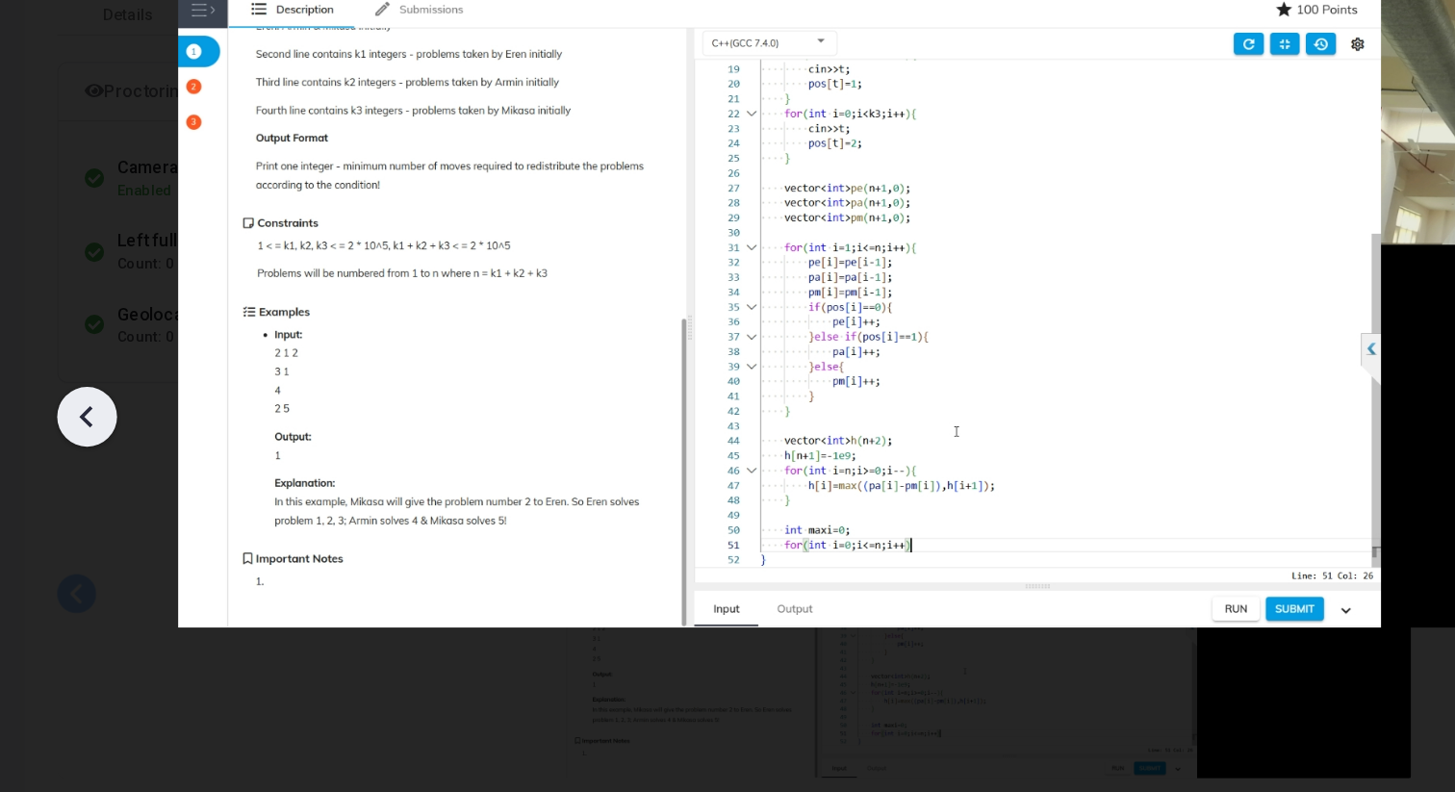
click at [88, 434] on div at bounding box center [70, 432] width 44 height 44
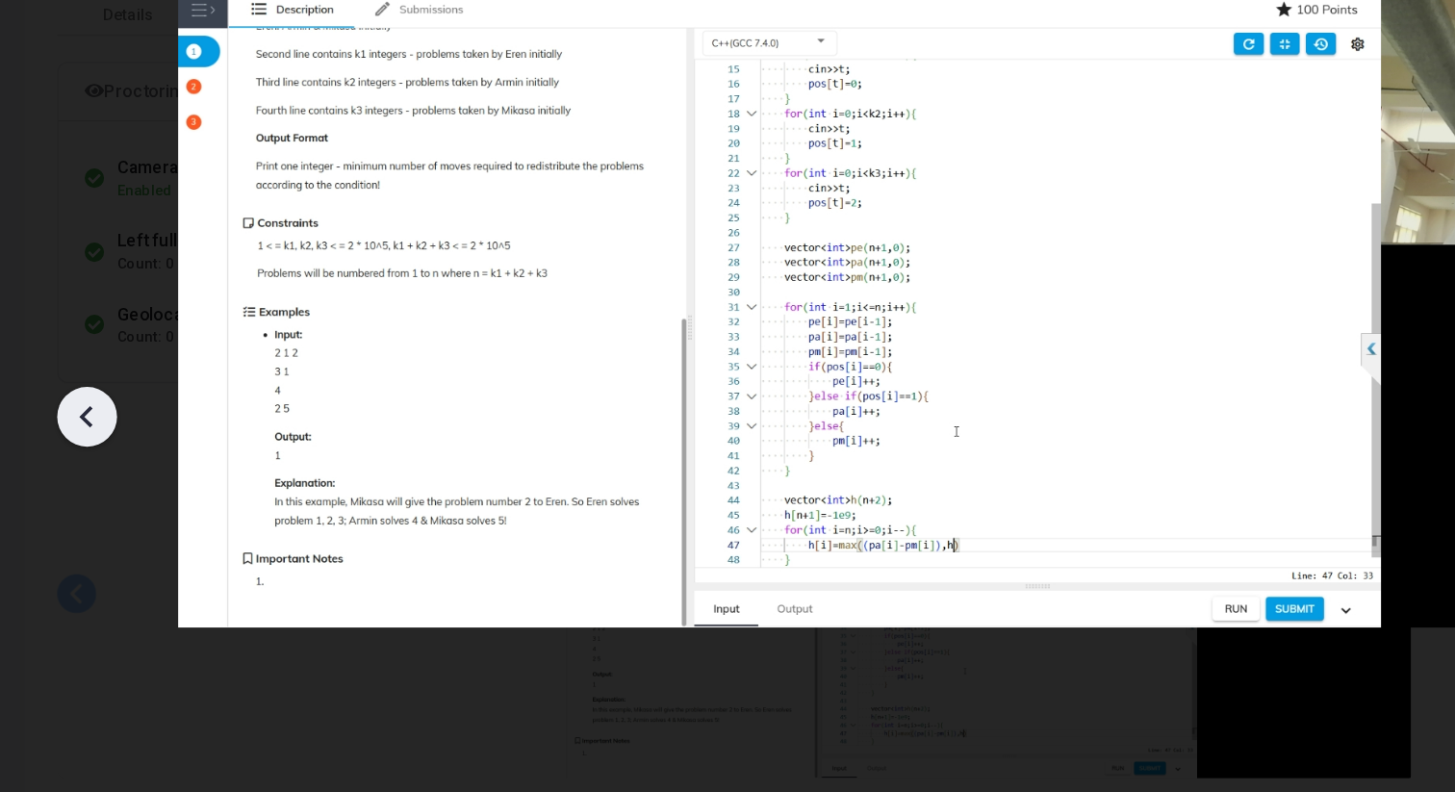
click at [88, 434] on div at bounding box center [70, 432] width 44 height 44
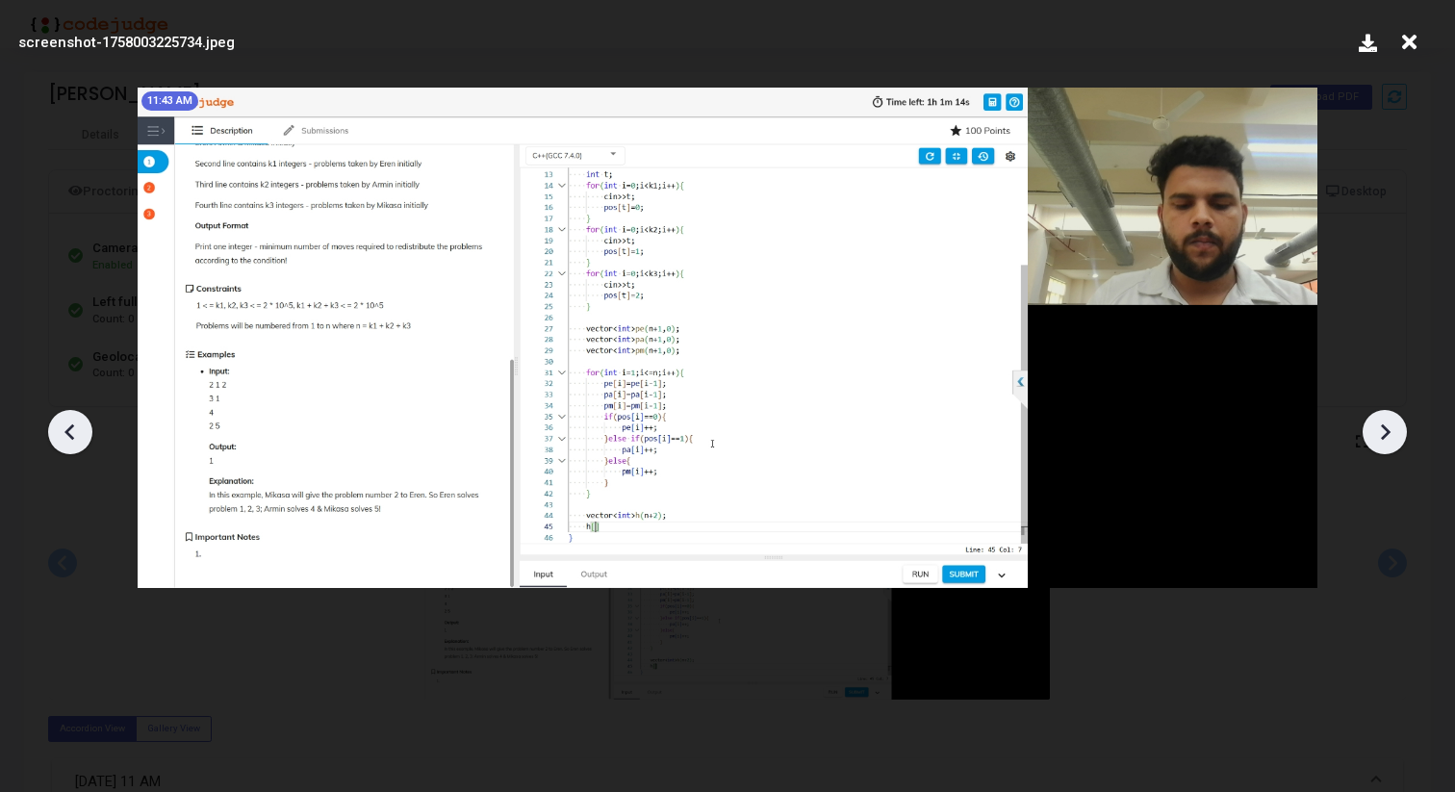
click at [1390, 427] on icon at bounding box center [1384, 432] width 29 height 29
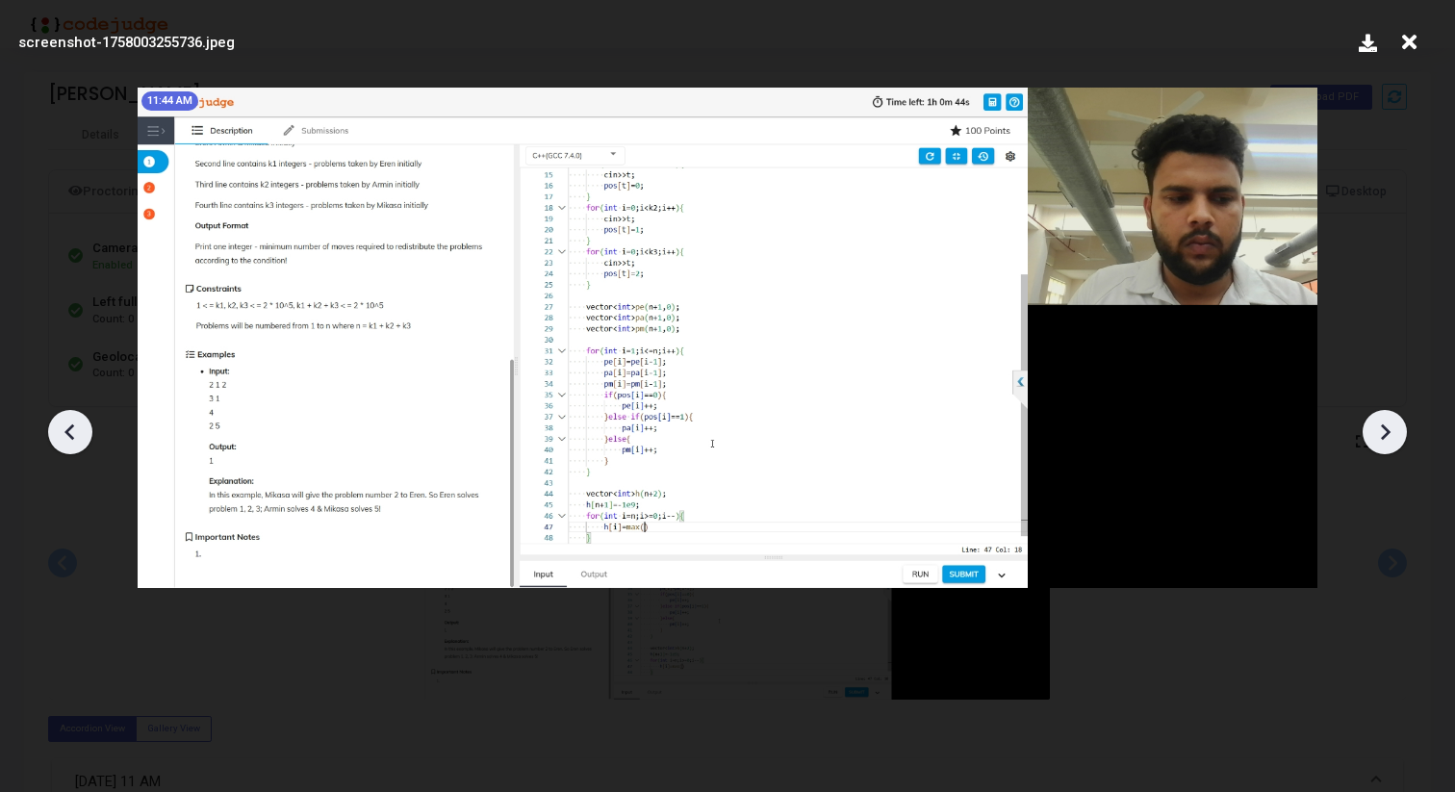
click at [1390, 427] on icon at bounding box center [1384, 432] width 29 height 29
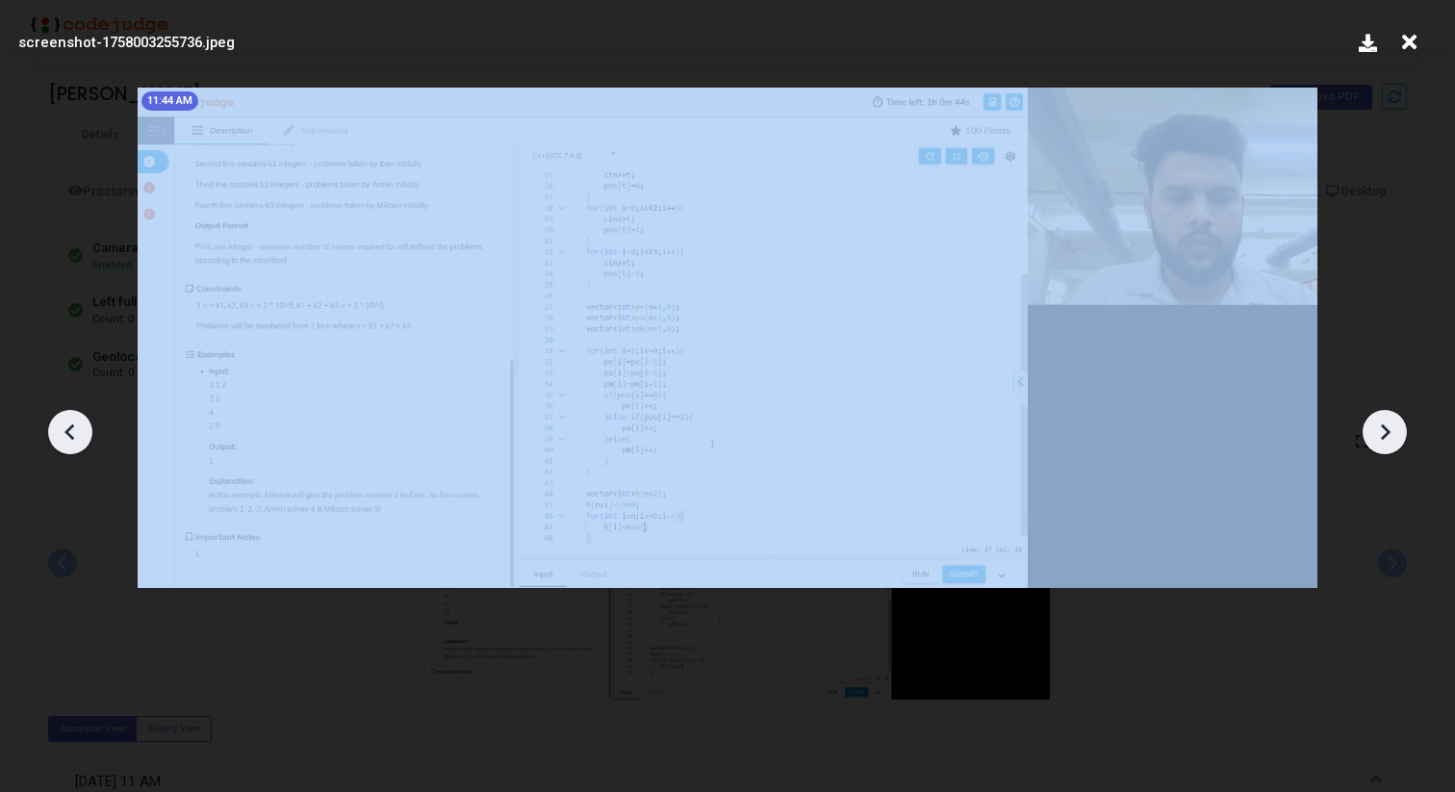
click at [1390, 427] on icon at bounding box center [1384, 432] width 29 height 29
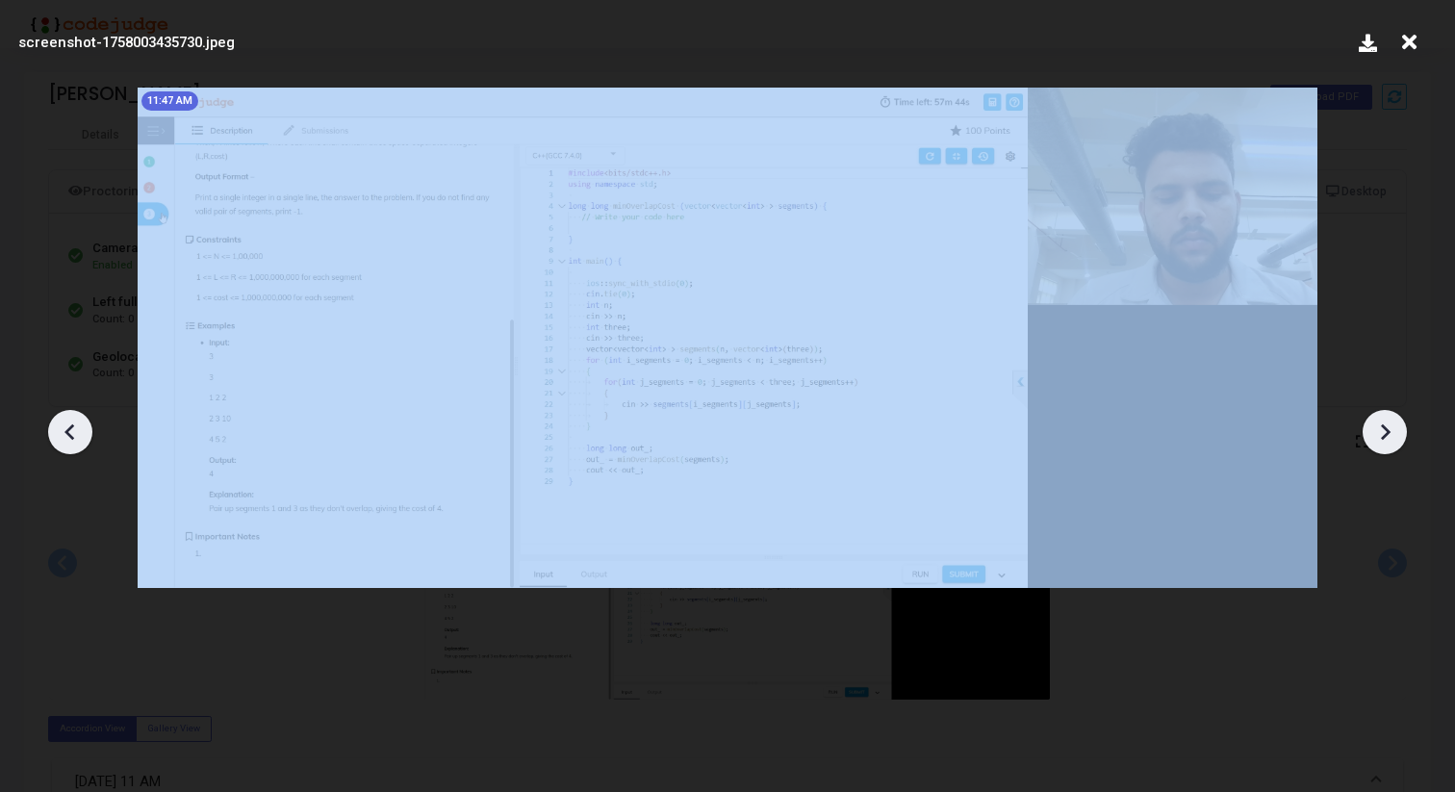
click at [1390, 427] on icon at bounding box center [1384, 432] width 29 height 29
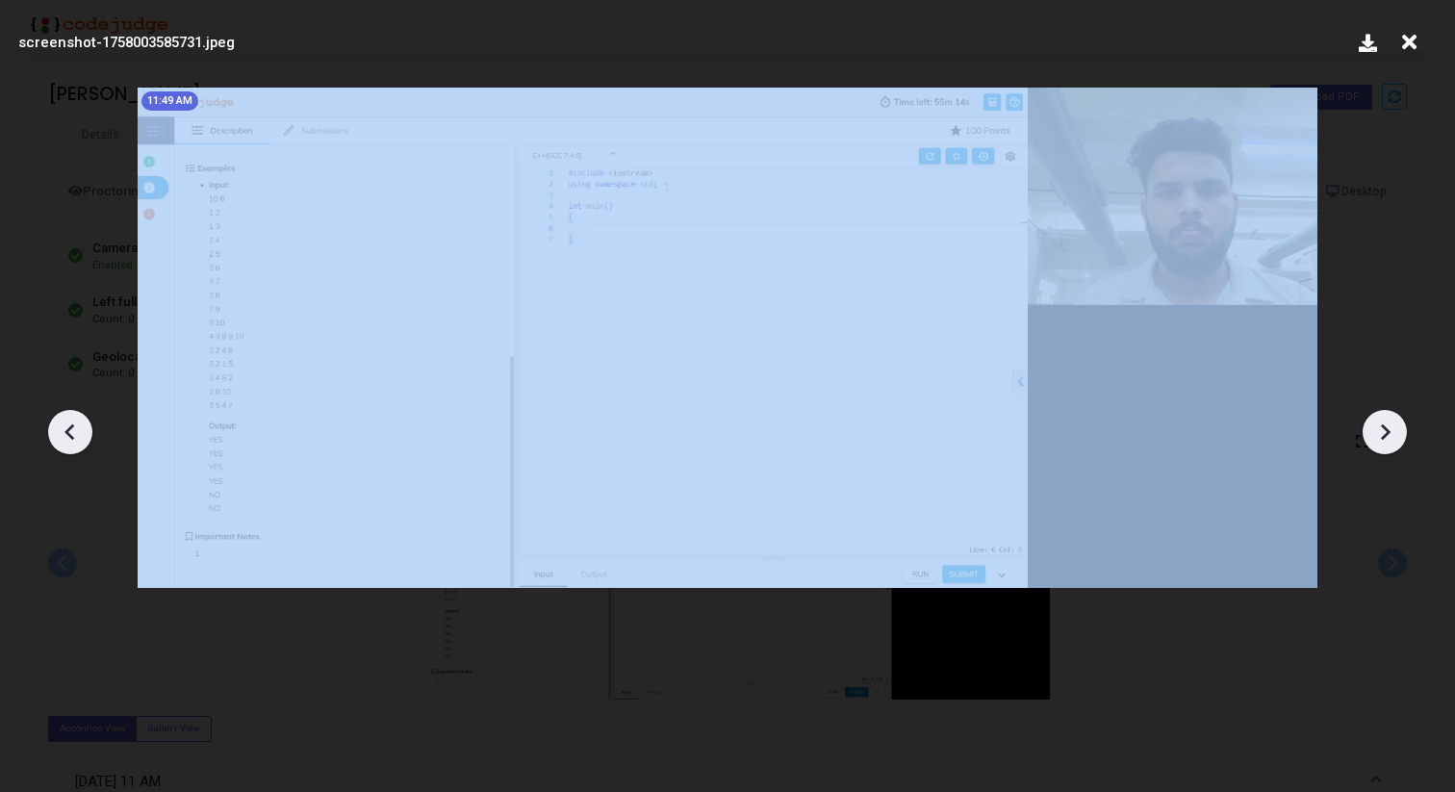
click at [1390, 427] on icon at bounding box center [1384, 432] width 29 height 29
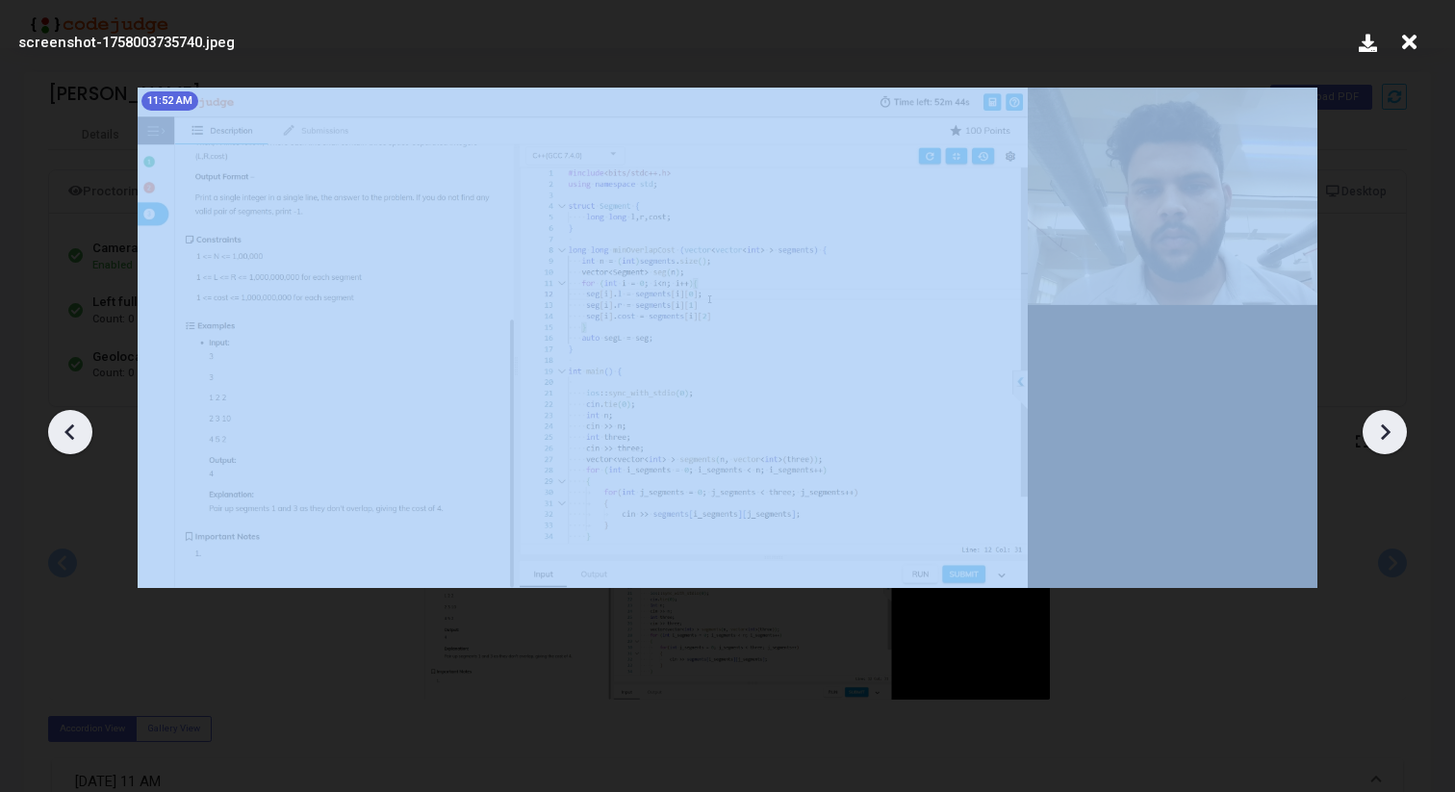
click at [1390, 427] on icon at bounding box center [1384, 432] width 29 height 29
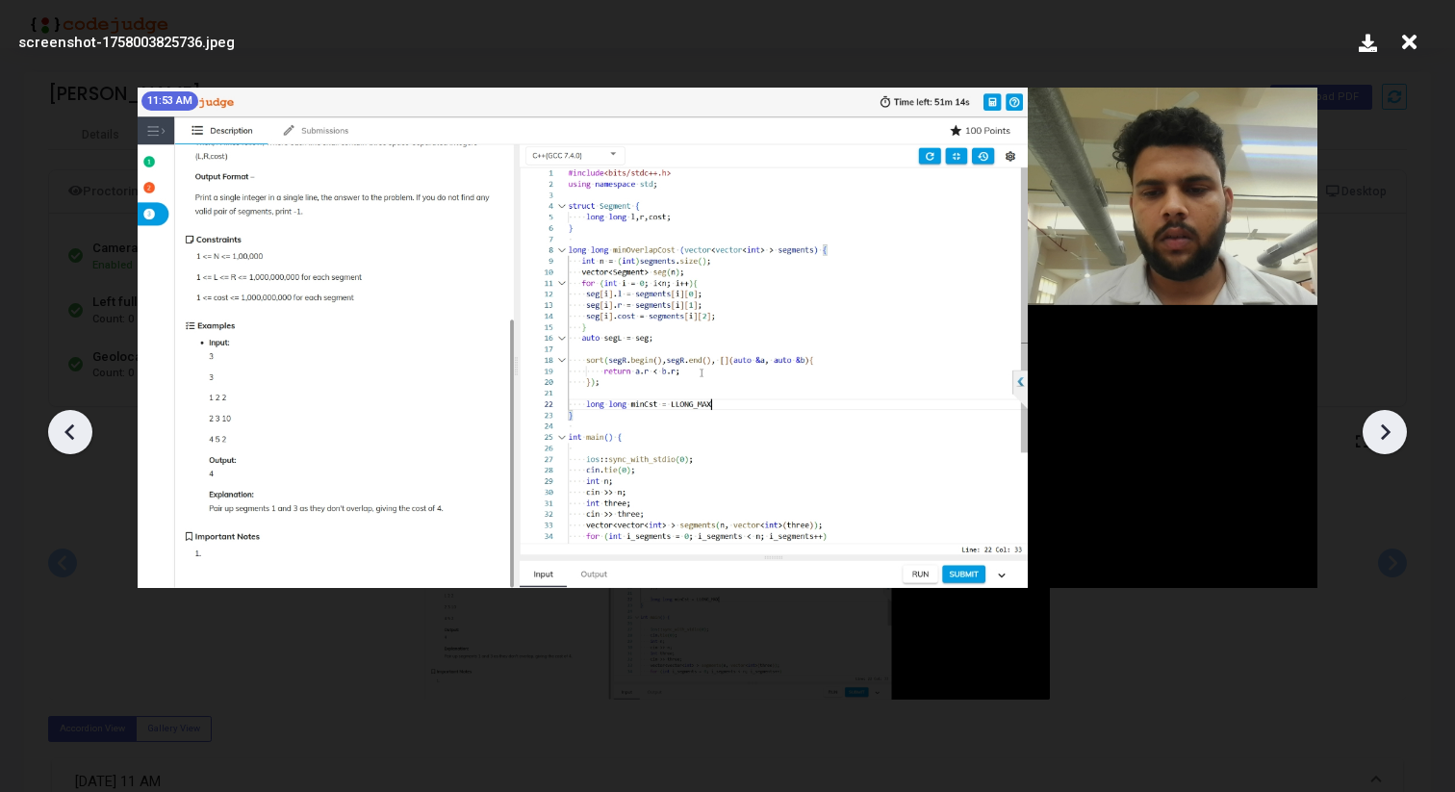
click at [1390, 427] on icon at bounding box center [1384, 432] width 29 height 29
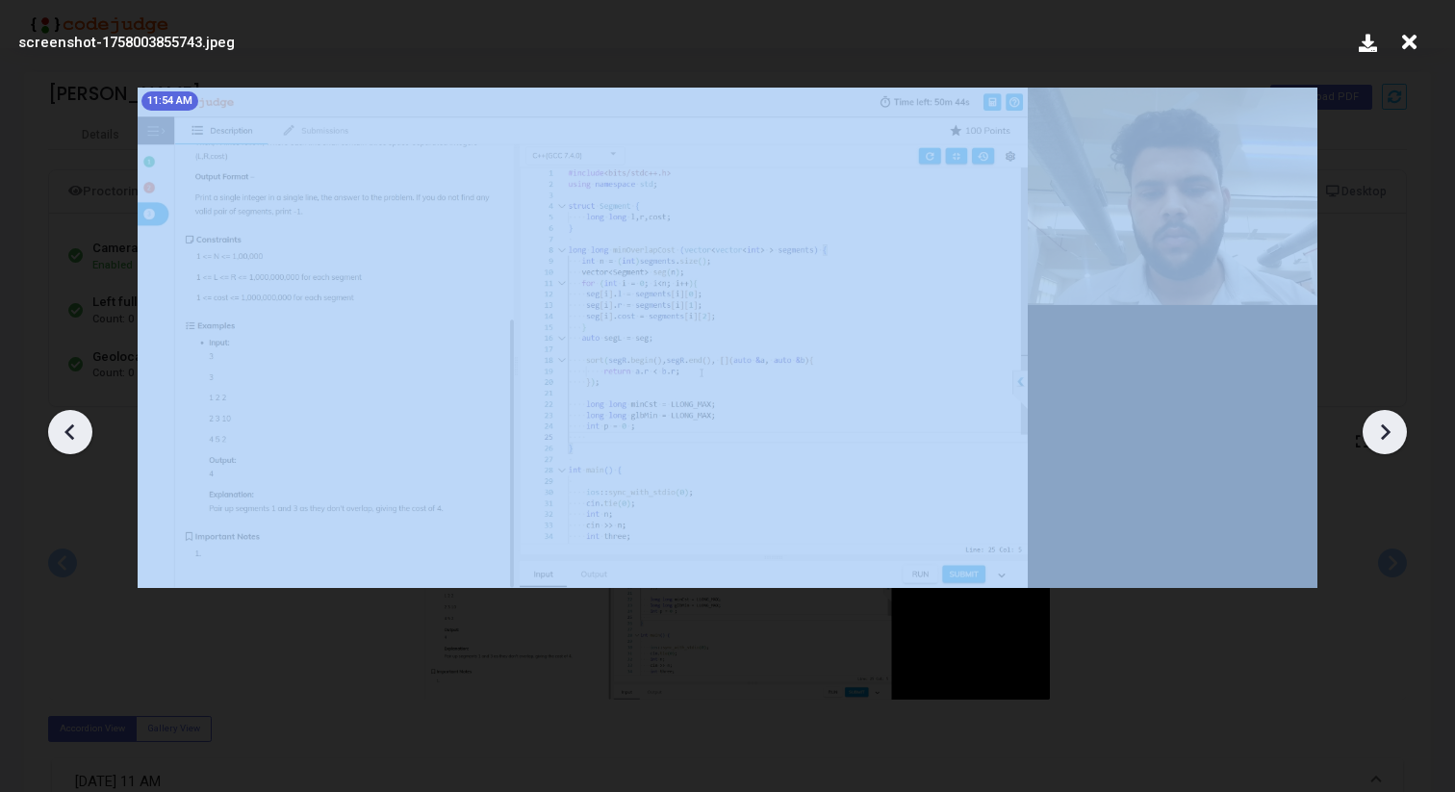
click at [1390, 427] on icon at bounding box center [1384, 432] width 29 height 29
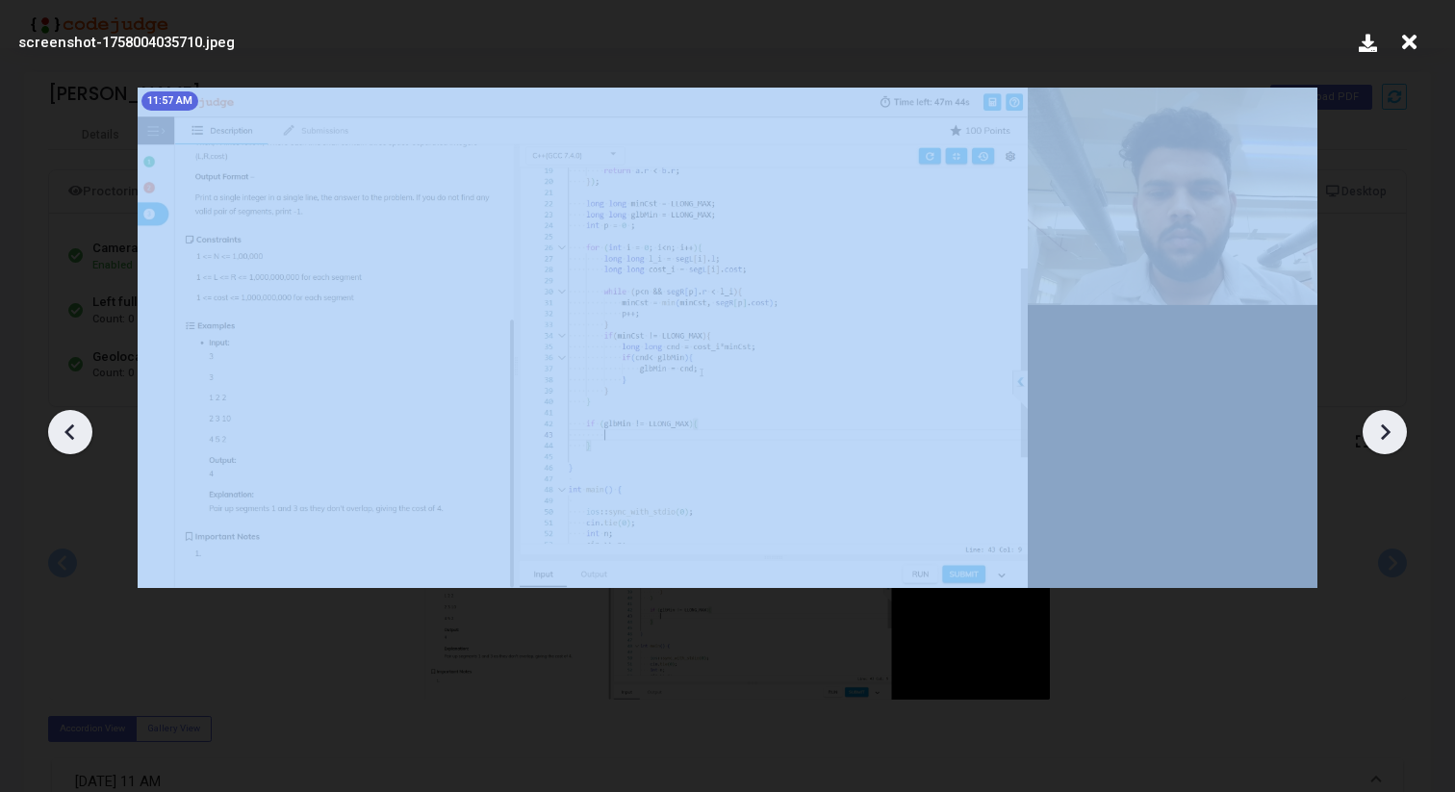
click at [1390, 427] on icon at bounding box center [1384, 432] width 29 height 29
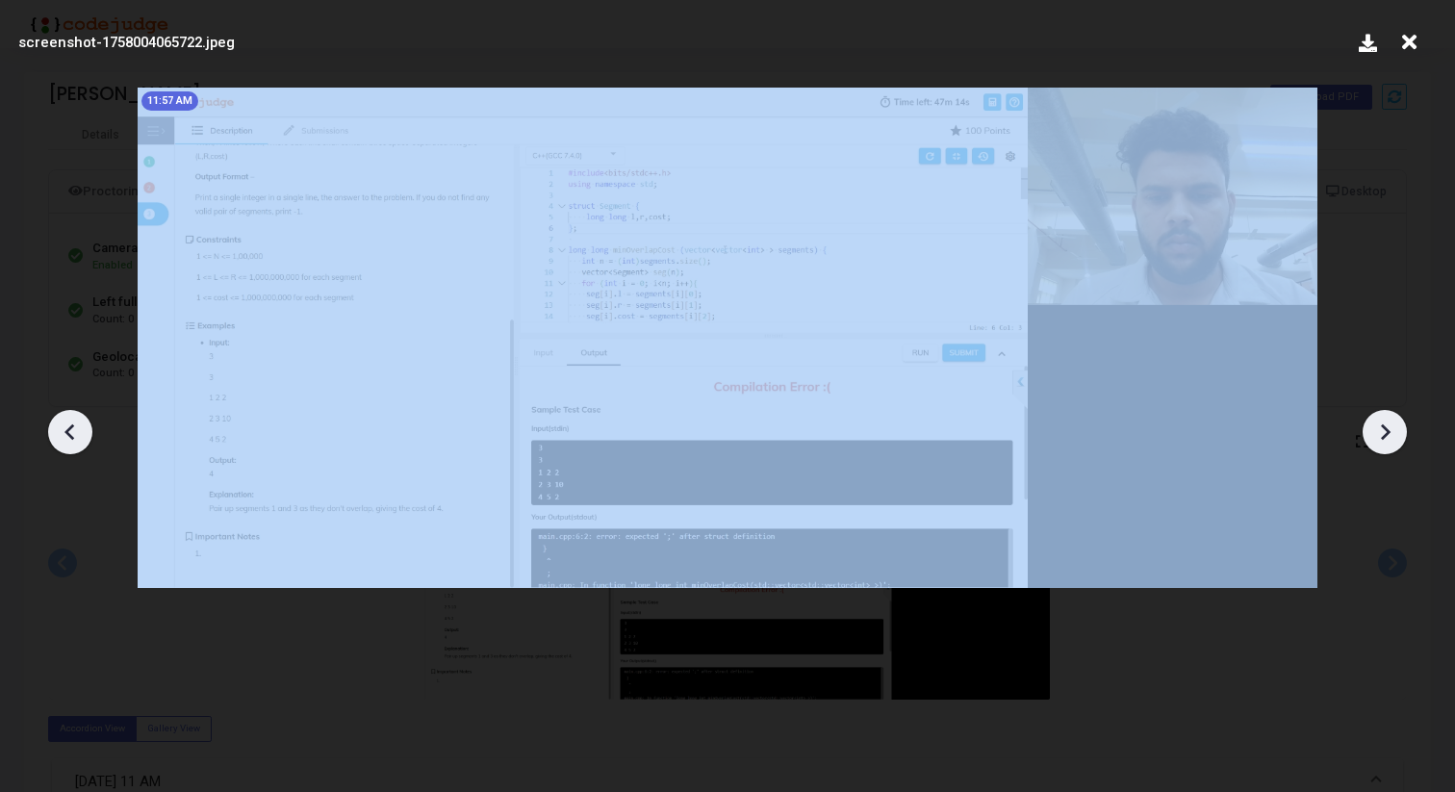
click at [1390, 427] on icon at bounding box center [1384, 432] width 29 height 29
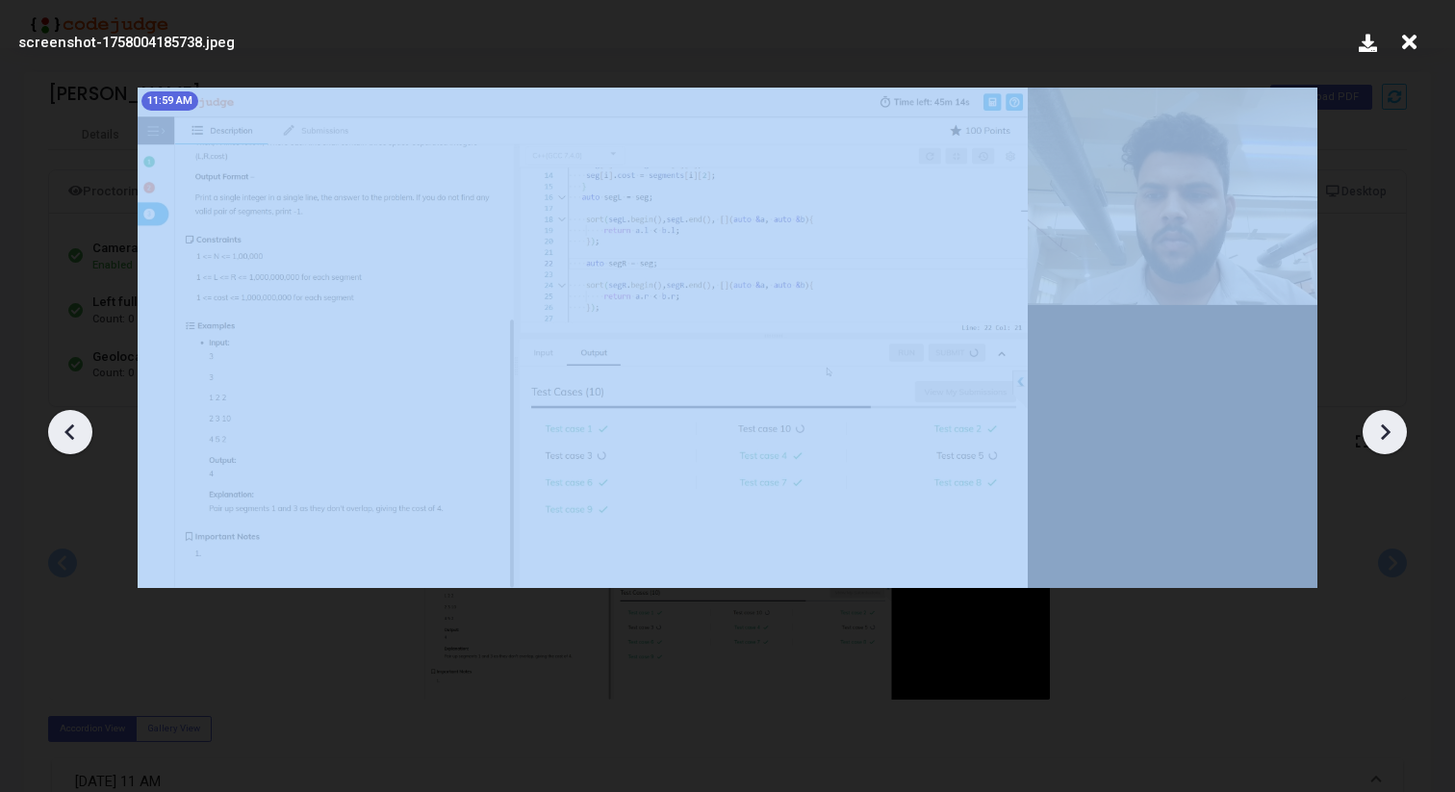
click at [1390, 427] on icon at bounding box center [1384, 432] width 29 height 29
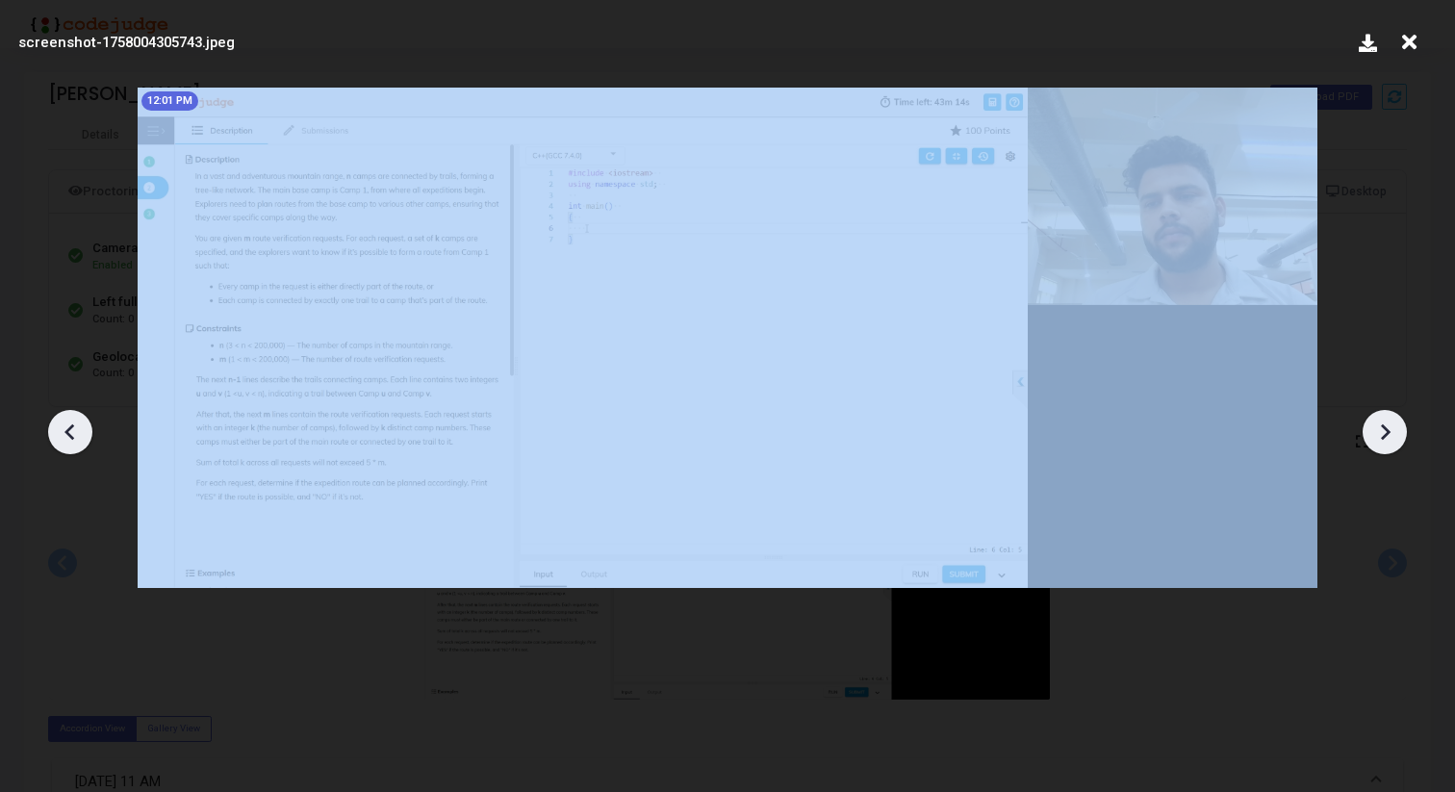
click at [1390, 427] on icon at bounding box center [1384, 432] width 29 height 29
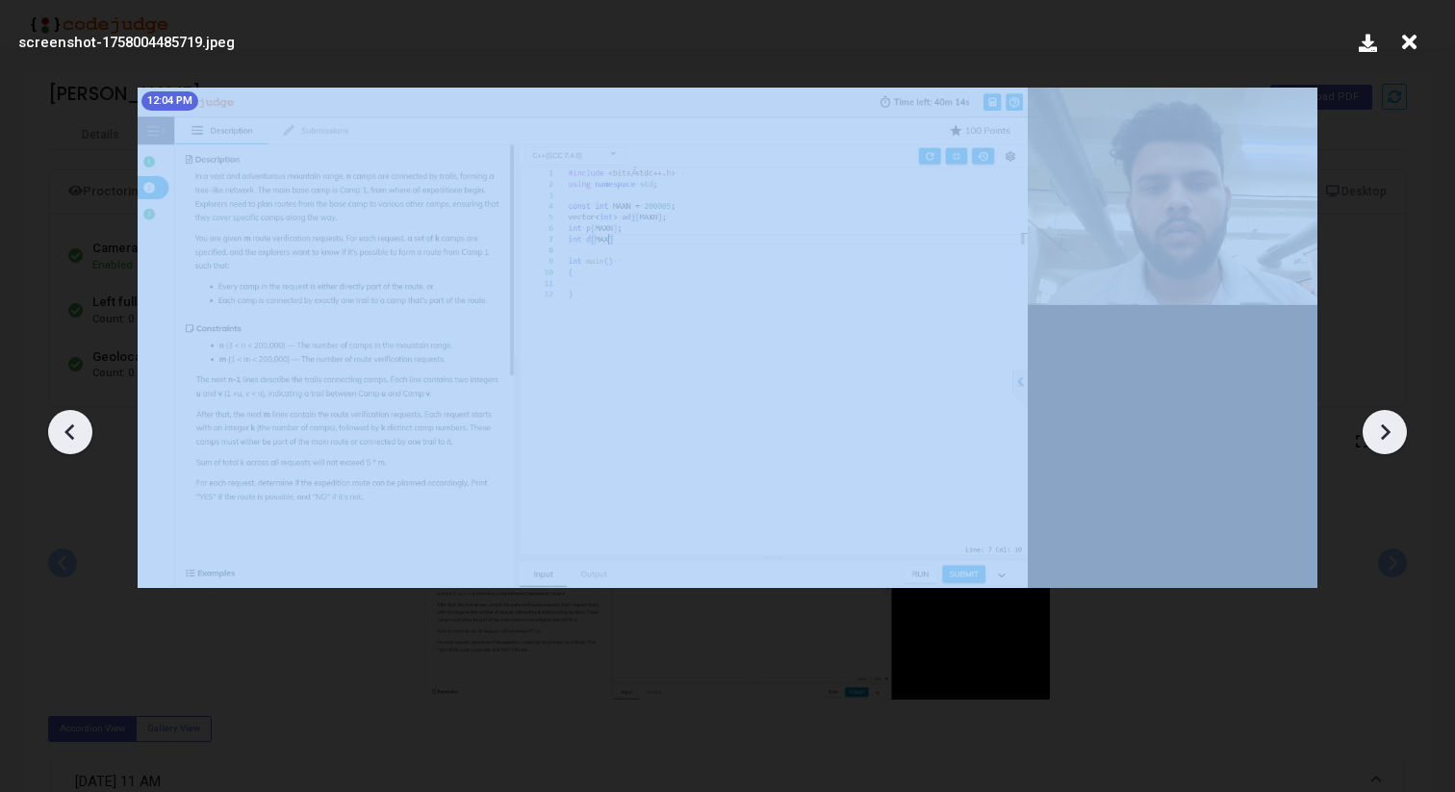
click at [1390, 427] on icon at bounding box center [1384, 432] width 29 height 29
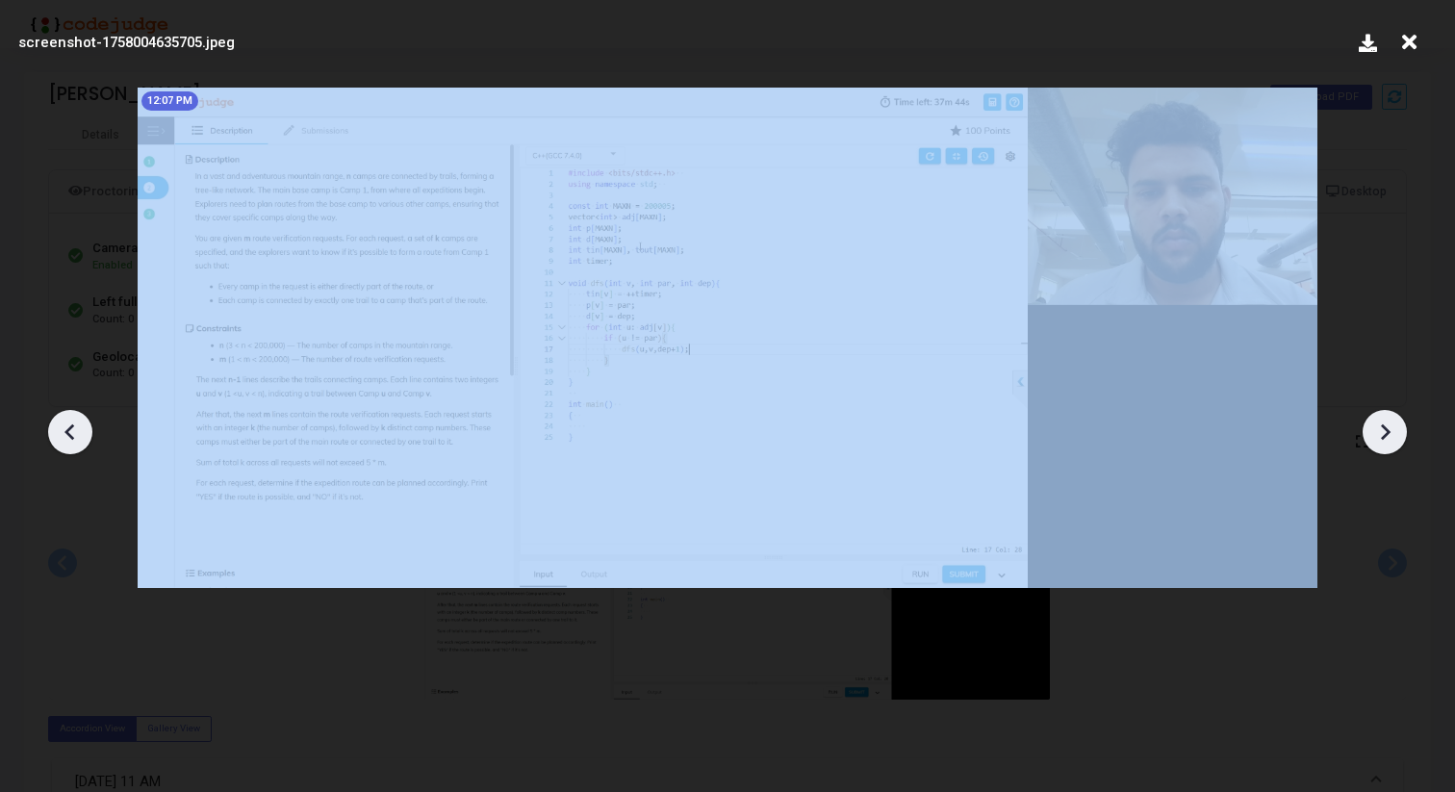
click at [1390, 427] on icon at bounding box center [1384, 432] width 29 height 29
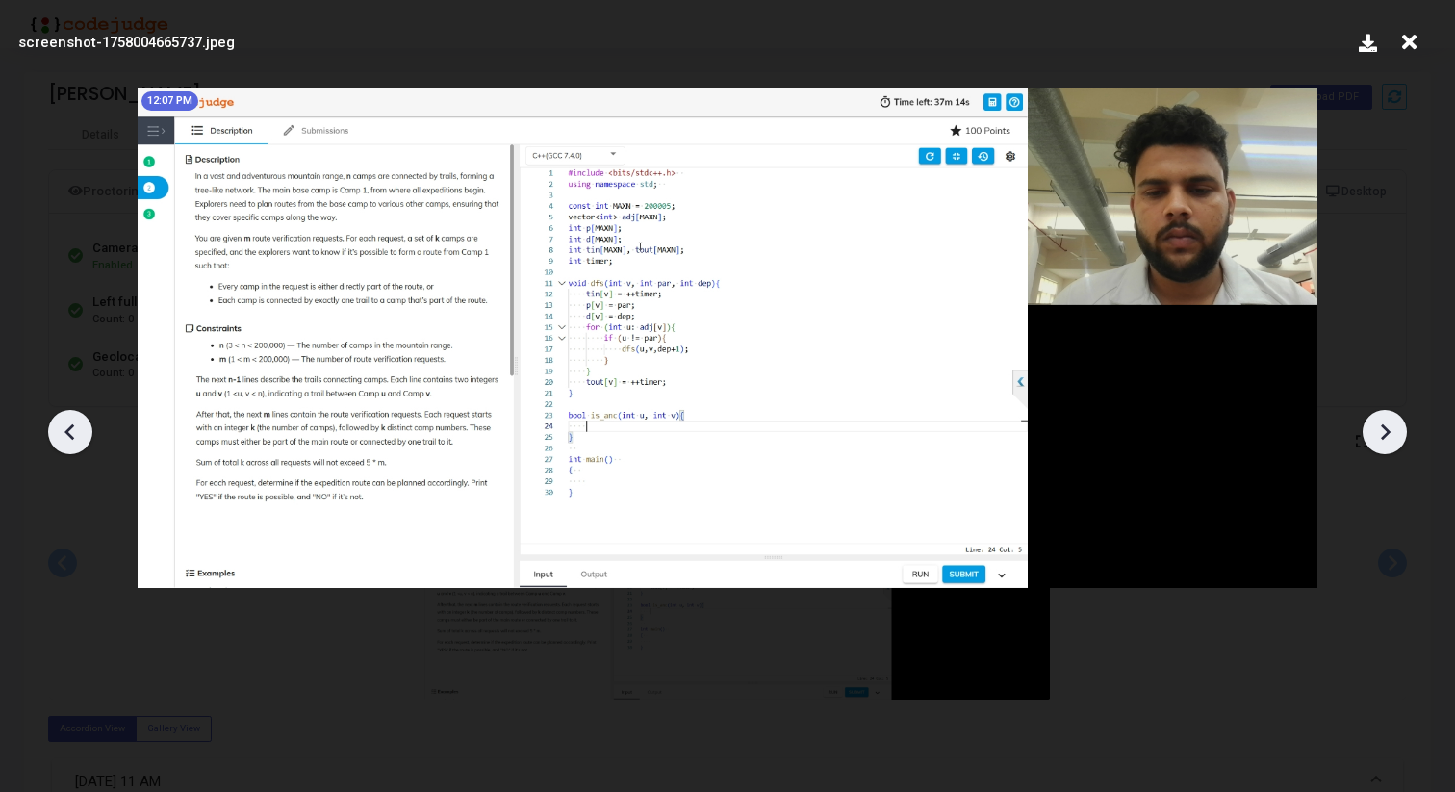
click at [1380, 424] on icon at bounding box center [1384, 432] width 29 height 29
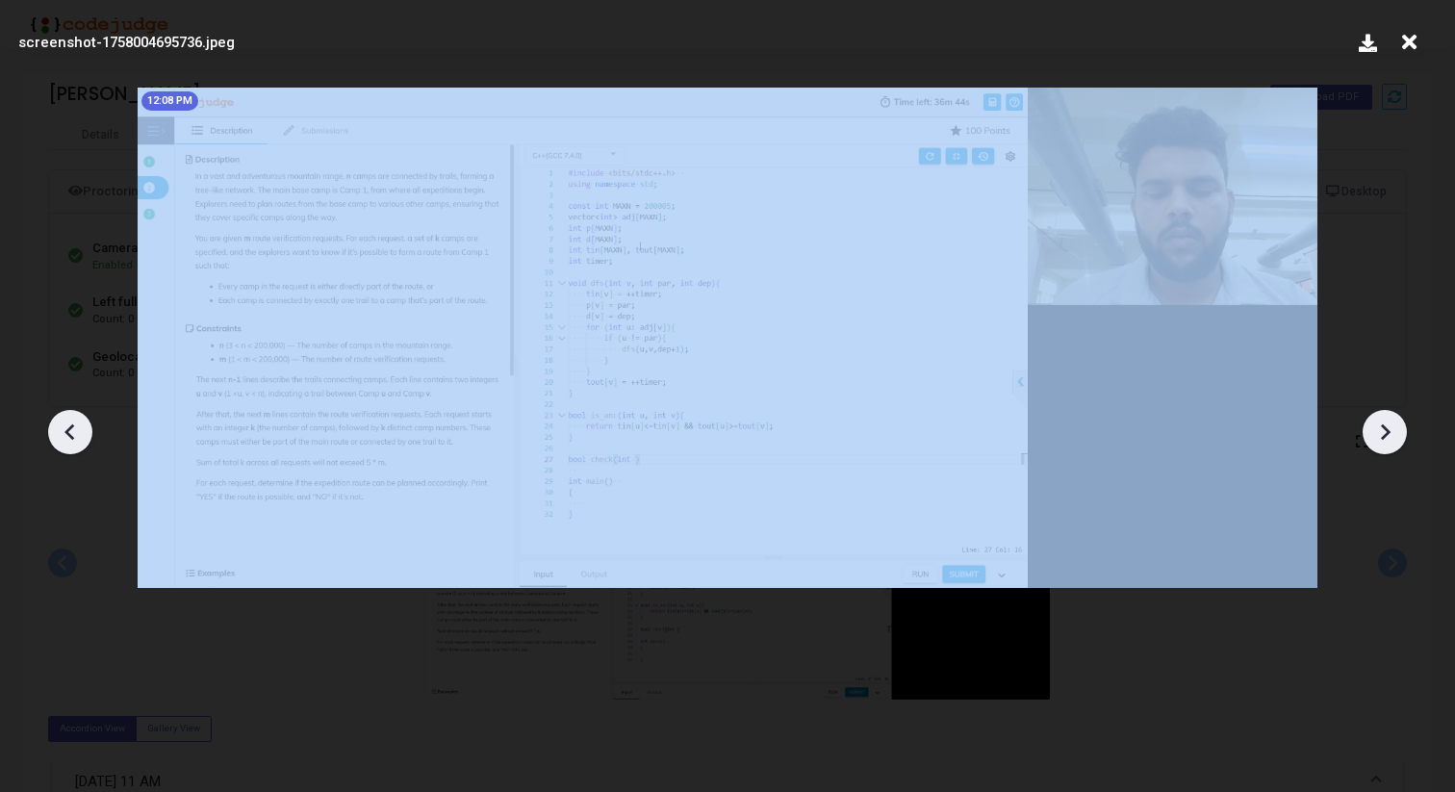
click at [1380, 424] on icon at bounding box center [1384, 432] width 29 height 29
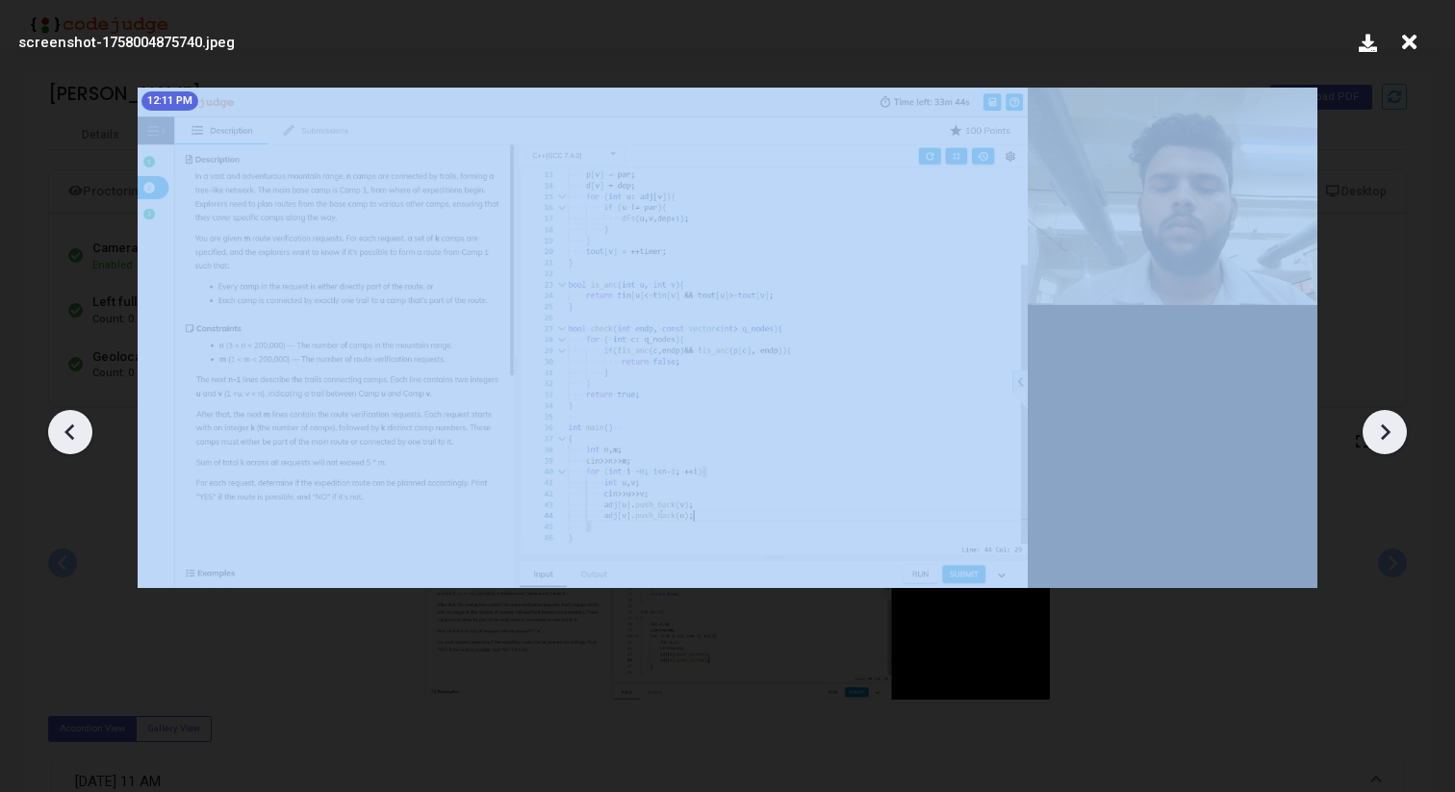
click at [1380, 424] on icon at bounding box center [1384, 432] width 29 height 29
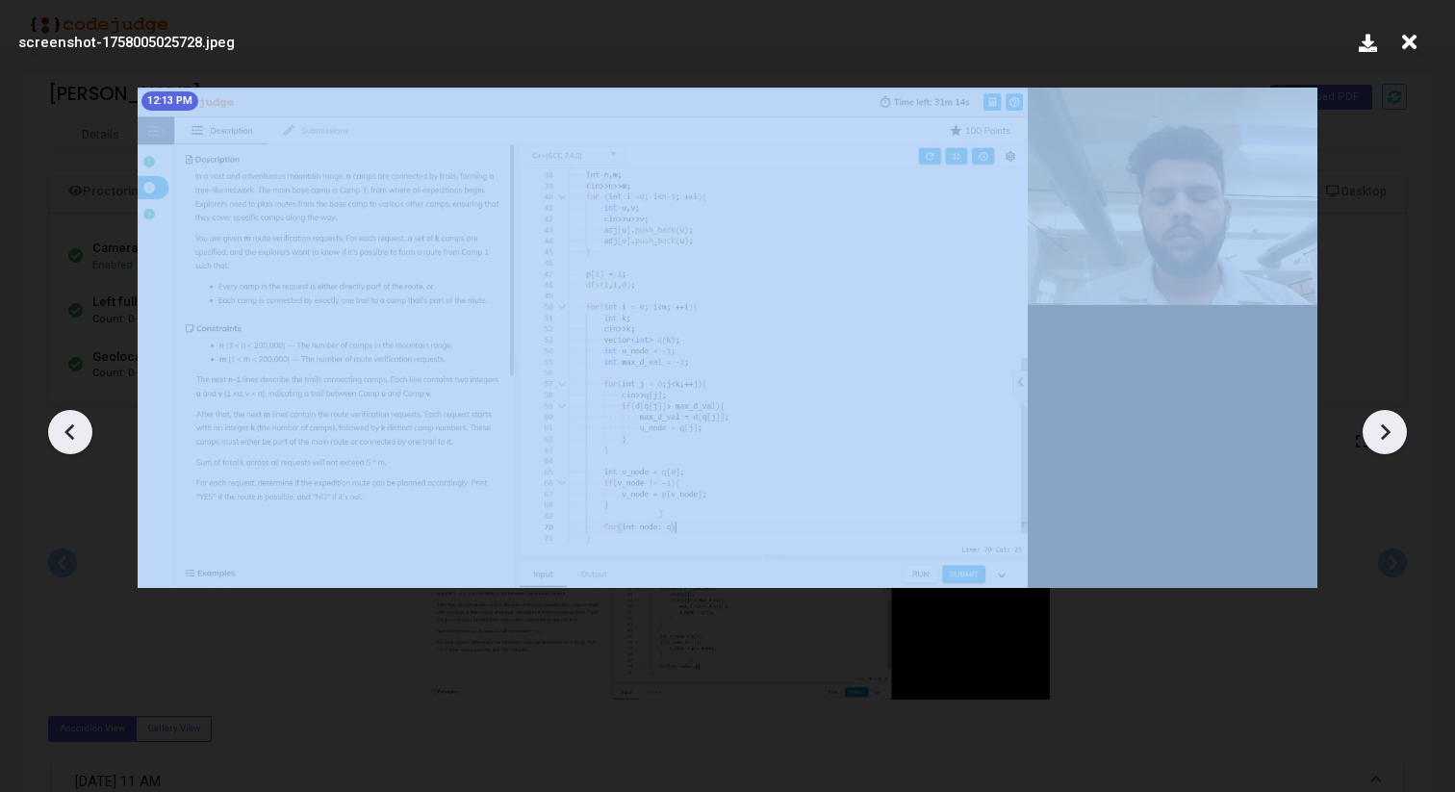
click at [1380, 424] on icon at bounding box center [1384, 432] width 29 height 29
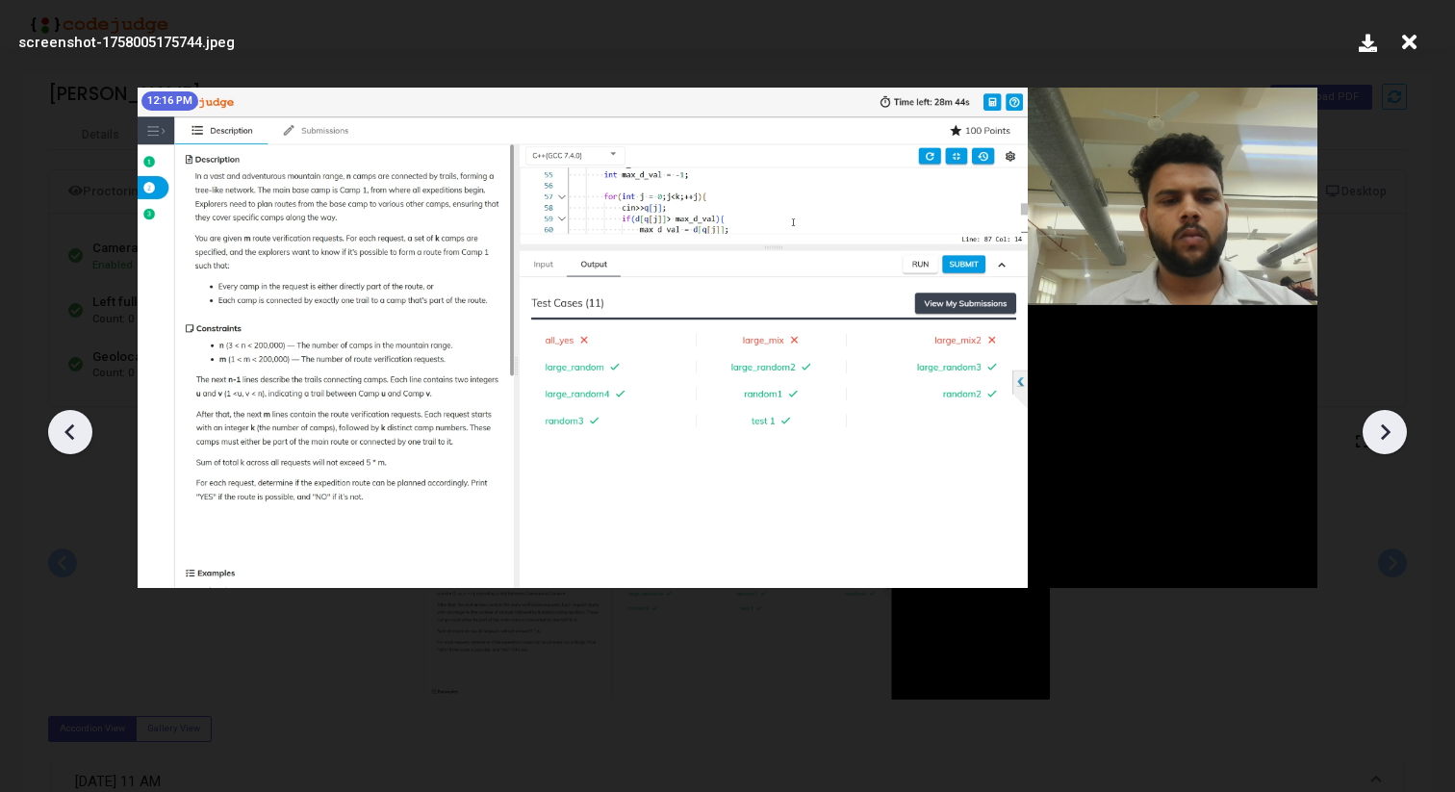
click at [1380, 424] on icon at bounding box center [1384, 432] width 29 height 29
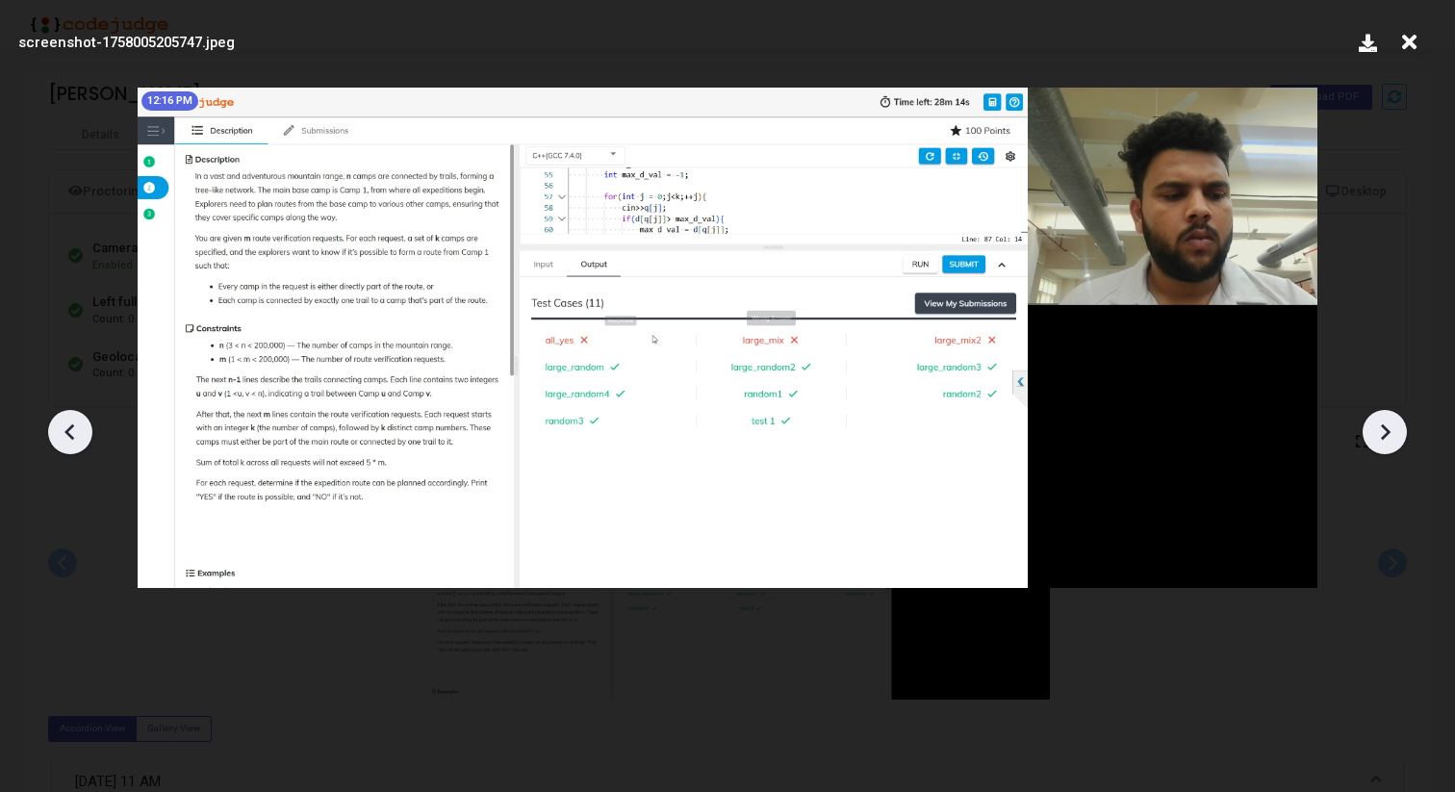
click at [1380, 424] on icon at bounding box center [1384, 432] width 29 height 29
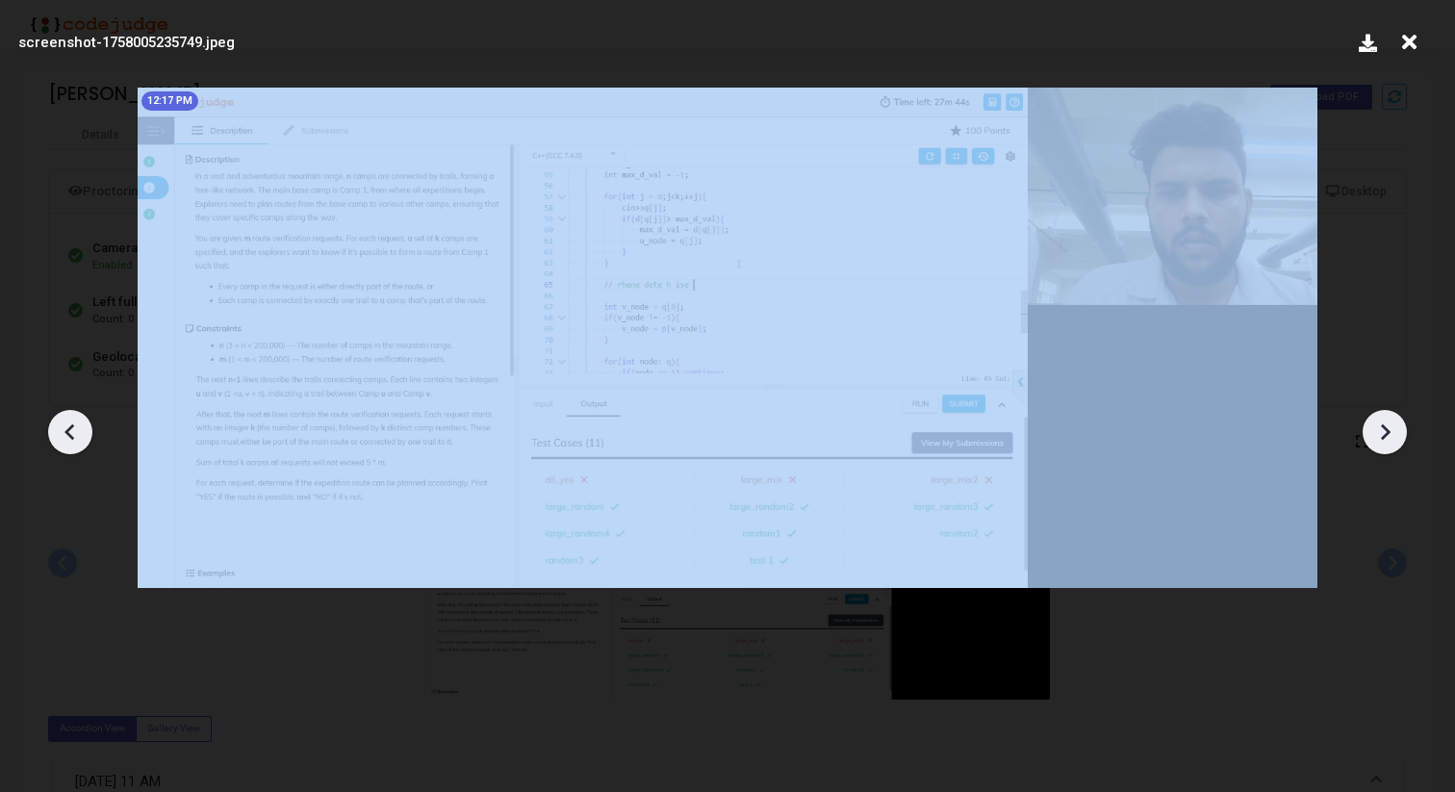
click at [1380, 424] on icon at bounding box center [1384, 432] width 29 height 29
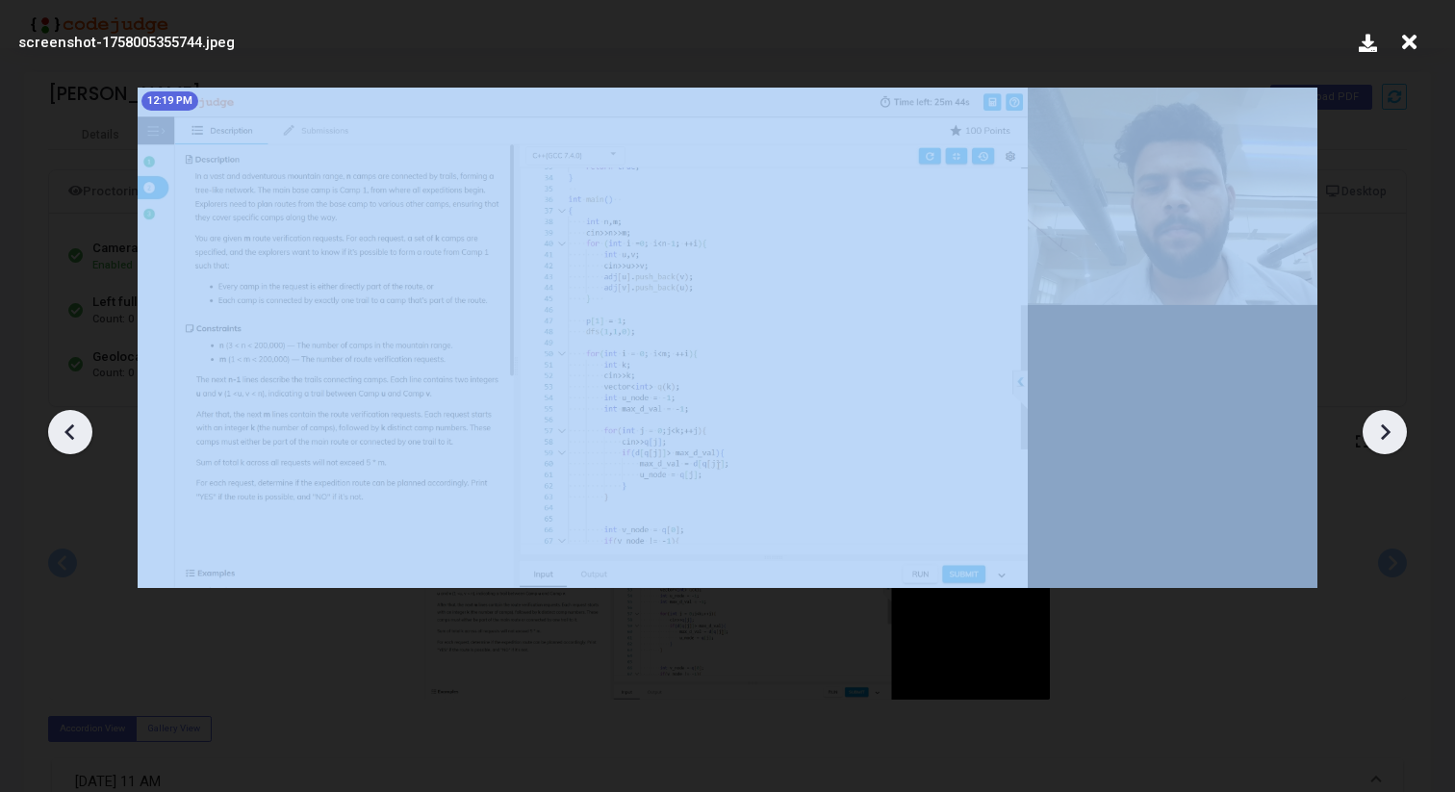
click at [1380, 424] on icon at bounding box center [1384, 432] width 29 height 29
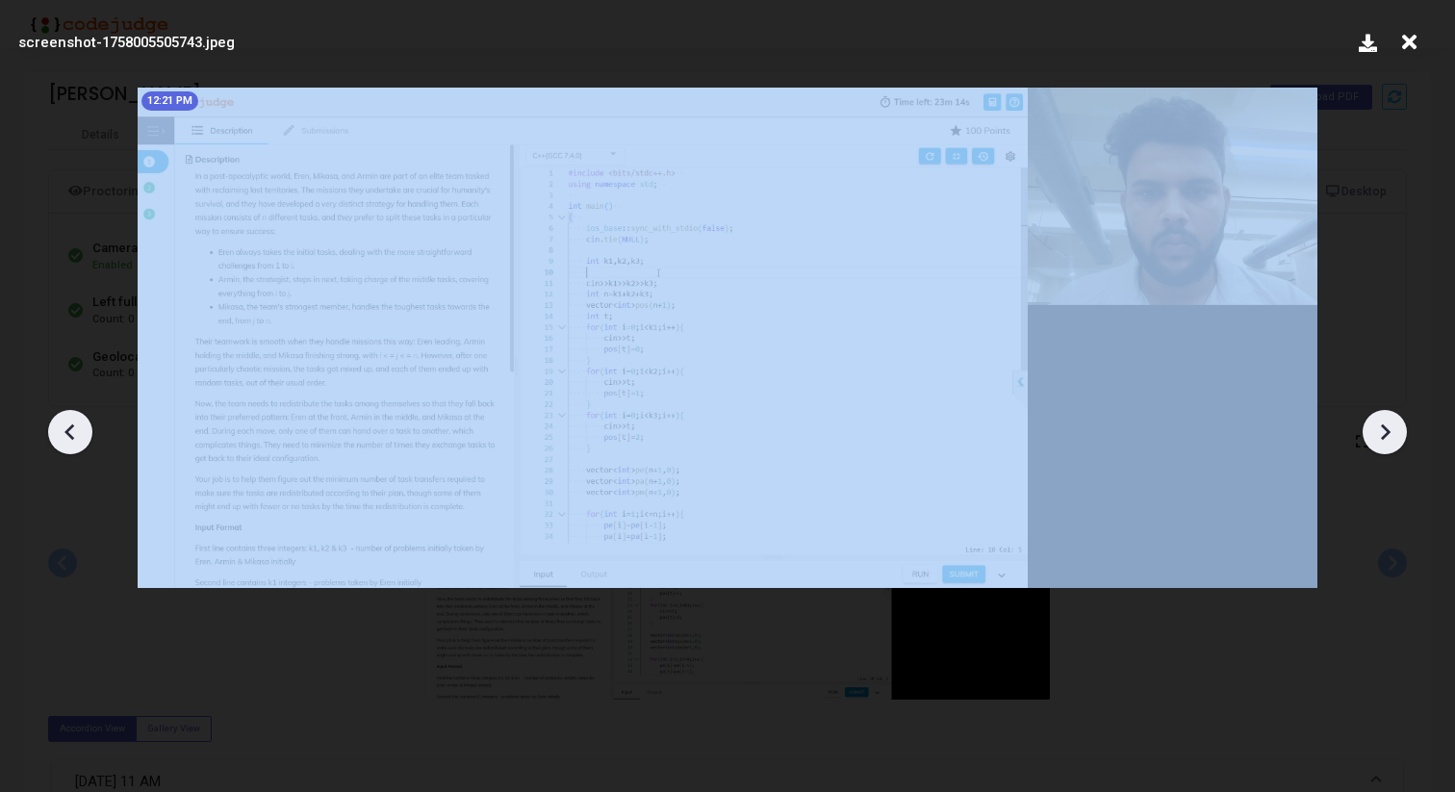
click at [1380, 424] on icon at bounding box center [1384, 432] width 29 height 29
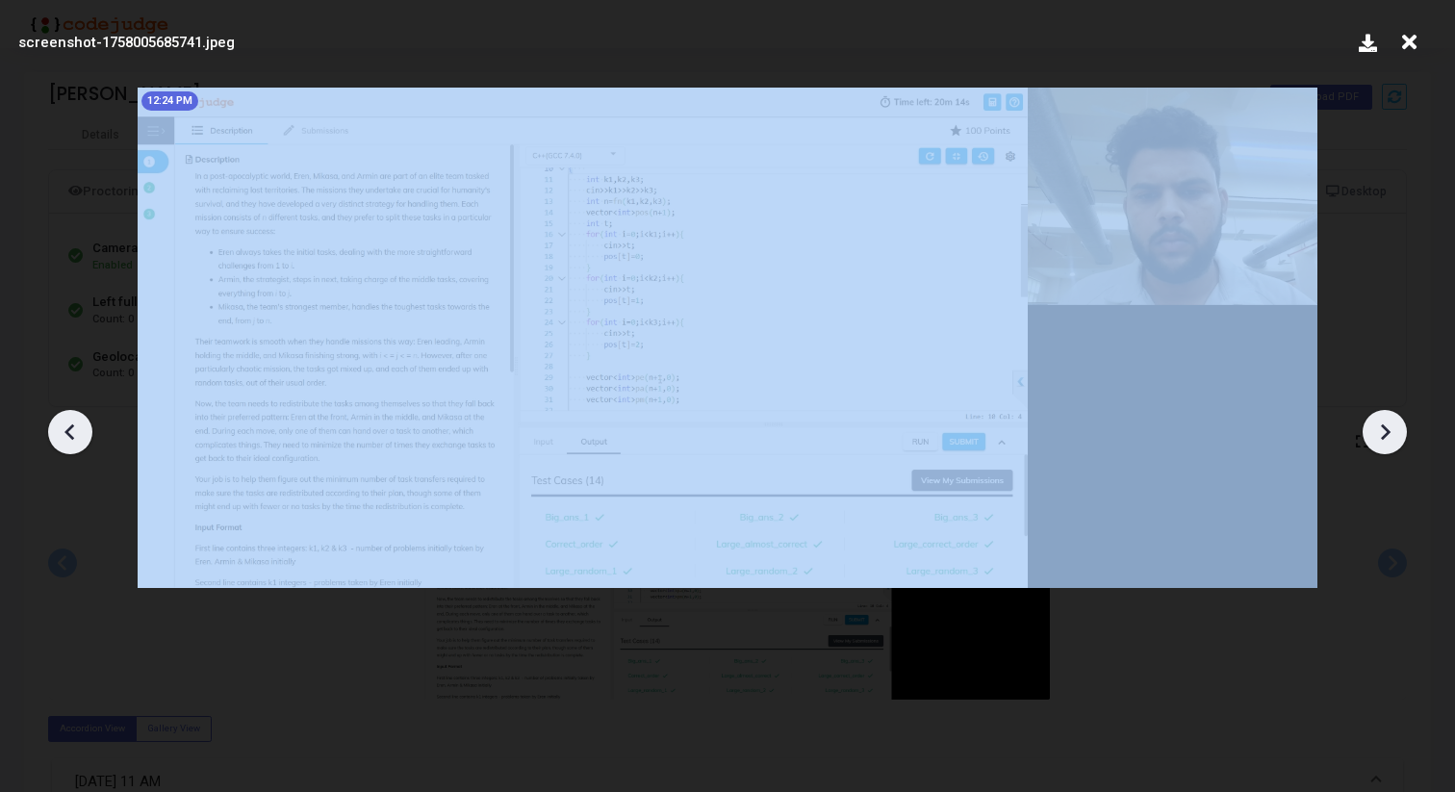
click at [1380, 424] on icon at bounding box center [1384, 432] width 29 height 29
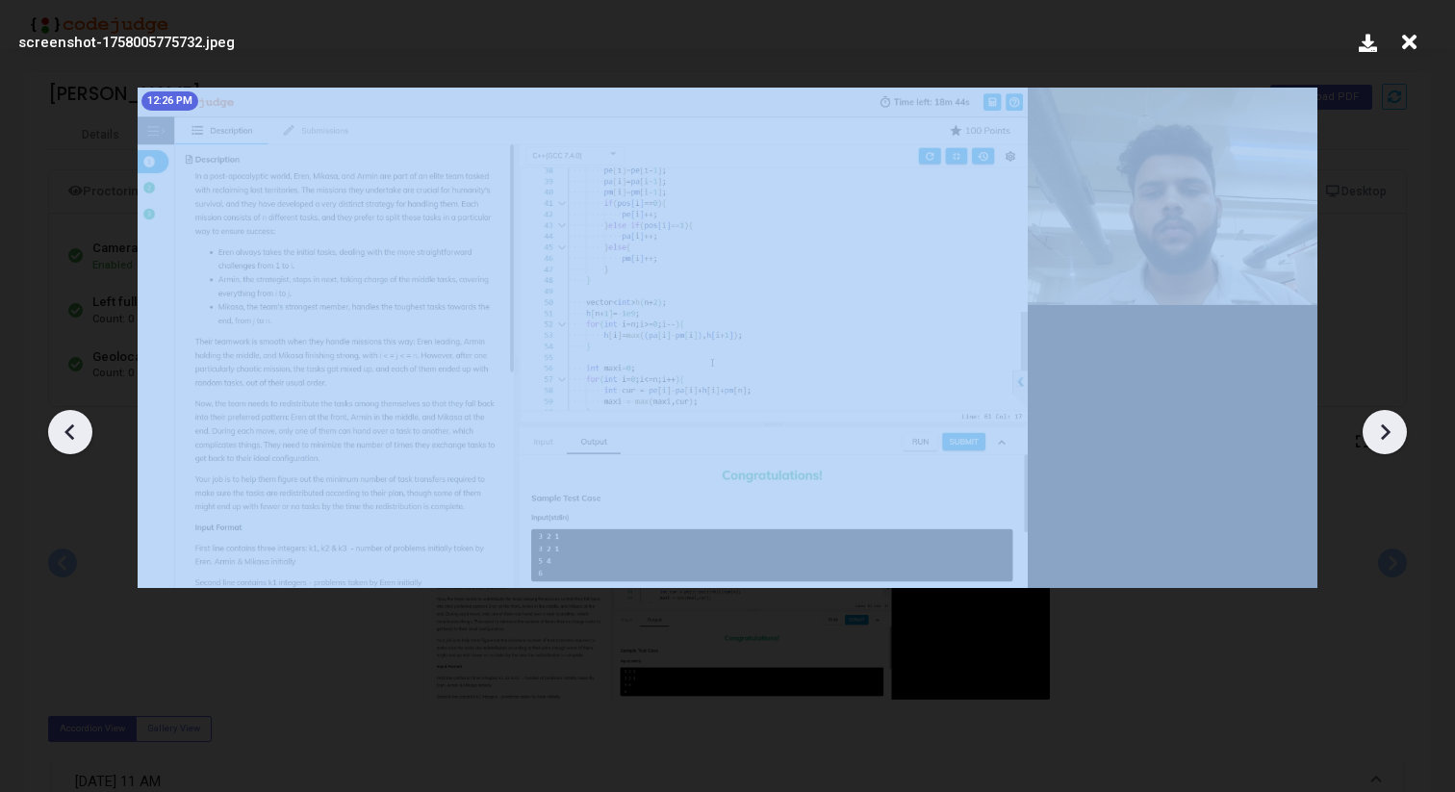
click at [1380, 424] on icon at bounding box center [1384, 432] width 29 height 29
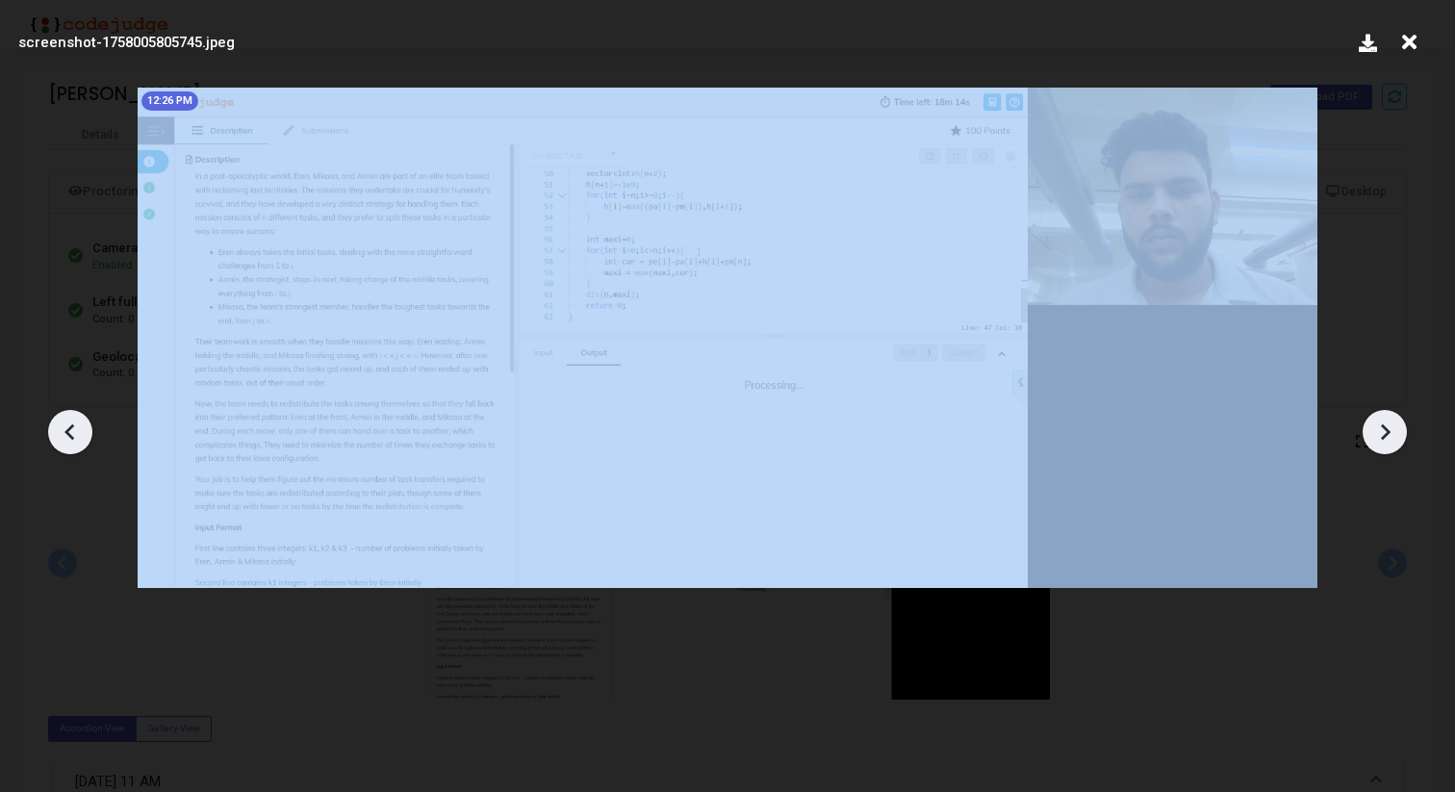
click at [1380, 424] on icon at bounding box center [1384, 432] width 29 height 29
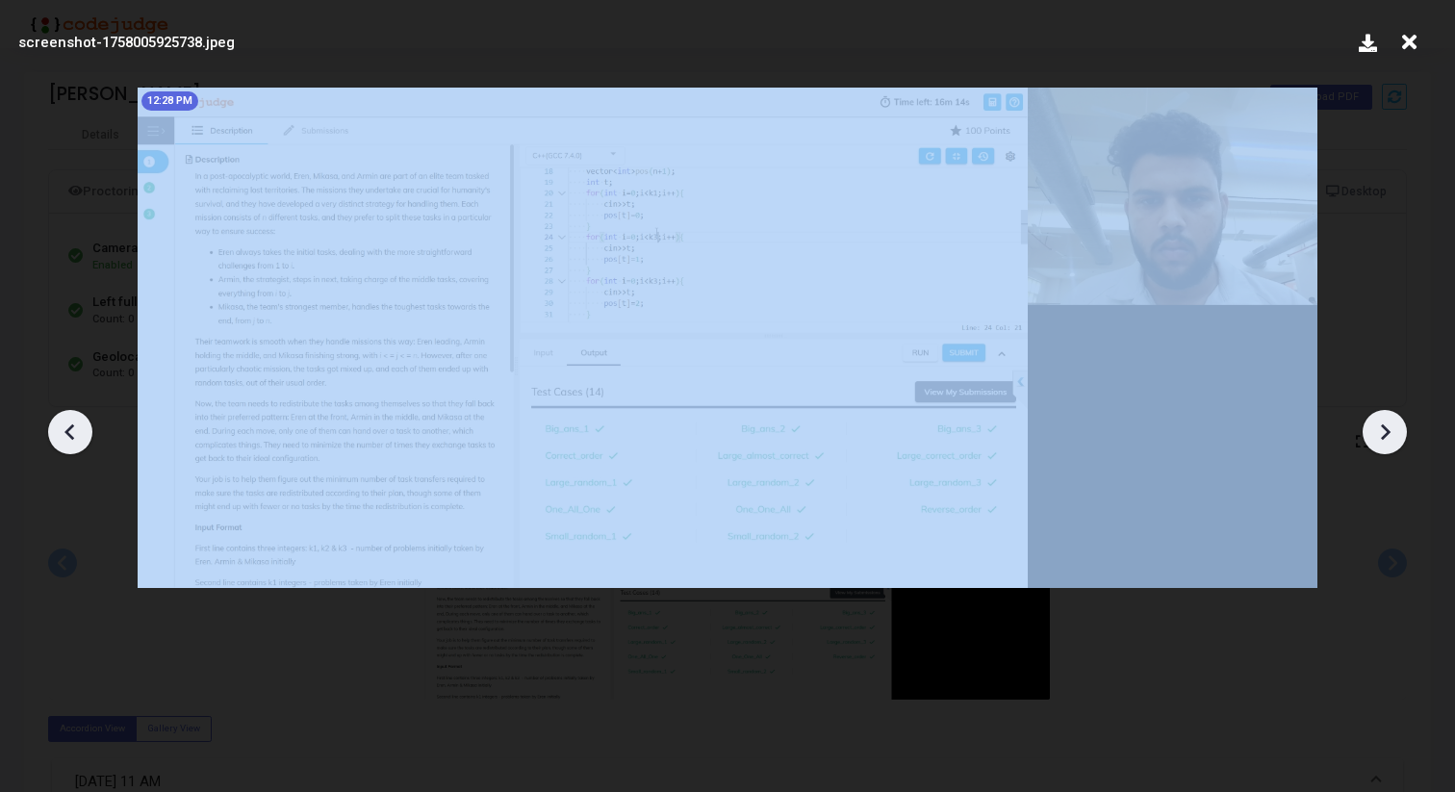
click at [1380, 424] on icon at bounding box center [1384, 432] width 29 height 29
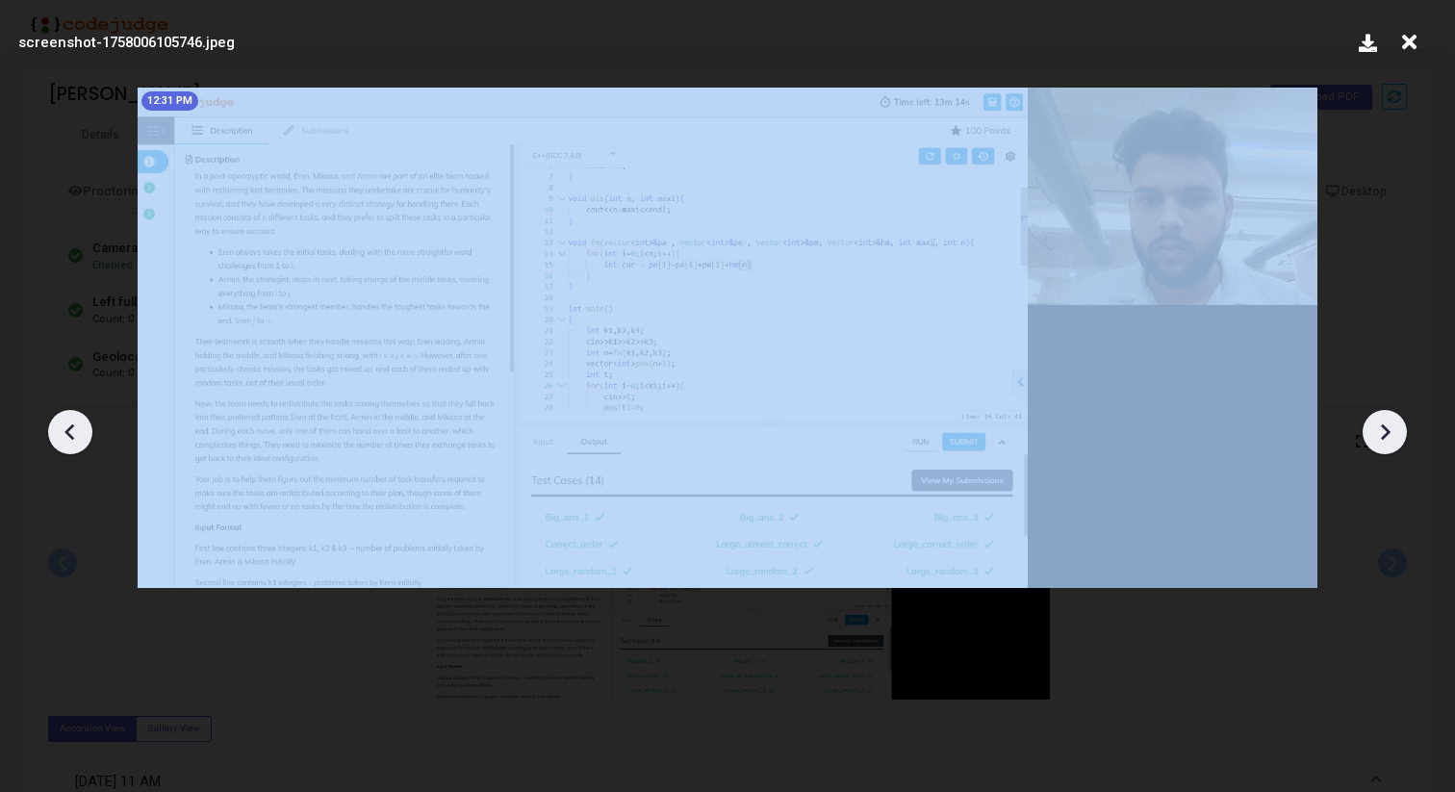
click at [1380, 424] on icon at bounding box center [1384, 432] width 29 height 29
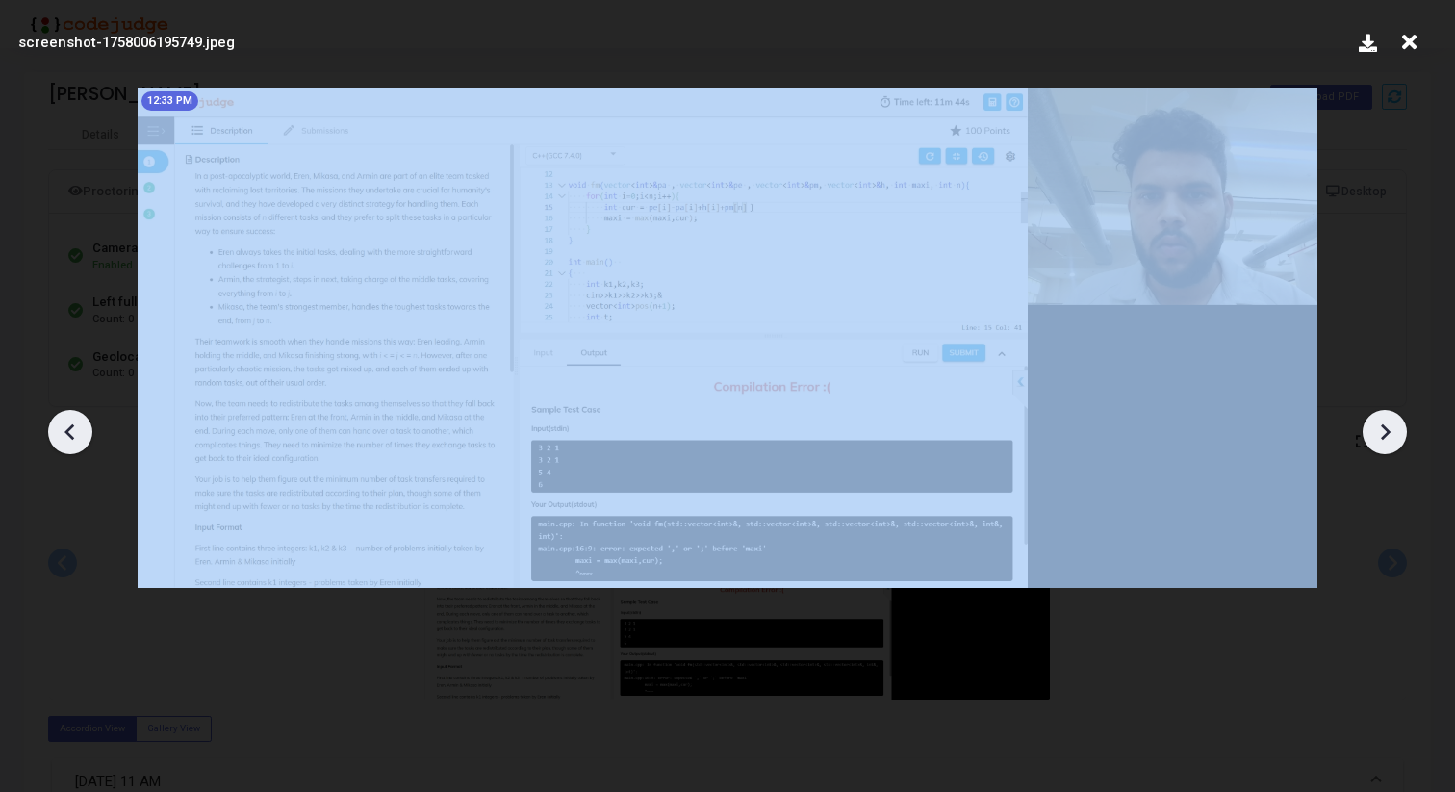
click at [1380, 424] on icon at bounding box center [1384, 432] width 29 height 29
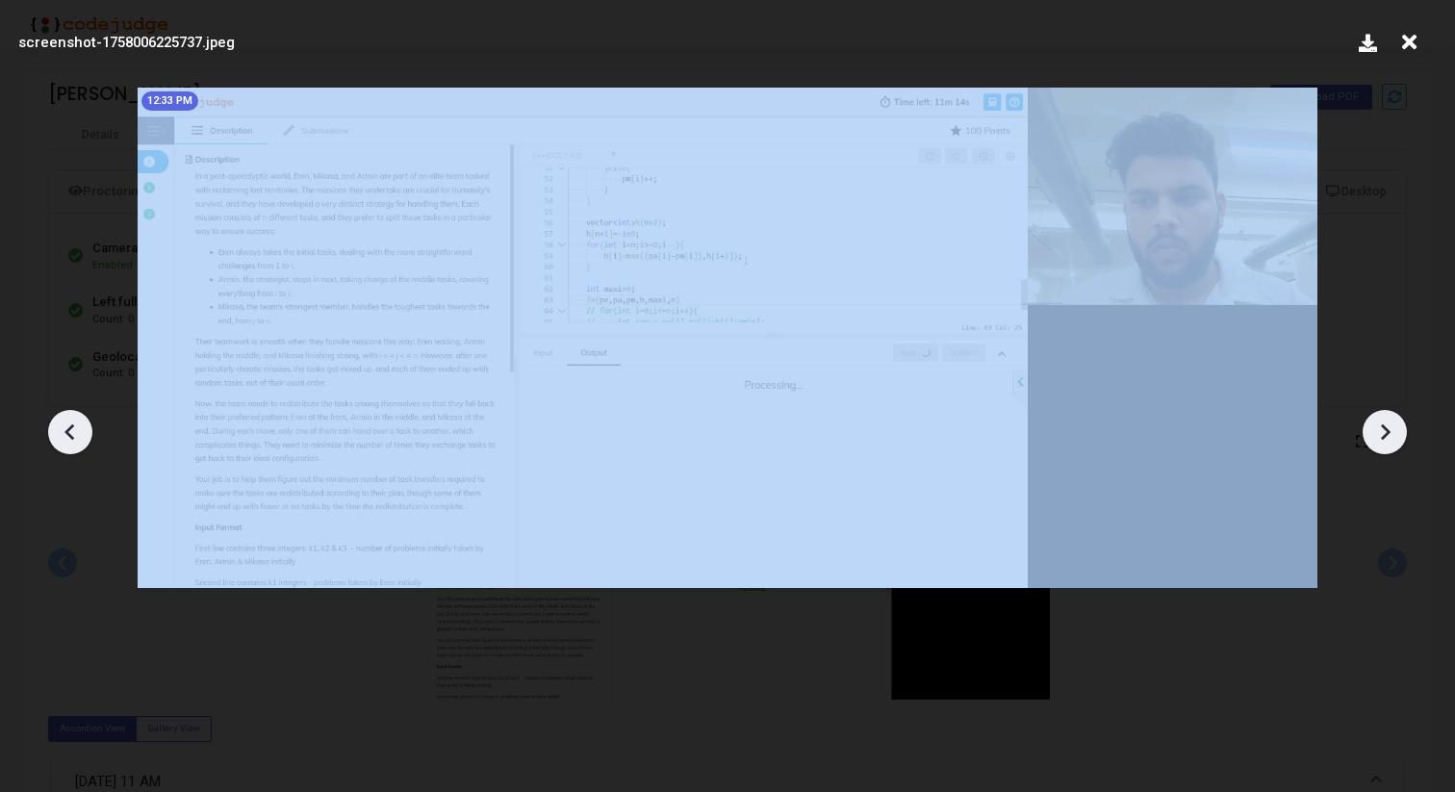
click at [1380, 424] on icon at bounding box center [1384, 432] width 29 height 29
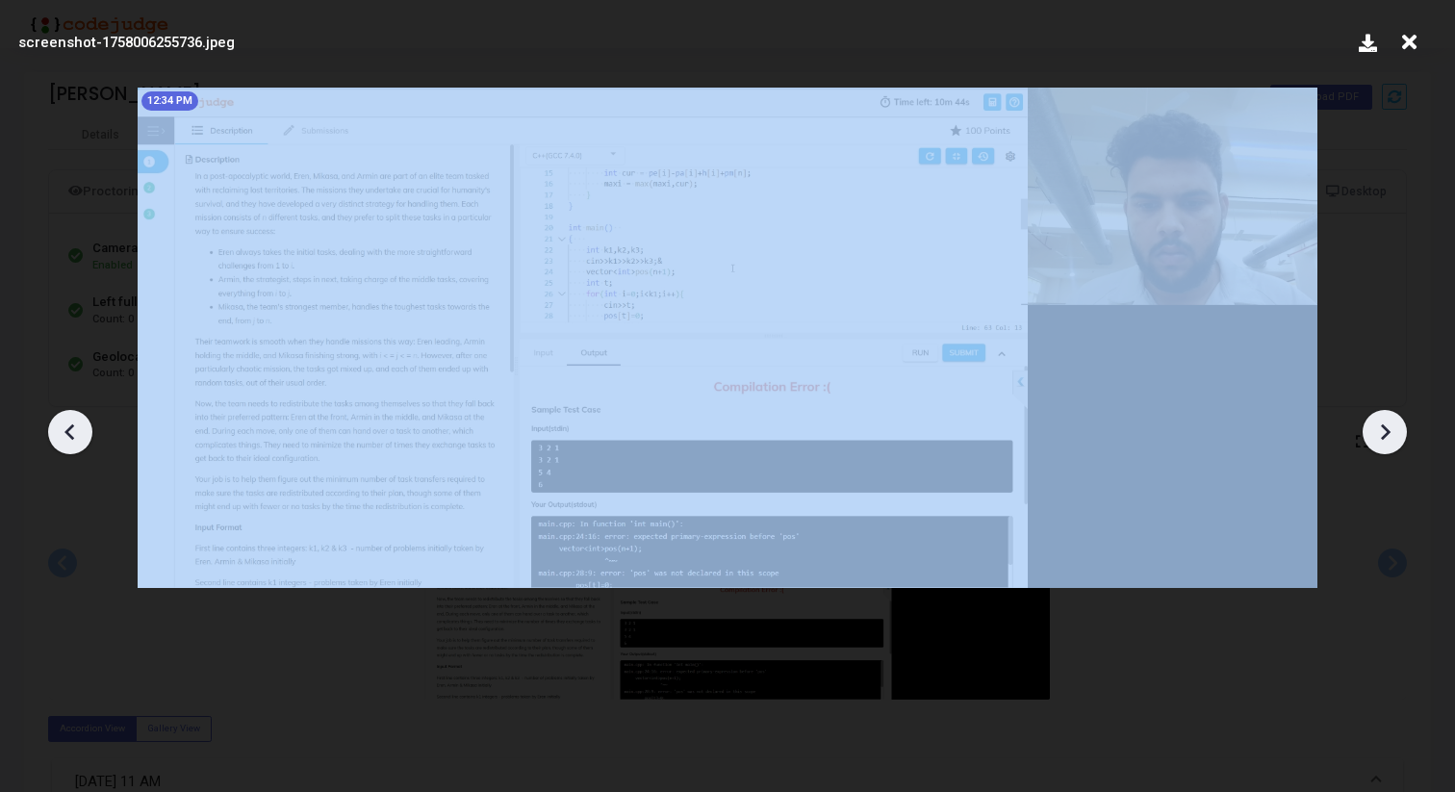
click at [1380, 424] on icon at bounding box center [1384, 432] width 29 height 29
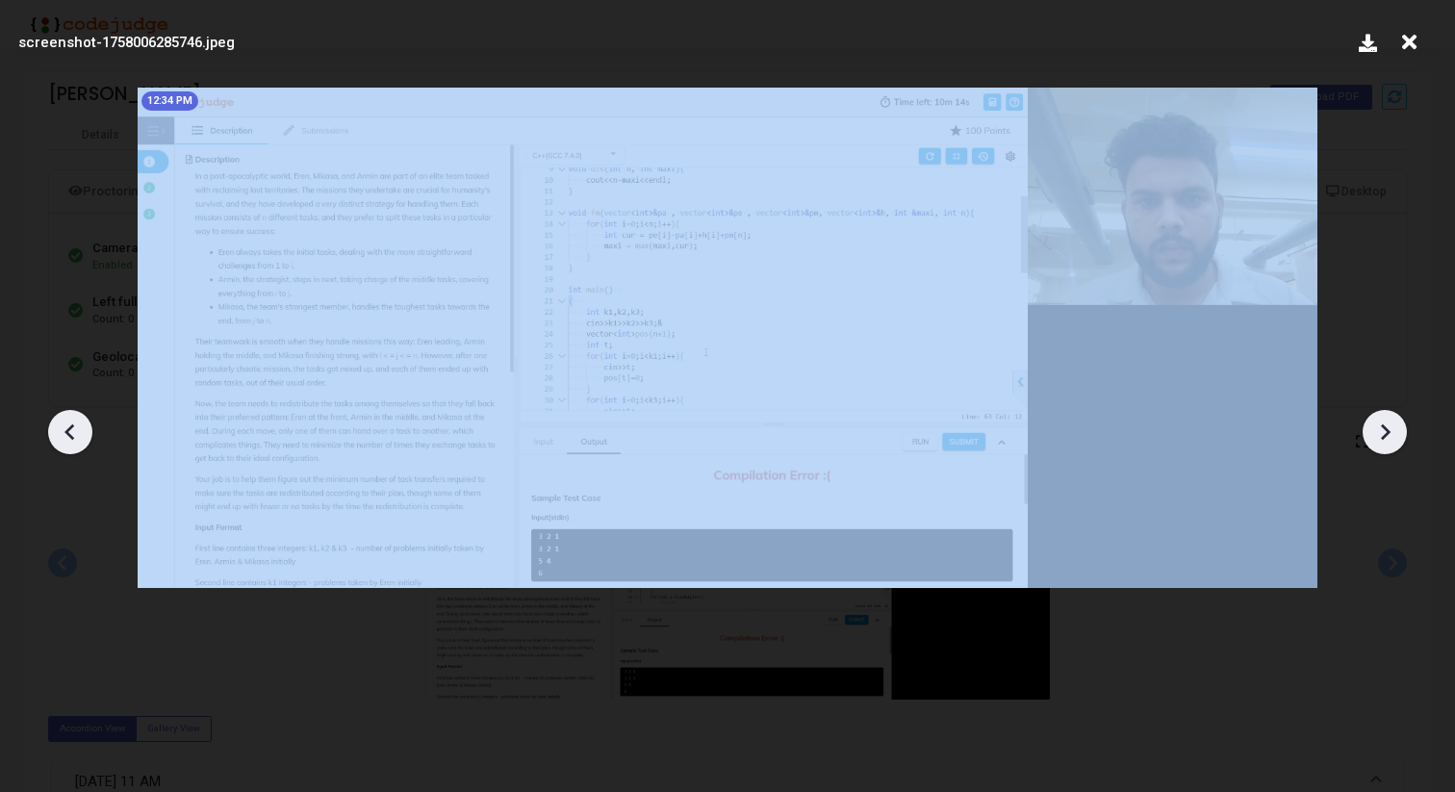
click at [1380, 424] on icon at bounding box center [1384, 432] width 29 height 29
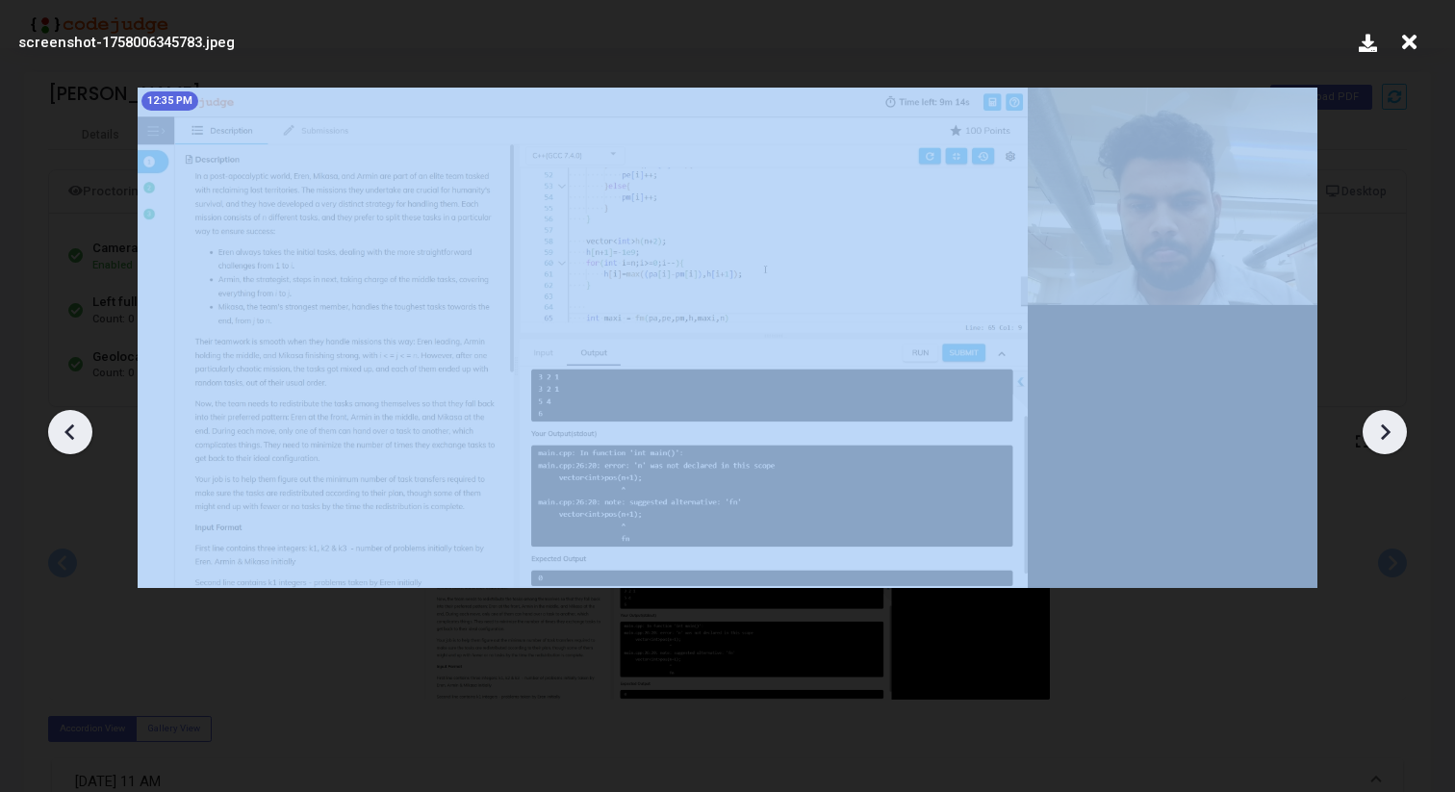
click at [1380, 424] on icon at bounding box center [1384, 432] width 29 height 29
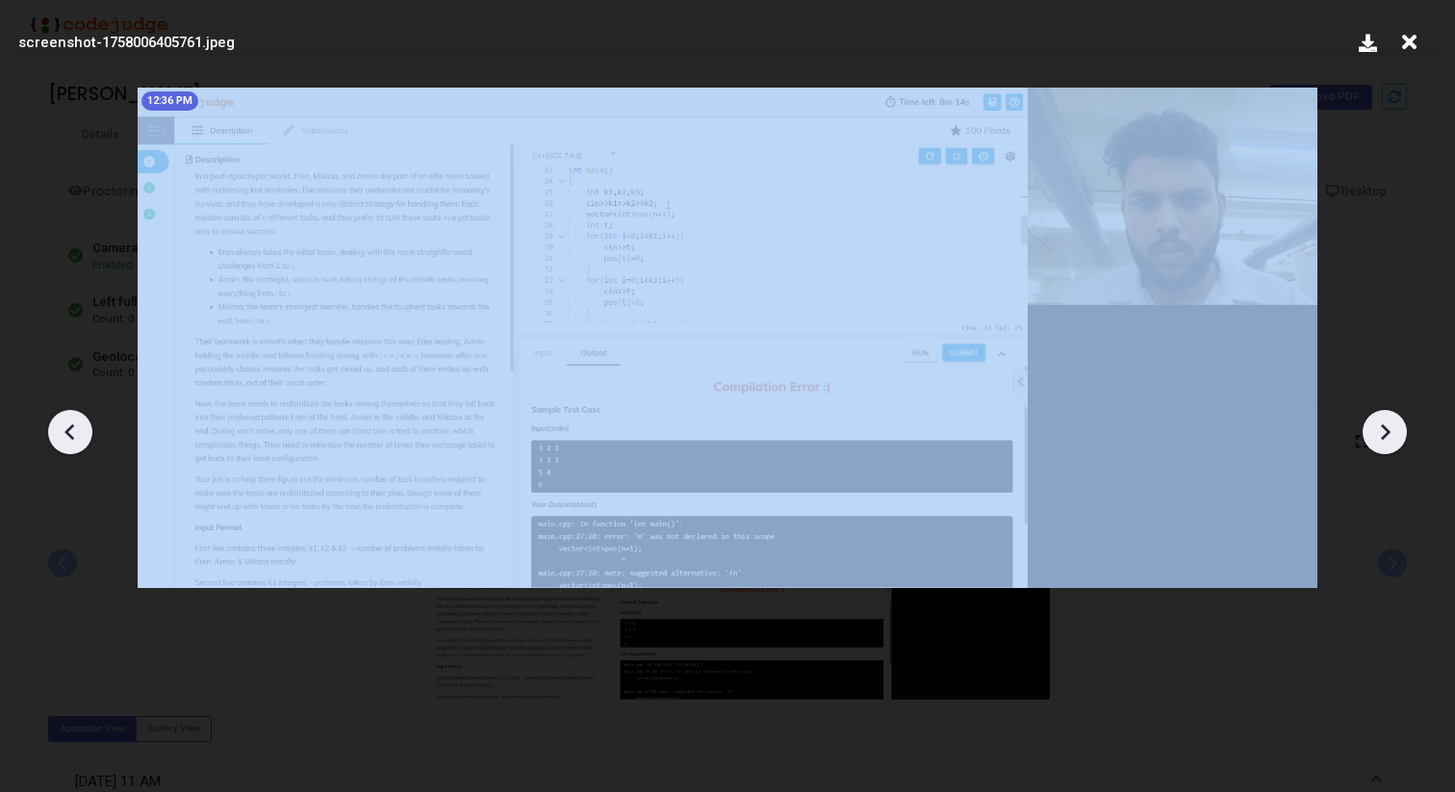
click at [1380, 424] on icon at bounding box center [1384, 432] width 29 height 29
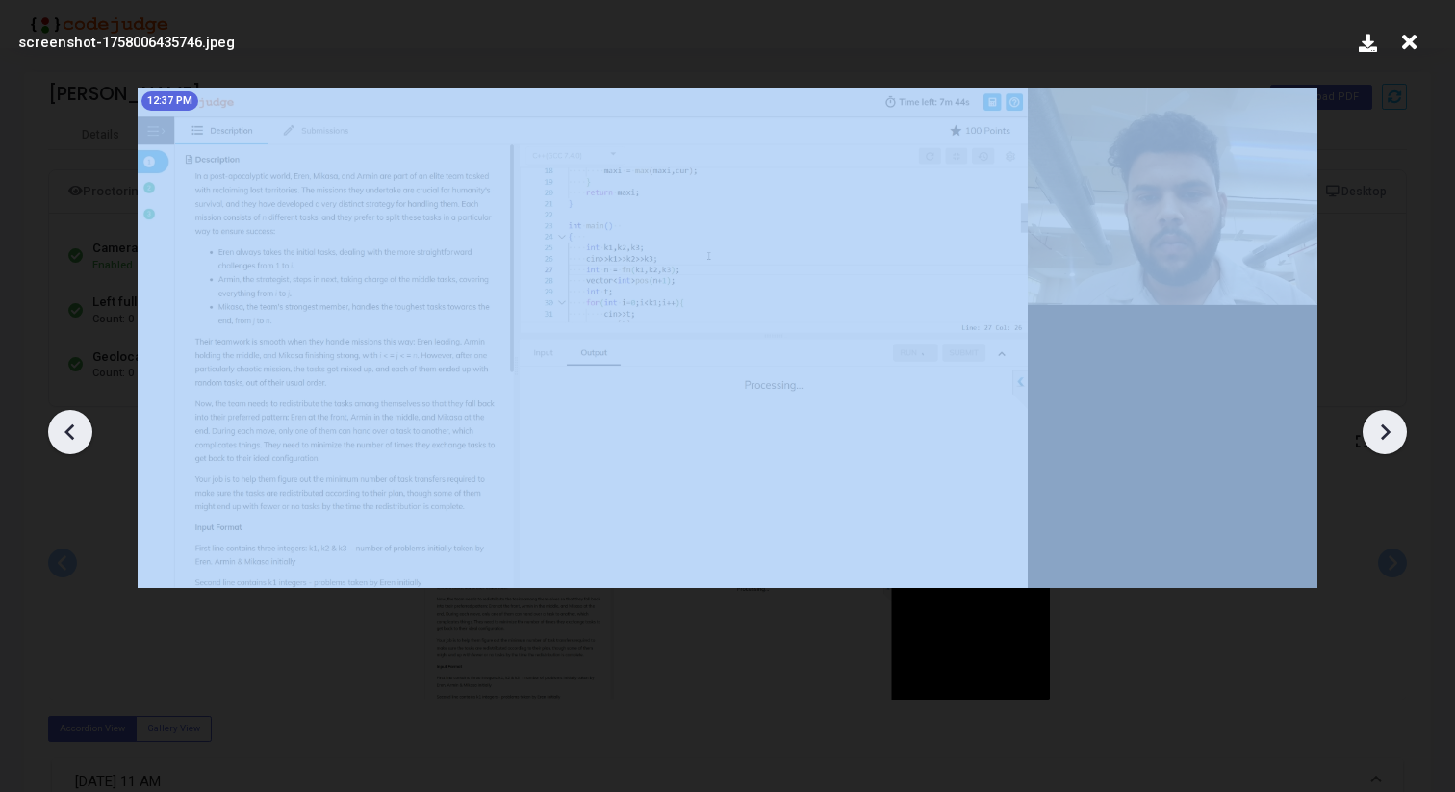
click at [1380, 424] on icon at bounding box center [1384, 432] width 29 height 29
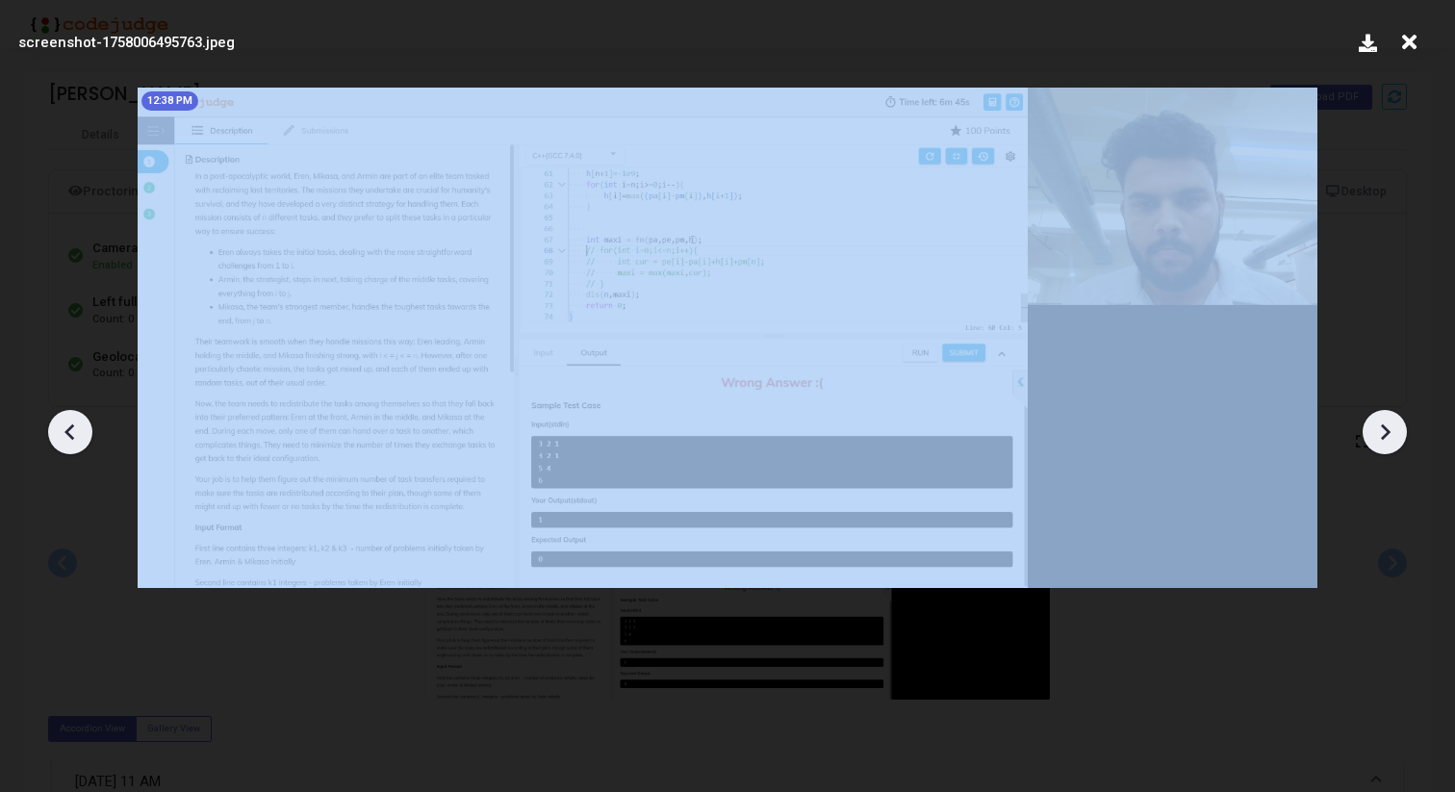
click at [1380, 424] on icon at bounding box center [1384, 432] width 29 height 29
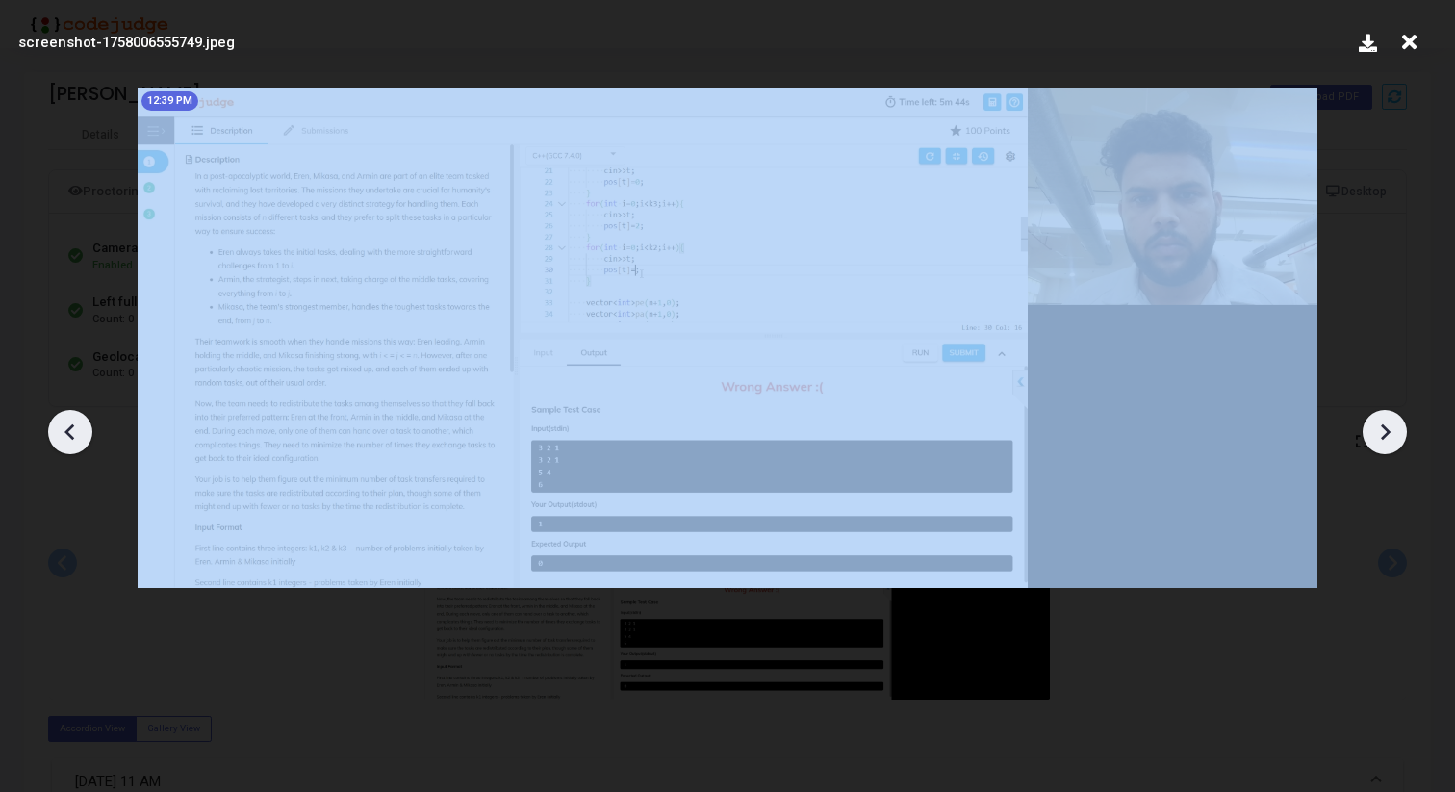
click at [1380, 424] on icon at bounding box center [1384, 432] width 29 height 29
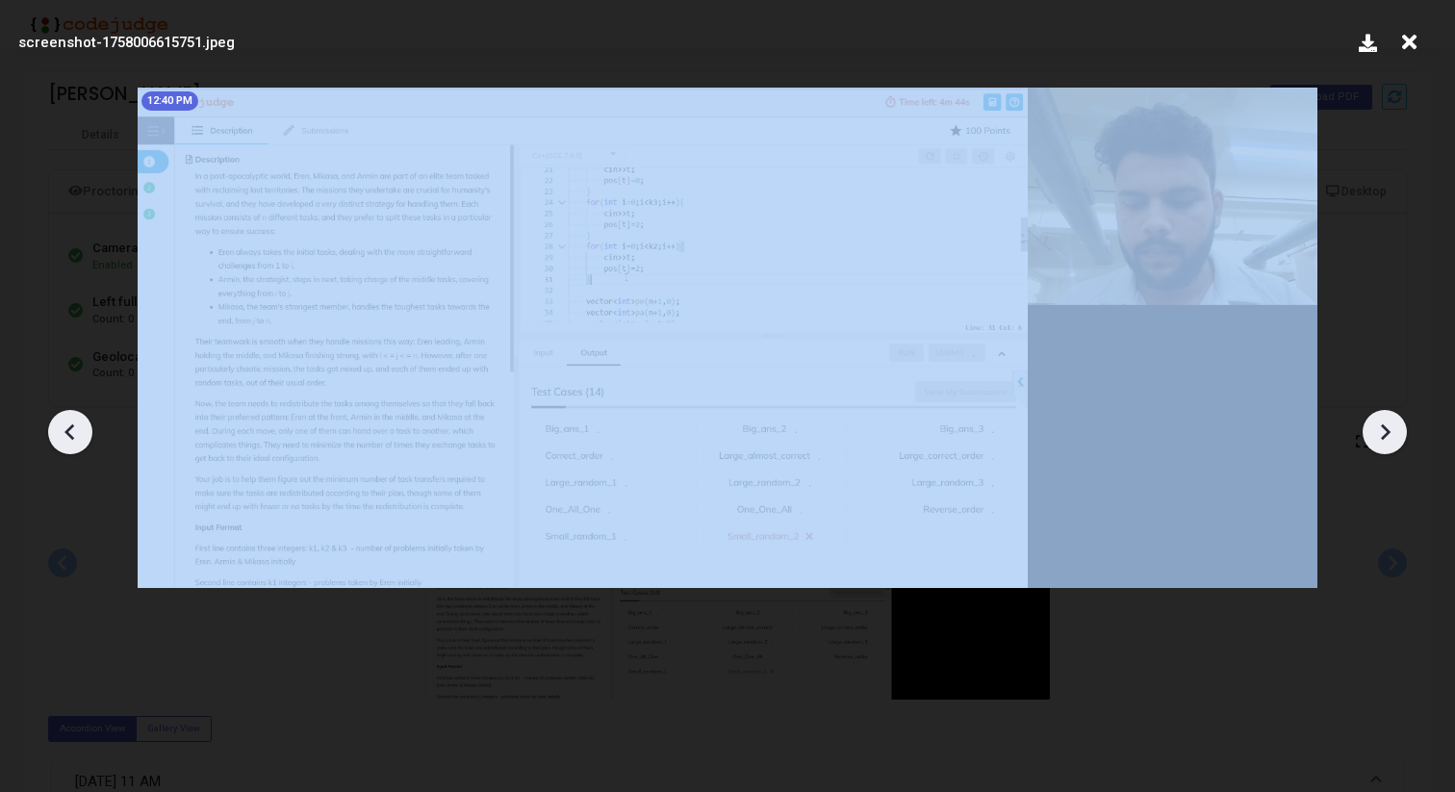
click at [1380, 424] on icon at bounding box center [1384, 432] width 29 height 29
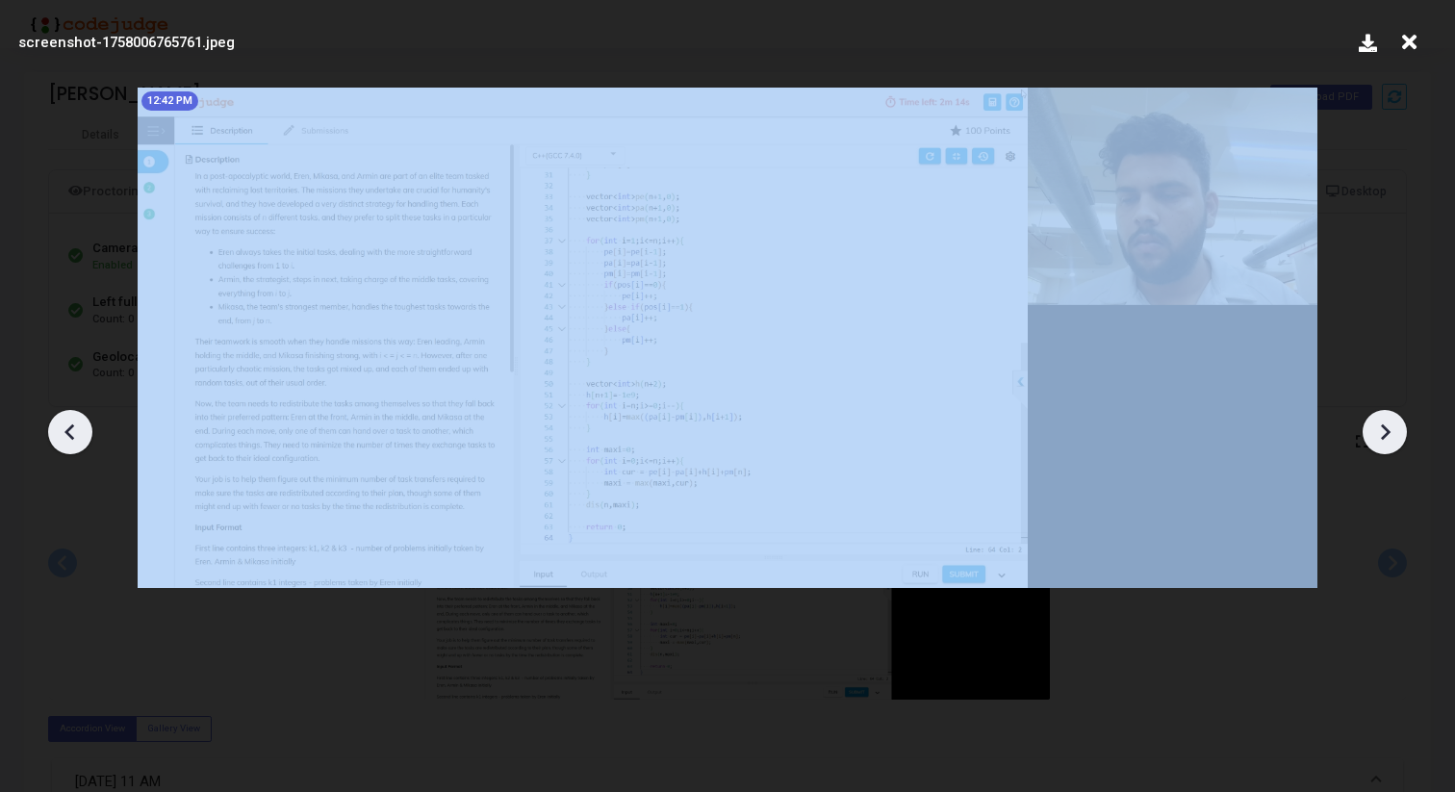
click at [1380, 424] on icon at bounding box center [1384, 432] width 29 height 29
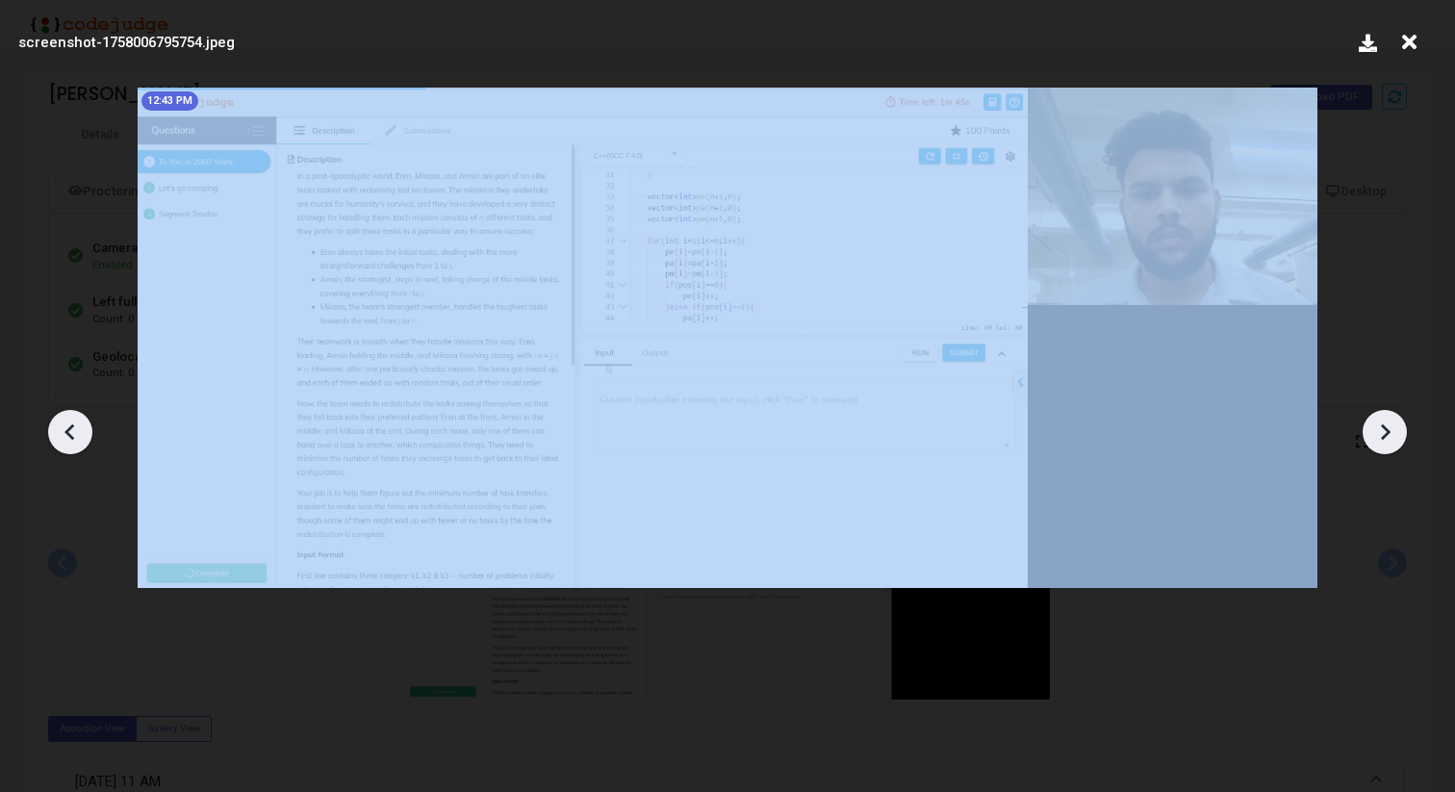
click at [1380, 424] on icon at bounding box center [1384, 432] width 29 height 29
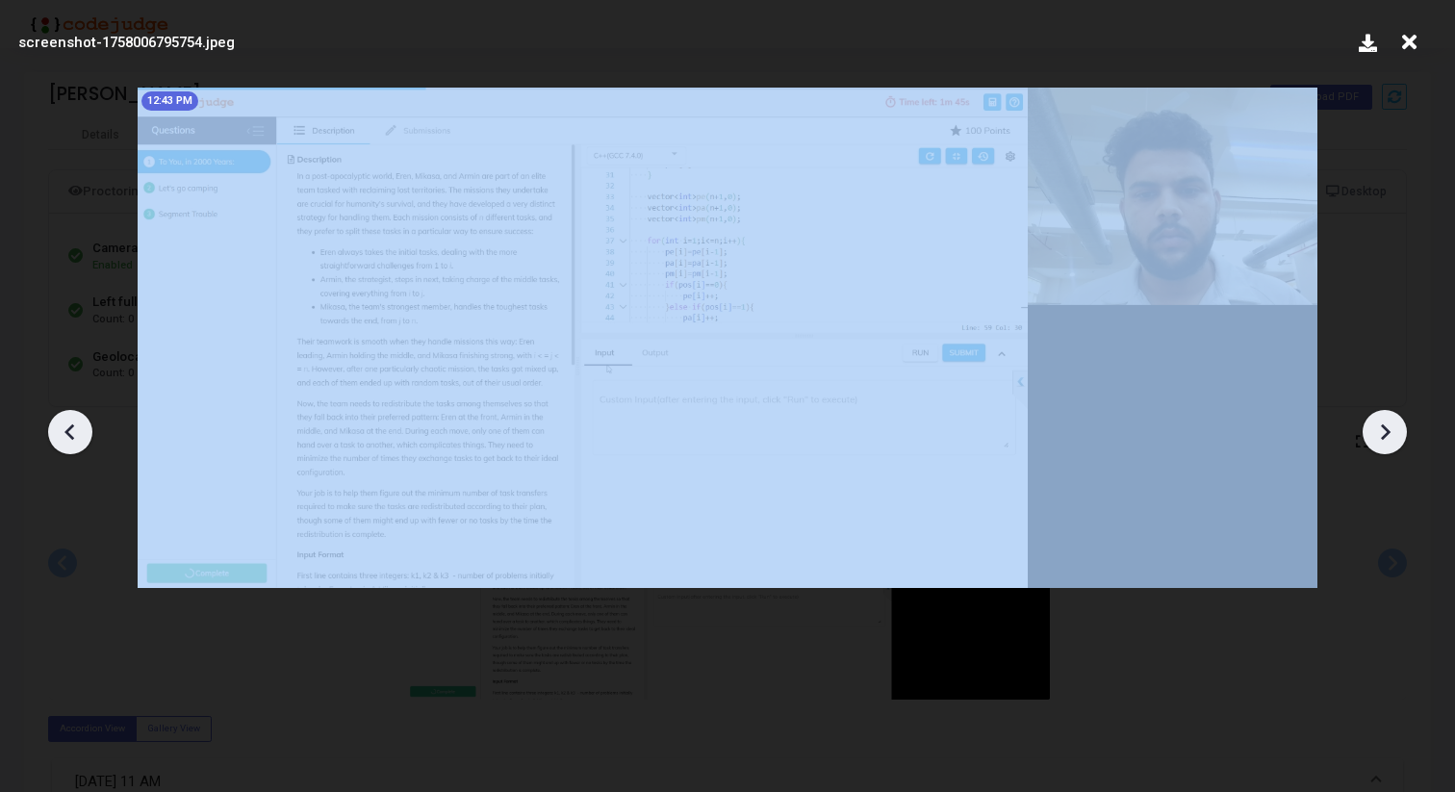
click at [1380, 424] on icon at bounding box center [1384, 432] width 29 height 29
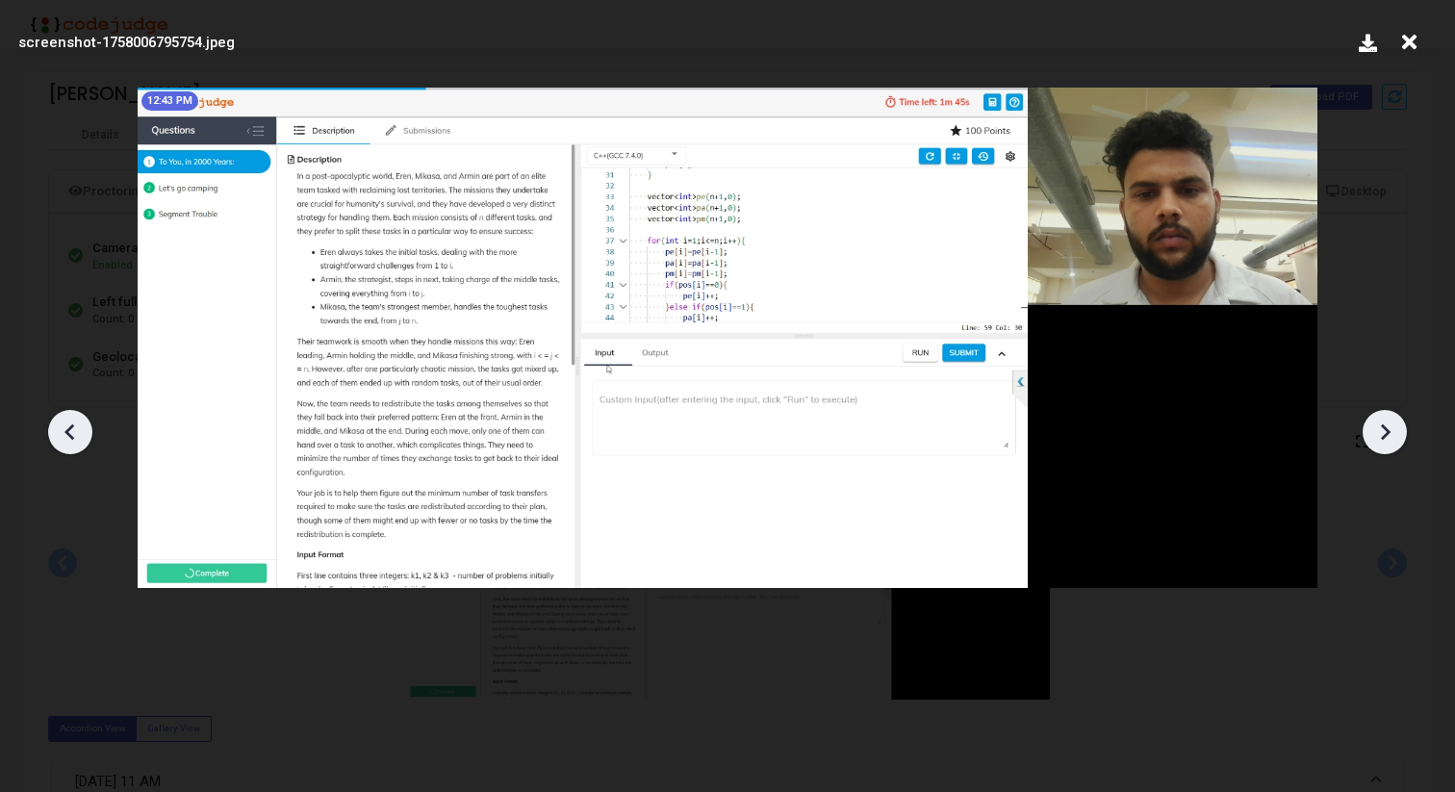
click at [1419, 36] on icon at bounding box center [1409, 42] width 30 height 37
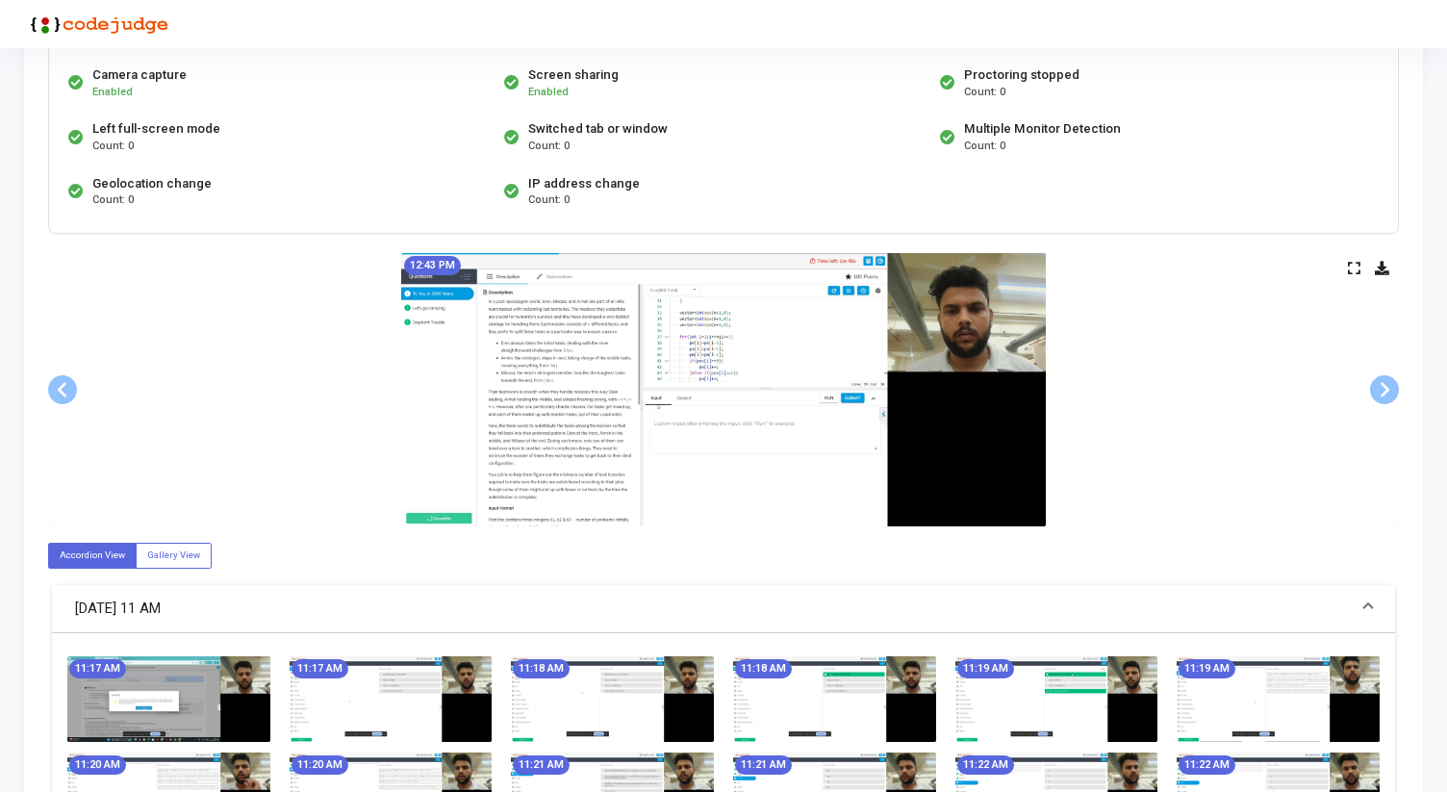
scroll to position [176, 0]
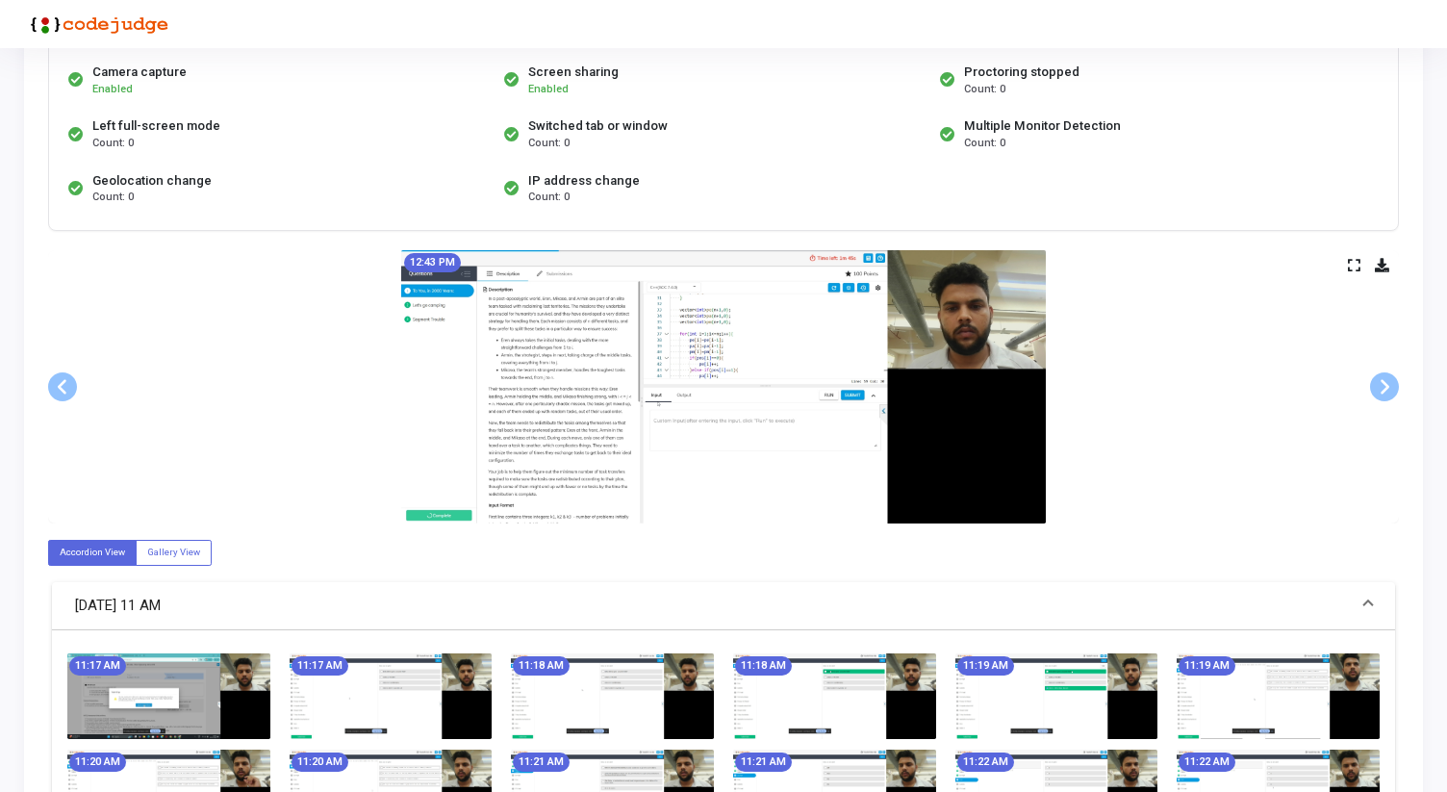
click at [185, 696] on img at bounding box center [168, 696] width 203 height 86
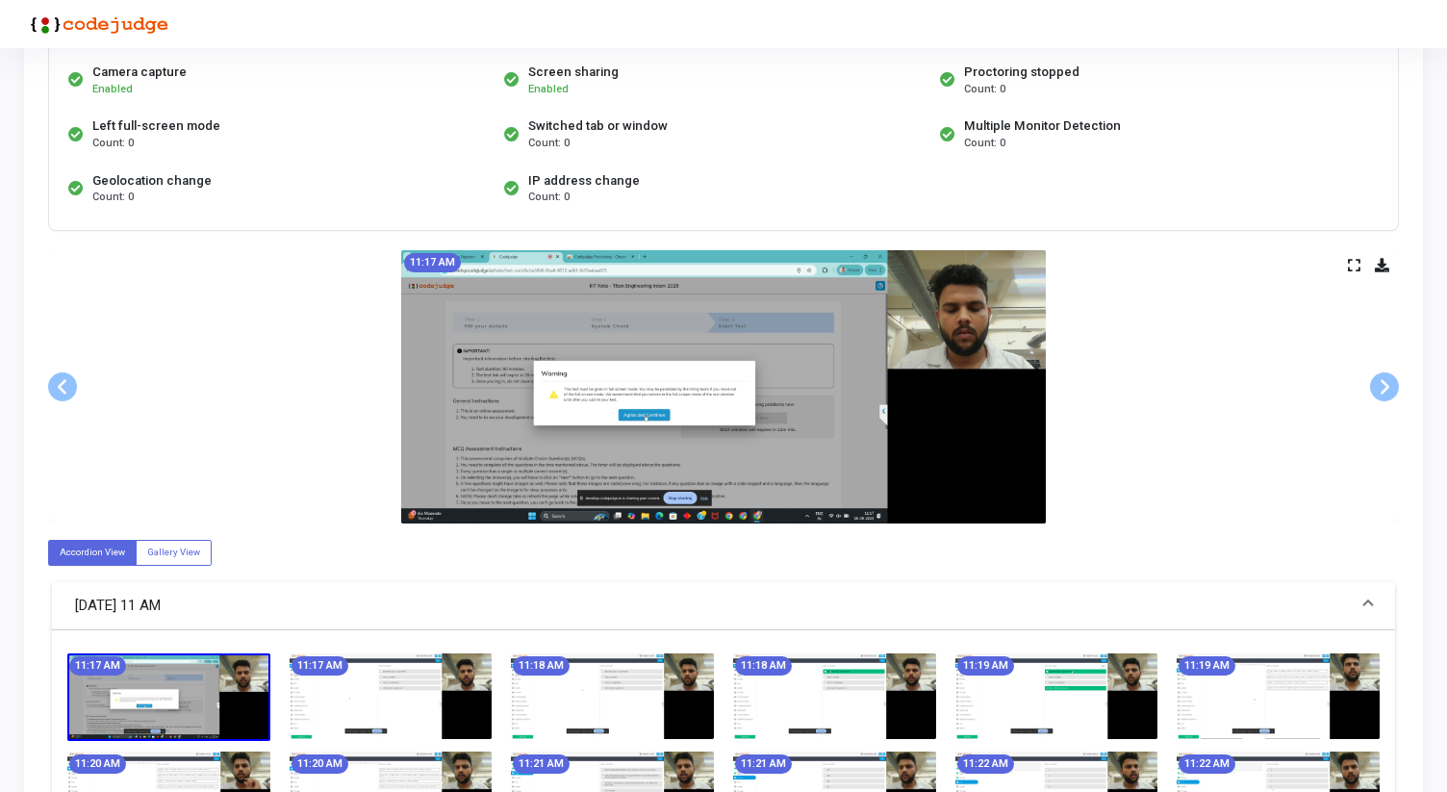
click at [1353, 265] on icon at bounding box center [1354, 265] width 13 height 11
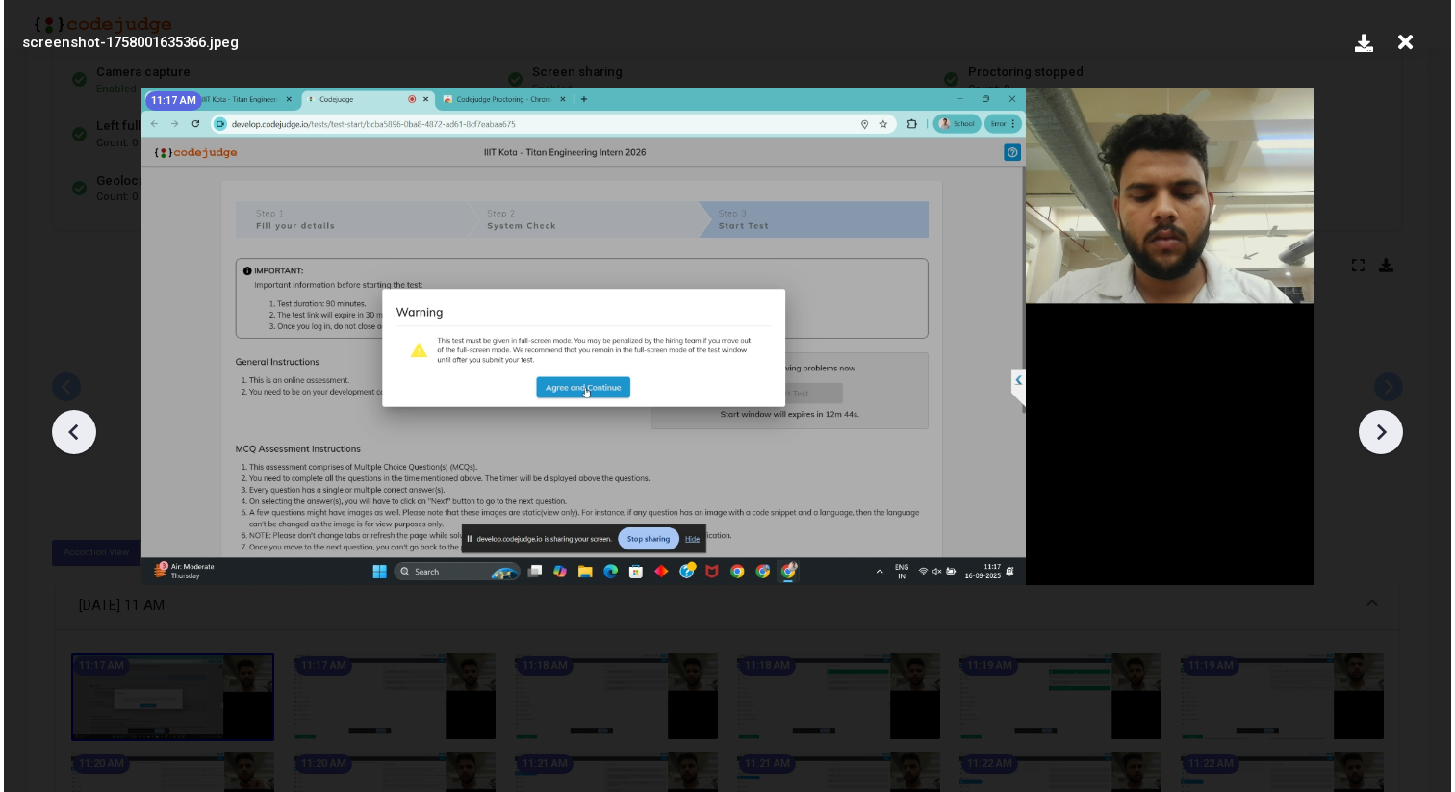
scroll to position [0, 0]
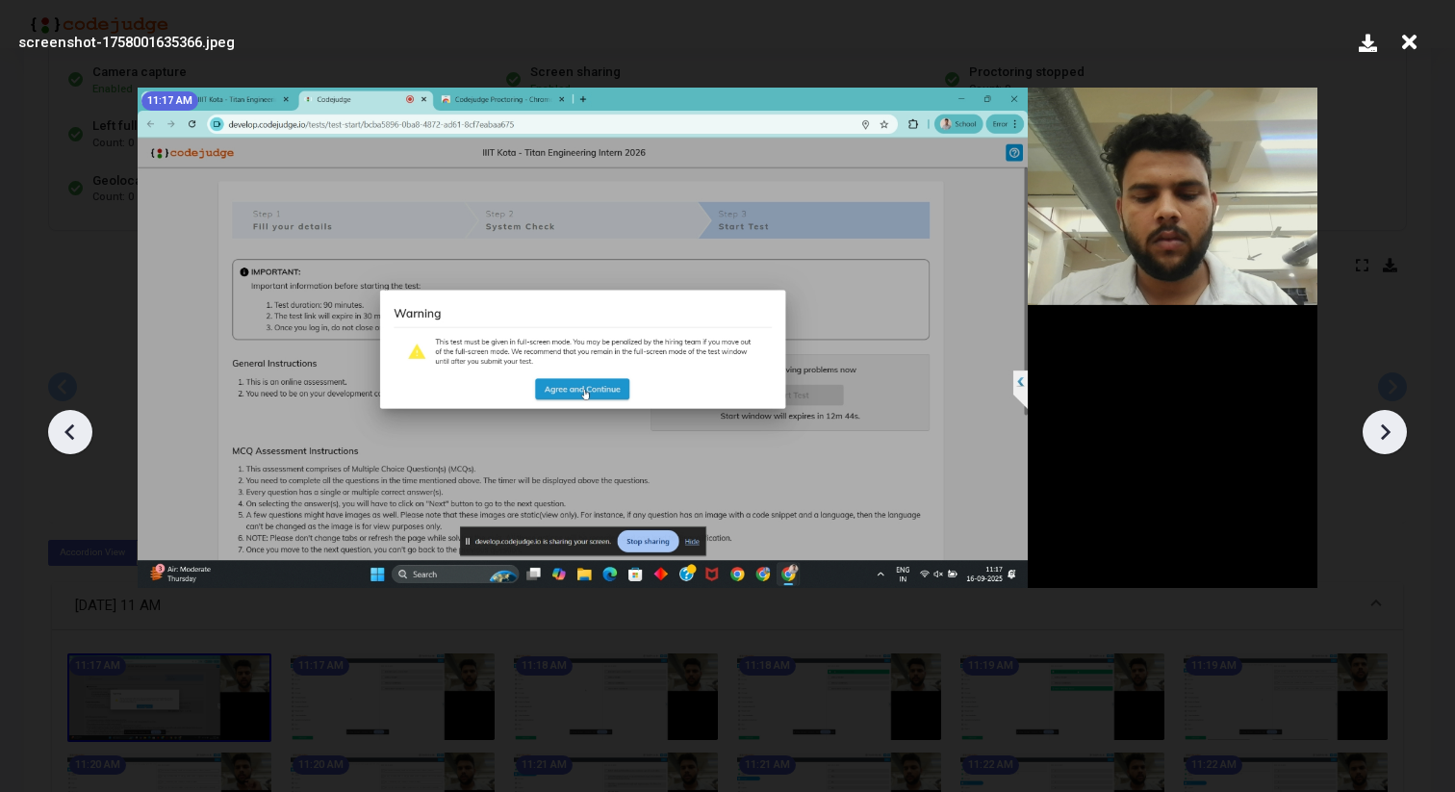
click at [1380, 442] on icon at bounding box center [1384, 432] width 29 height 29
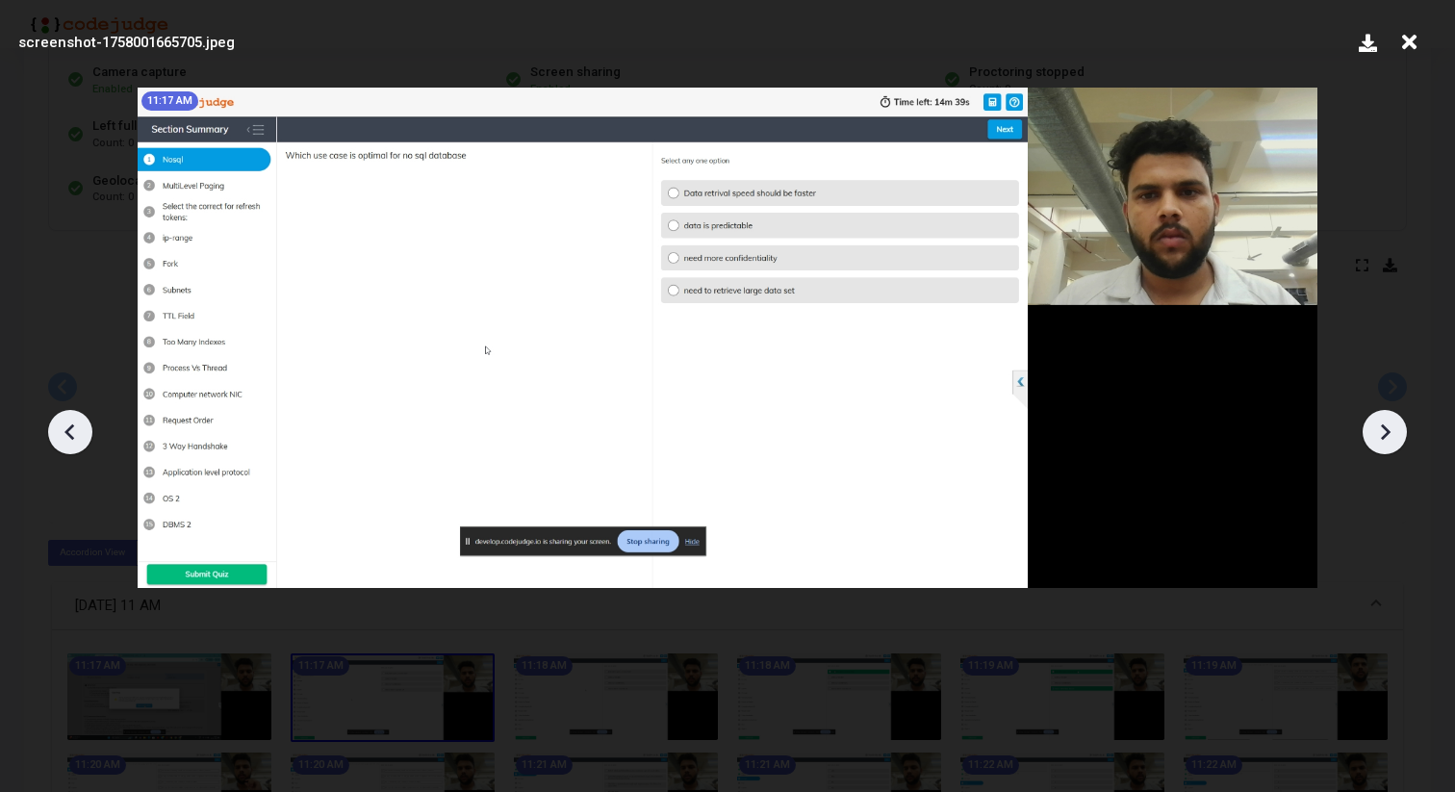
click at [1380, 442] on icon at bounding box center [1384, 432] width 29 height 29
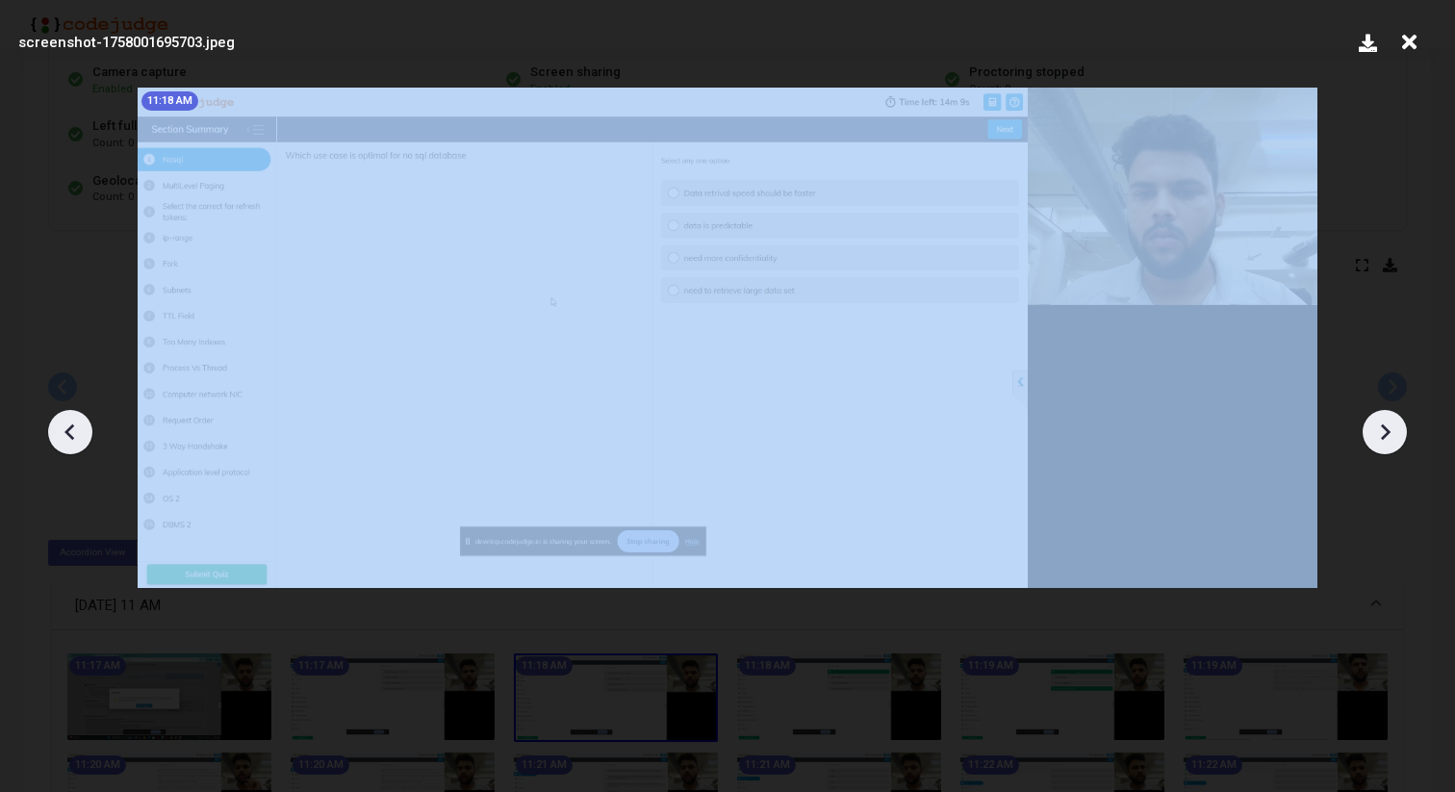
click at [1380, 442] on icon at bounding box center [1384, 432] width 29 height 29
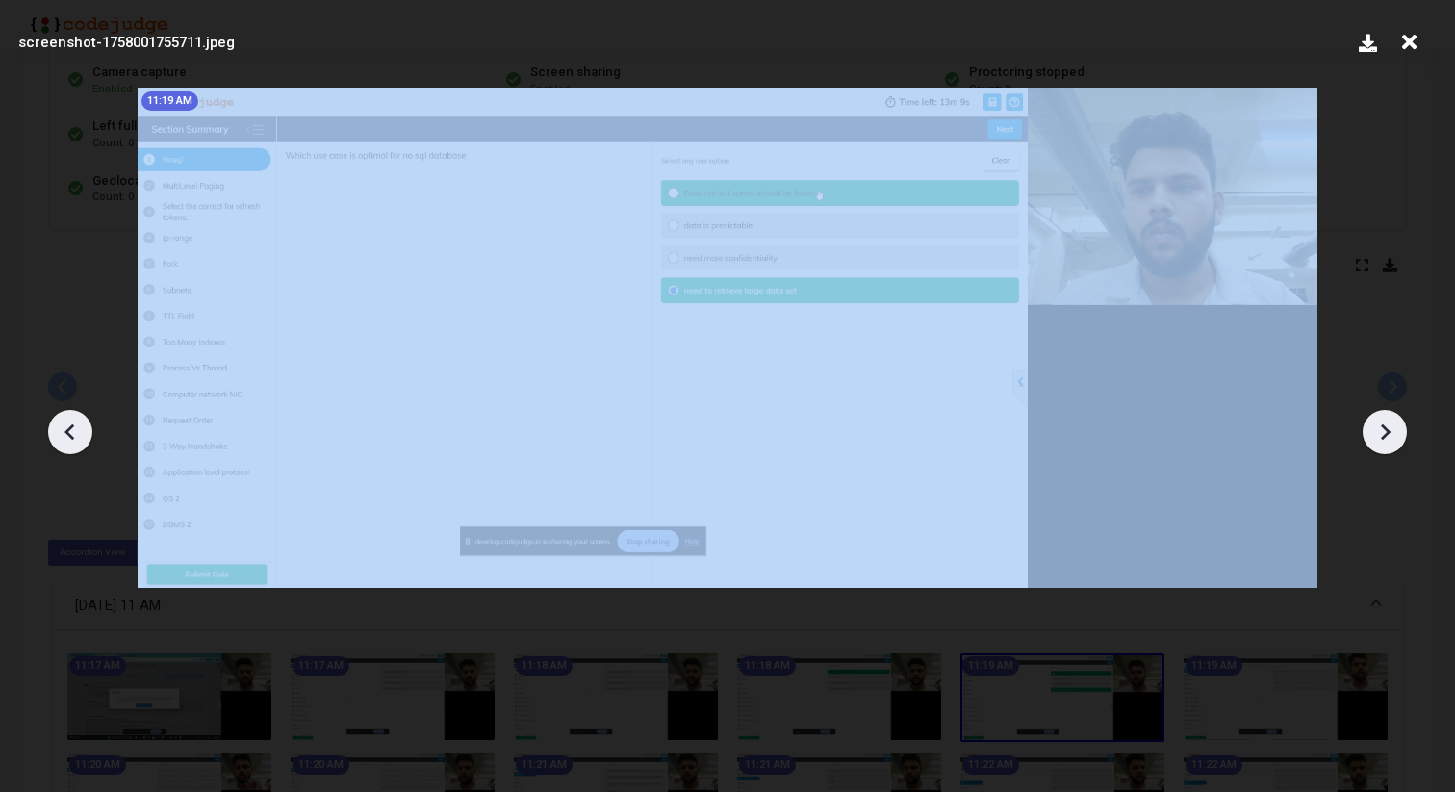
click at [1380, 442] on icon at bounding box center [1384, 432] width 29 height 29
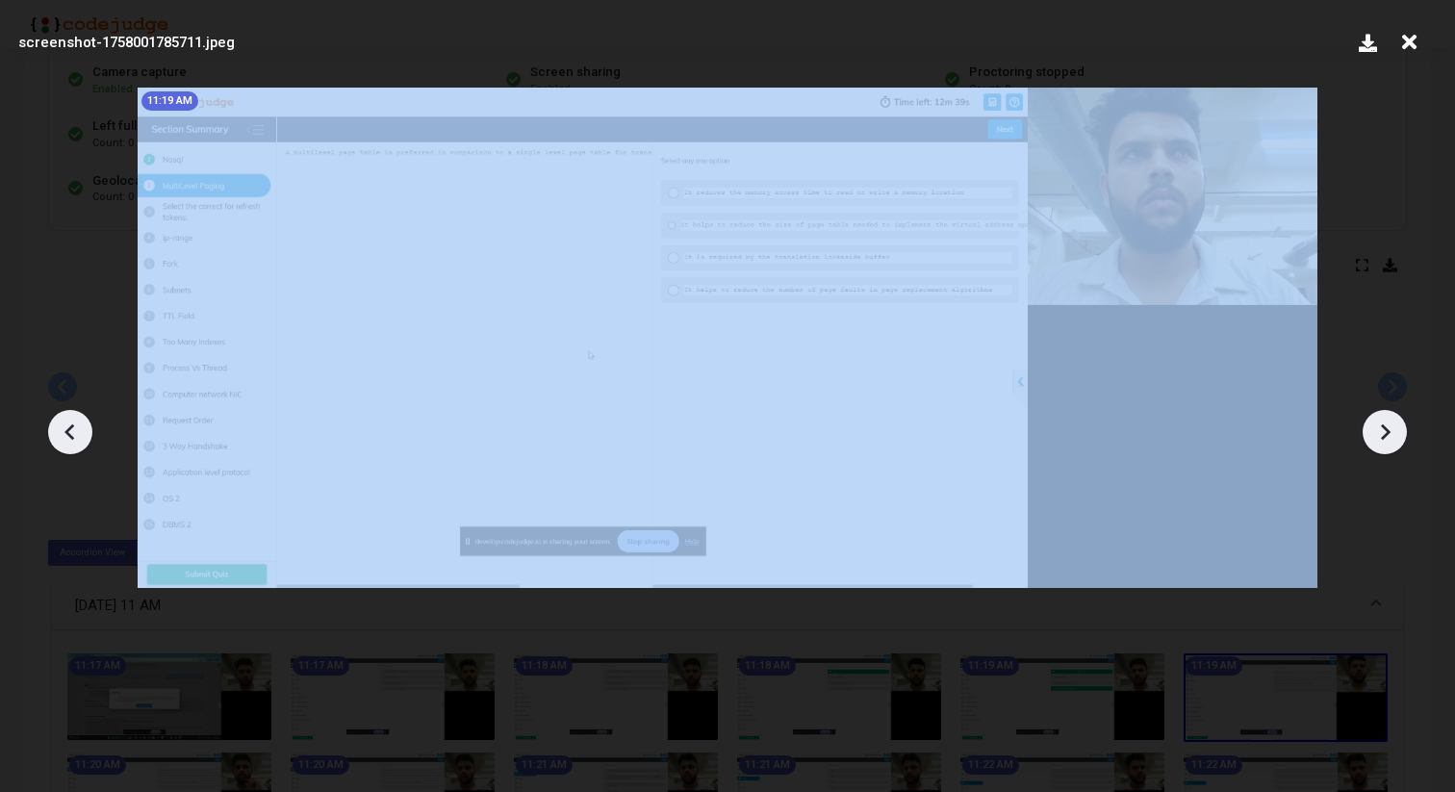
click at [1380, 442] on icon at bounding box center [1384, 432] width 29 height 29
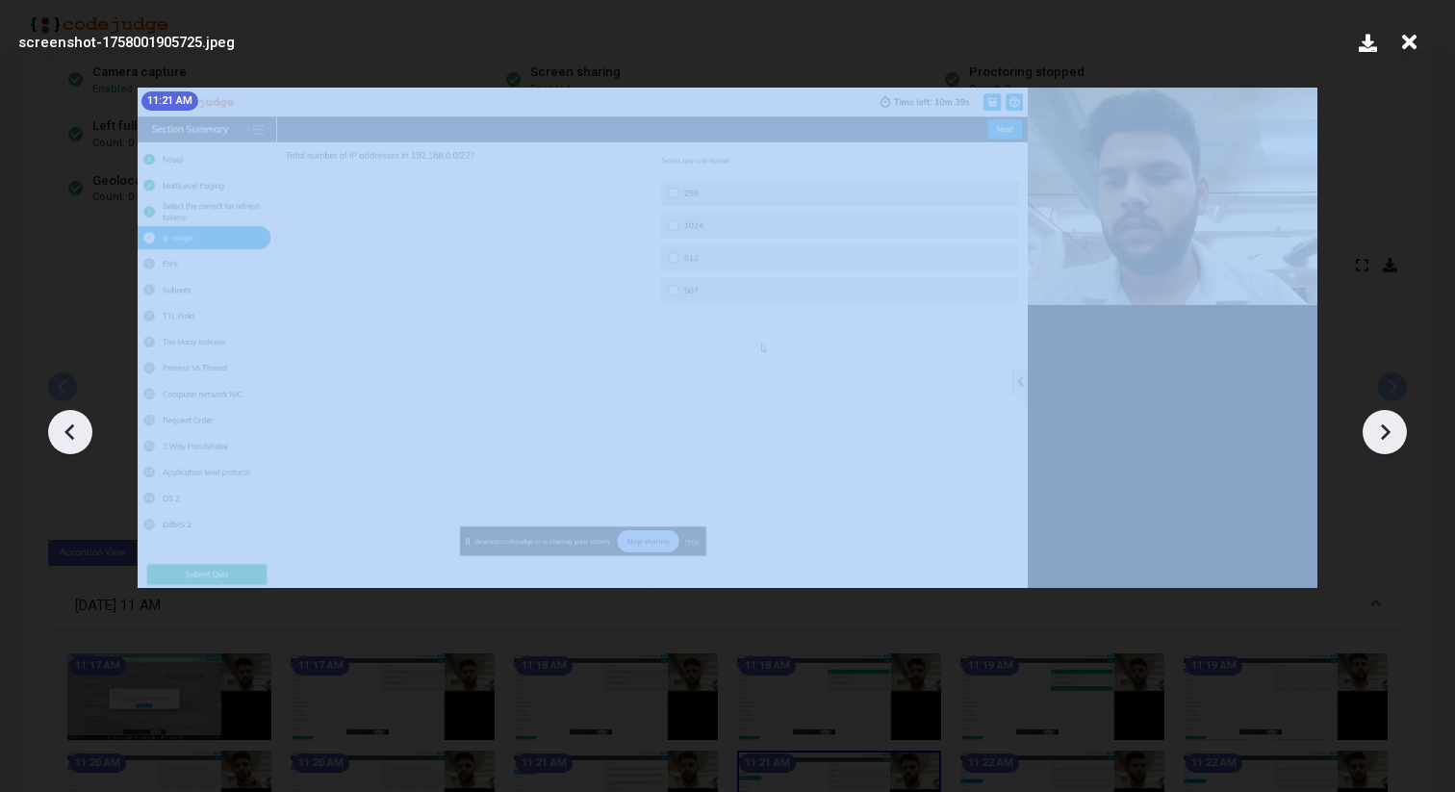
click at [1380, 442] on icon at bounding box center [1384, 432] width 29 height 29
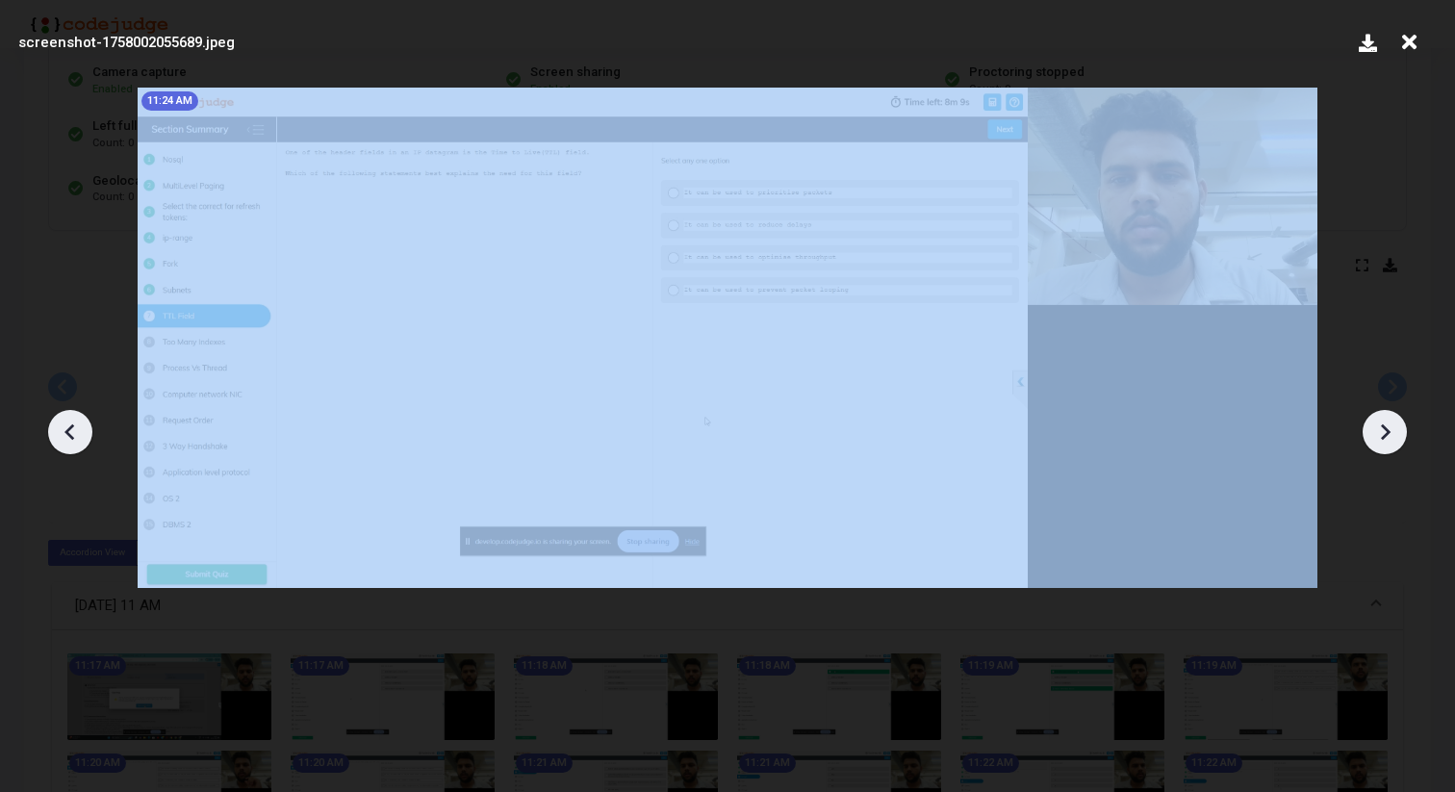
click at [1380, 442] on icon at bounding box center [1384, 432] width 29 height 29
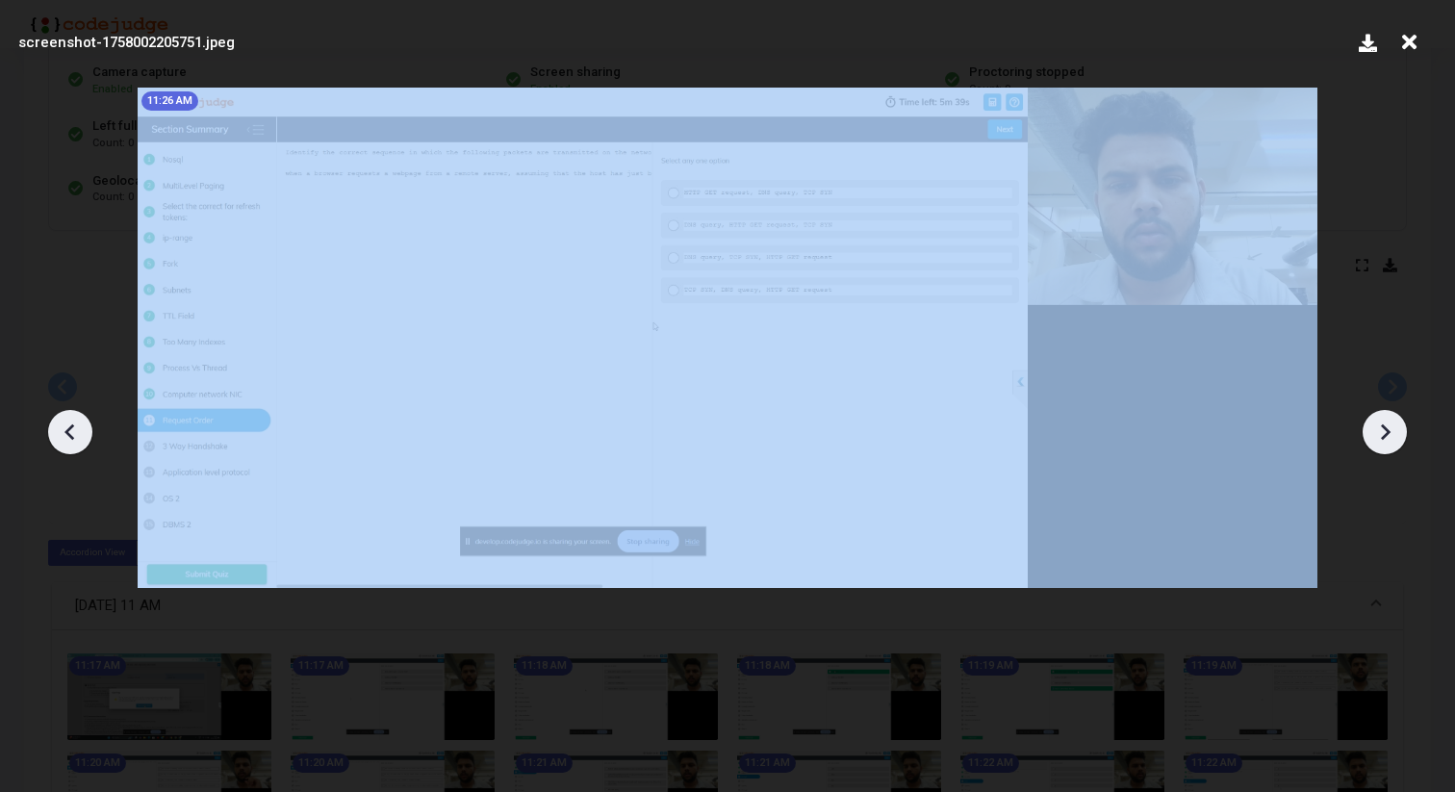
click at [1380, 442] on icon at bounding box center [1384, 432] width 29 height 29
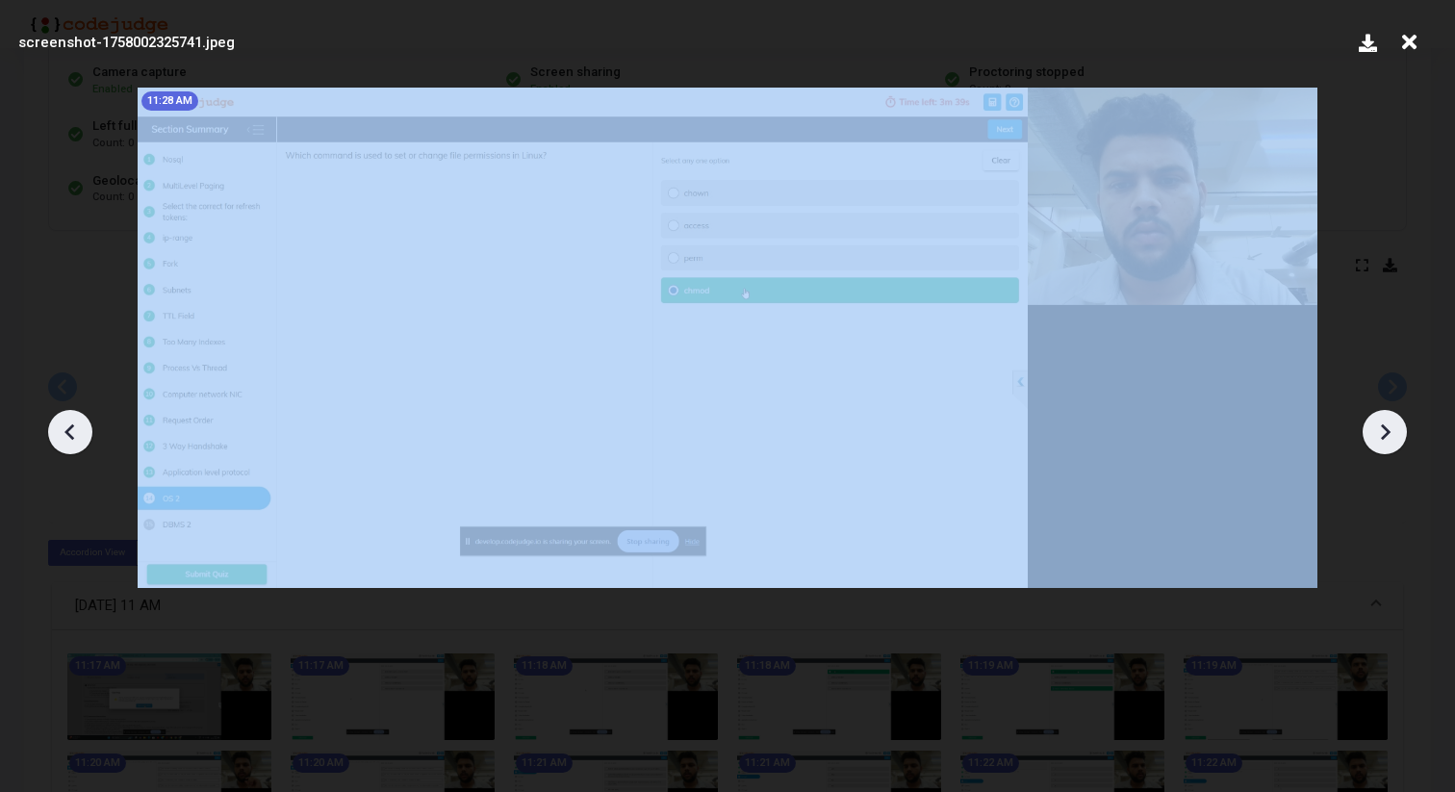
click at [1380, 442] on icon at bounding box center [1384, 432] width 29 height 29
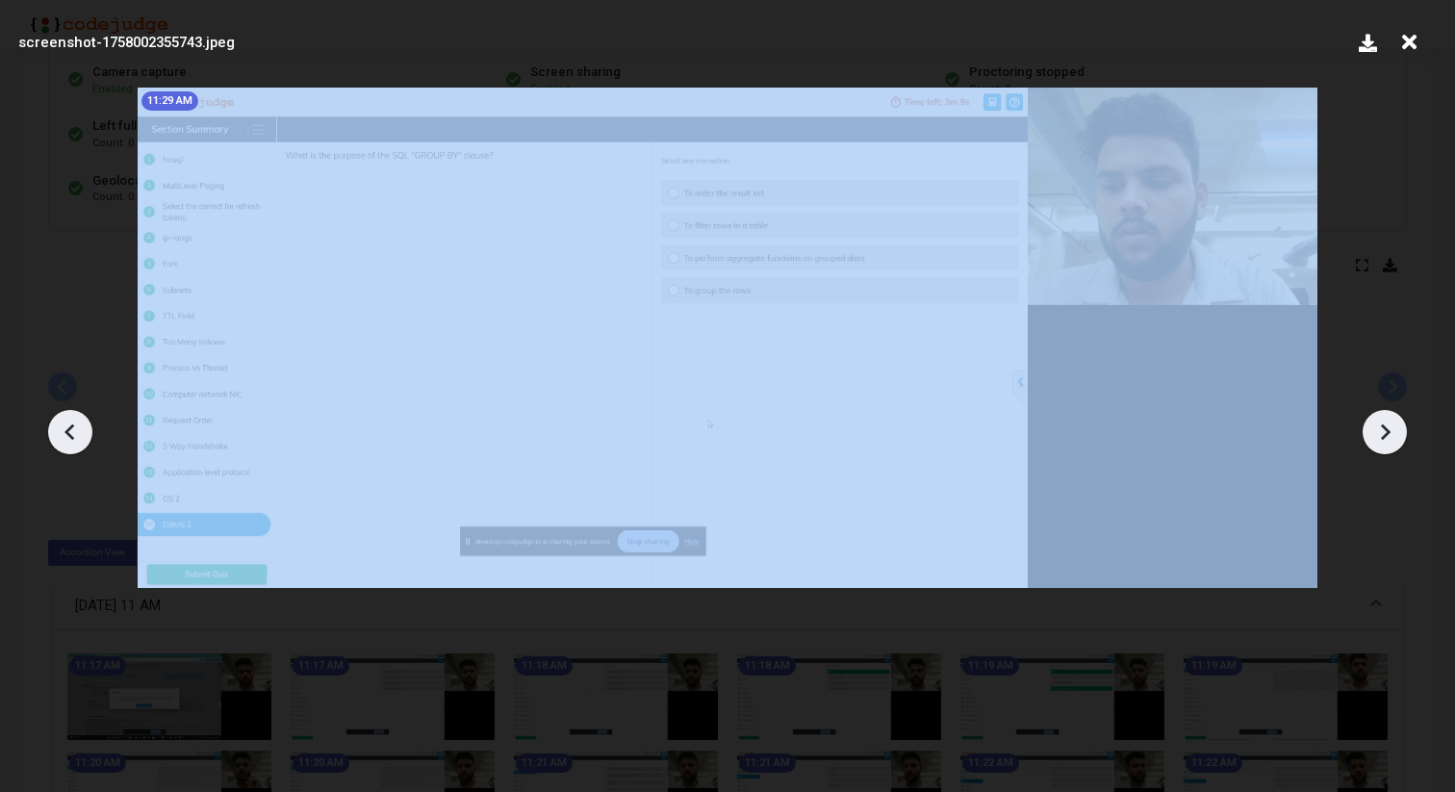
click at [1380, 442] on icon at bounding box center [1384, 432] width 29 height 29
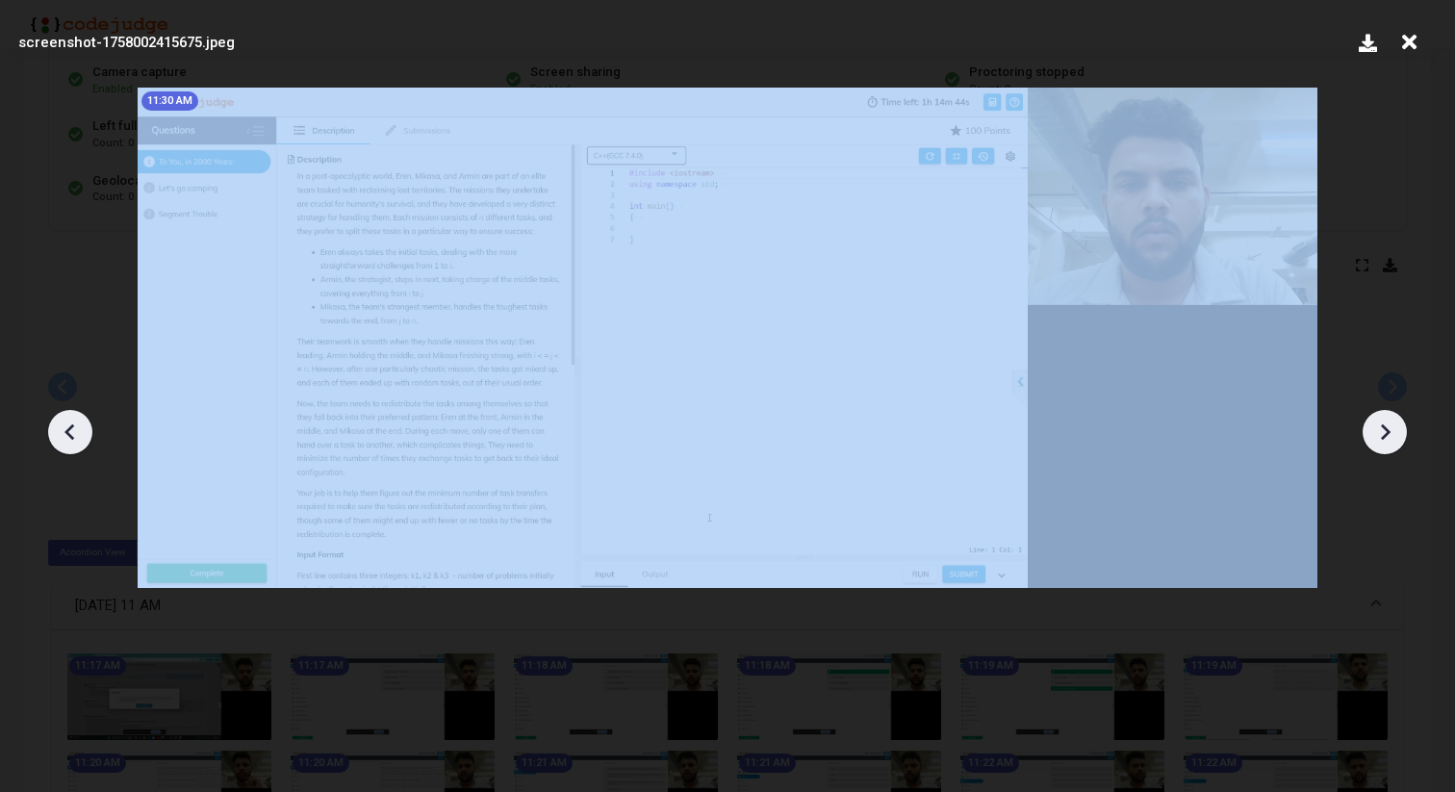
click at [1380, 442] on icon at bounding box center [1384, 432] width 29 height 29
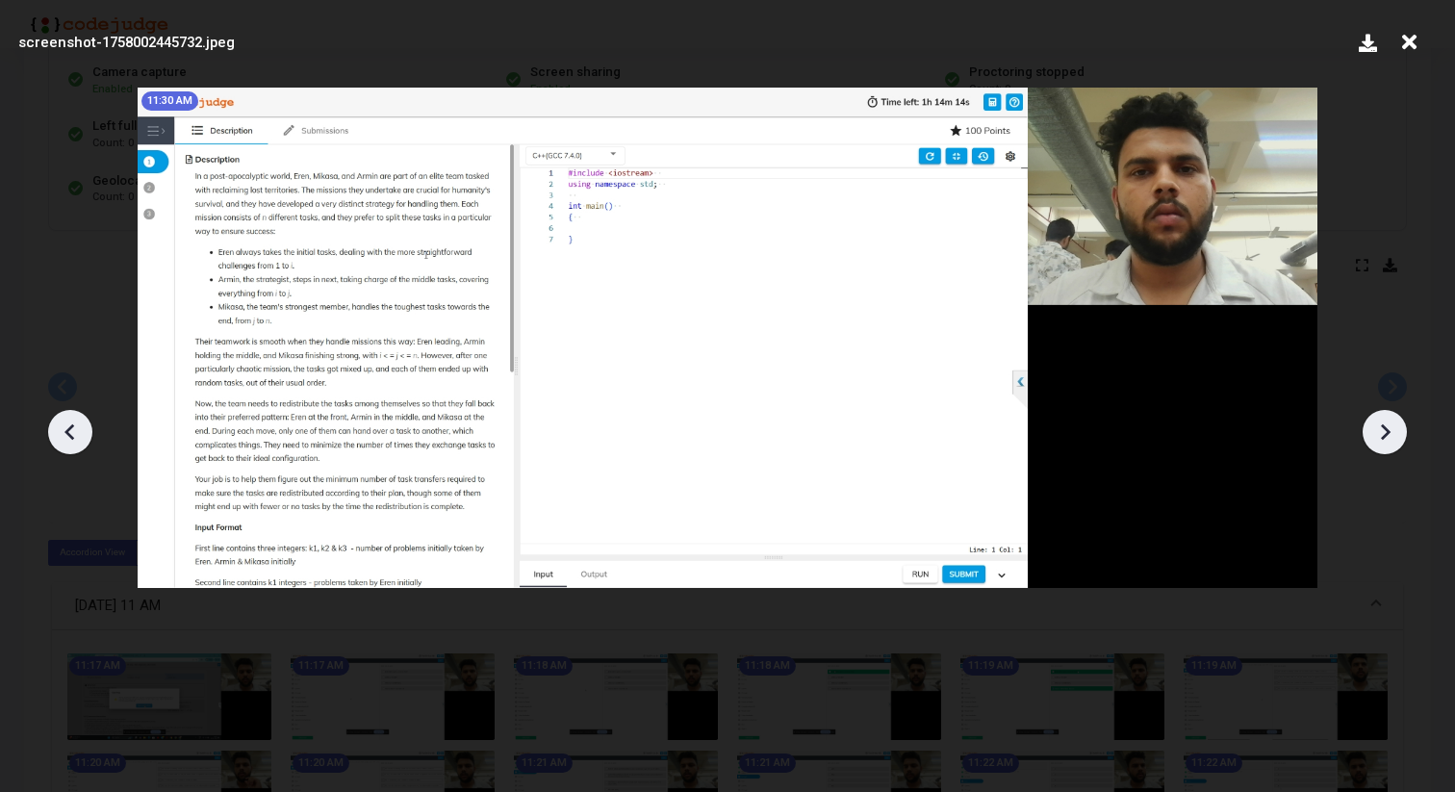
click at [1380, 442] on icon at bounding box center [1384, 432] width 29 height 29
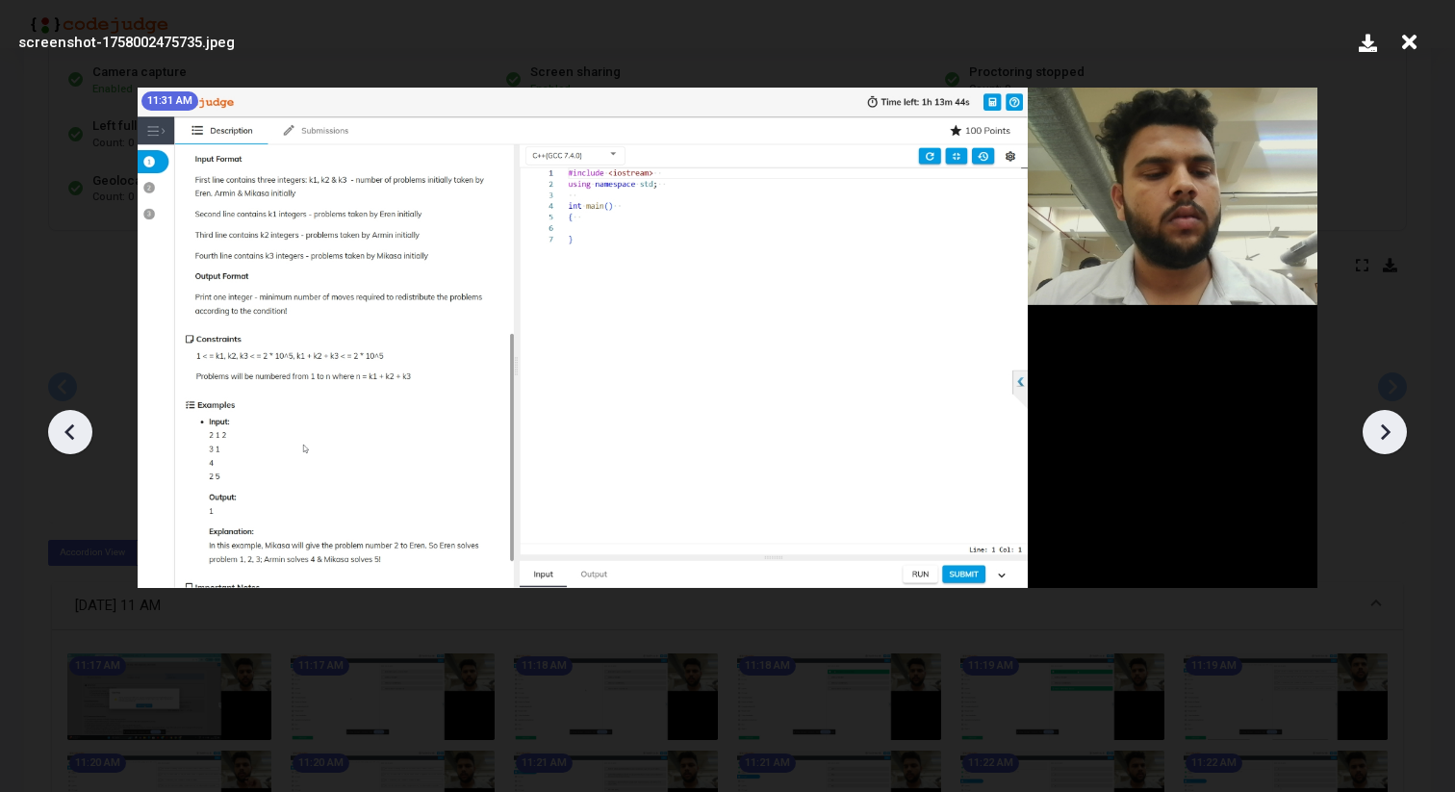
click at [1380, 442] on icon at bounding box center [1384, 432] width 29 height 29
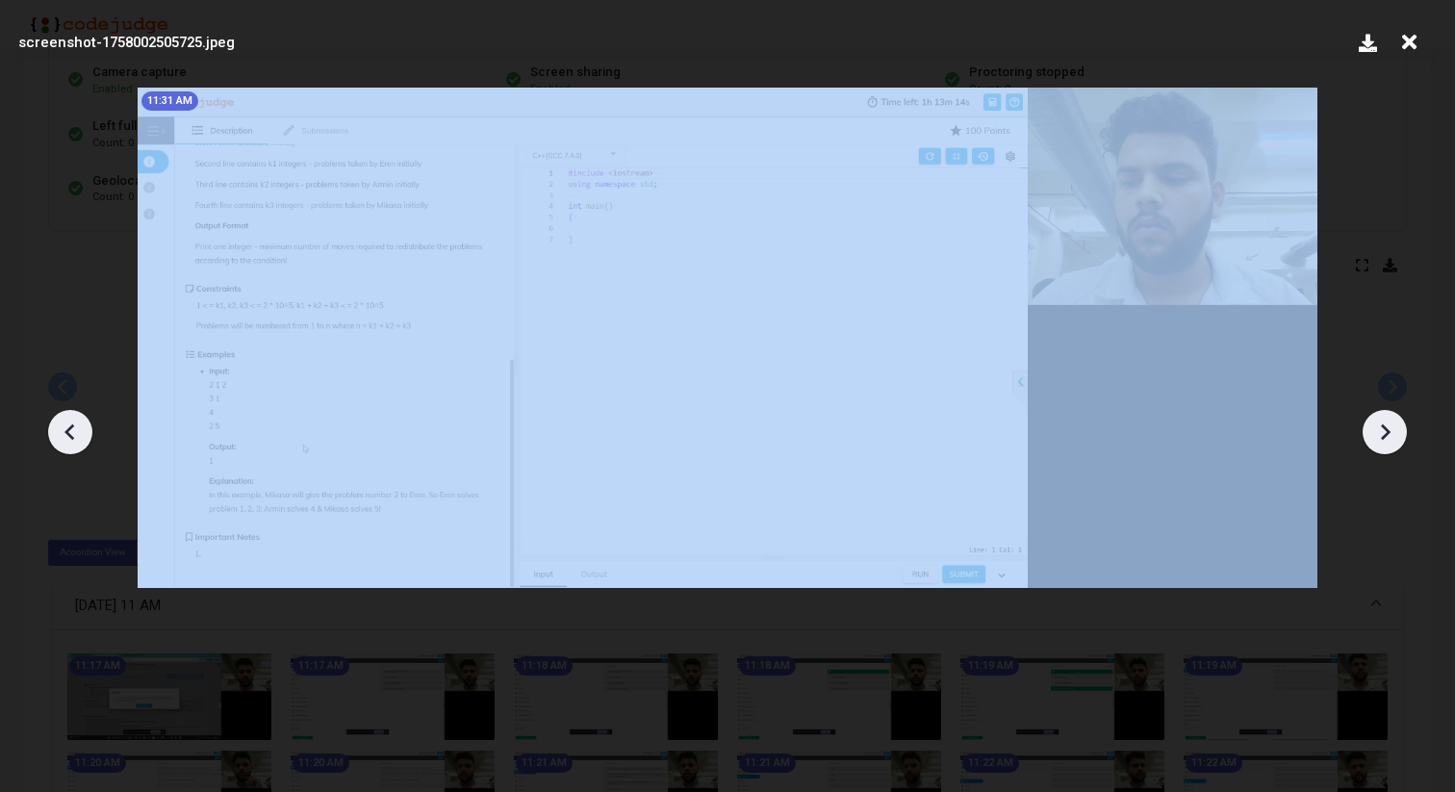
click at [1380, 442] on icon at bounding box center [1384, 432] width 29 height 29
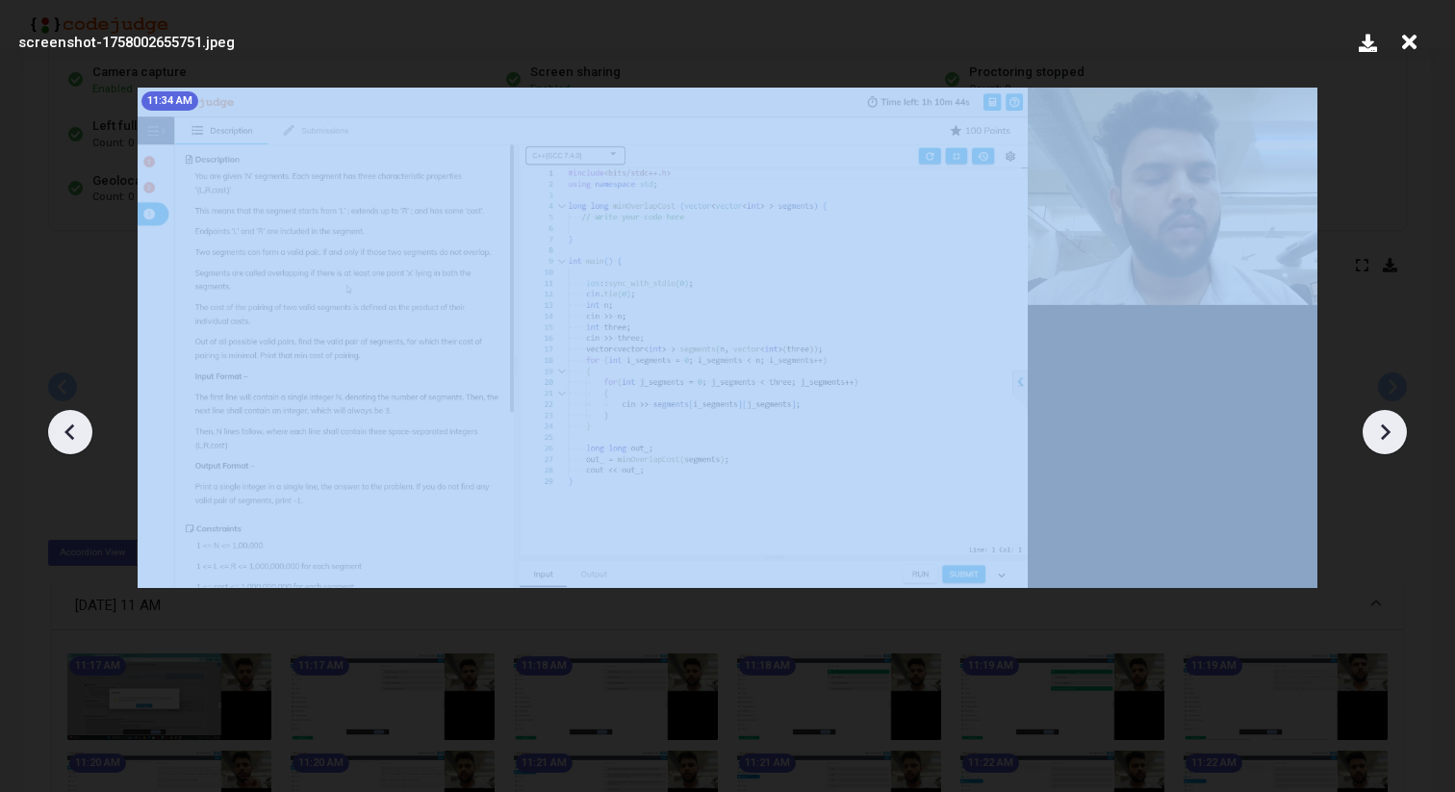
click at [1380, 442] on icon at bounding box center [1384, 432] width 29 height 29
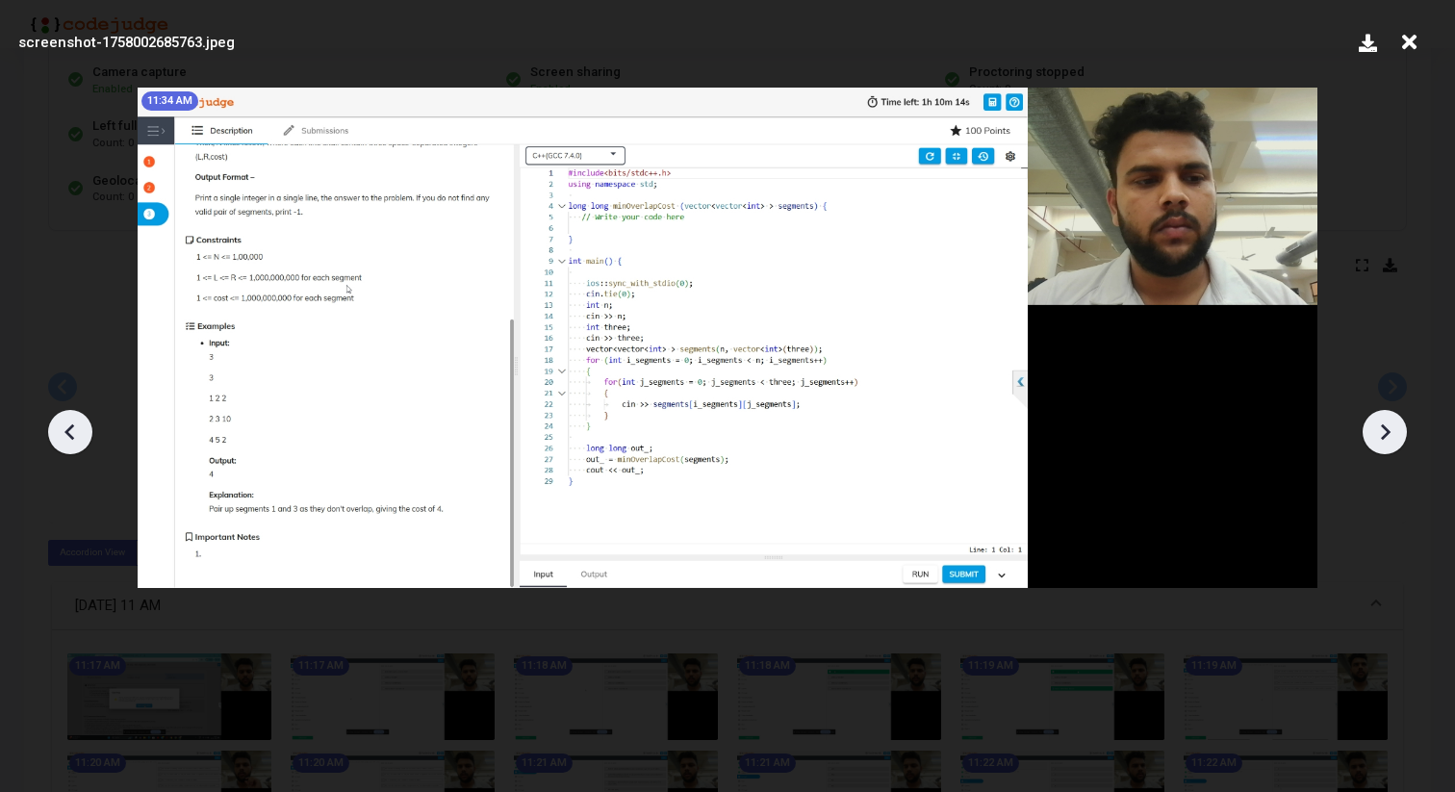
click at [1380, 442] on icon at bounding box center [1384, 432] width 29 height 29
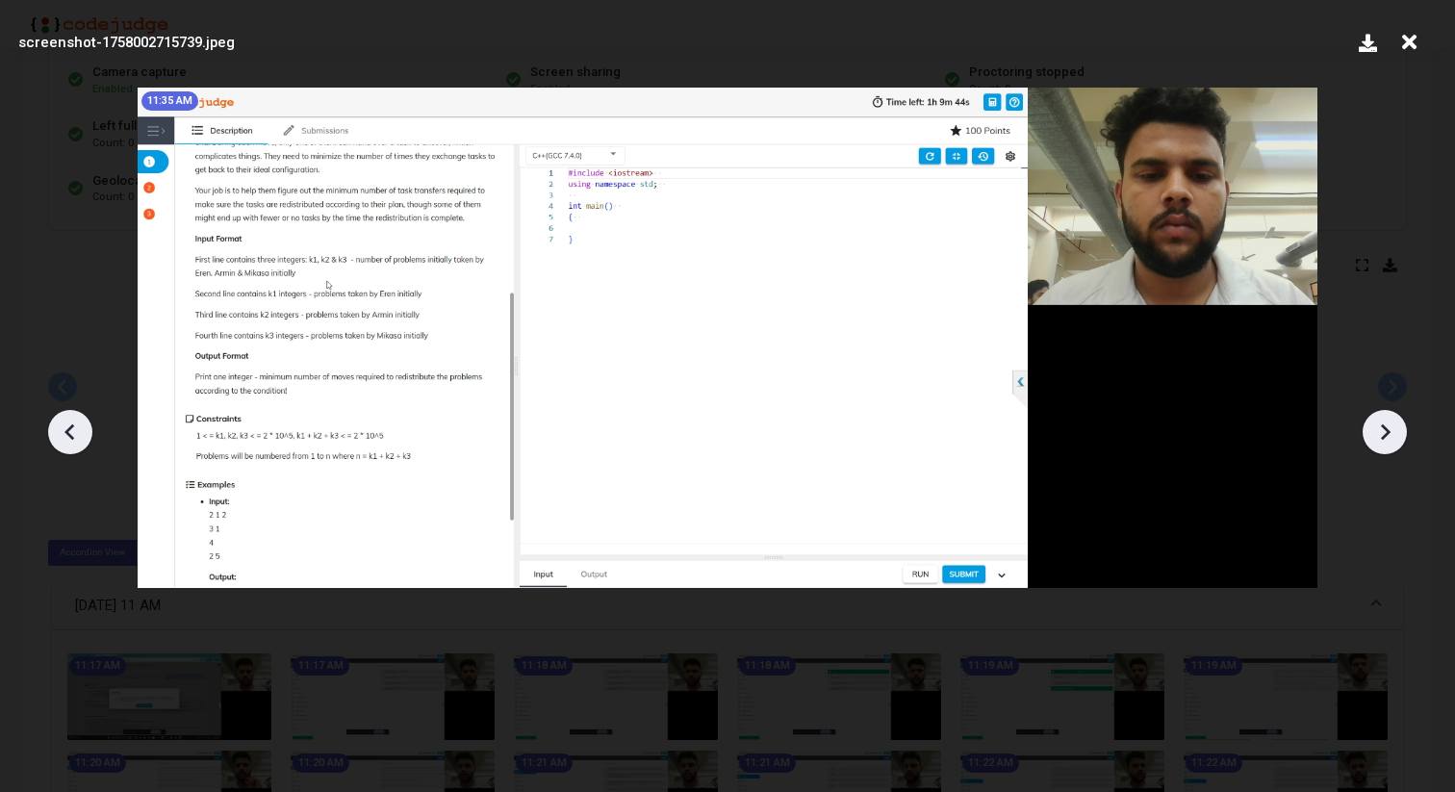
click at [1380, 442] on icon at bounding box center [1384, 432] width 29 height 29
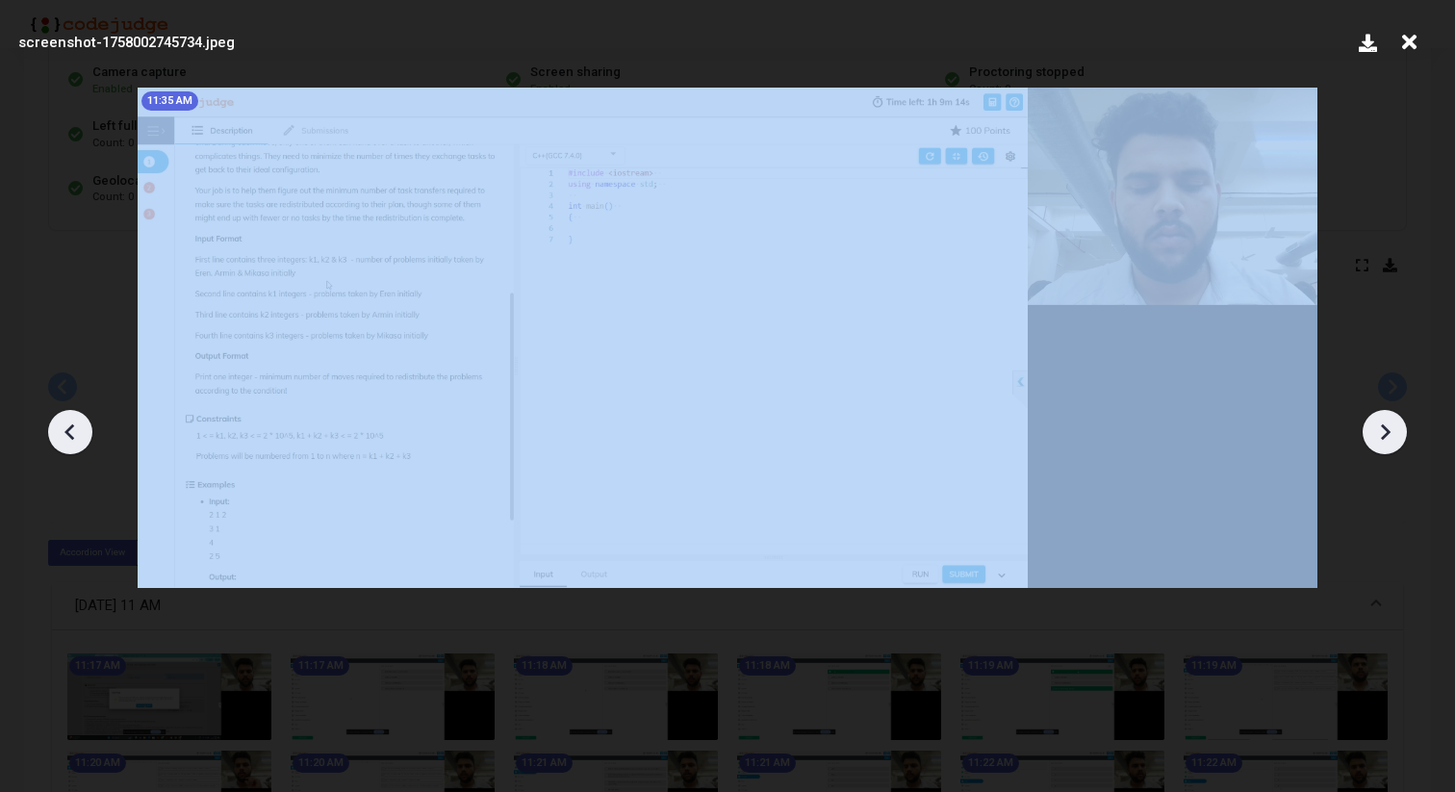
click at [1380, 442] on icon at bounding box center [1384, 432] width 29 height 29
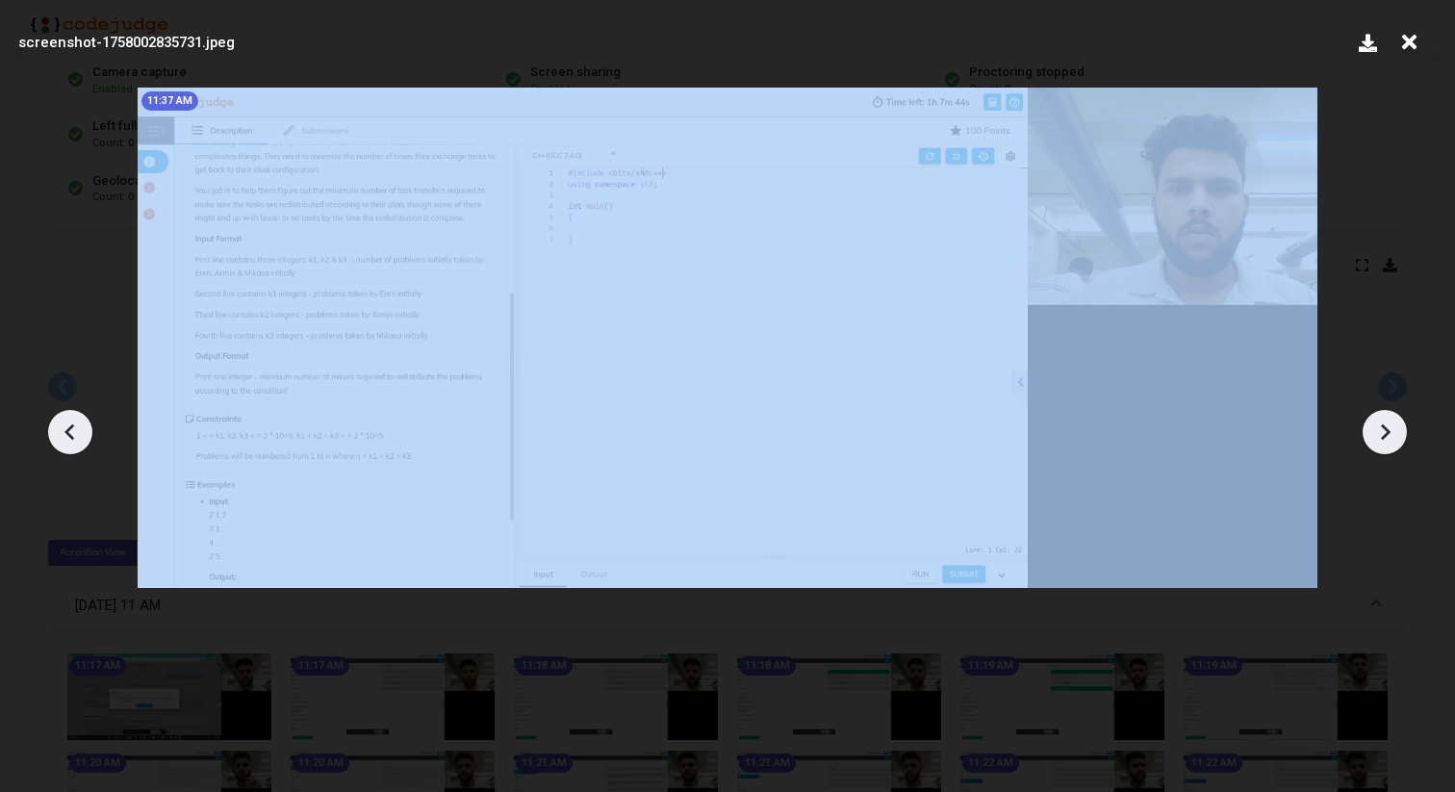
click at [1380, 442] on icon at bounding box center [1384, 432] width 29 height 29
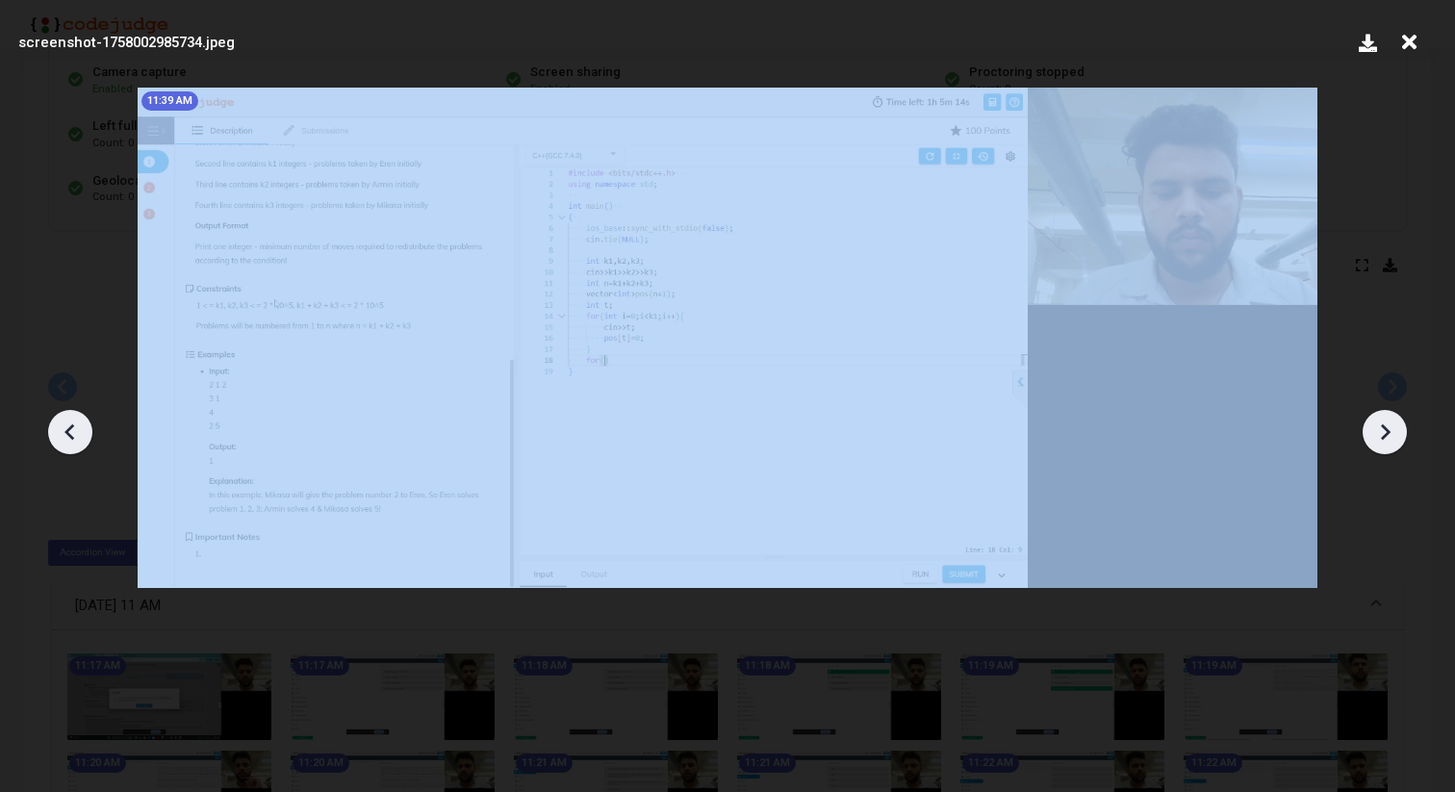
click at [1380, 442] on icon at bounding box center [1384, 432] width 29 height 29
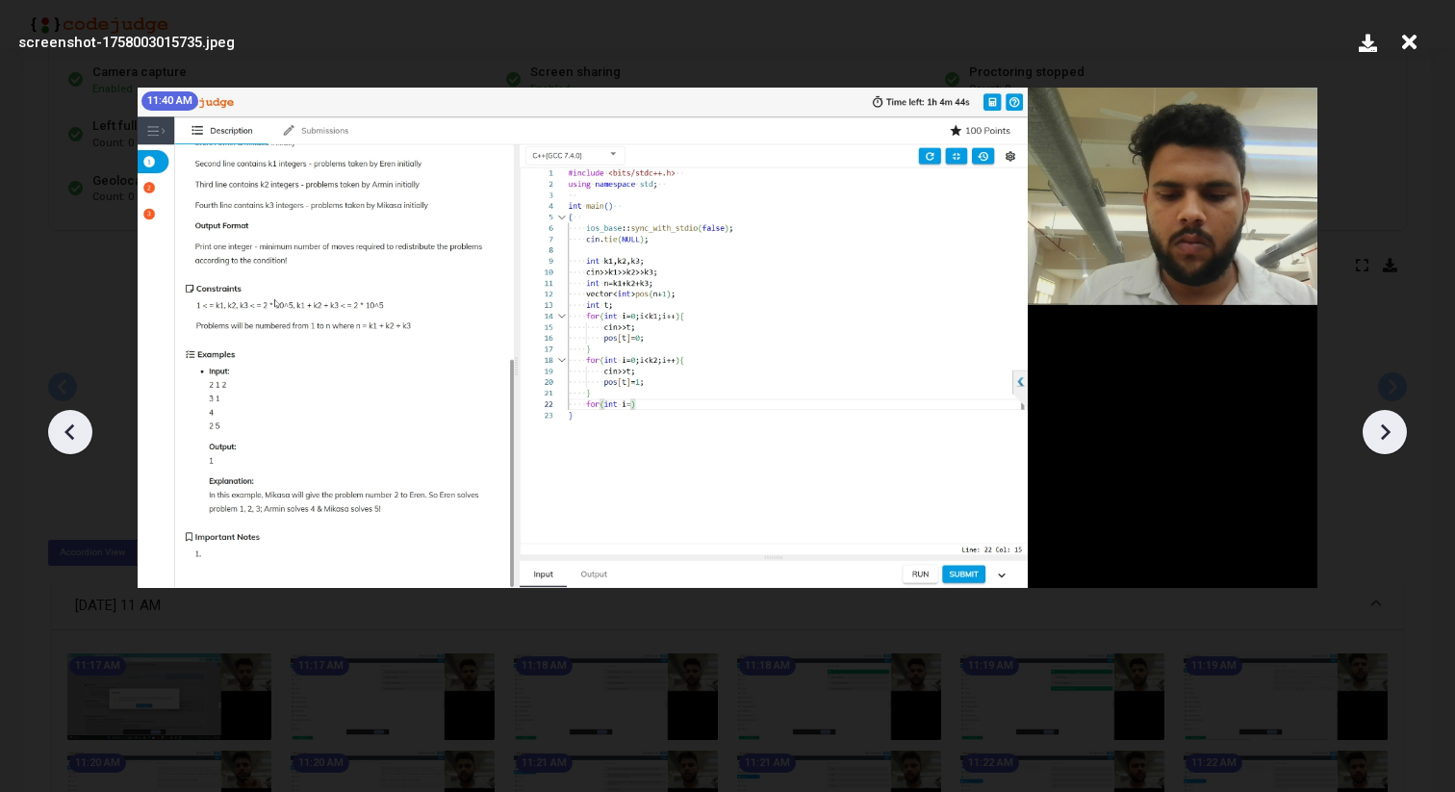
click at [1395, 437] on icon at bounding box center [1384, 432] width 29 height 29
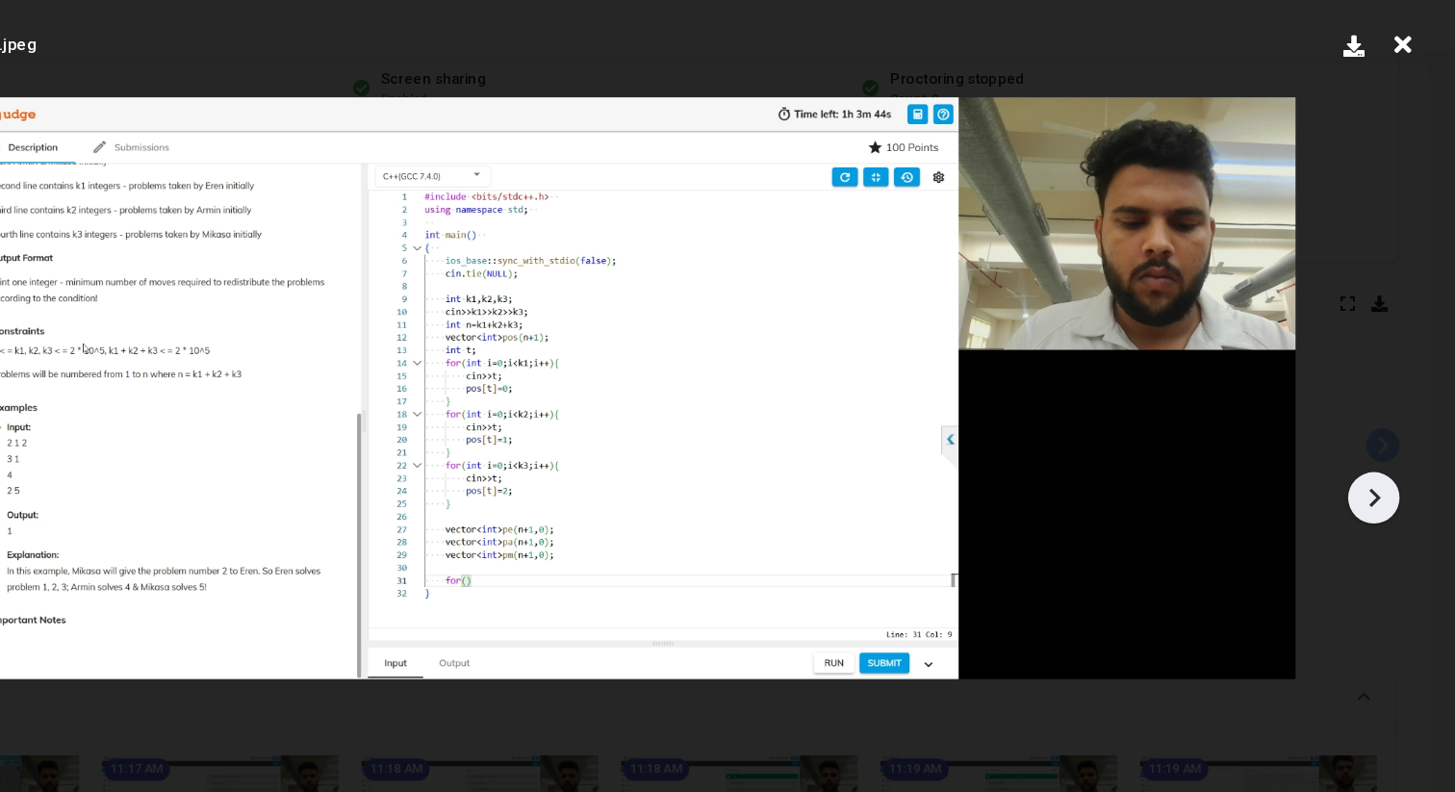
click at [1374, 421] on icon at bounding box center [1384, 432] width 29 height 29
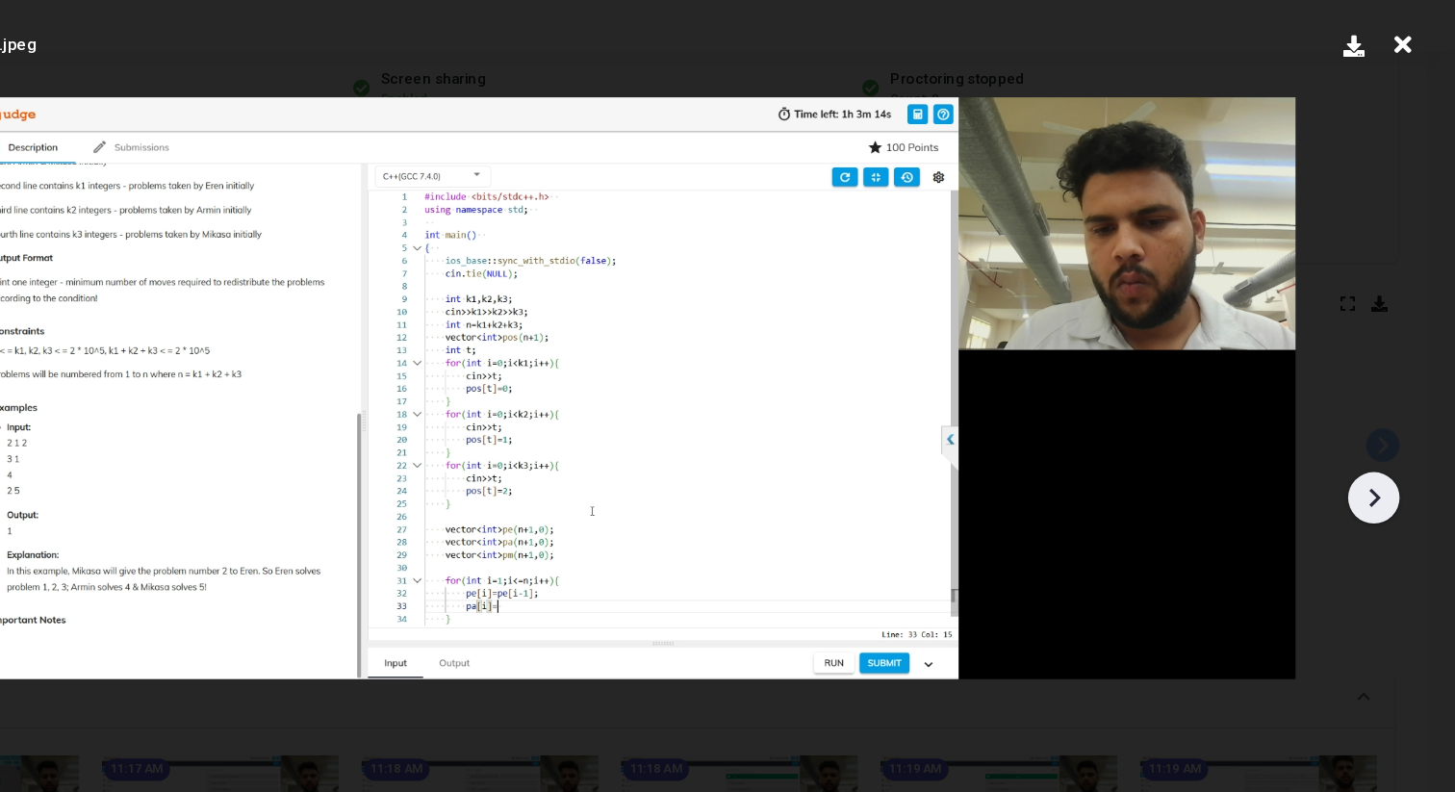
click at [1374, 421] on icon at bounding box center [1384, 432] width 29 height 29
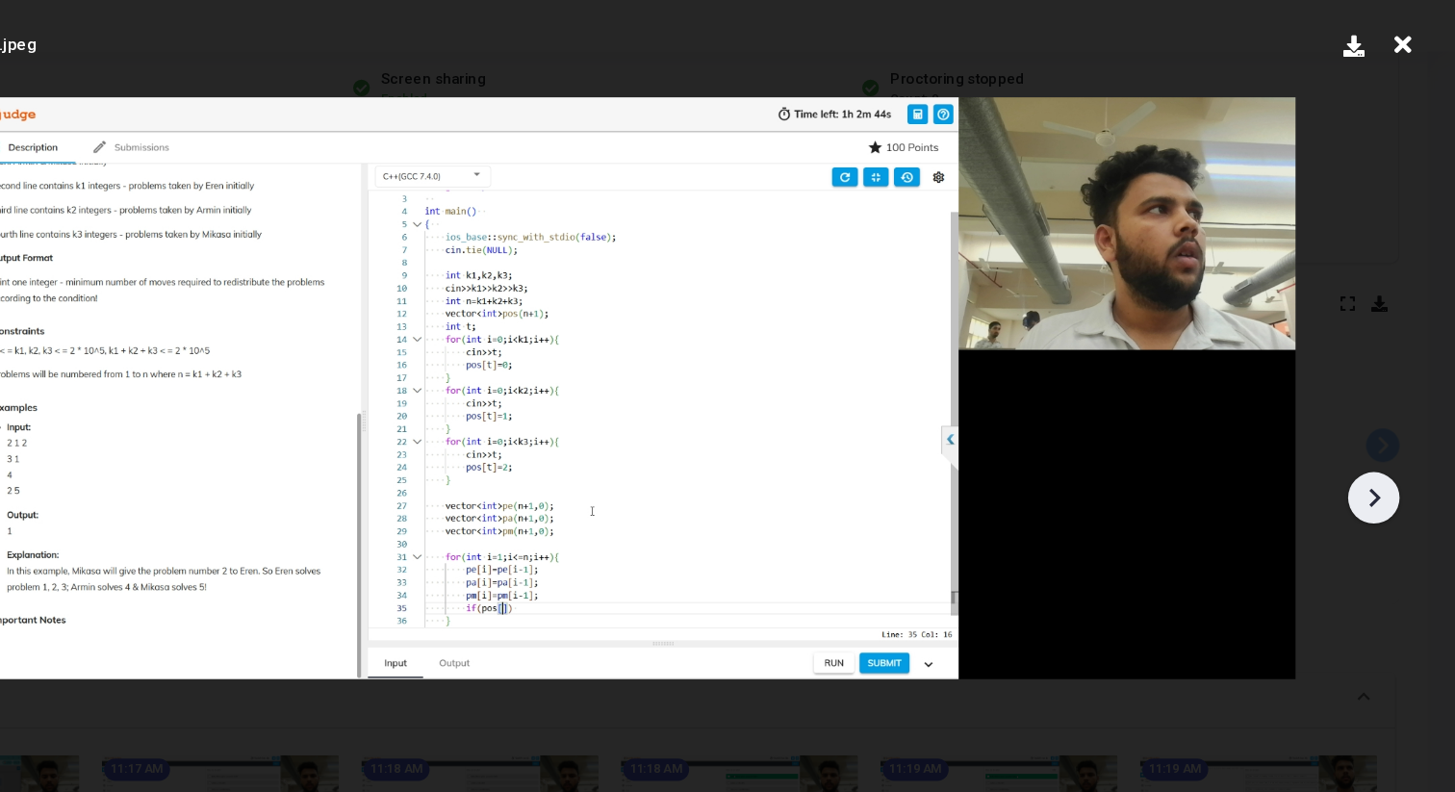
click at [1374, 421] on icon at bounding box center [1384, 432] width 29 height 29
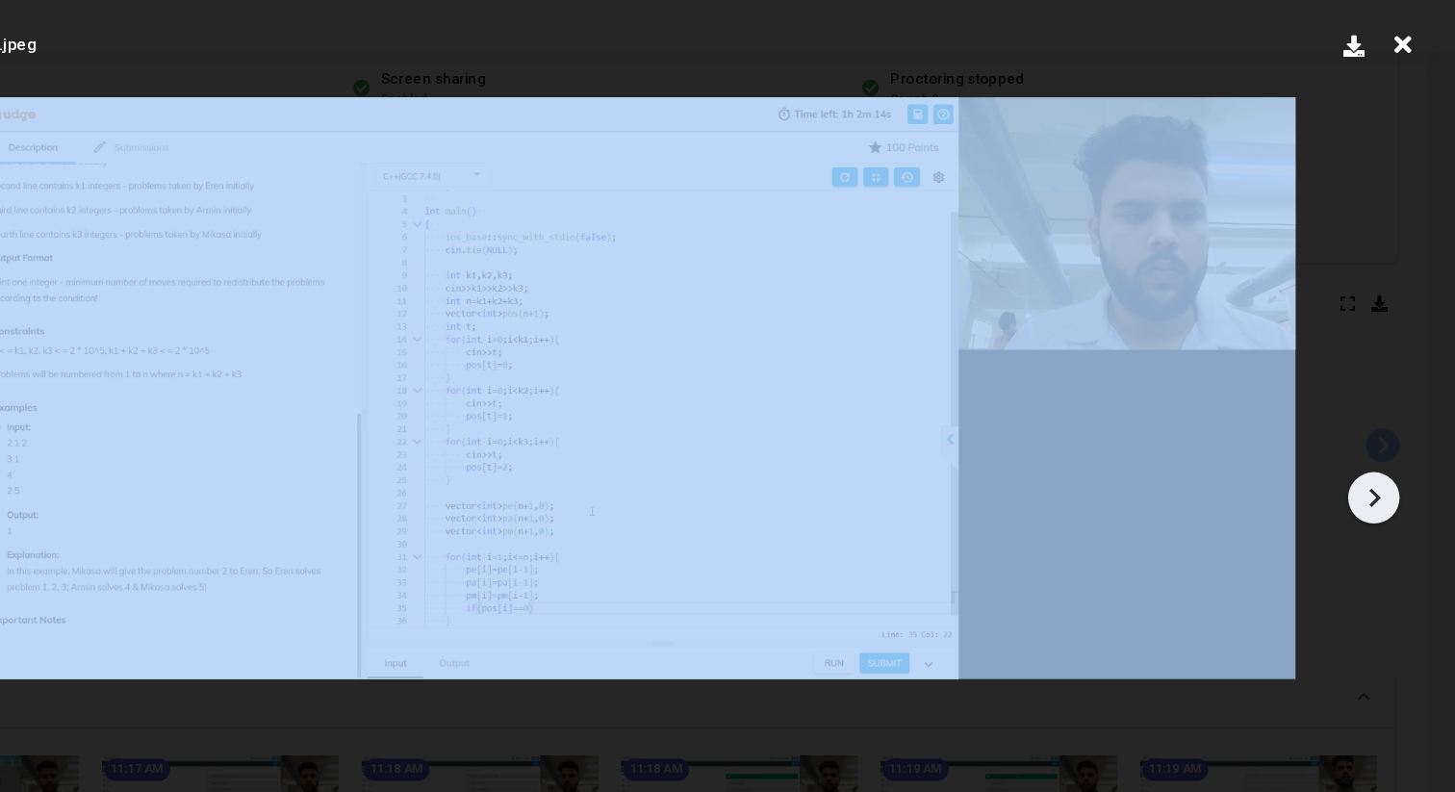
click at [1374, 421] on icon at bounding box center [1384, 432] width 29 height 29
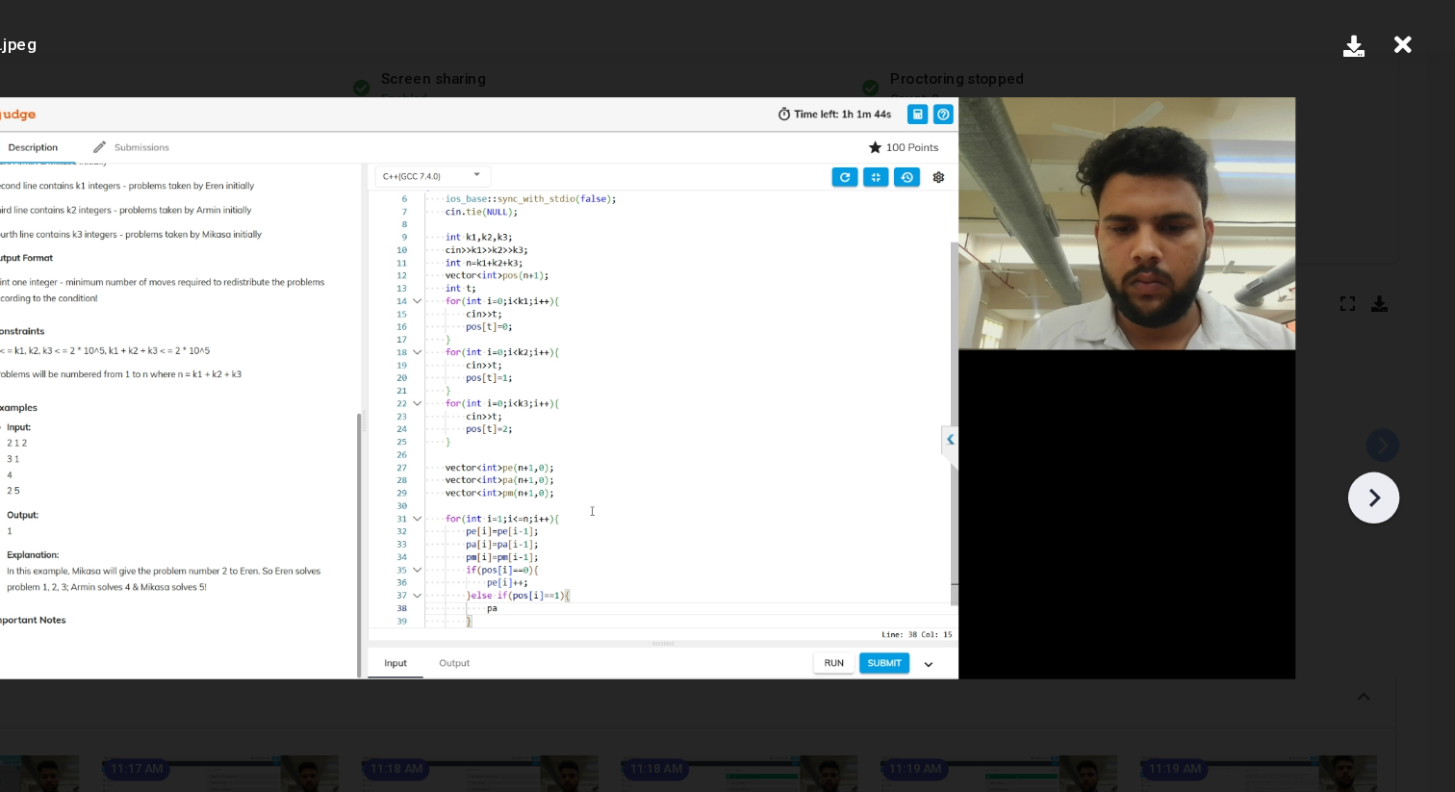
click at [1374, 422] on icon at bounding box center [1384, 432] width 29 height 29
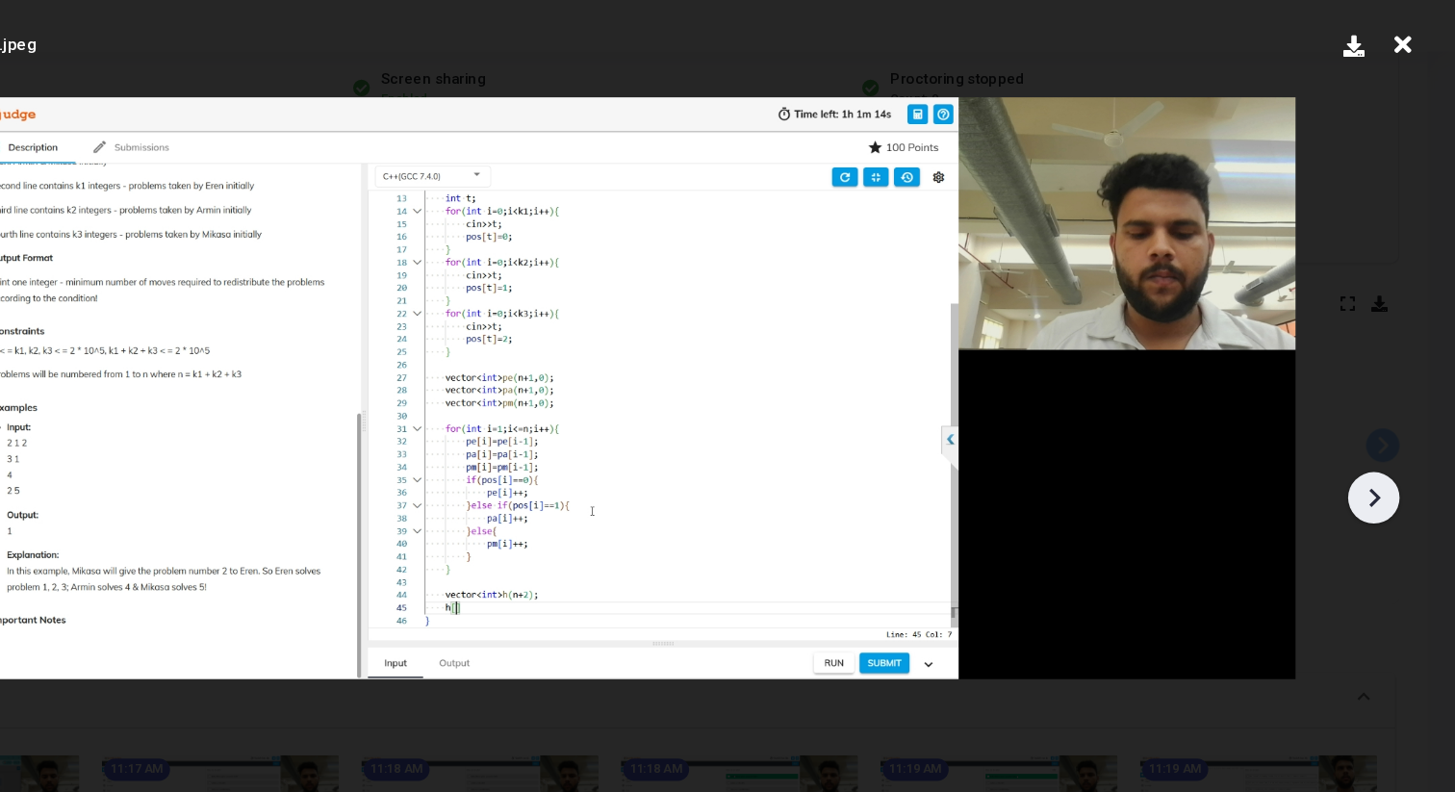
click at [1374, 422] on icon at bounding box center [1384, 432] width 29 height 29
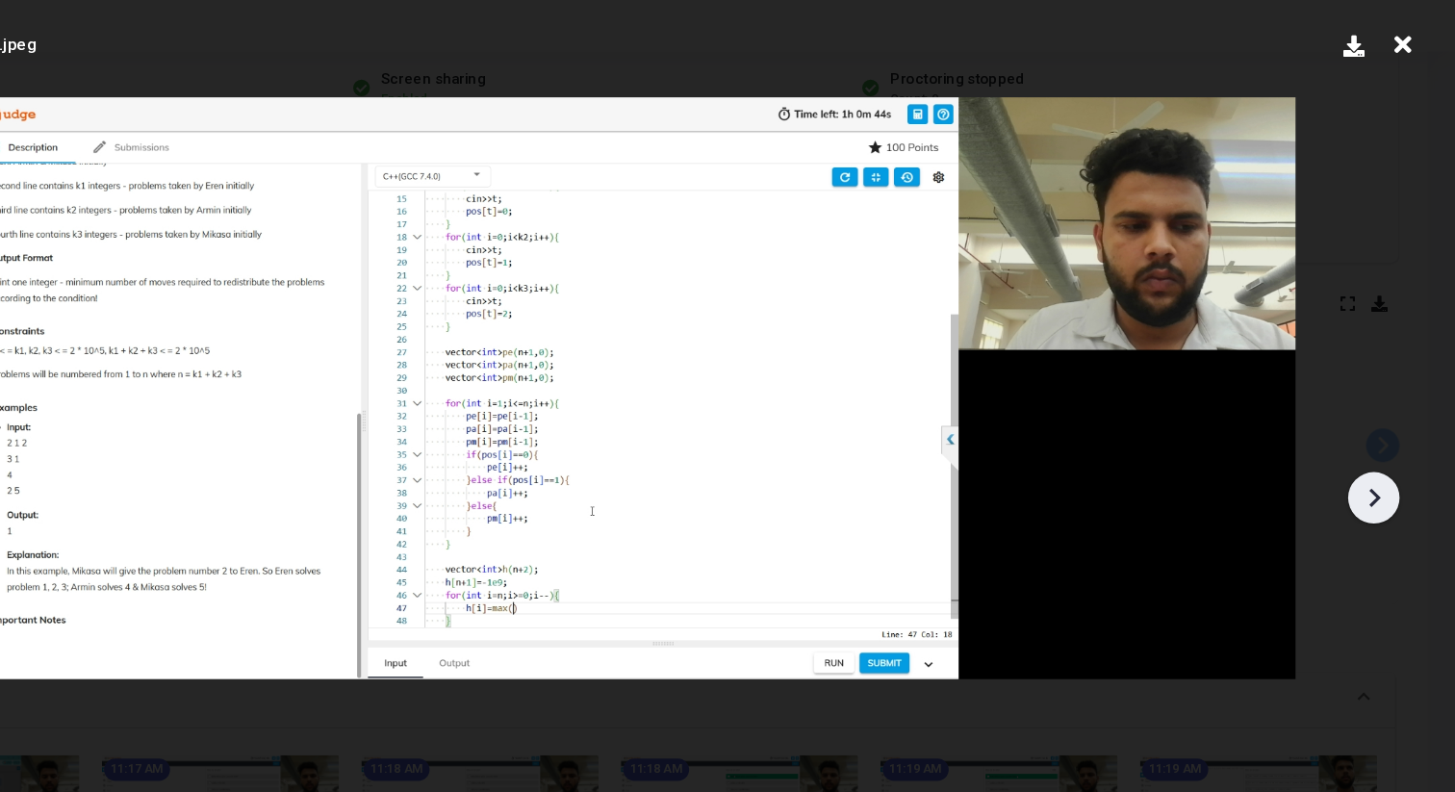
click at [1374, 422] on icon at bounding box center [1384, 432] width 29 height 29
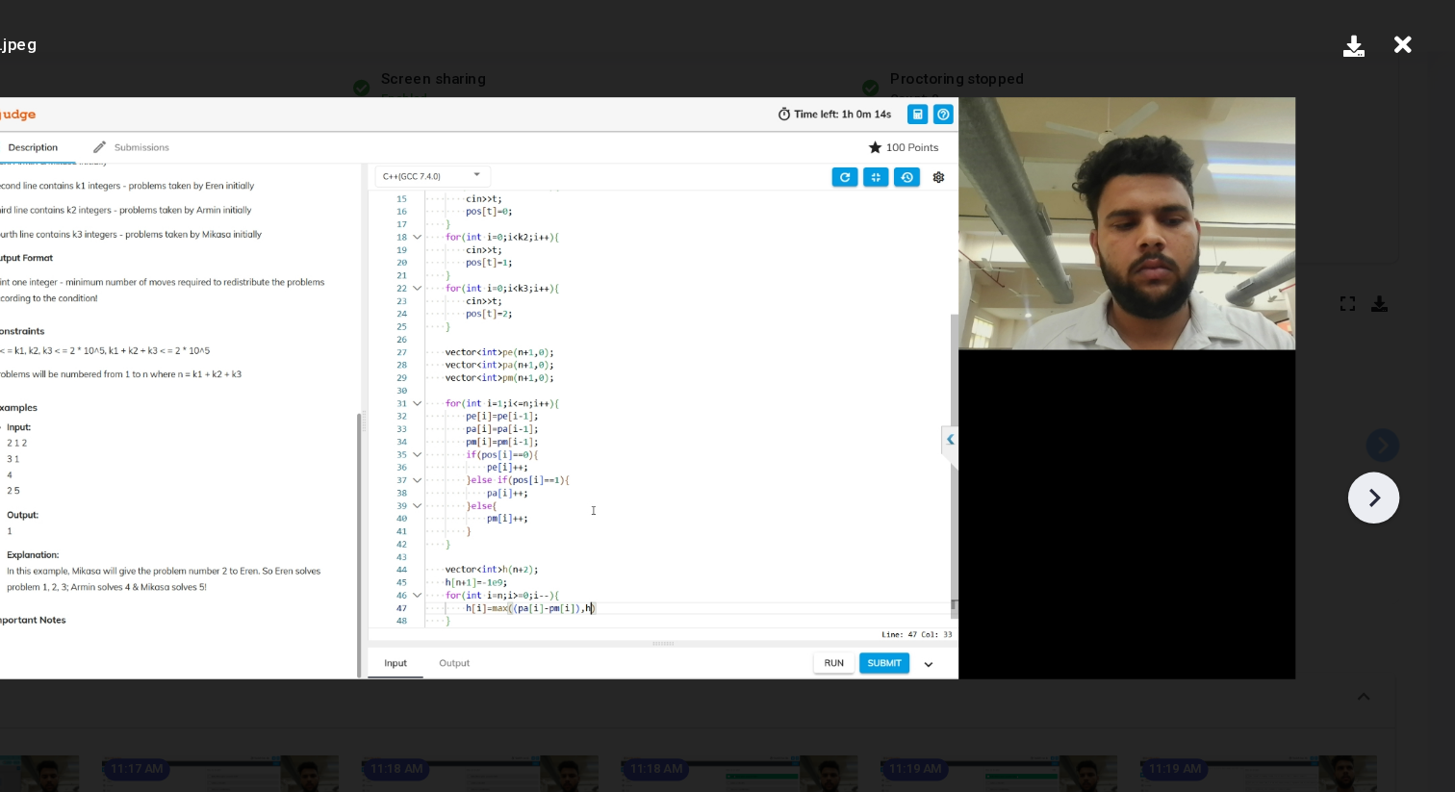
click at [1374, 422] on icon at bounding box center [1384, 432] width 29 height 29
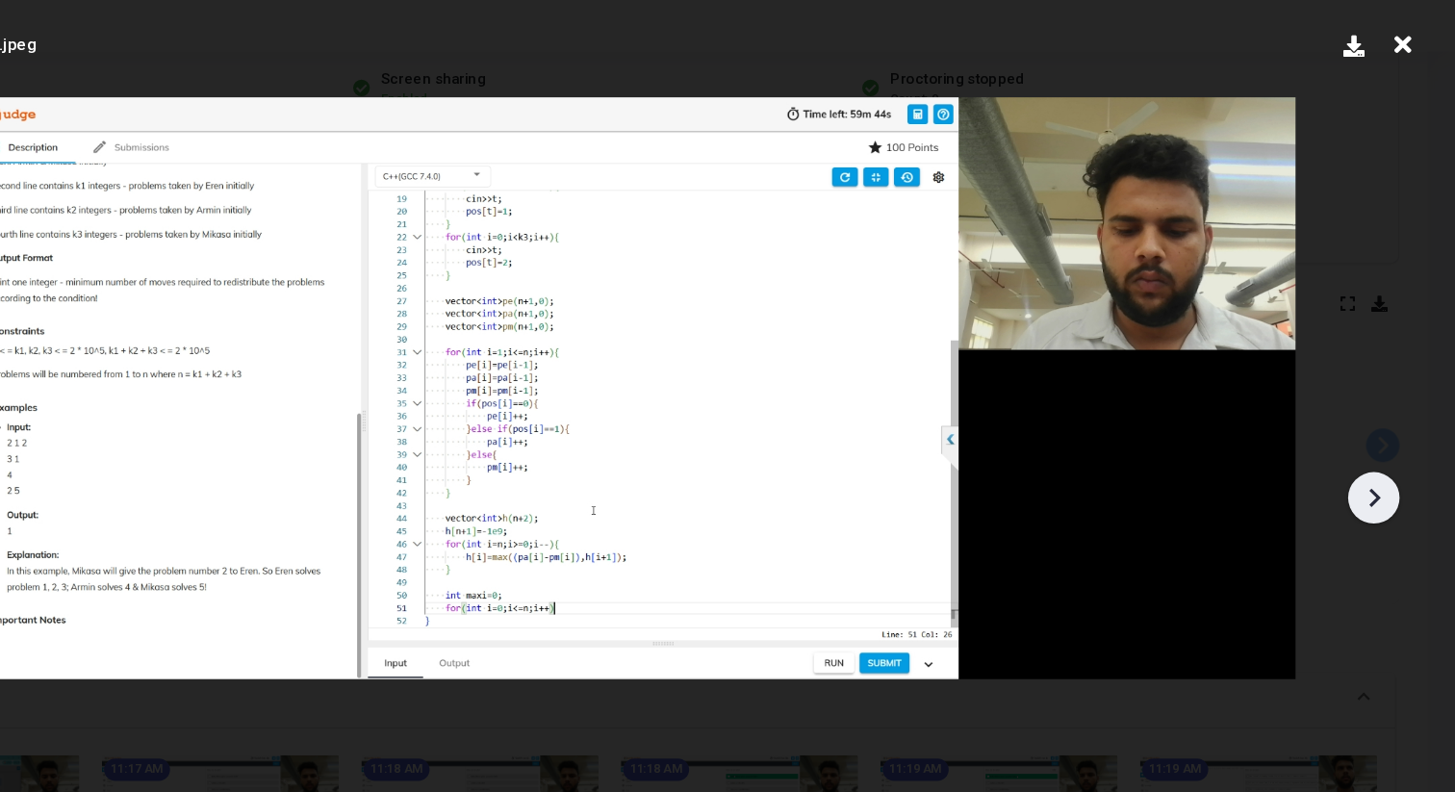
click at [1374, 422] on icon at bounding box center [1384, 432] width 29 height 29
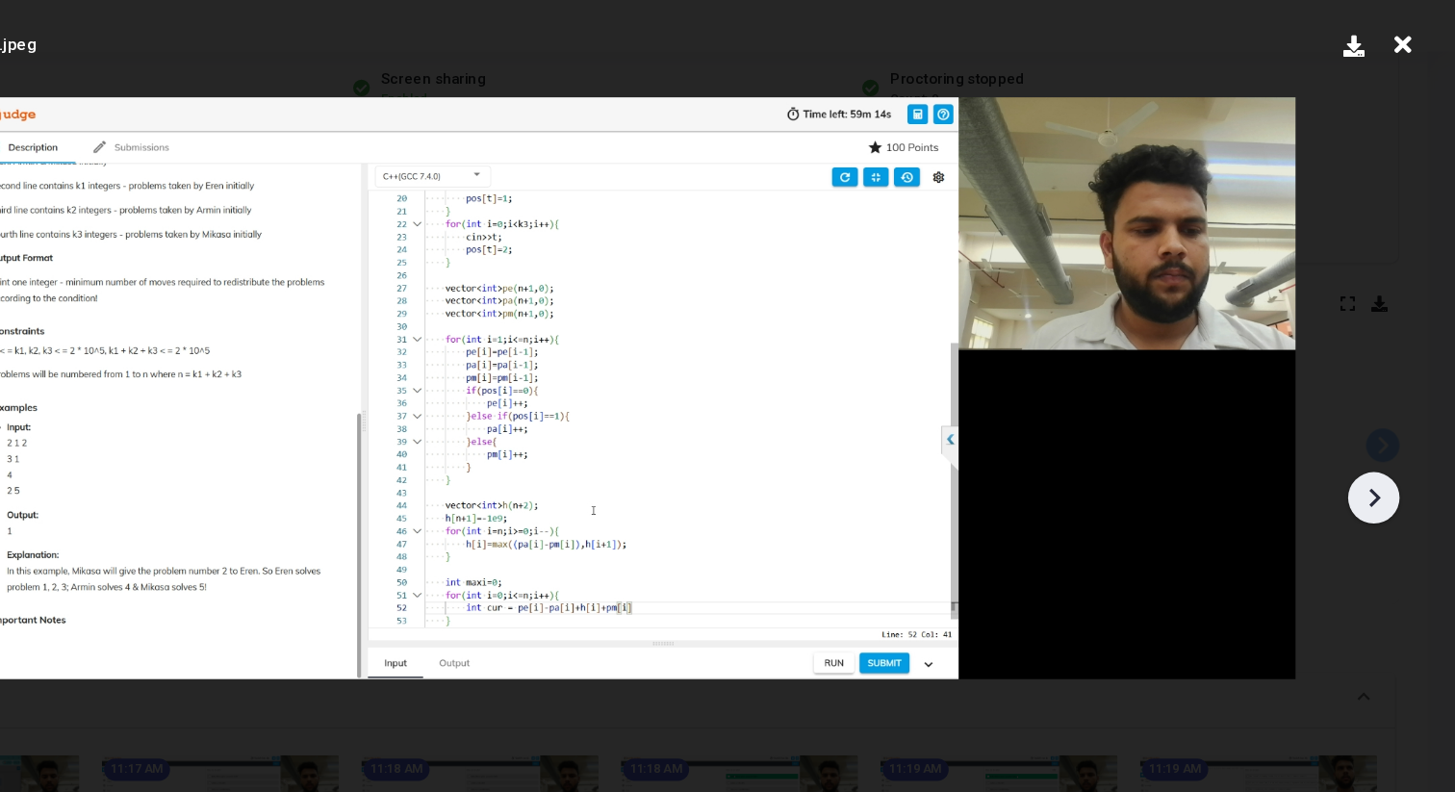
click at [1374, 422] on icon at bounding box center [1384, 432] width 29 height 29
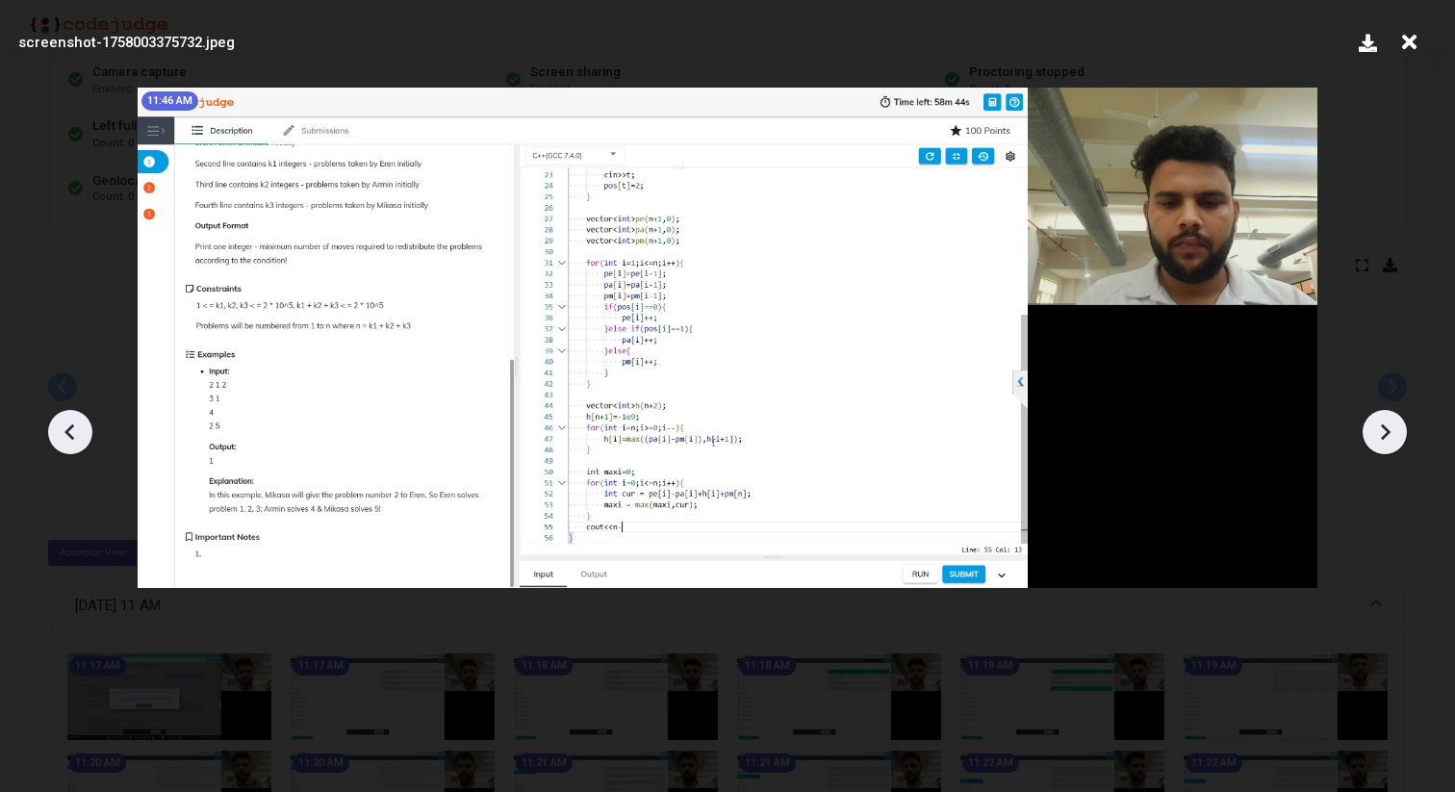
click at [1393, 420] on icon at bounding box center [1384, 432] width 29 height 29
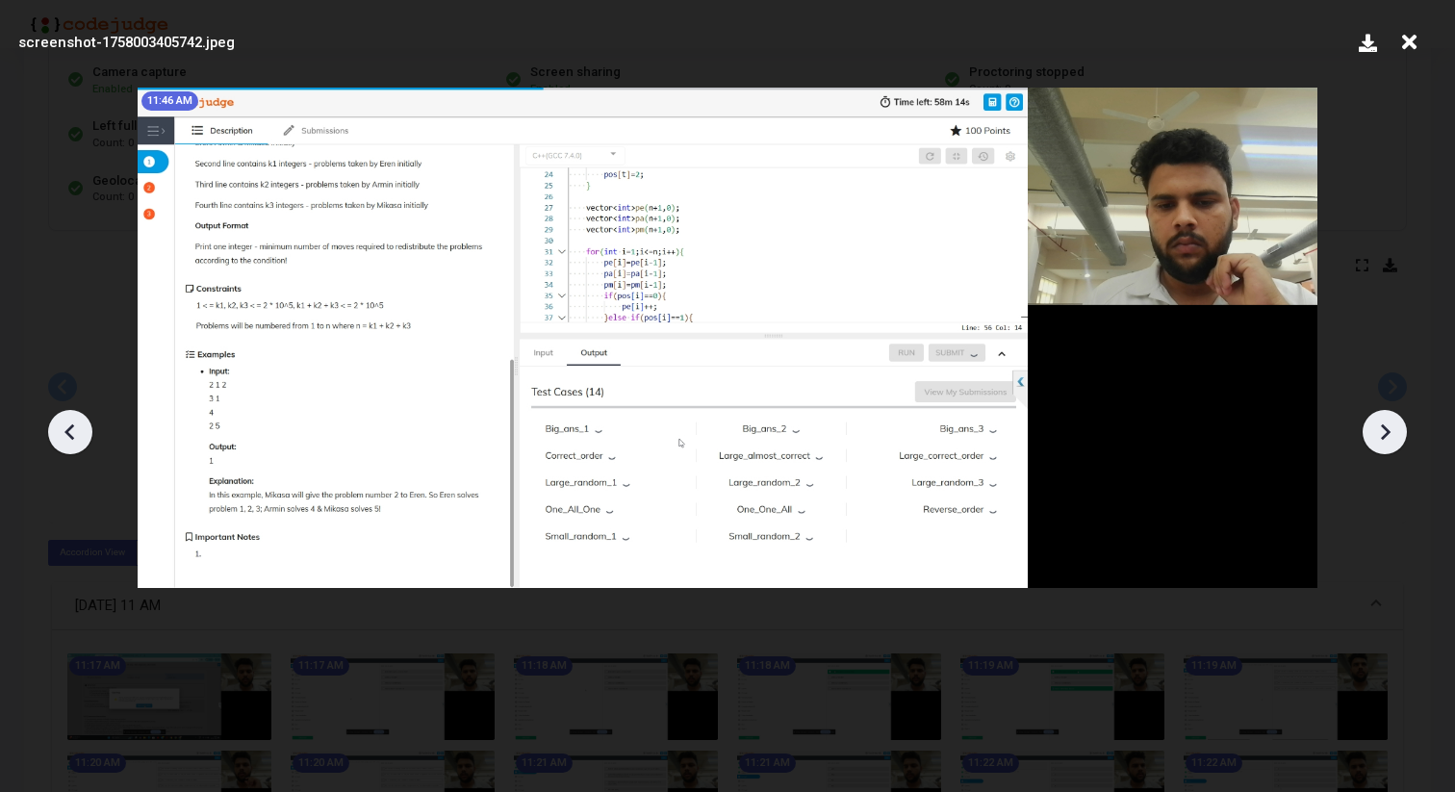
click at [1395, 423] on icon at bounding box center [1384, 432] width 29 height 29
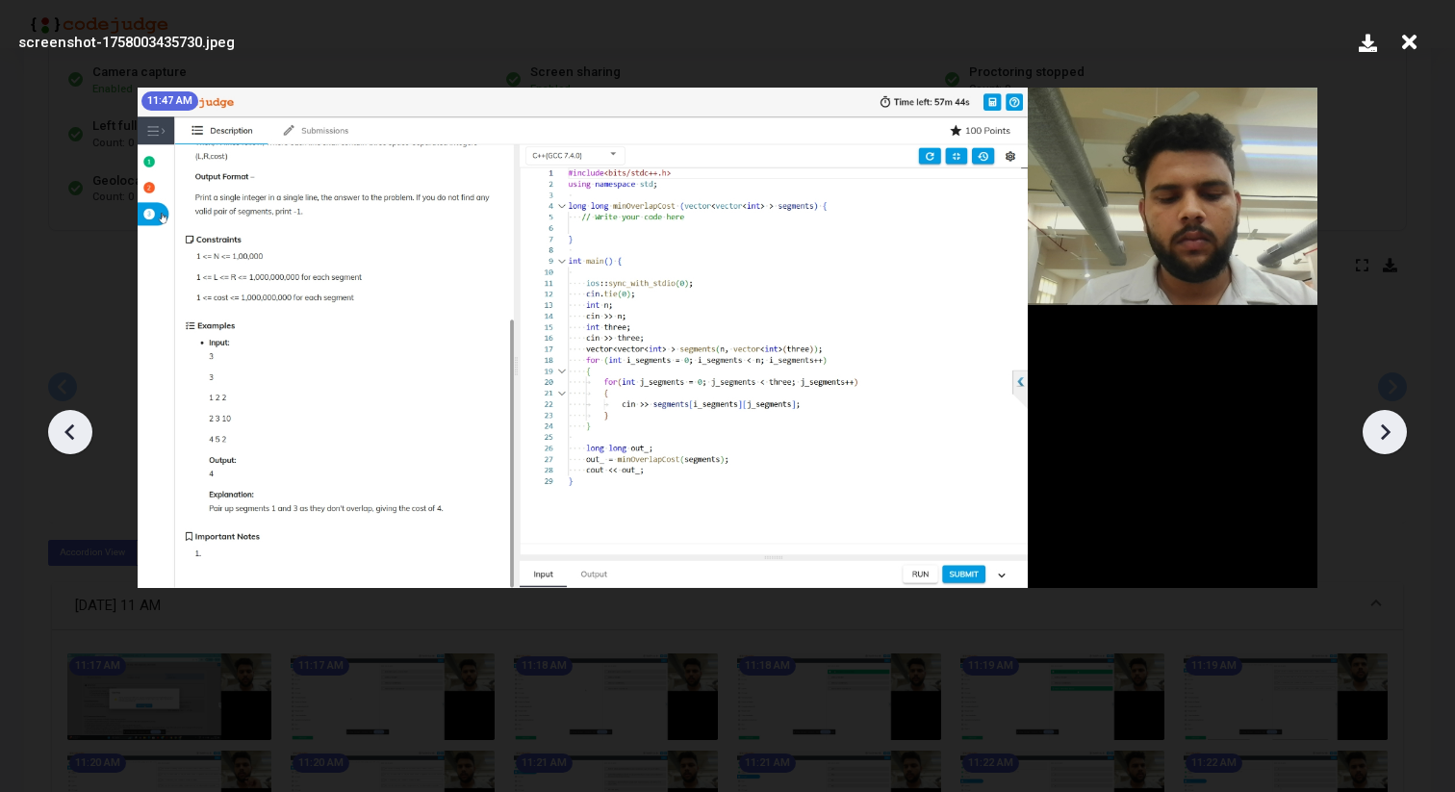
click at [1395, 423] on icon at bounding box center [1384, 432] width 29 height 29
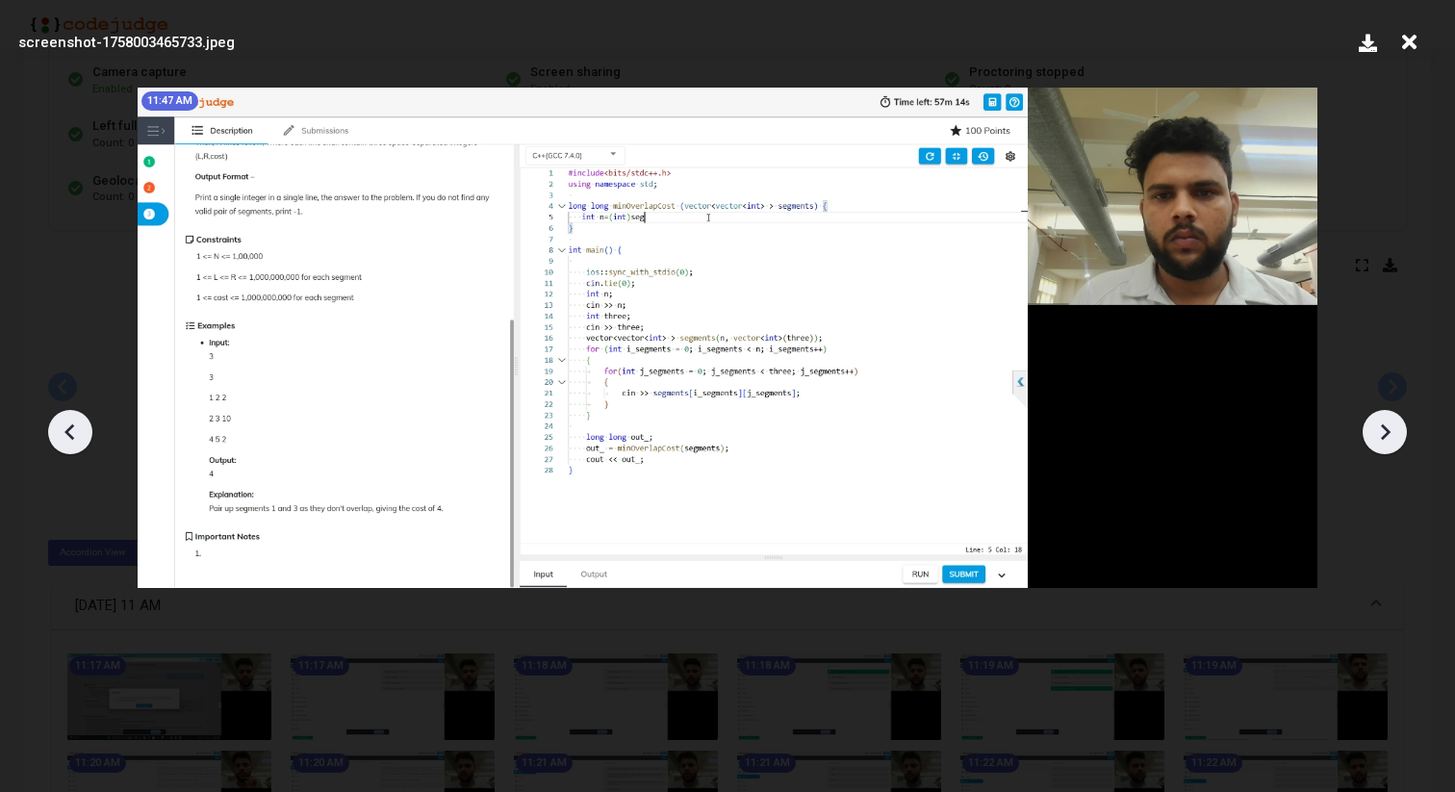
click at [1395, 423] on icon at bounding box center [1384, 432] width 29 height 29
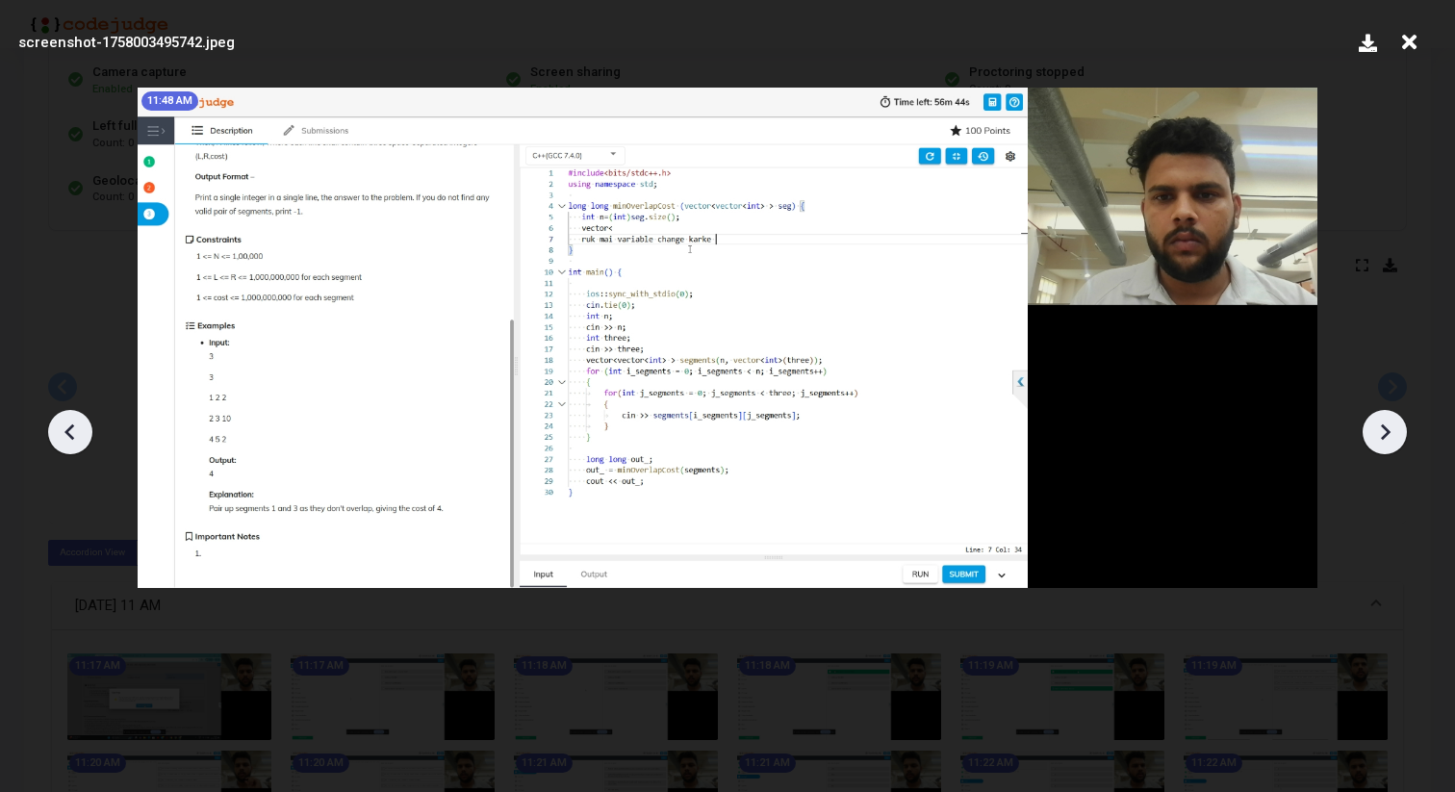
click at [1395, 423] on icon at bounding box center [1384, 432] width 29 height 29
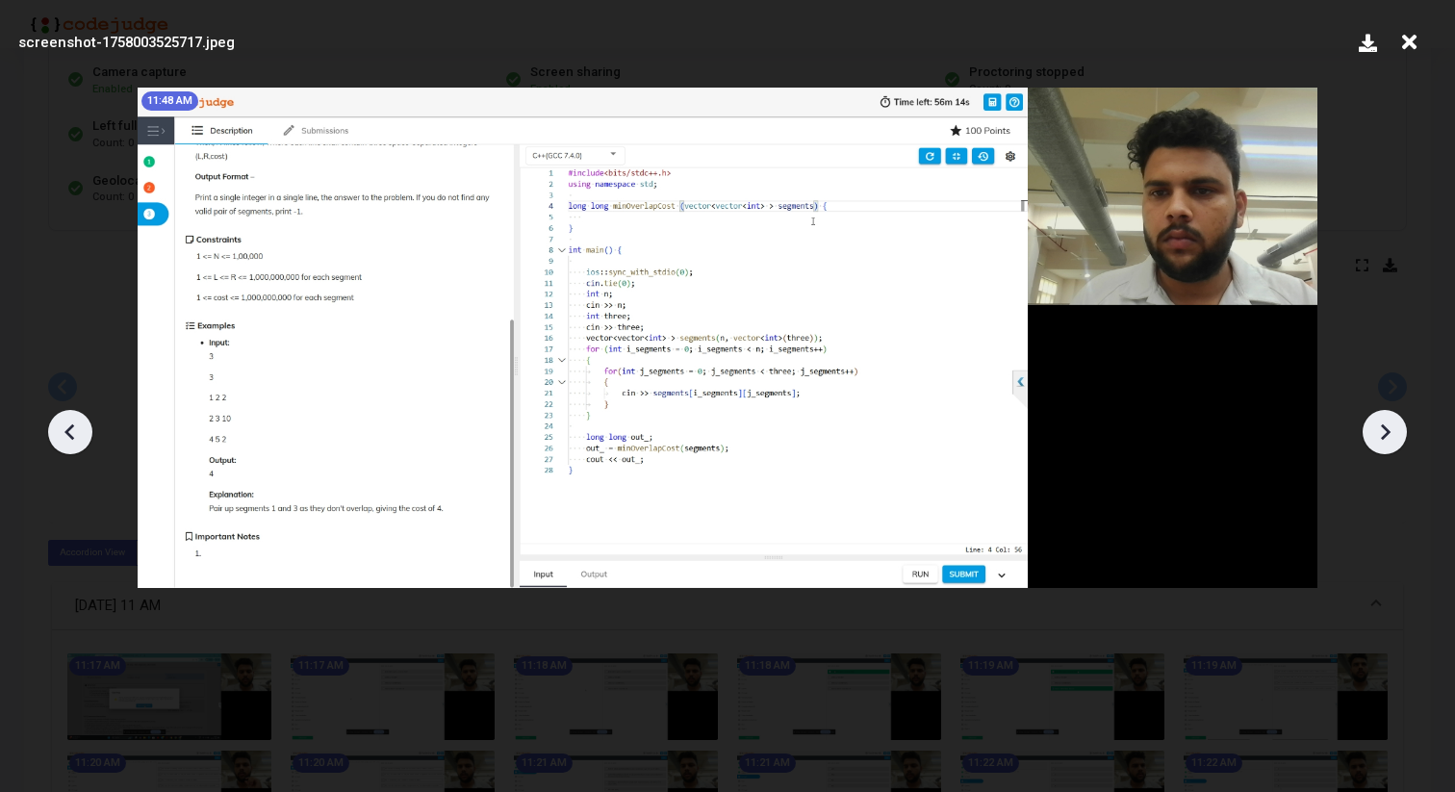
click at [63, 426] on icon at bounding box center [70, 432] width 29 height 29
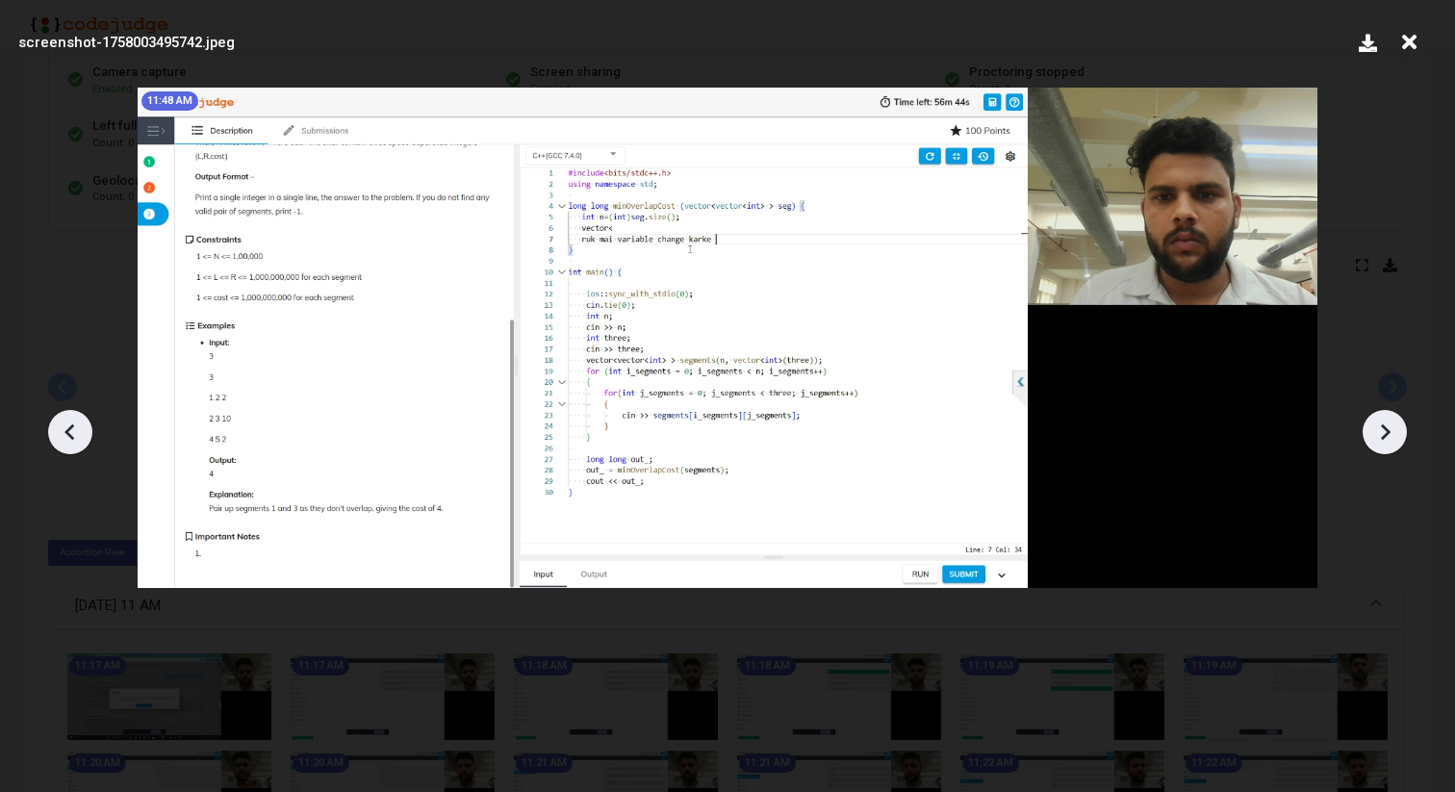
click at [1396, 433] on icon at bounding box center [1384, 432] width 29 height 29
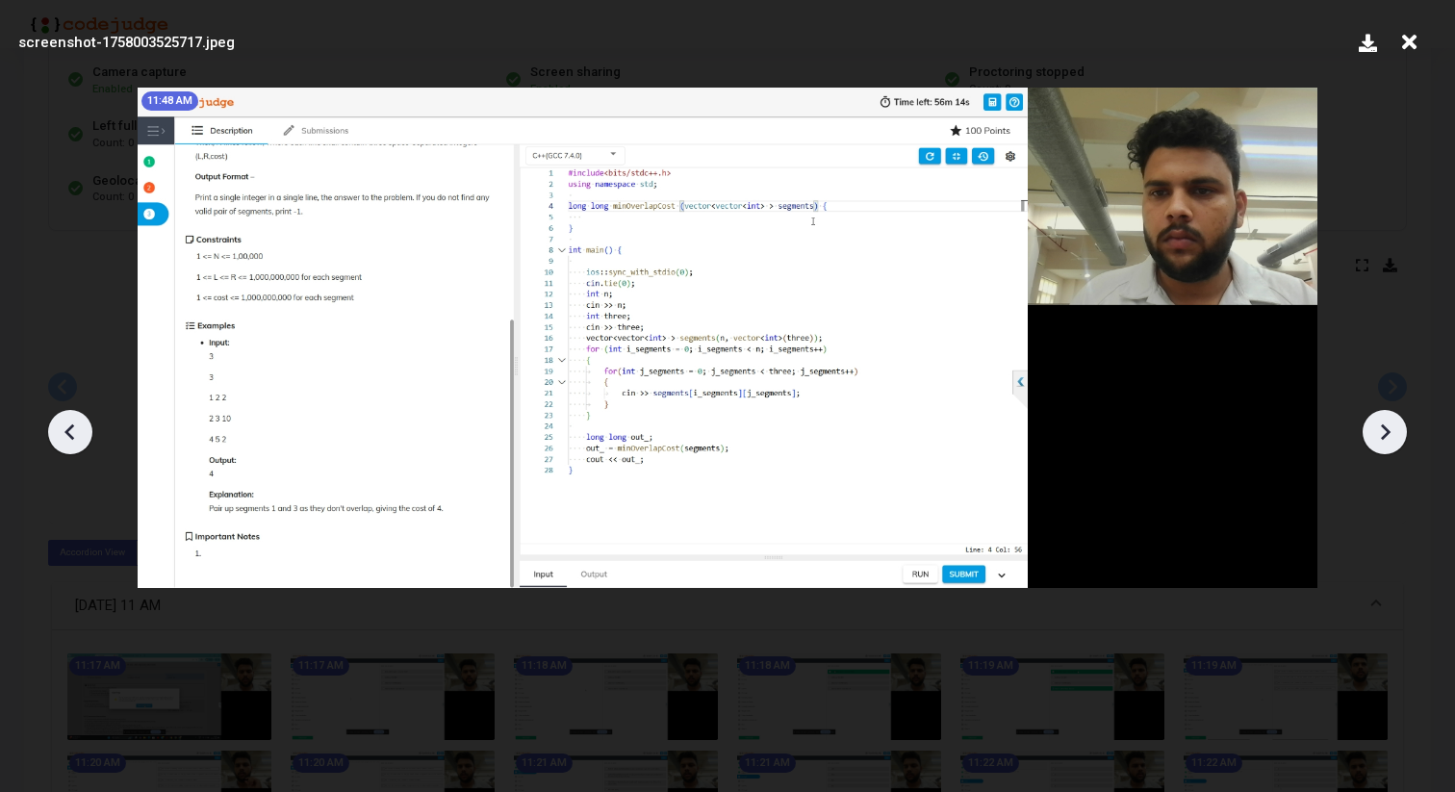
click at [1396, 433] on icon at bounding box center [1384, 432] width 29 height 29
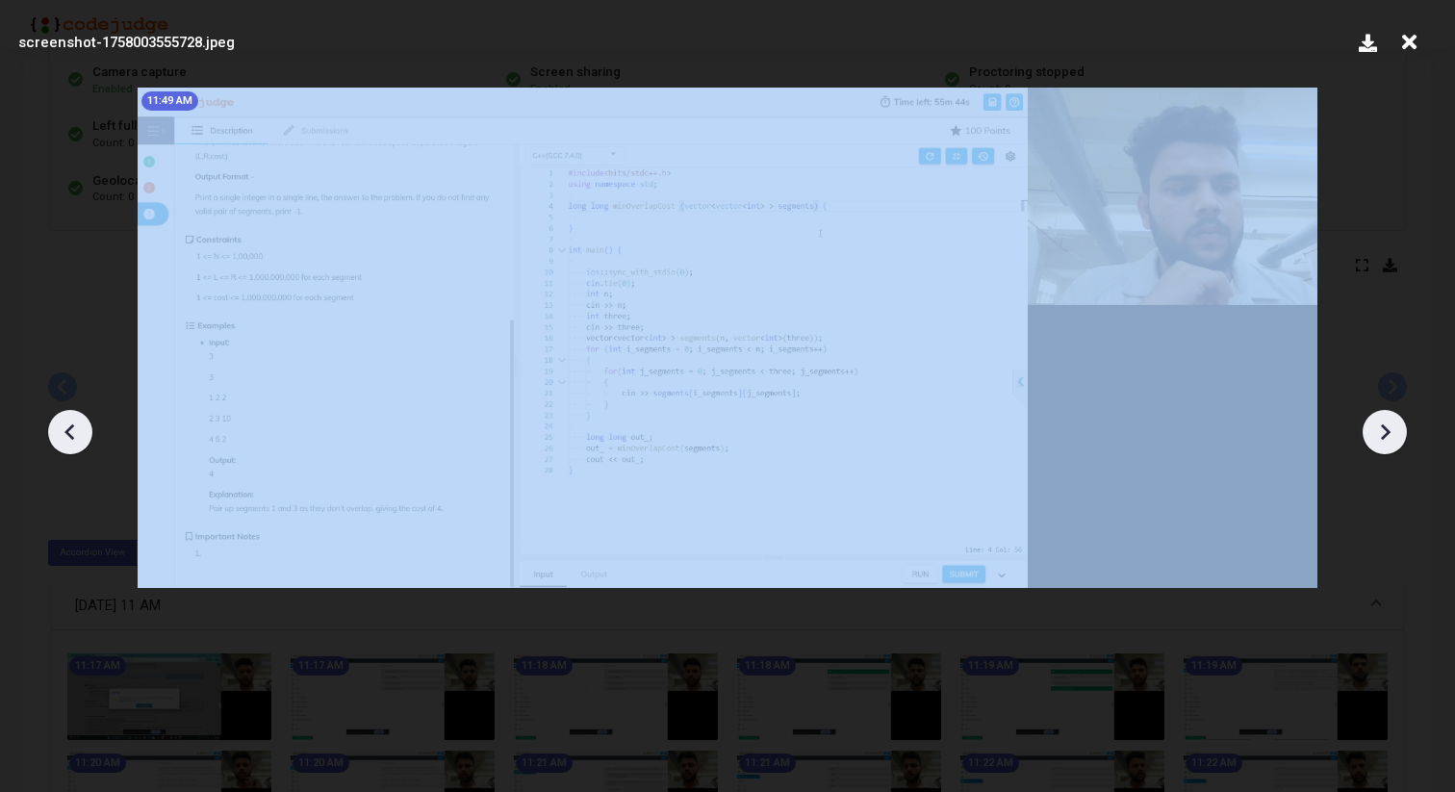
click at [1396, 433] on icon at bounding box center [1384, 432] width 29 height 29
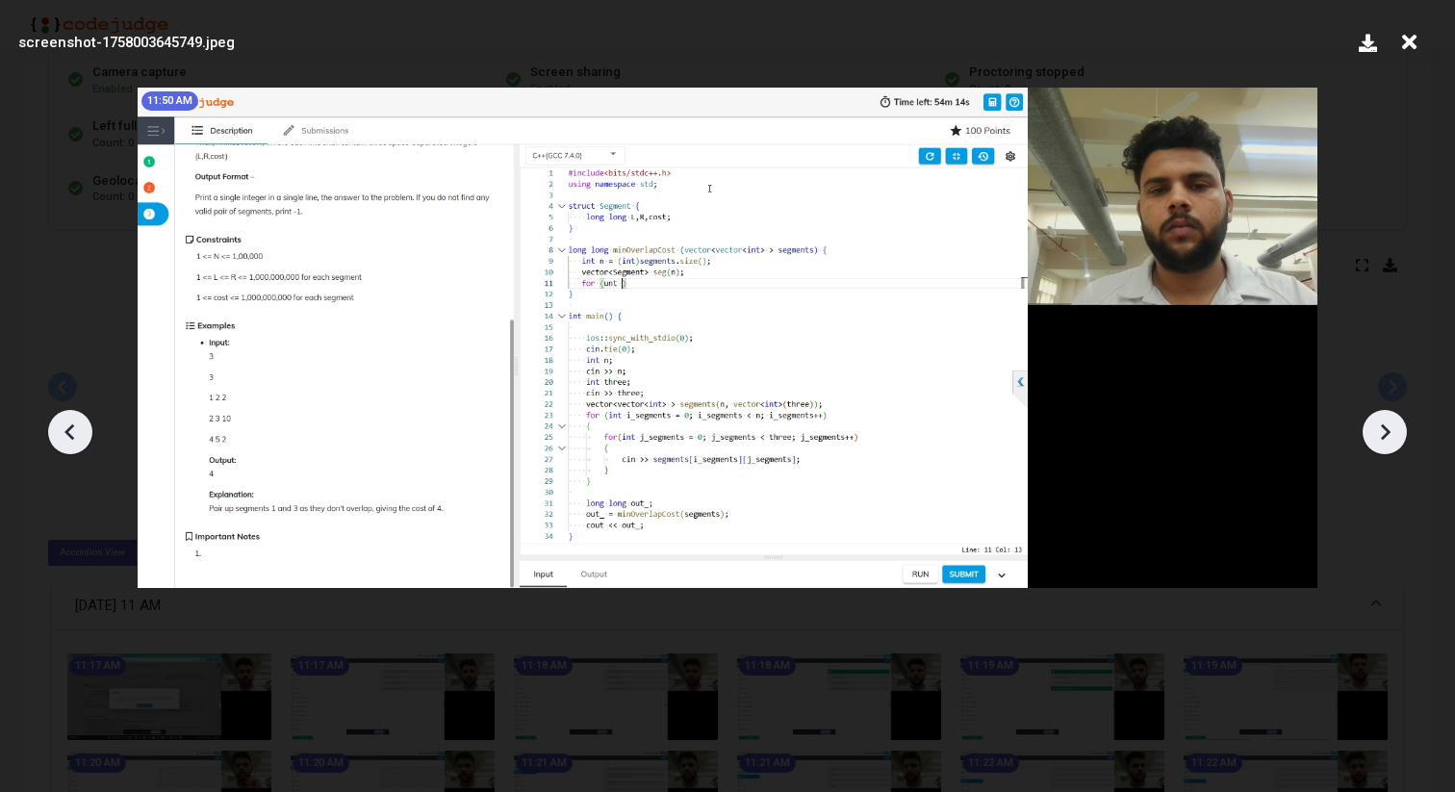
click at [1396, 433] on icon at bounding box center [1384, 432] width 29 height 29
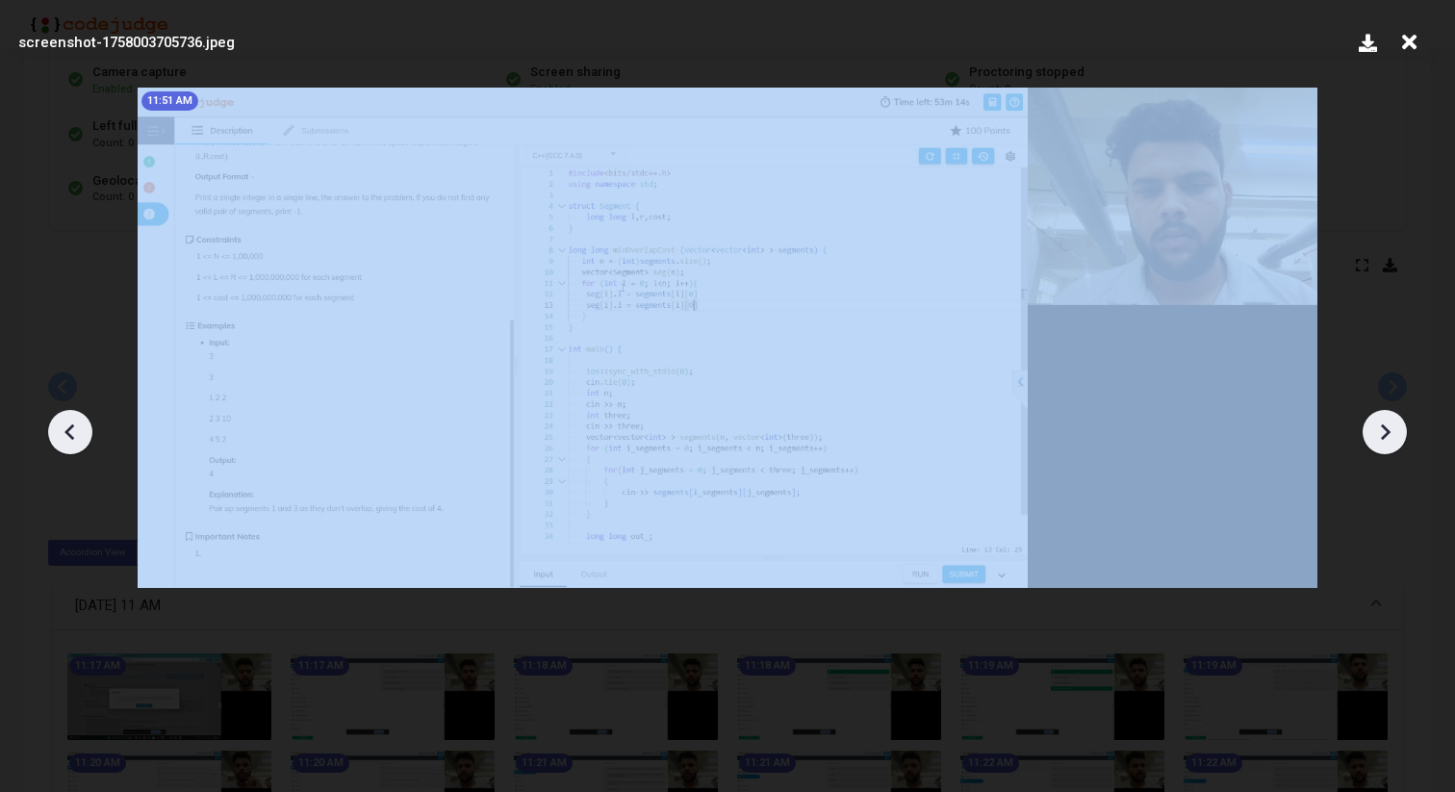
click at [1396, 433] on icon at bounding box center [1384, 432] width 29 height 29
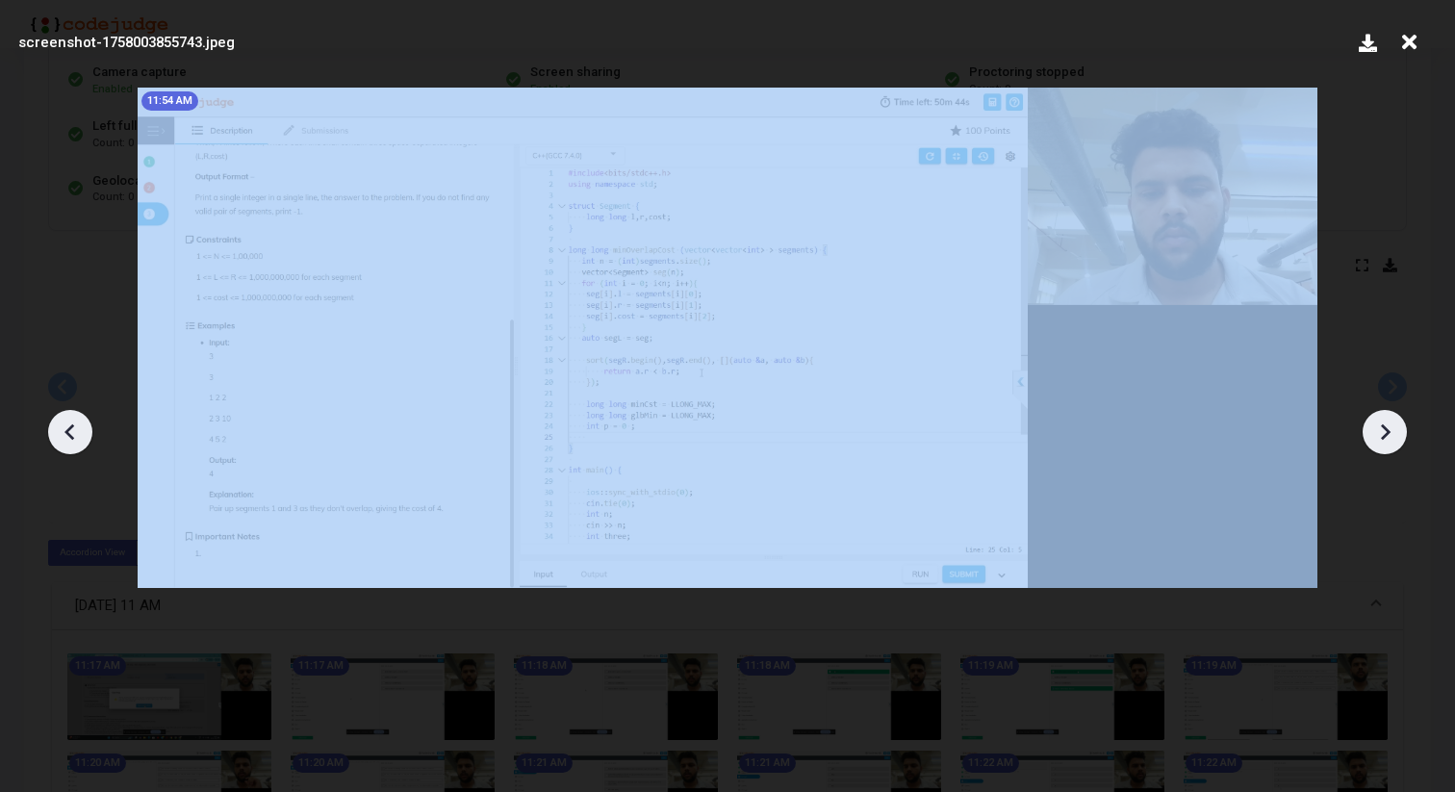
click at [1396, 433] on icon at bounding box center [1384, 432] width 29 height 29
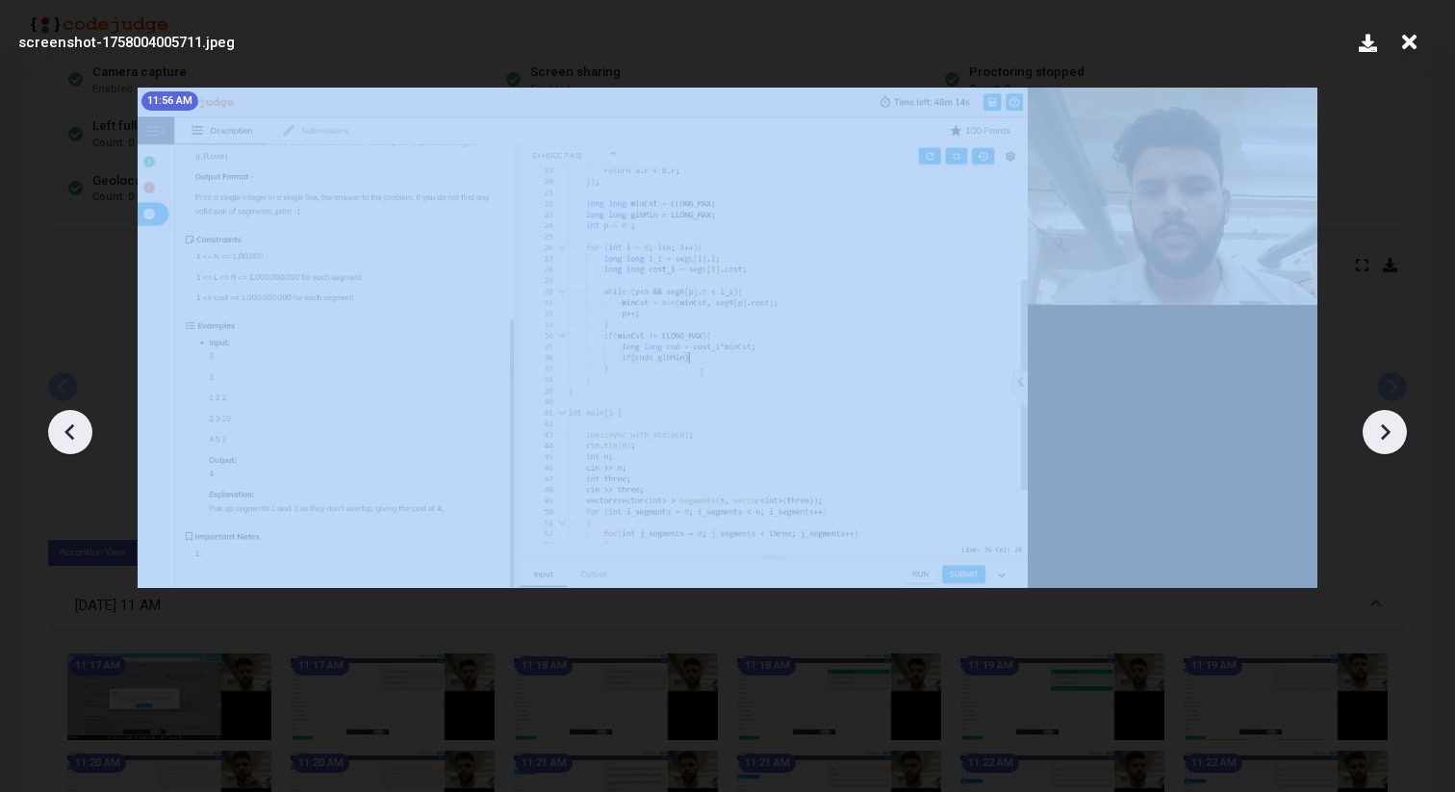
click at [1396, 433] on icon at bounding box center [1384, 432] width 29 height 29
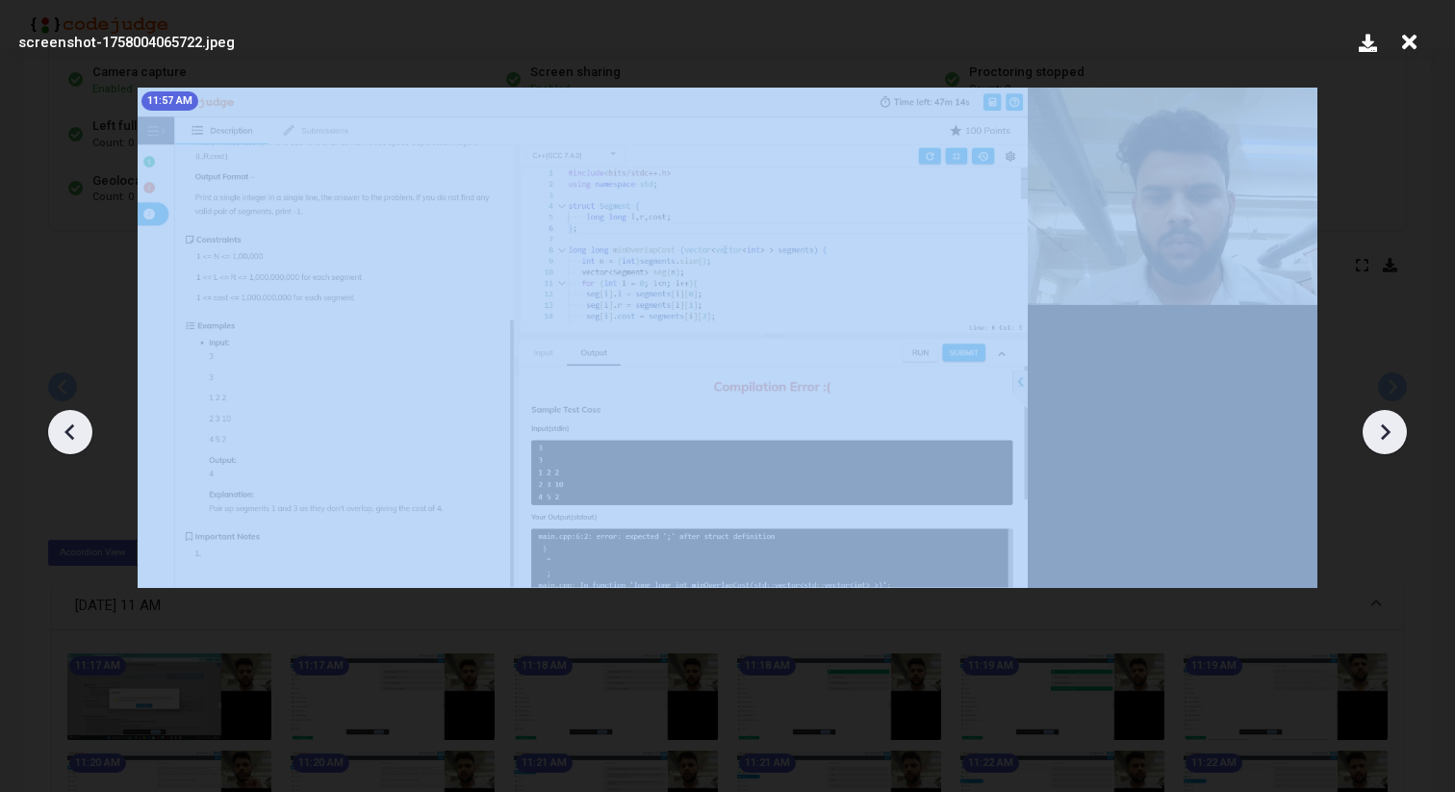
click at [1396, 433] on icon at bounding box center [1384, 432] width 29 height 29
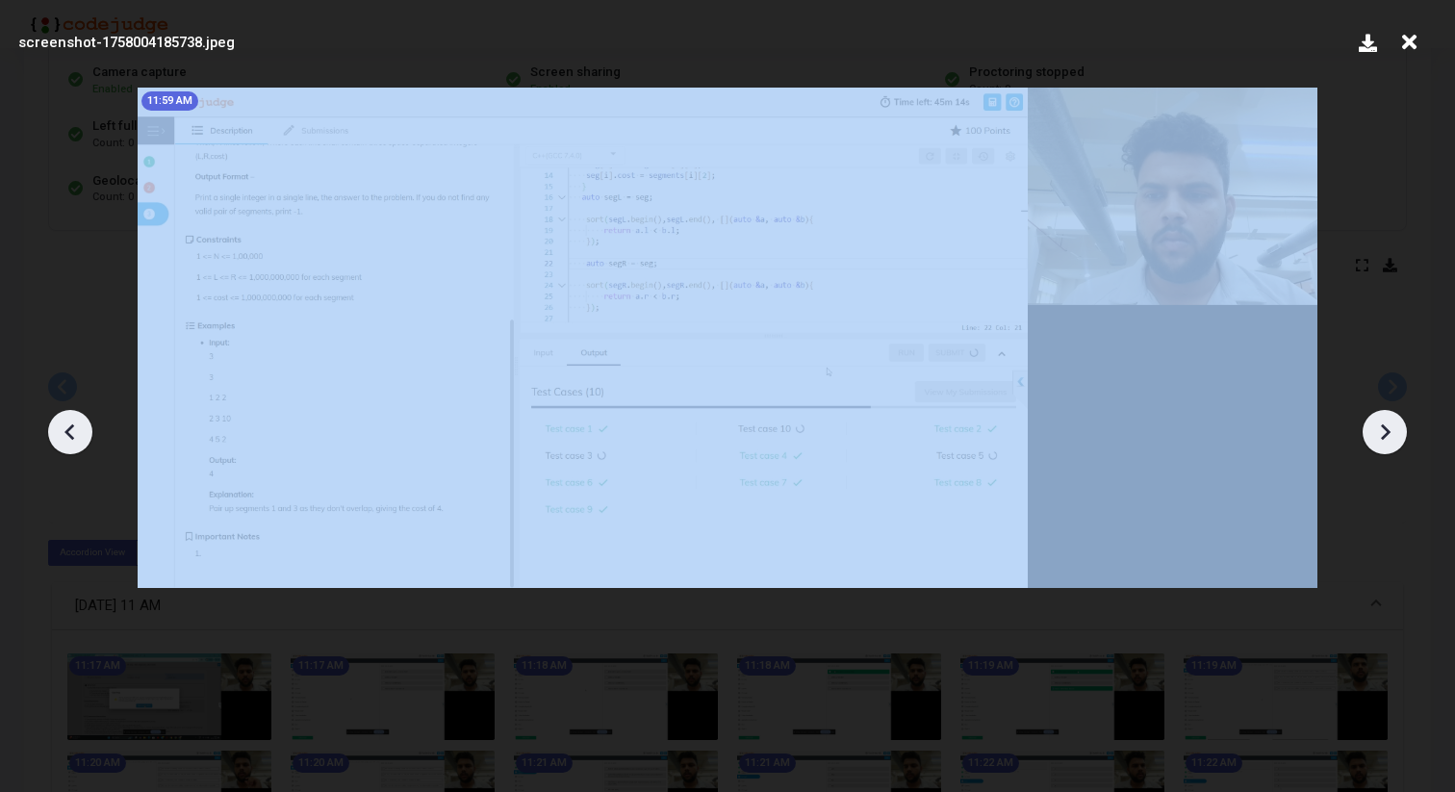
click at [1396, 433] on icon at bounding box center [1384, 432] width 29 height 29
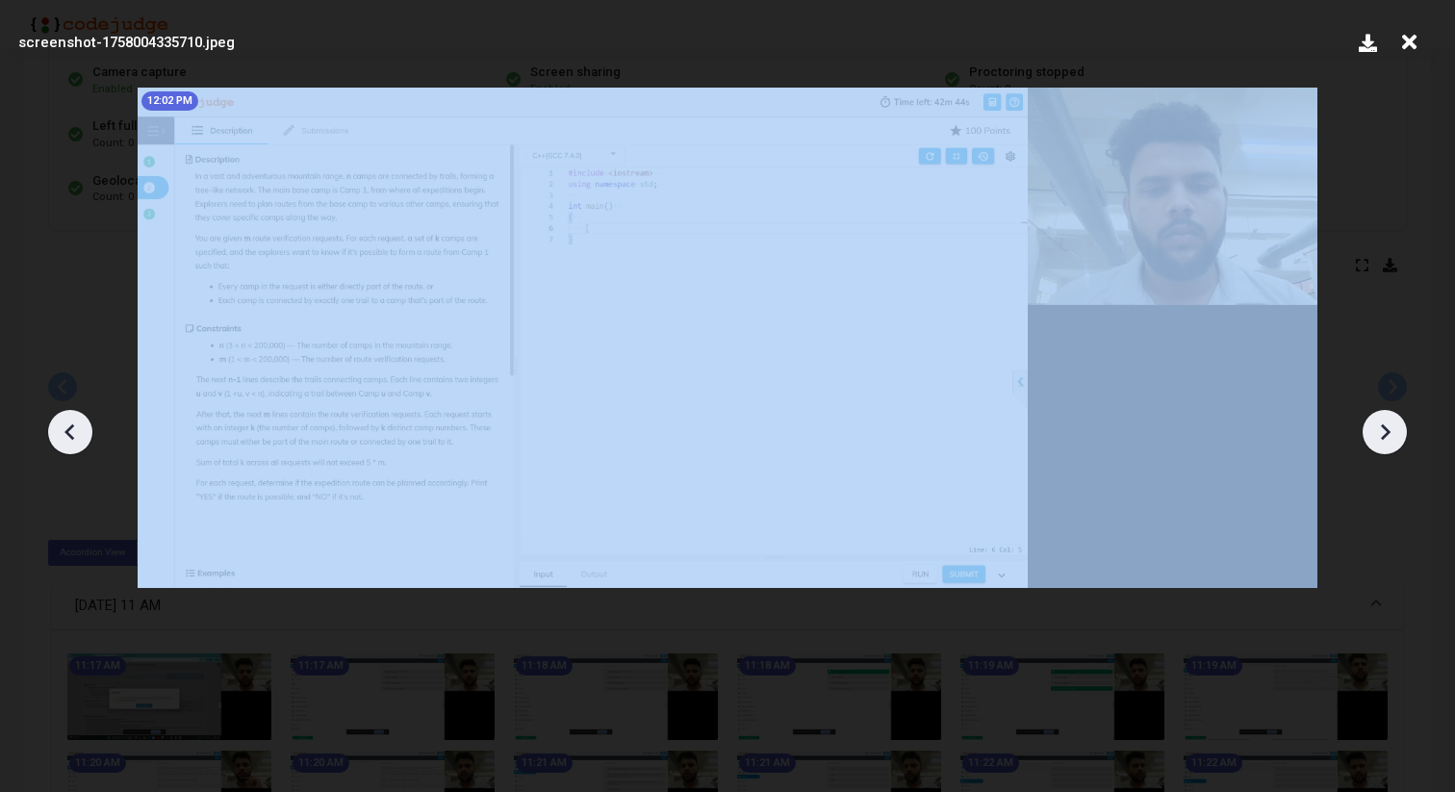
click at [1396, 433] on icon at bounding box center [1384, 432] width 29 height 29
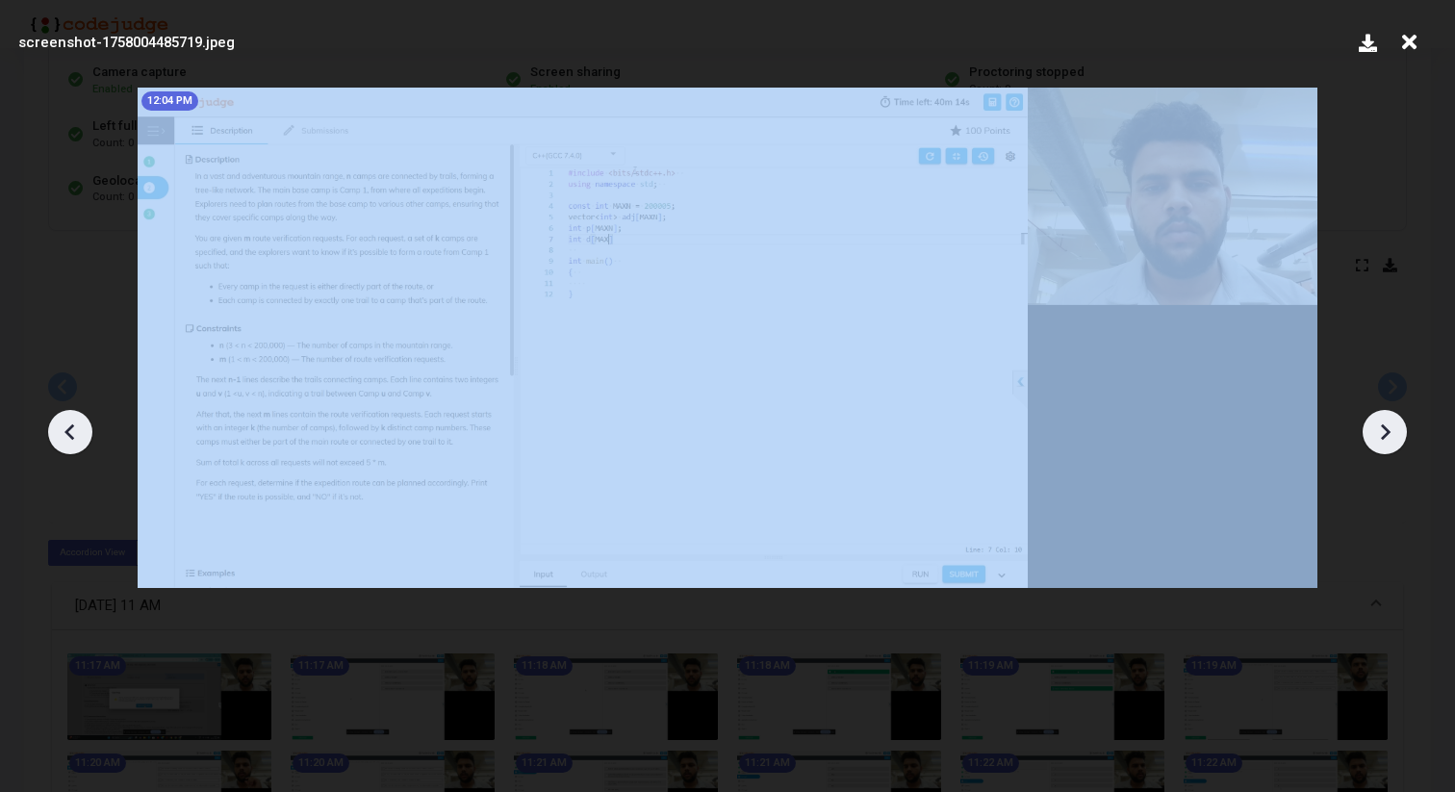
click at [1396, 433] on icon at bounding box center [1384, 432] width 29 height 29
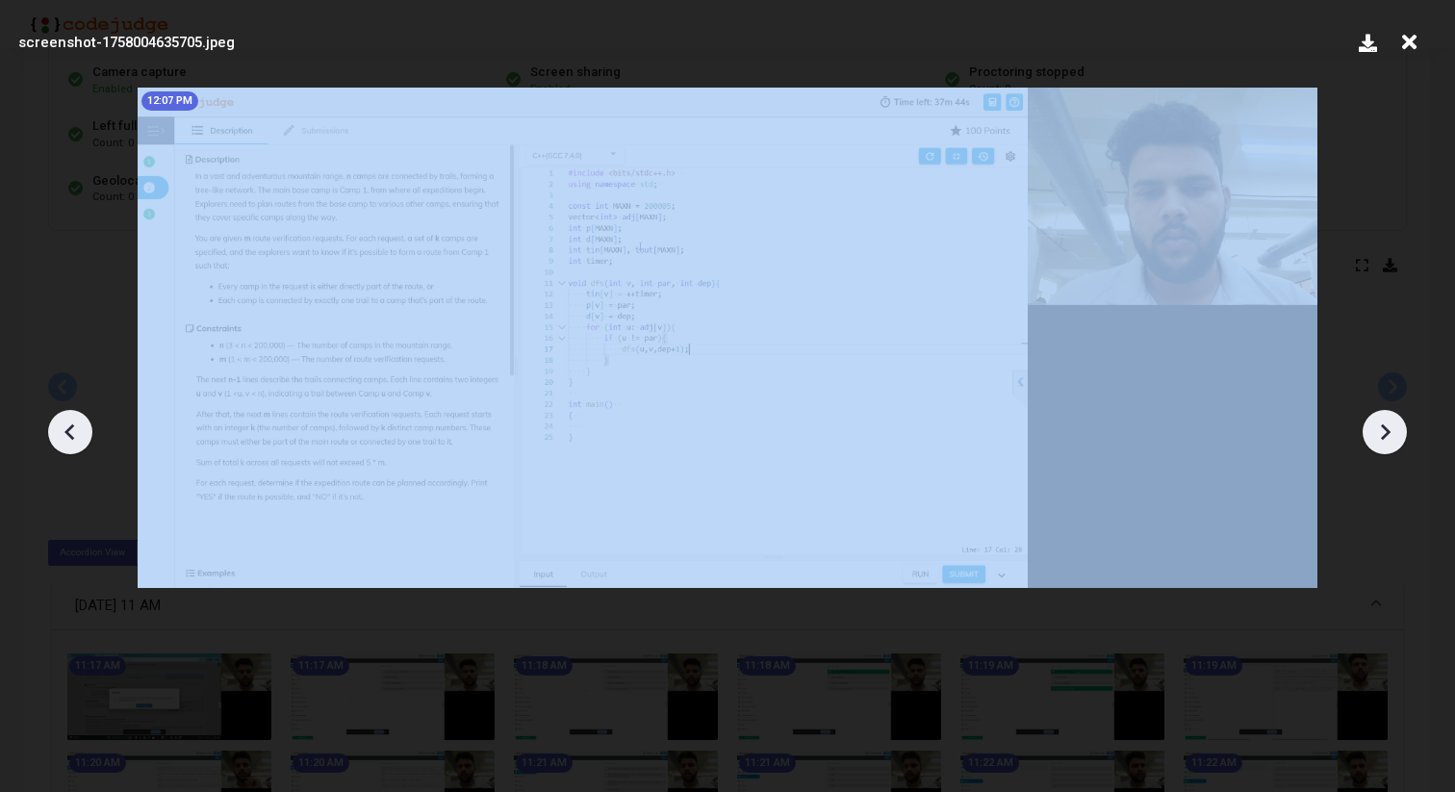
click at [1396, 433] on icon at bounding box center [1384, 432] width 29 height 29
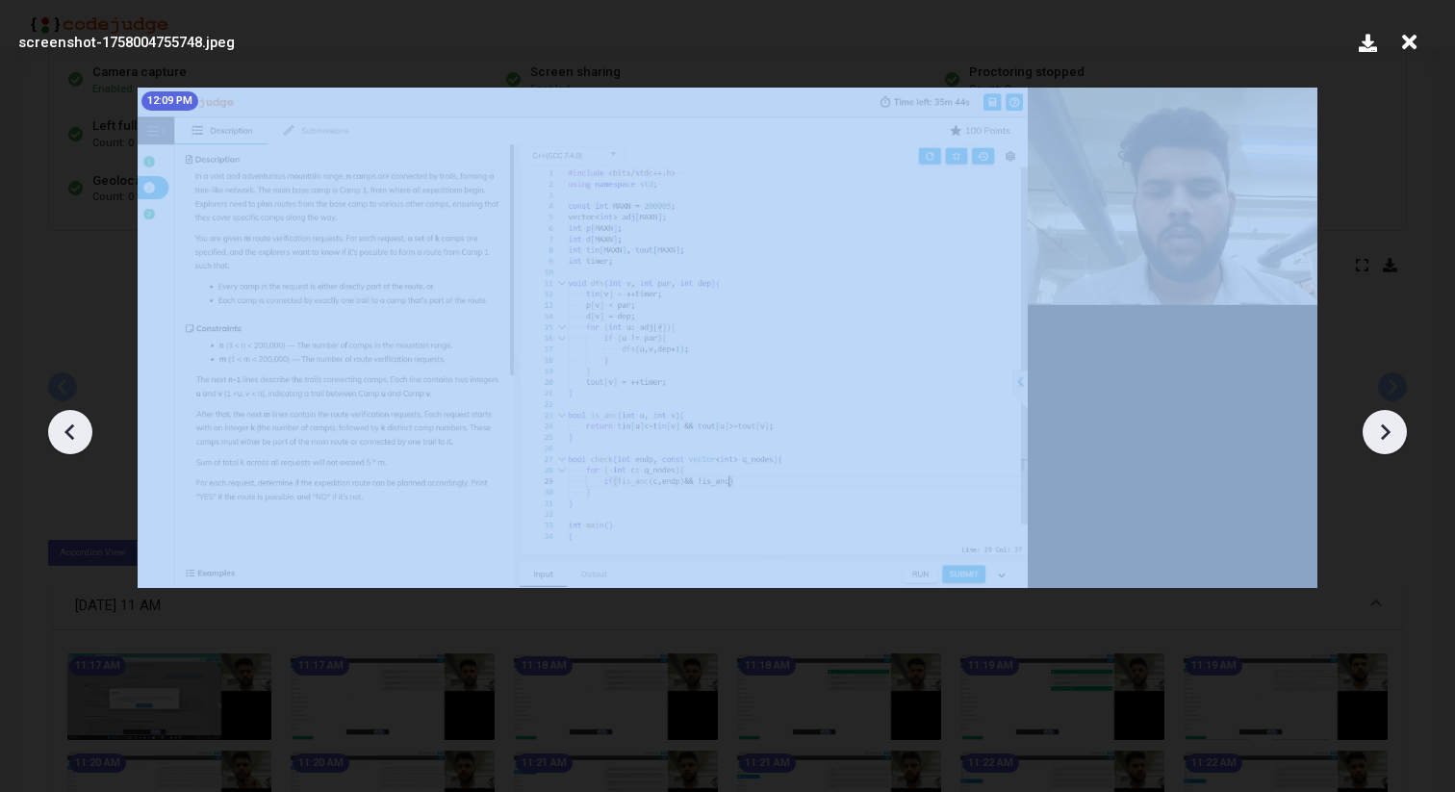
click at [1396, 433] on icon at bounding box center [1384, 432] width 29 height 29
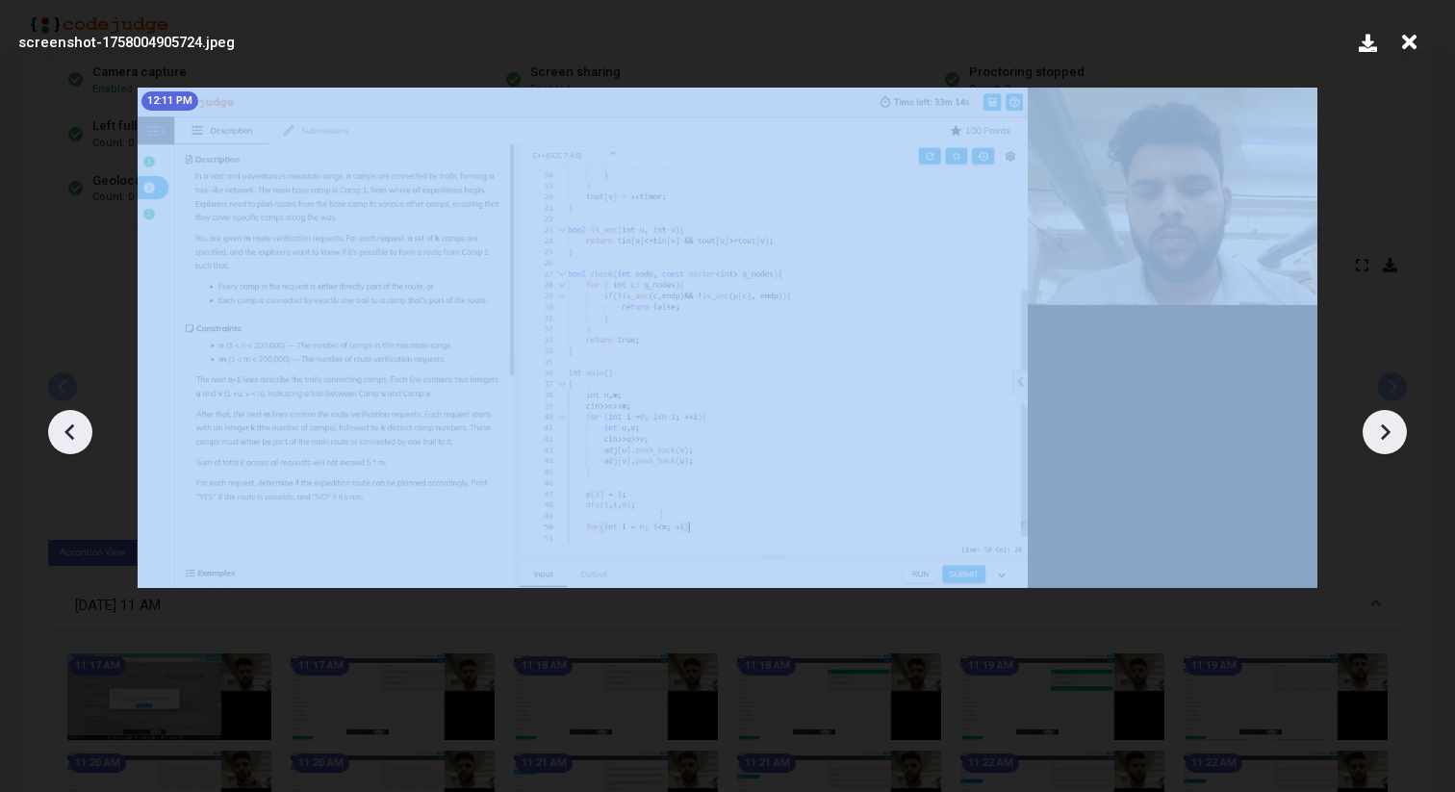
click at [1396, 433] on icon at bounding box center [1384, 432] width 29 height 29
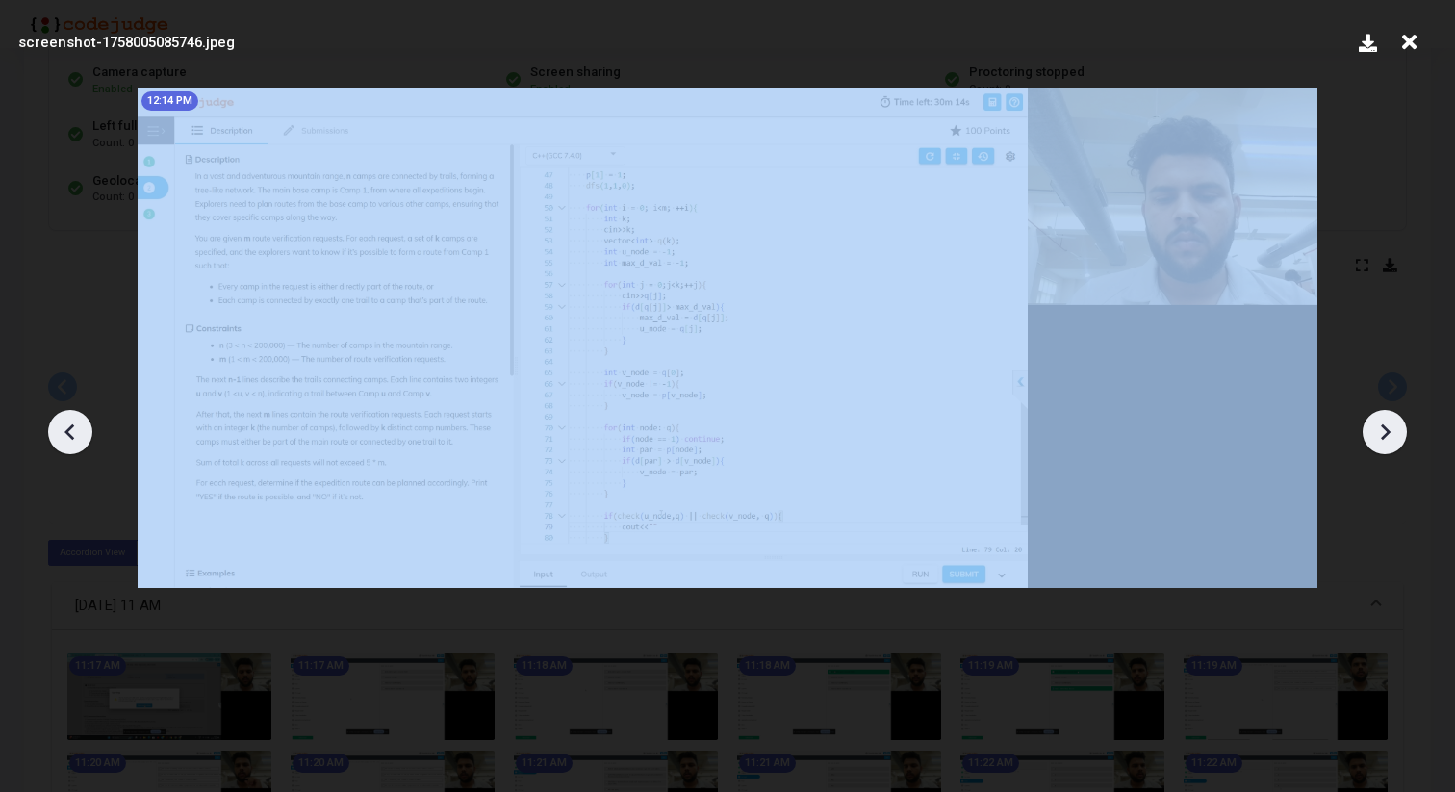
click at [1396, 433] on icon at bounding box center [1384, 432] width 29 height 29
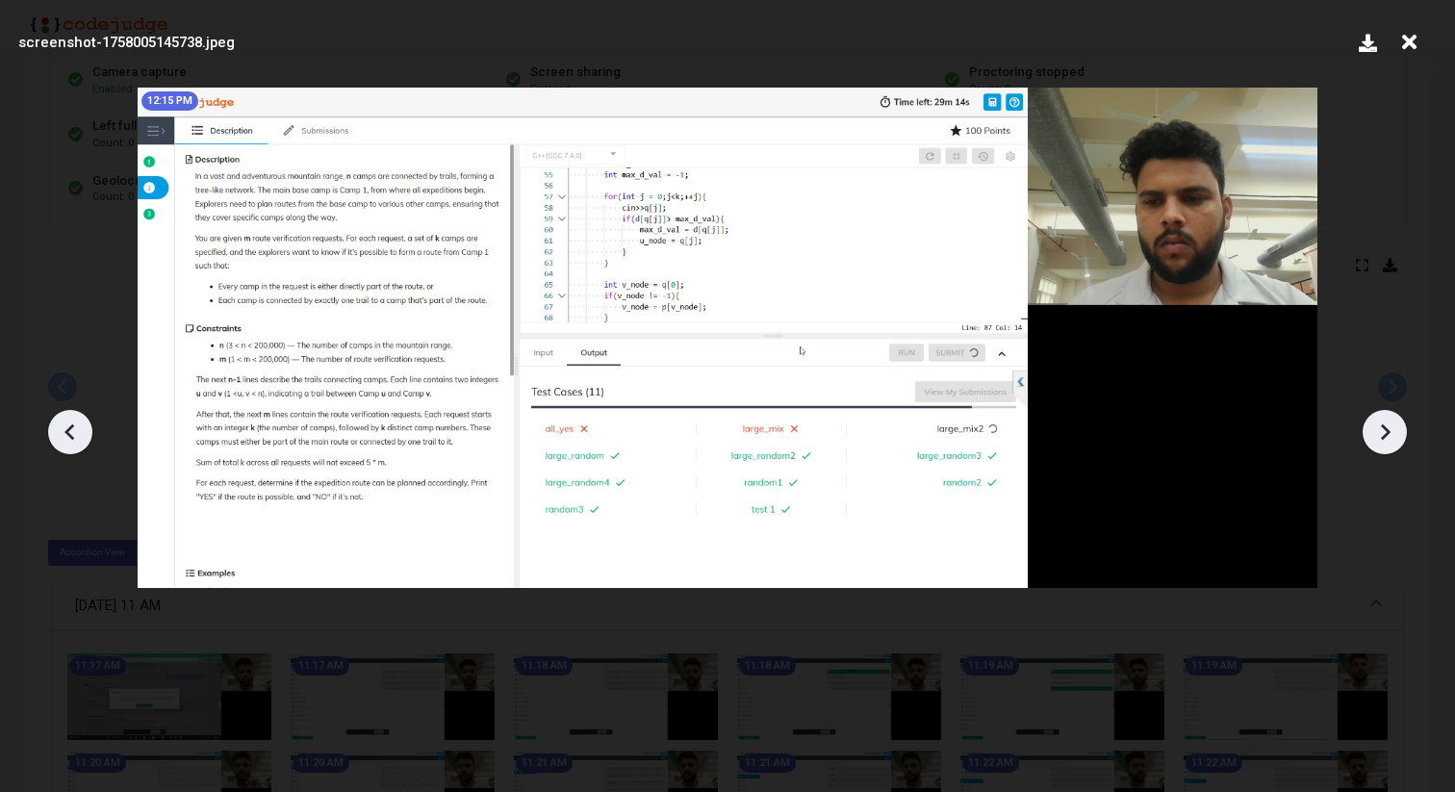
click at [1396, 433] on icon at bounding box center [1384, 432] width 29 height 29
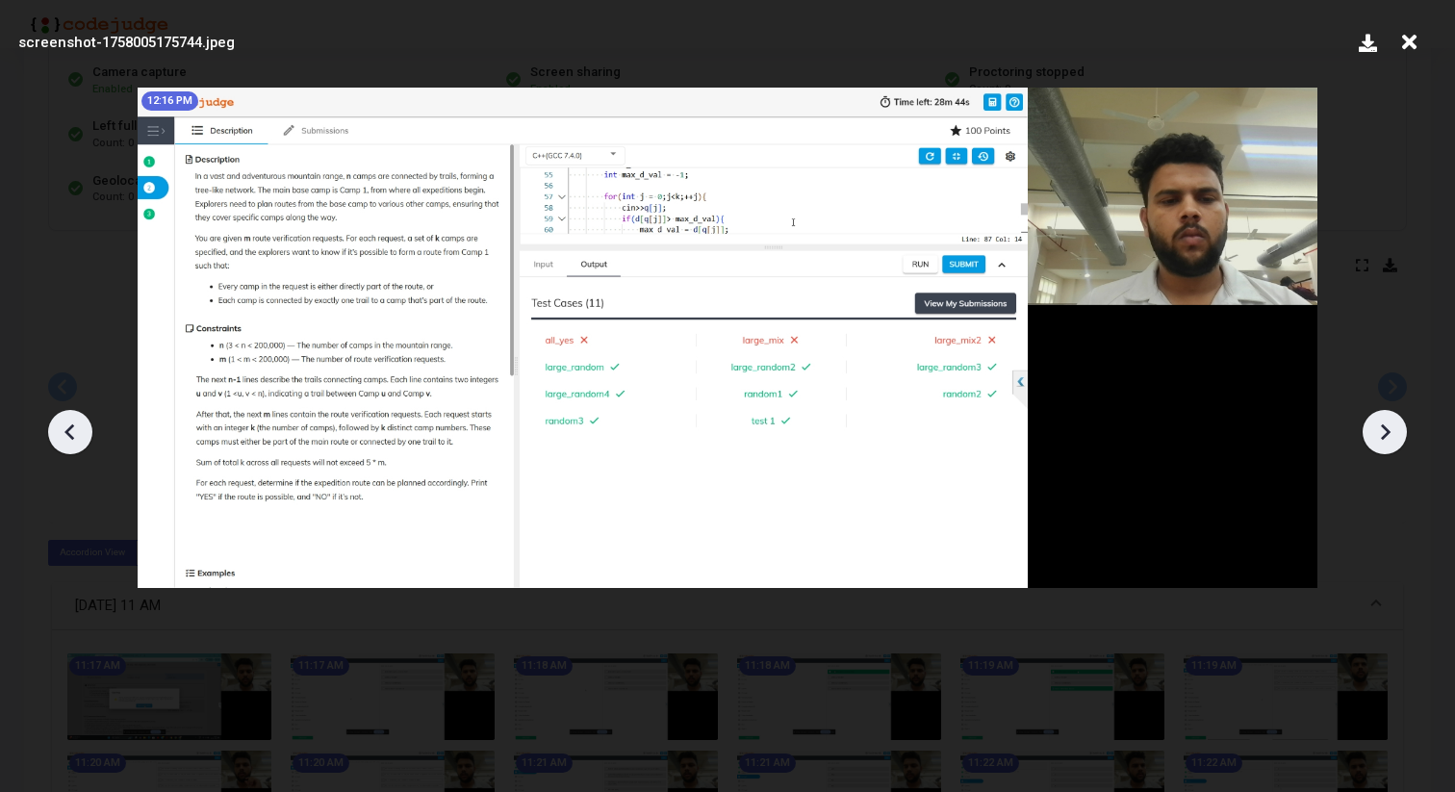
click at [1396, 433] on icon at bounding box center [1384, 432] width 29 height 29
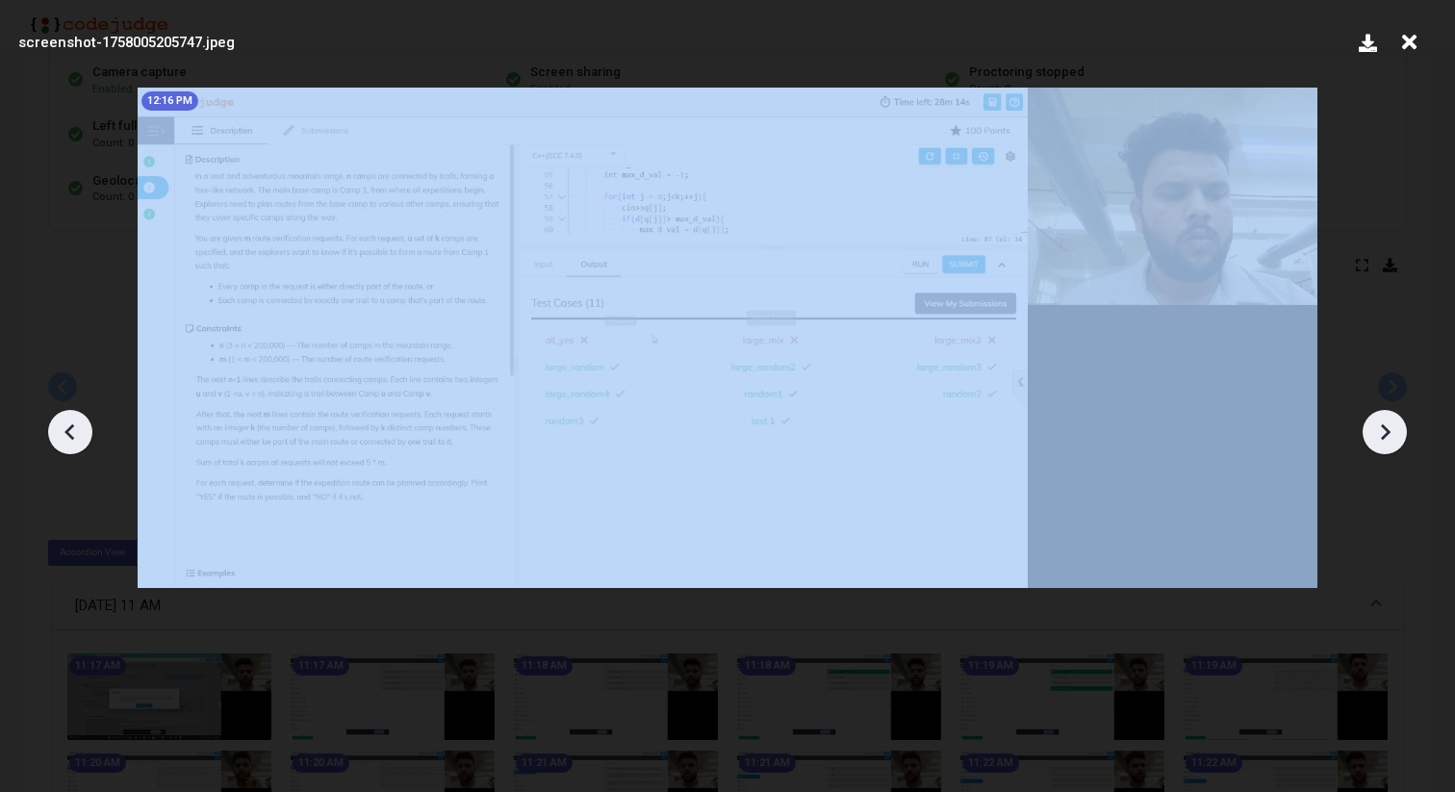
click at [1396, 433] on icon at bounding box center [1384, 432] width 29 height 29
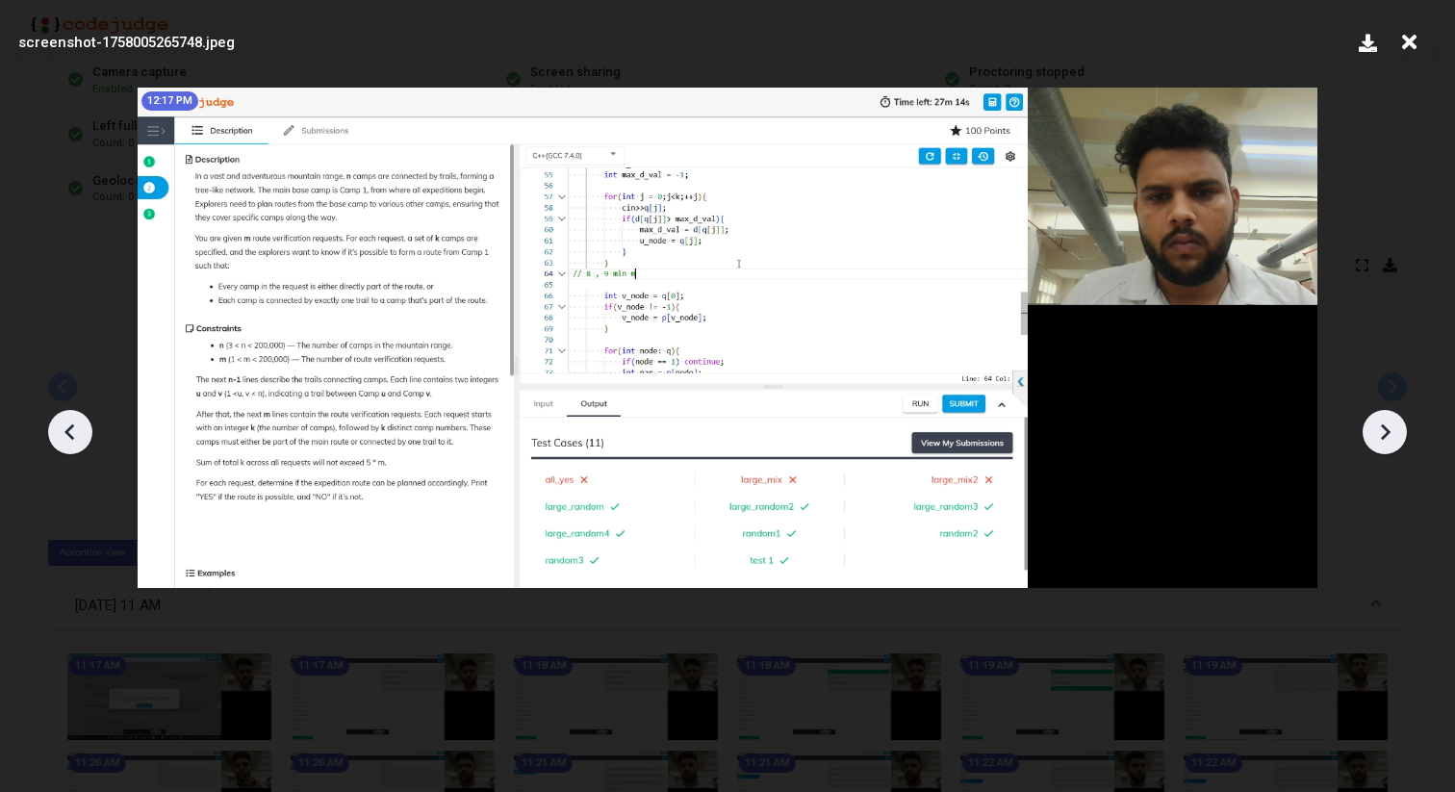
click at [1396, 433] on icon at bounding box center [1384, 432] width 29 height 29
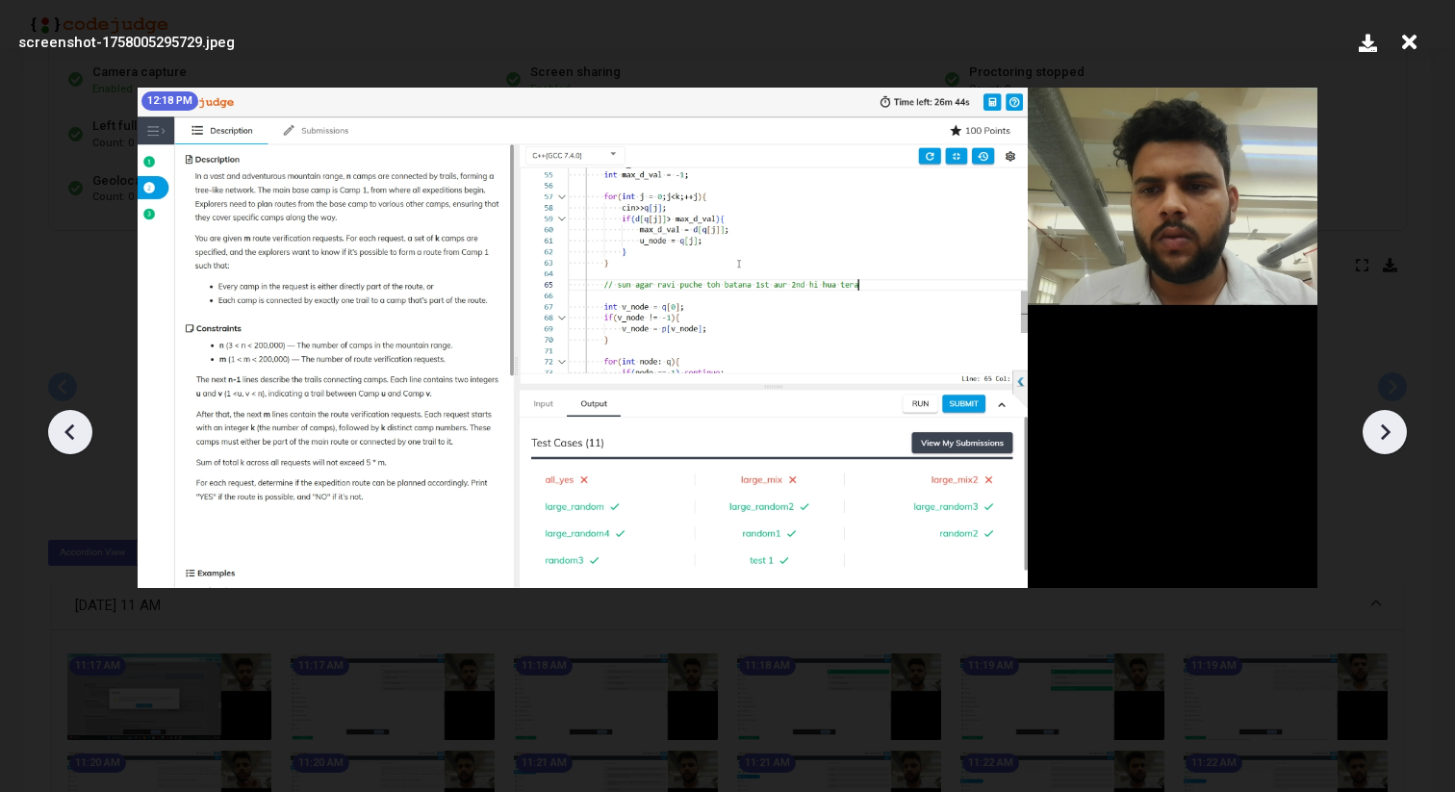
click at [73, 432] on icon at bounding box center [70, 432] width 29 height 29
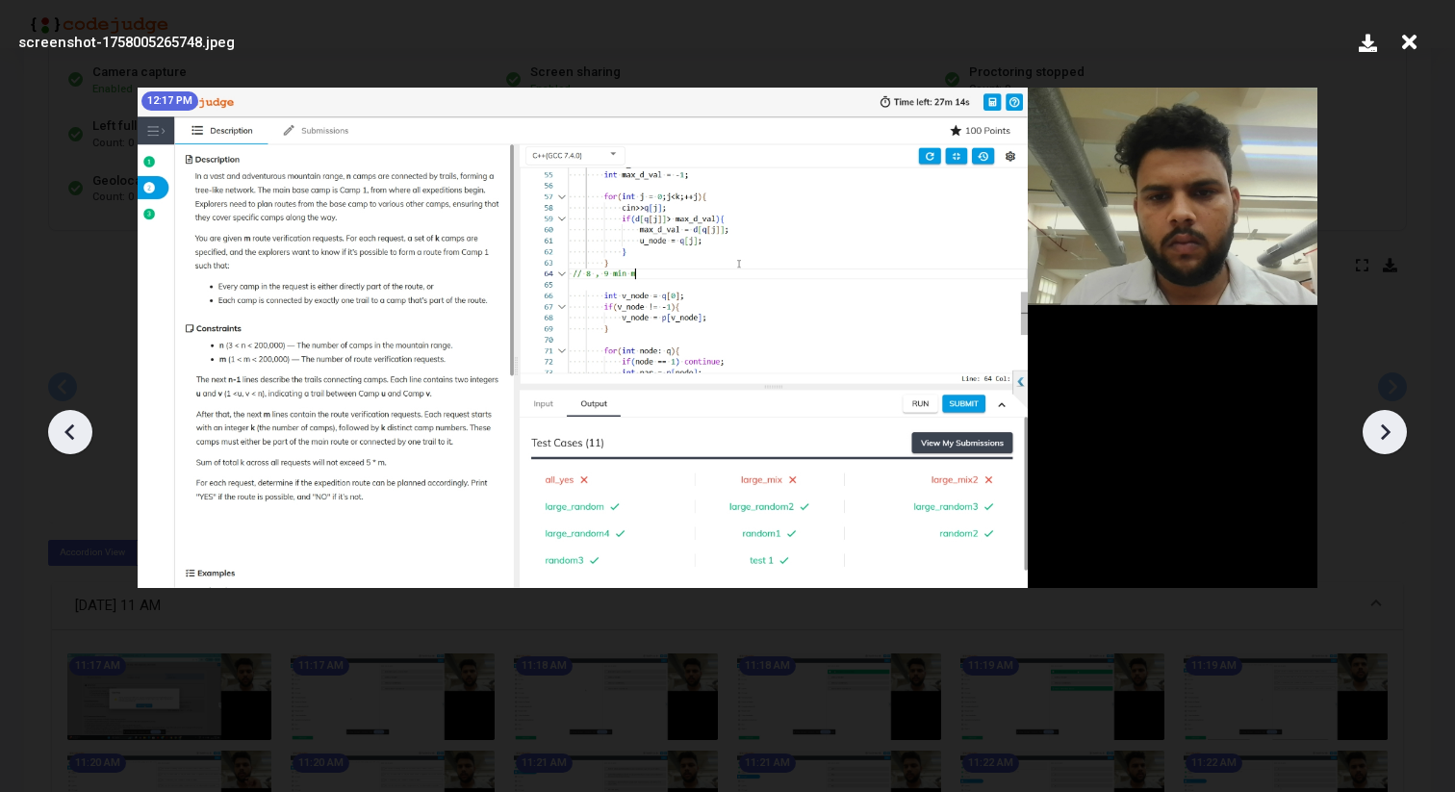
click at [75, 433] on icon at bounding box center [70, 432] width 29 height 29
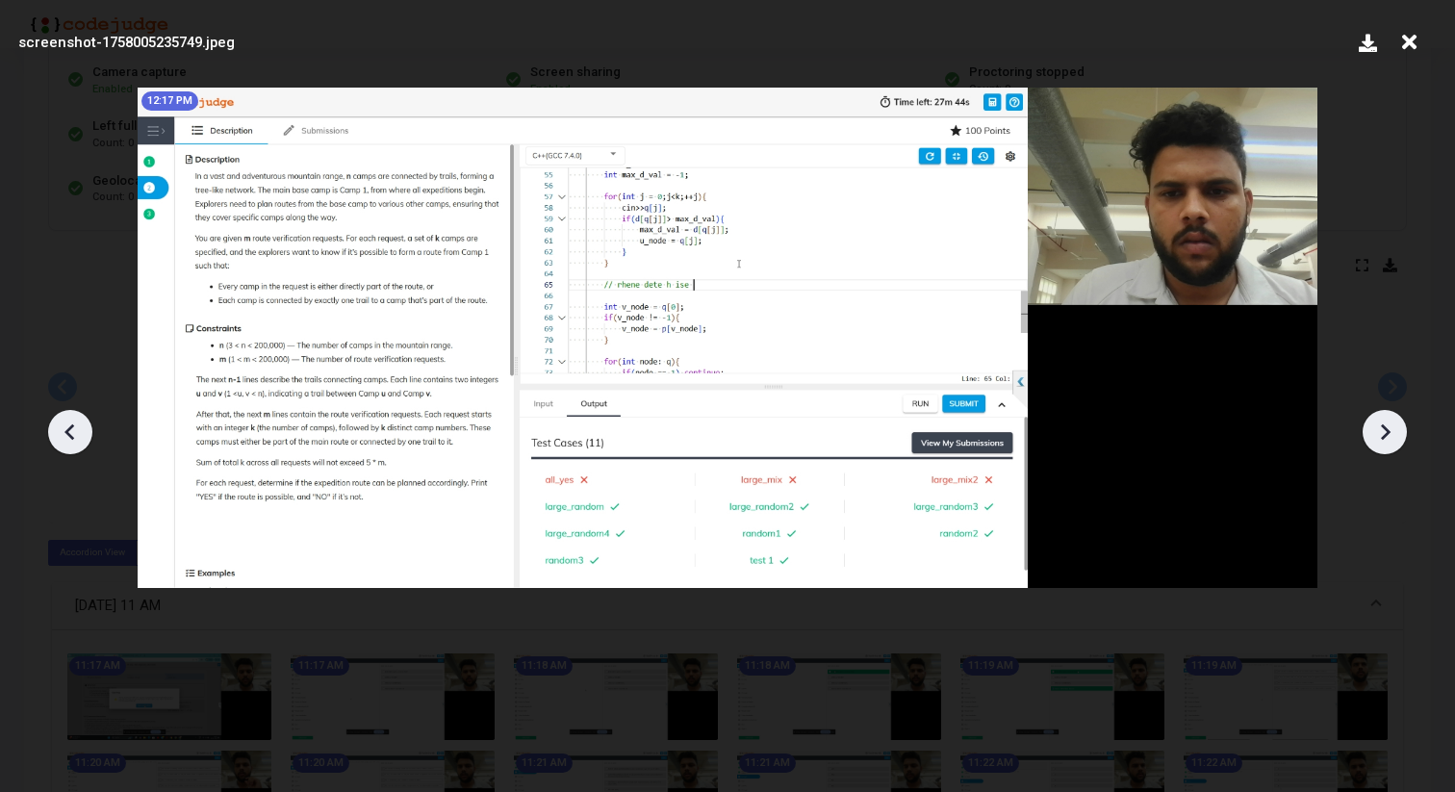
click at [75, 433] on icon at bounding box center [70, 432] width 29 height 29
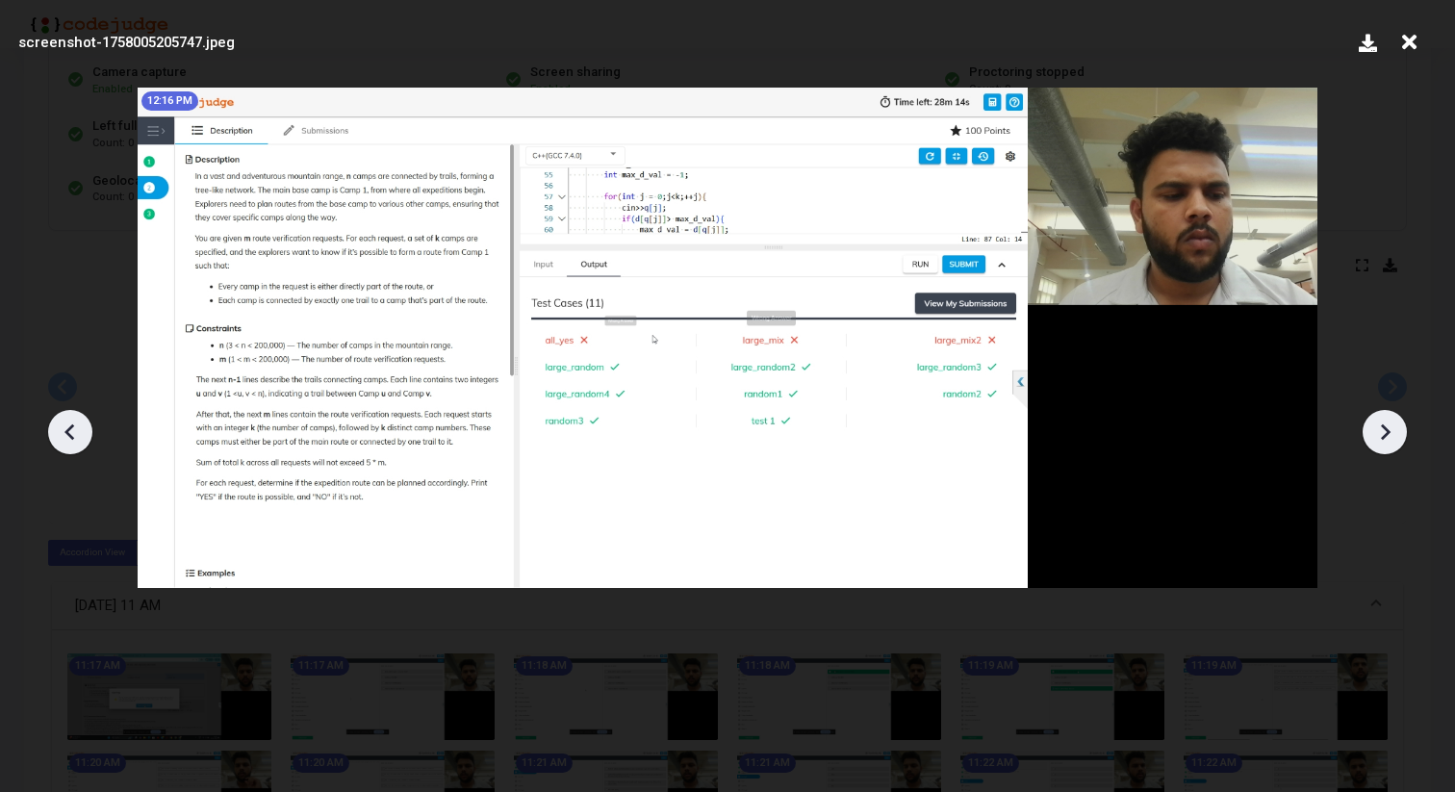
click at [75, 432] on icon at bounding box center [70, 432] width 29 height 29
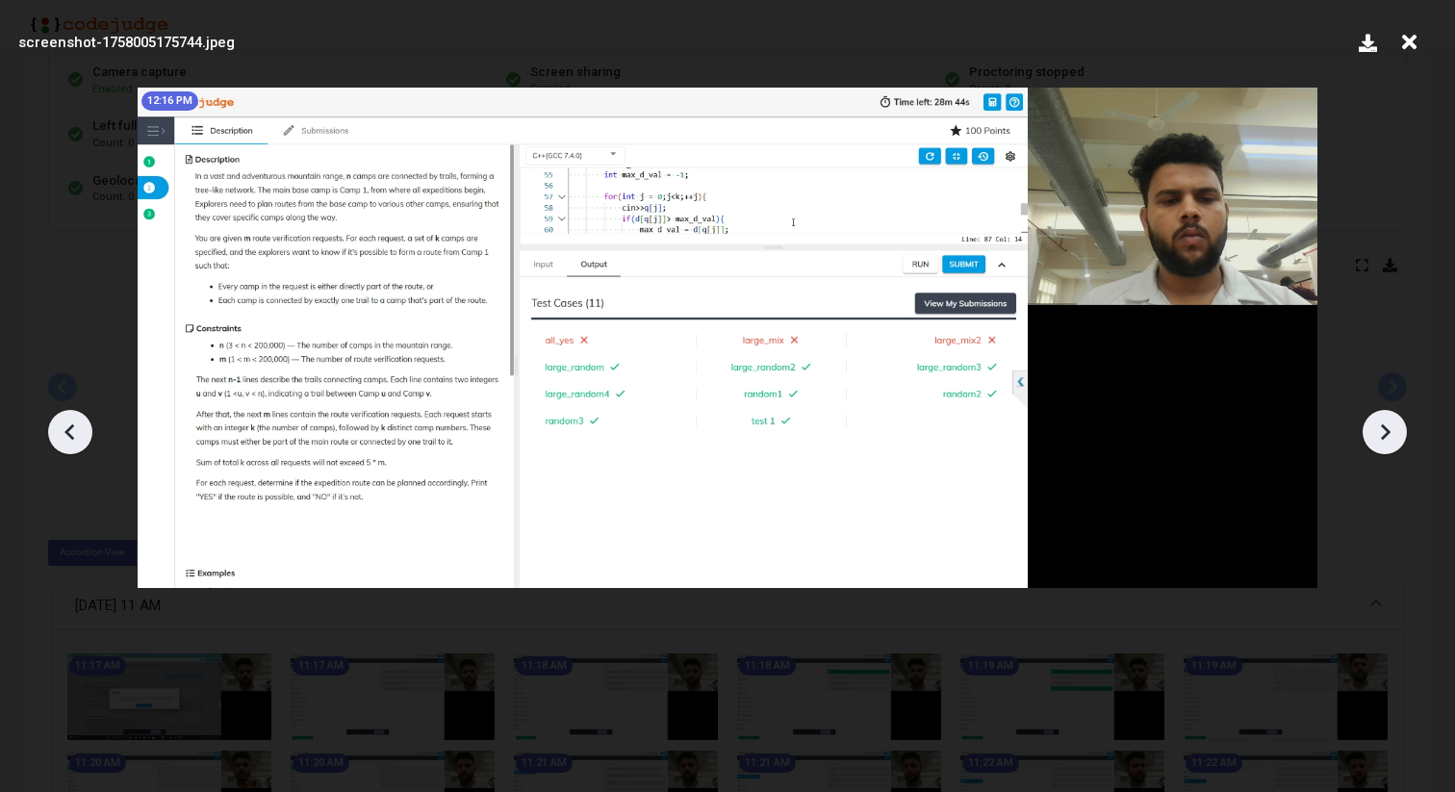
click at [75, 432] on icon at bounding box center [70, 432] width 29 height 29
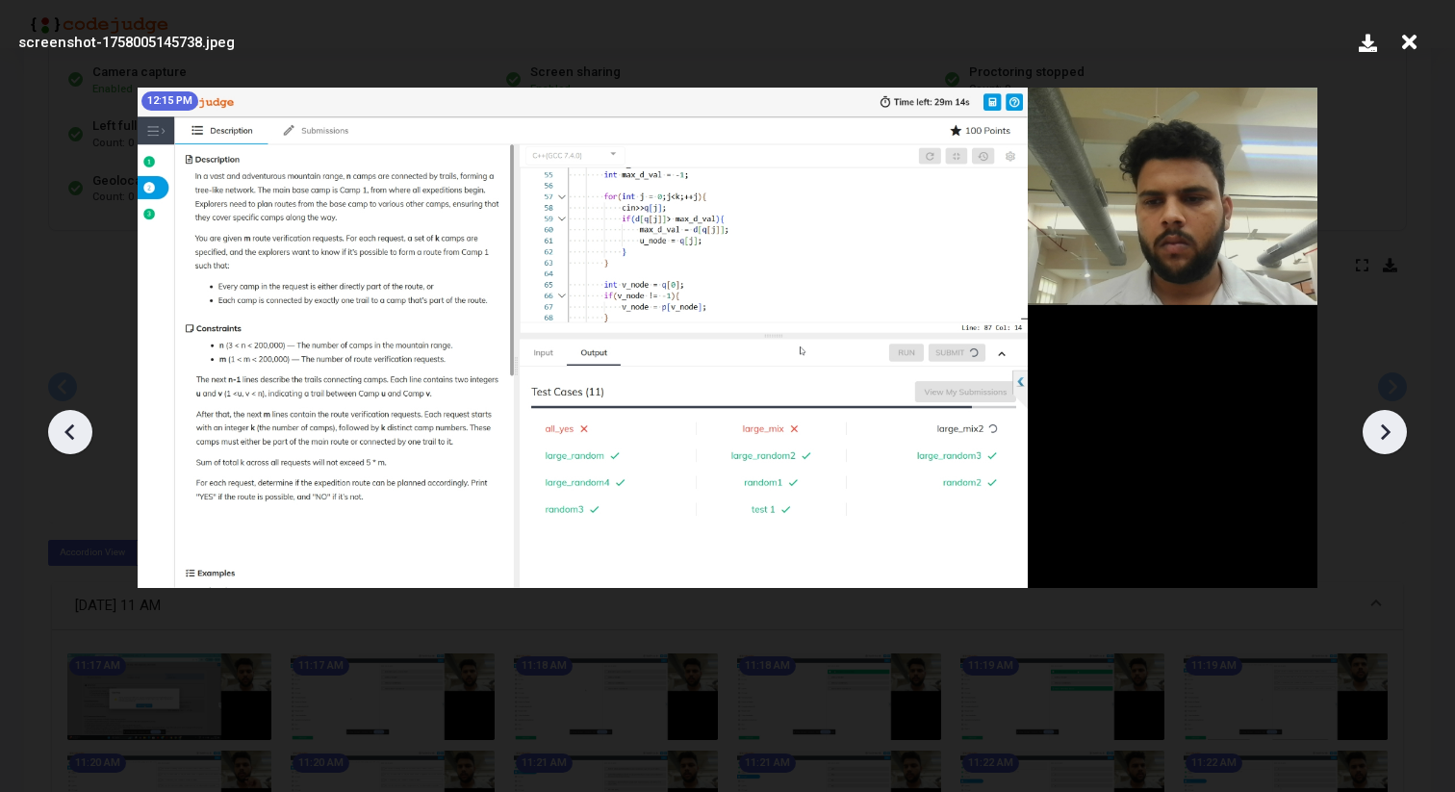
click at [1384, 425] on icon at bounding box center [1386, 431] width 10 height 16
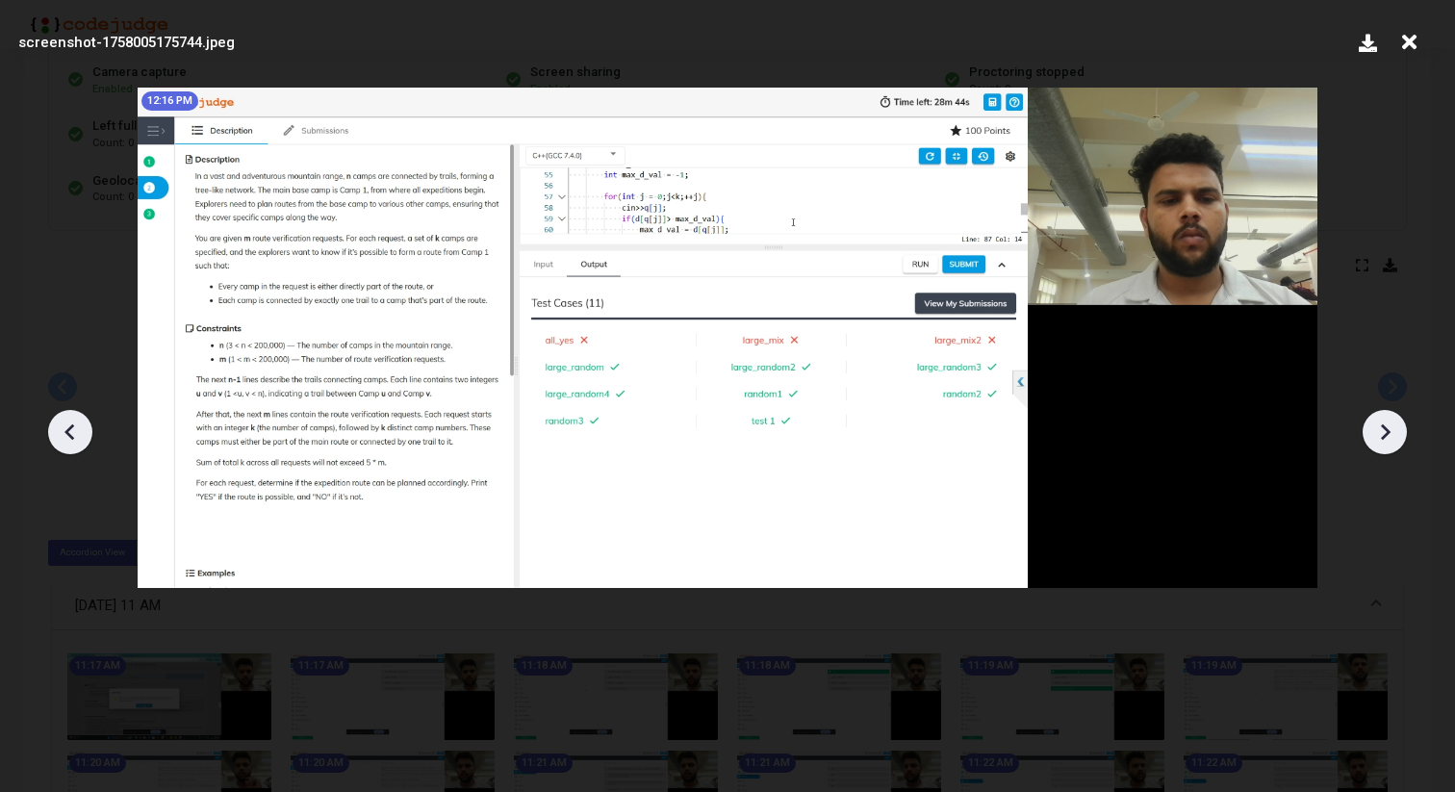
click at [1384, 425] on icon at bounding box center [1386, 431] width 10 height 16
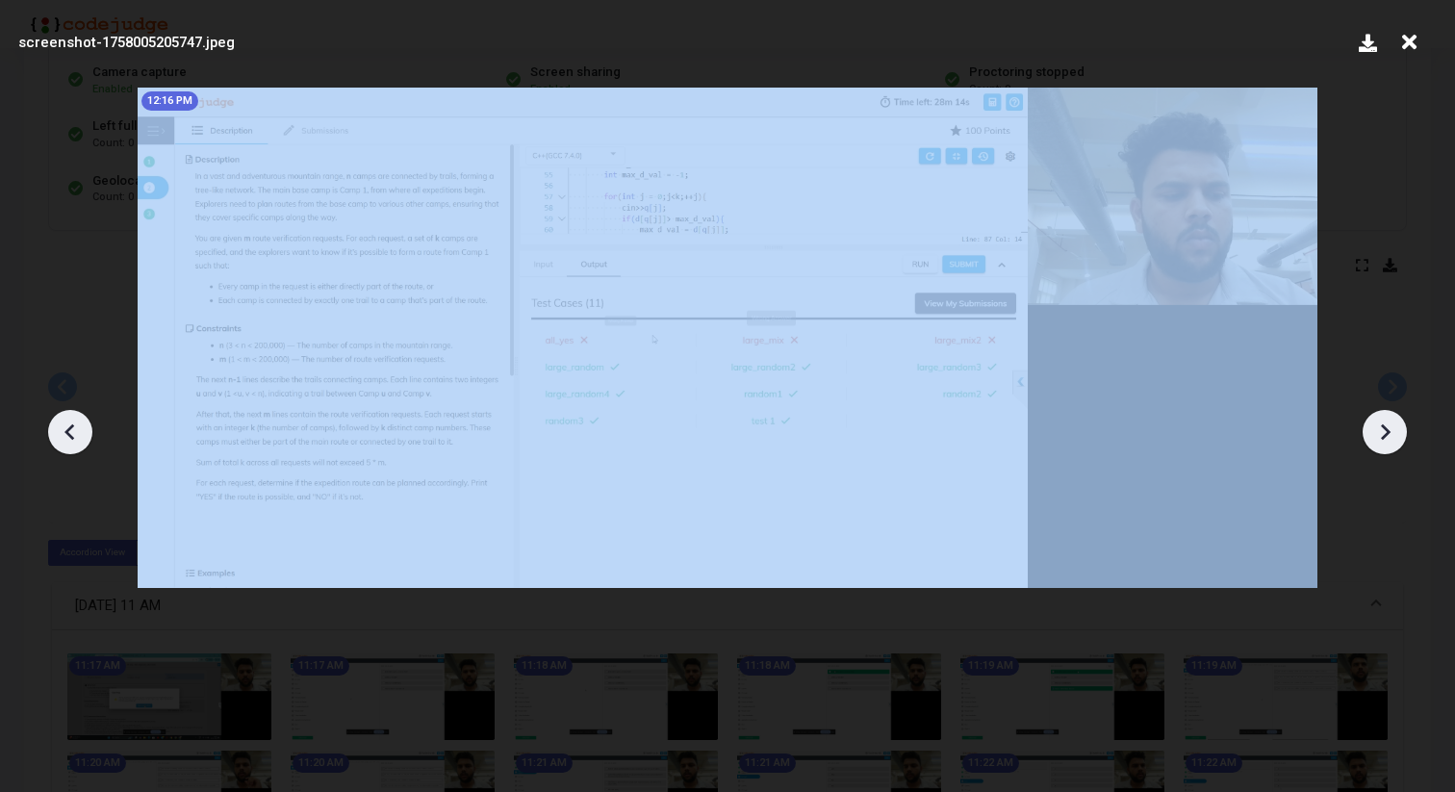
click at [1384, 425] on icon at bounding box center [1386, 431] width 10 height 16
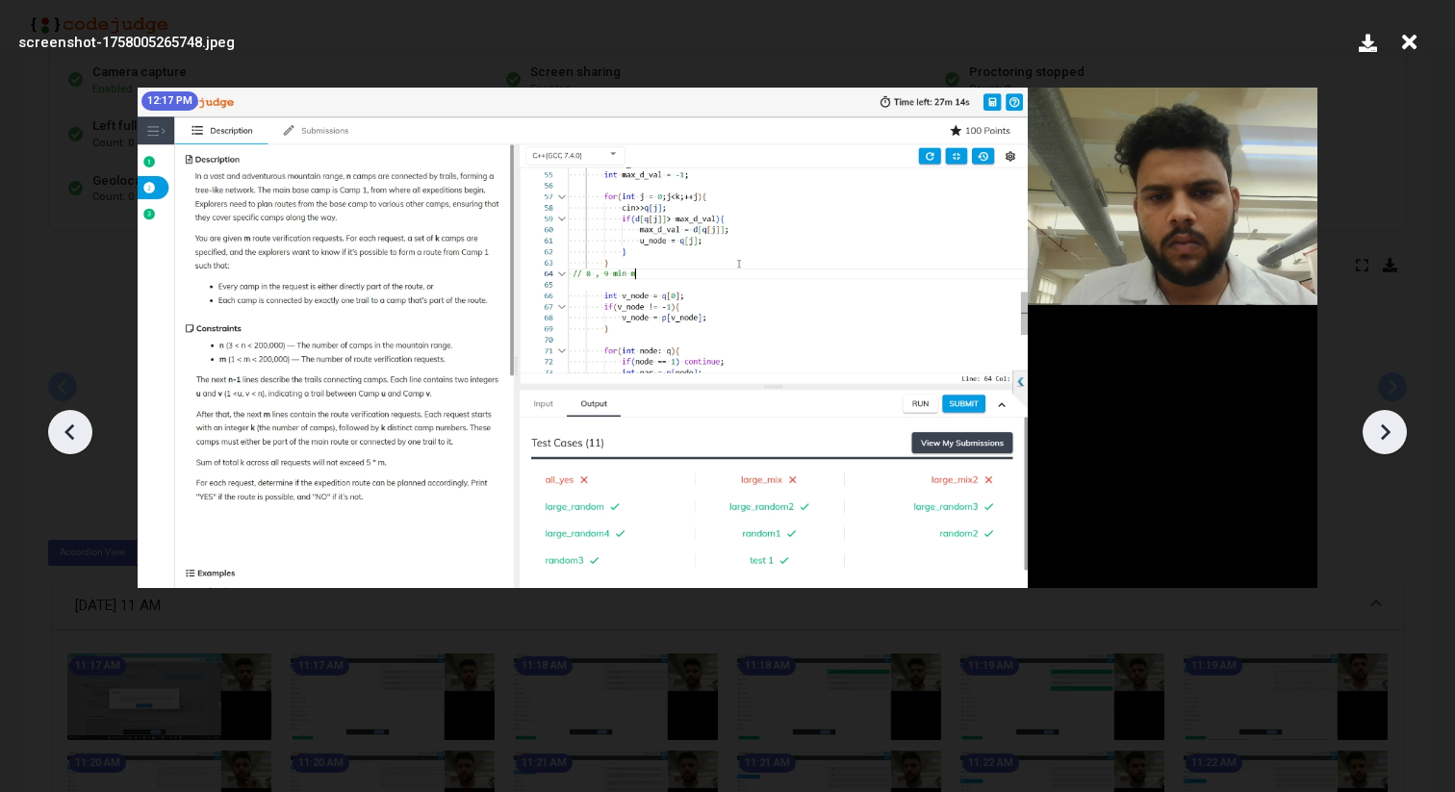
click at [67, 430] on icon at bounding box center [69, 431] width 10 height 16
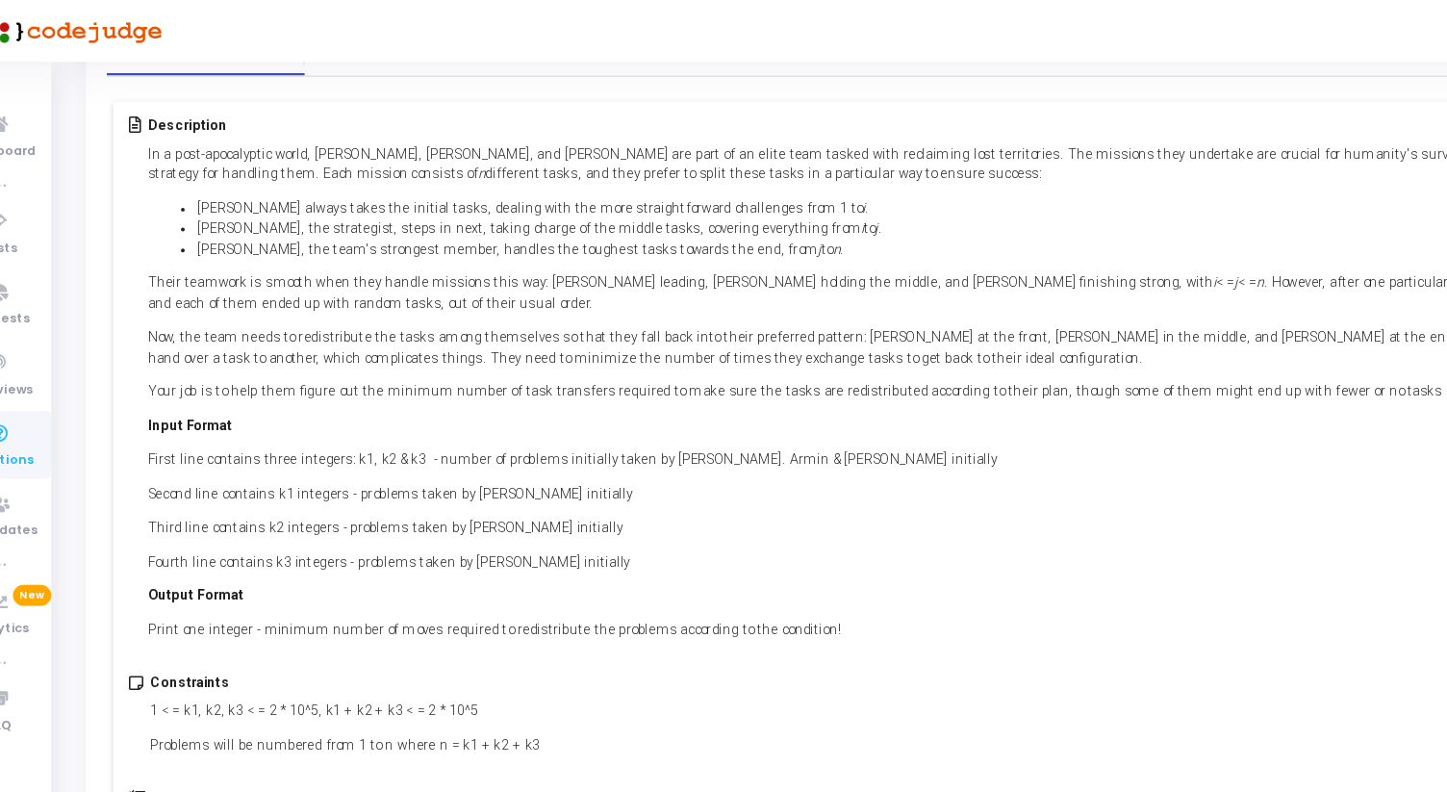
scroll to position [2, 0]
